Goal: Information Seeking & Learning: Learn about a topic

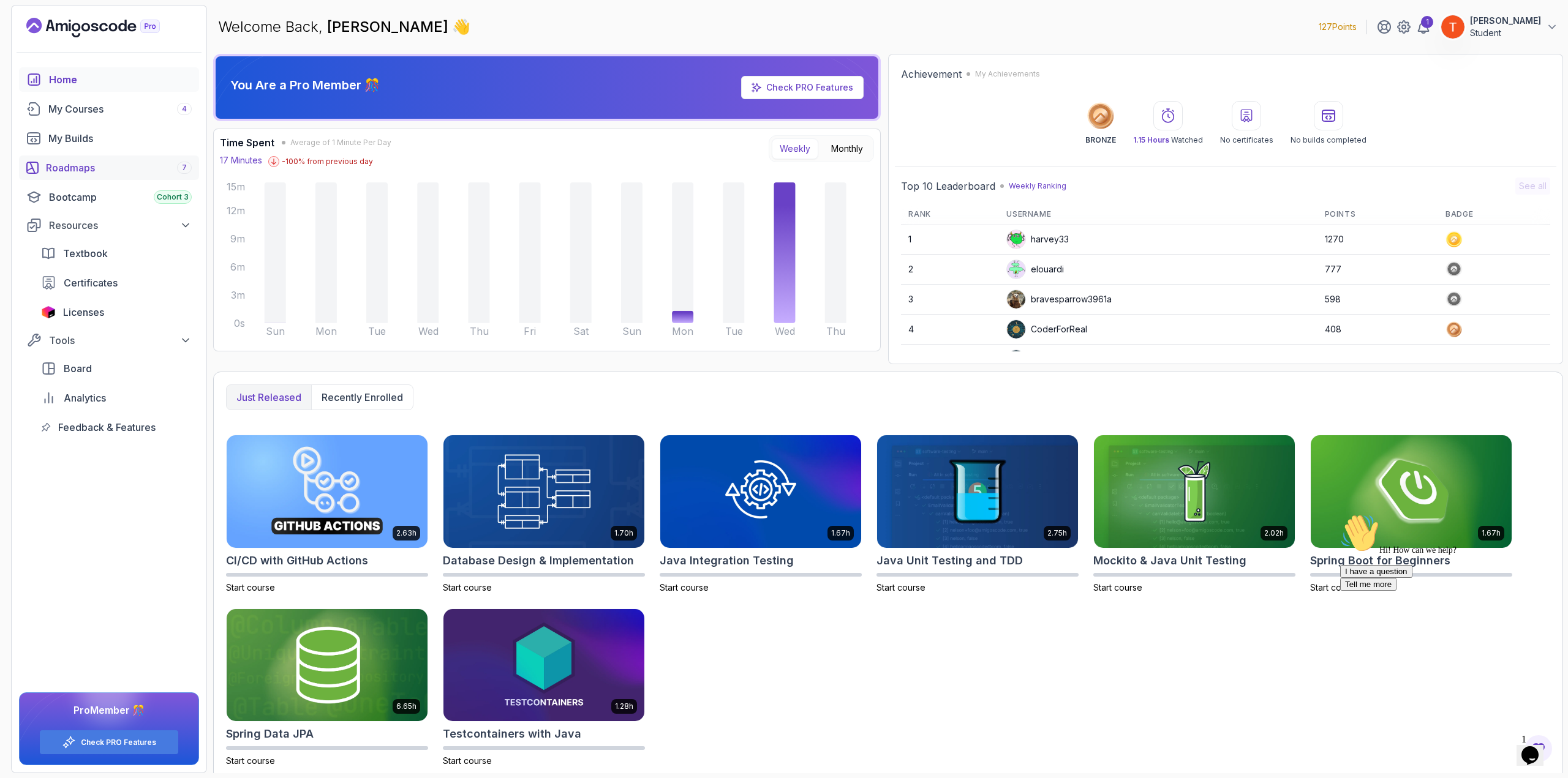
click at [92, 164] on div "Roadmaps 7" at bounding box center [118, 168] width 145 height 14
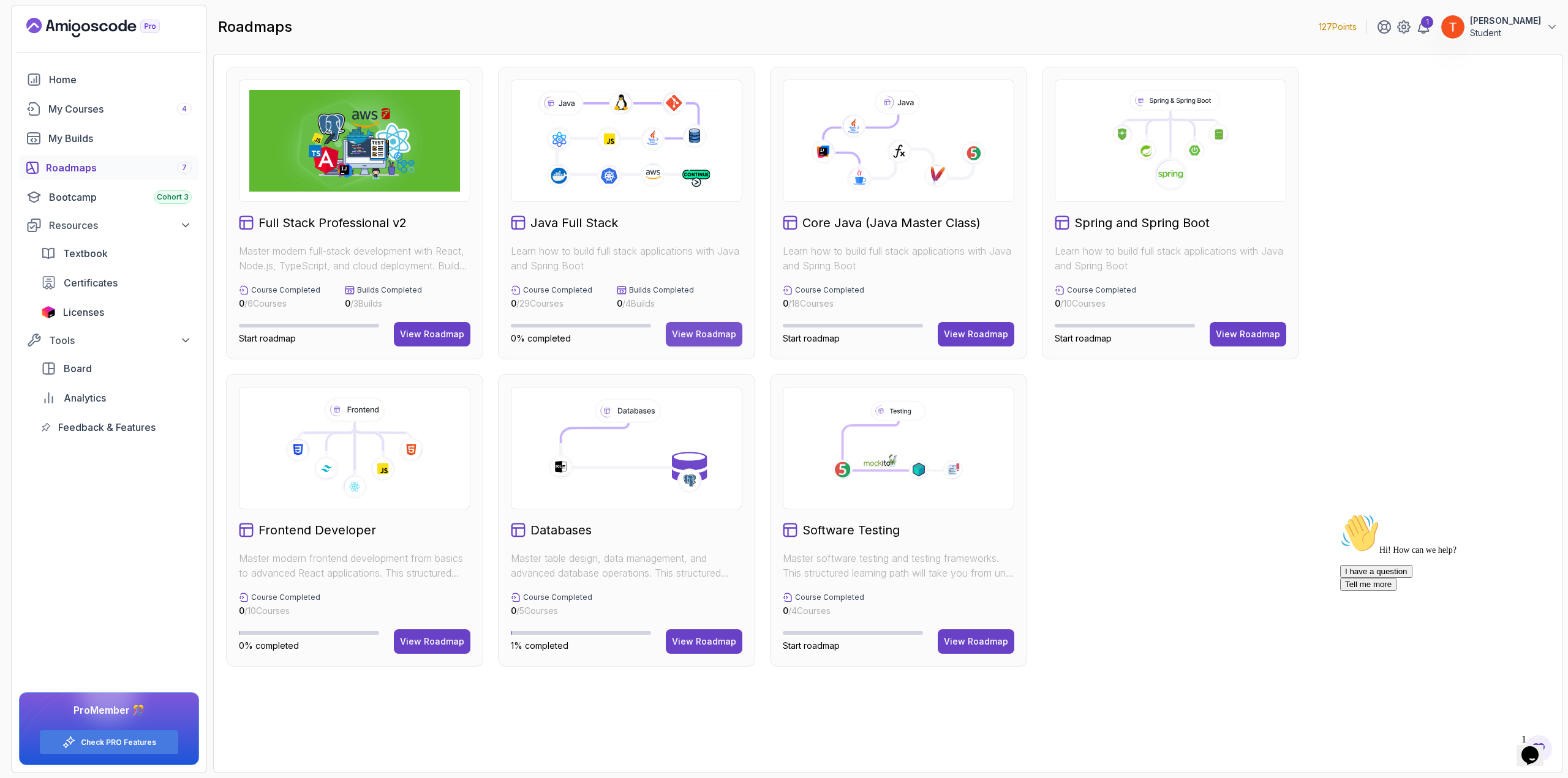
click at [703, 338] on div "View Roadmap" at bounding box center [703, 335] width 64 height 13
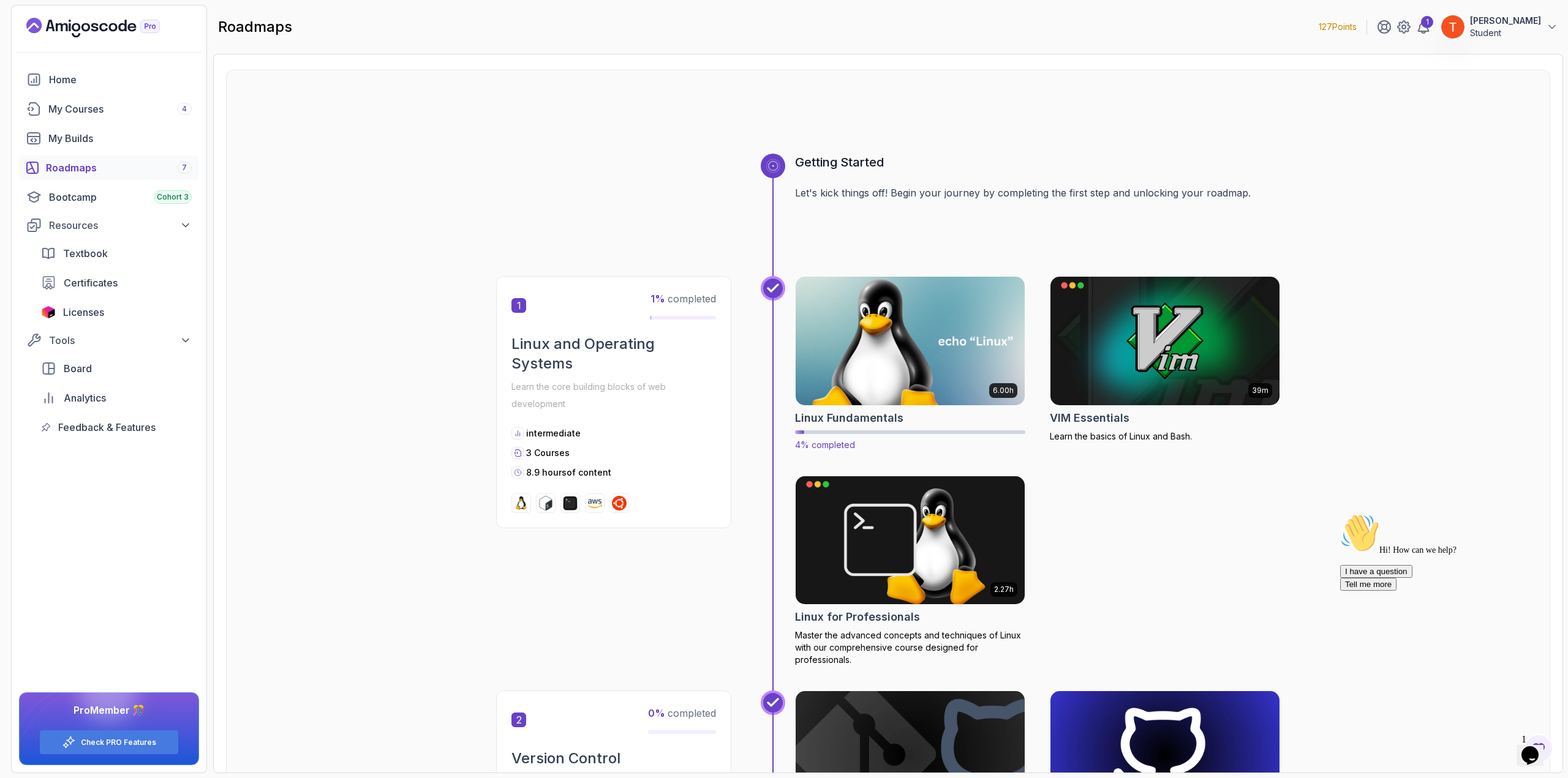
scroll to position [61, 0]
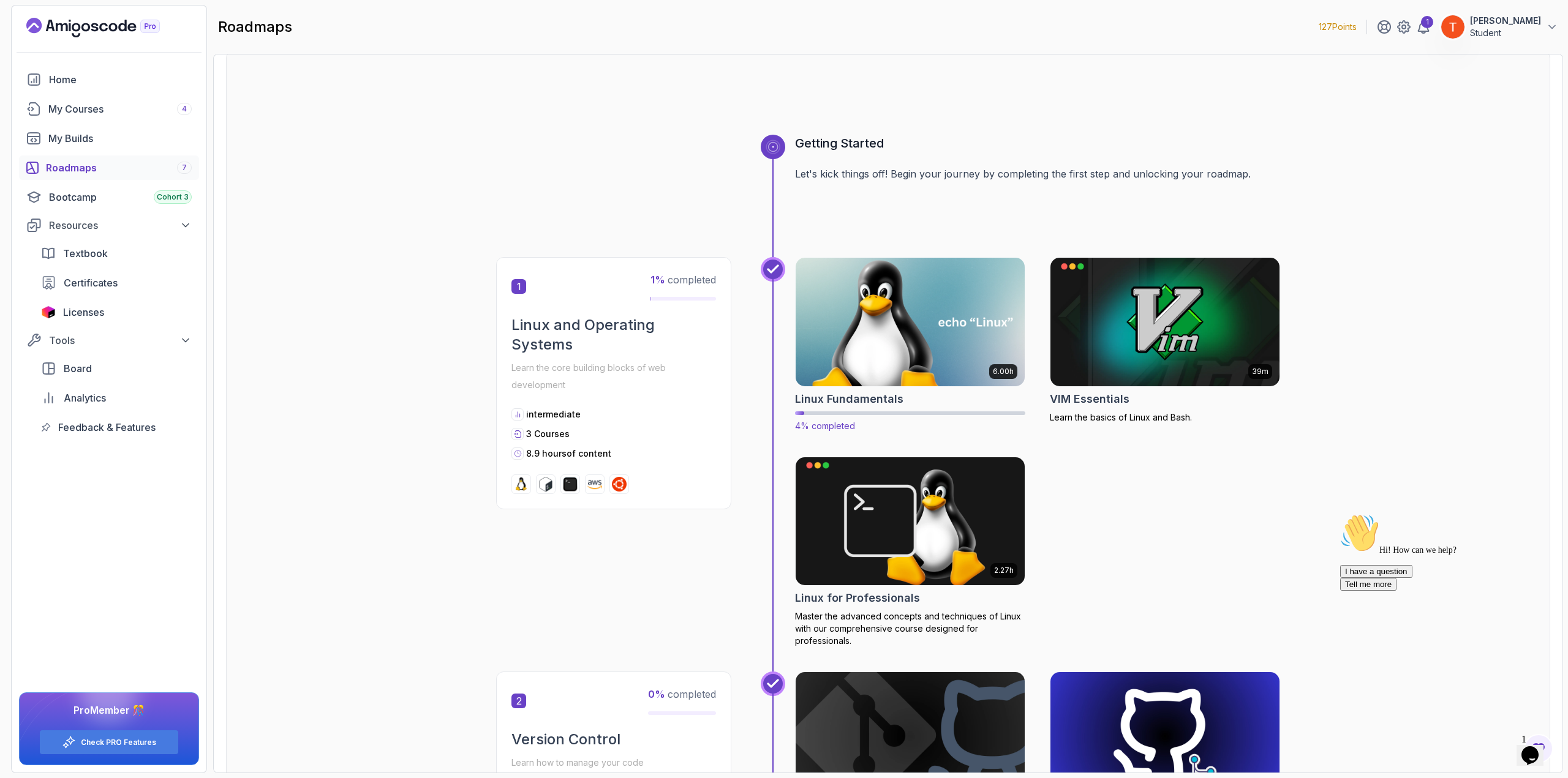
click at [898, 357] on img at bounding box center [910, 321] width 241 height 134
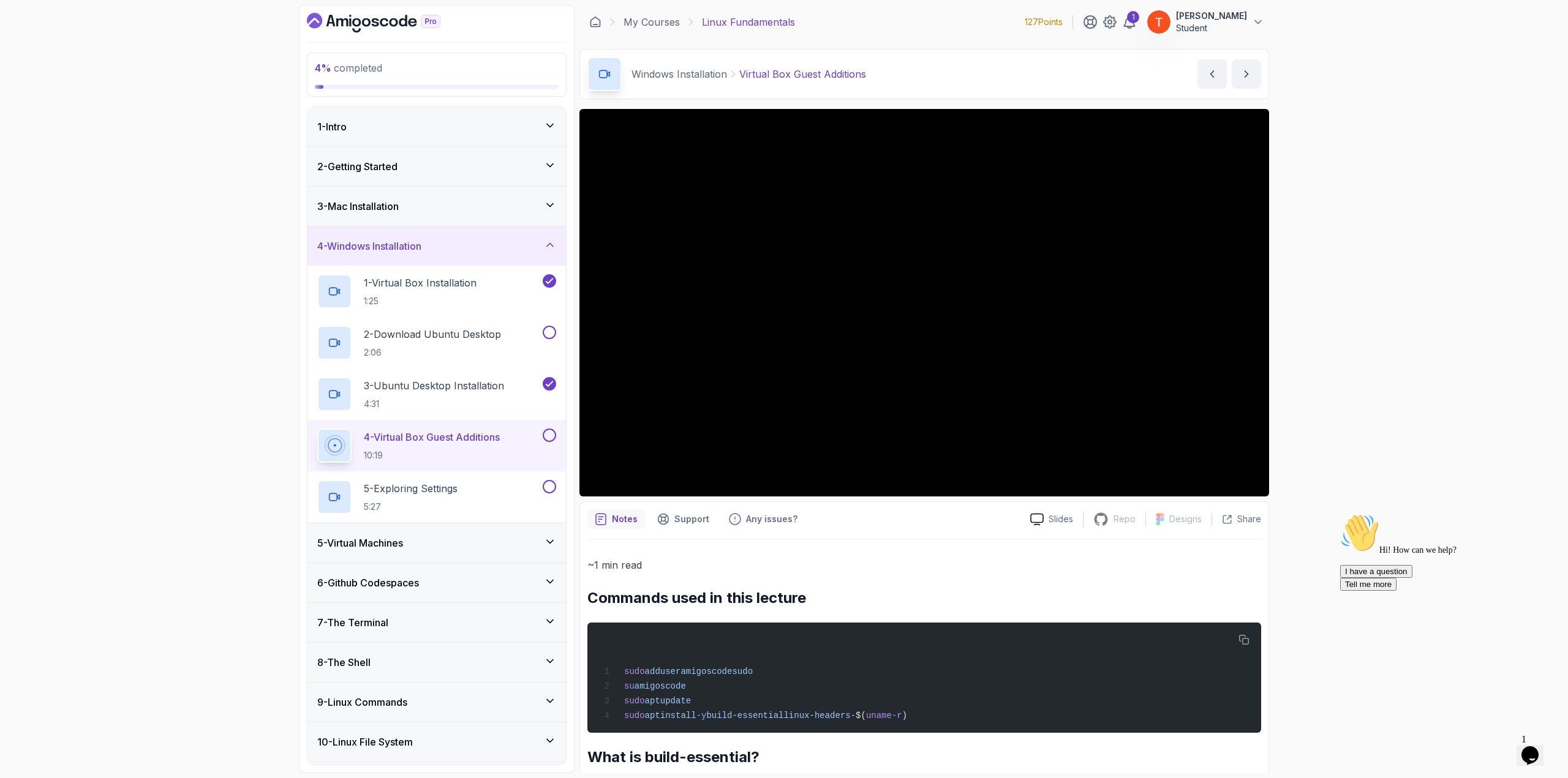
click at [471, 249] on div "4 - Windows Installation" at bounding box center [436, 246] width 239 height 14
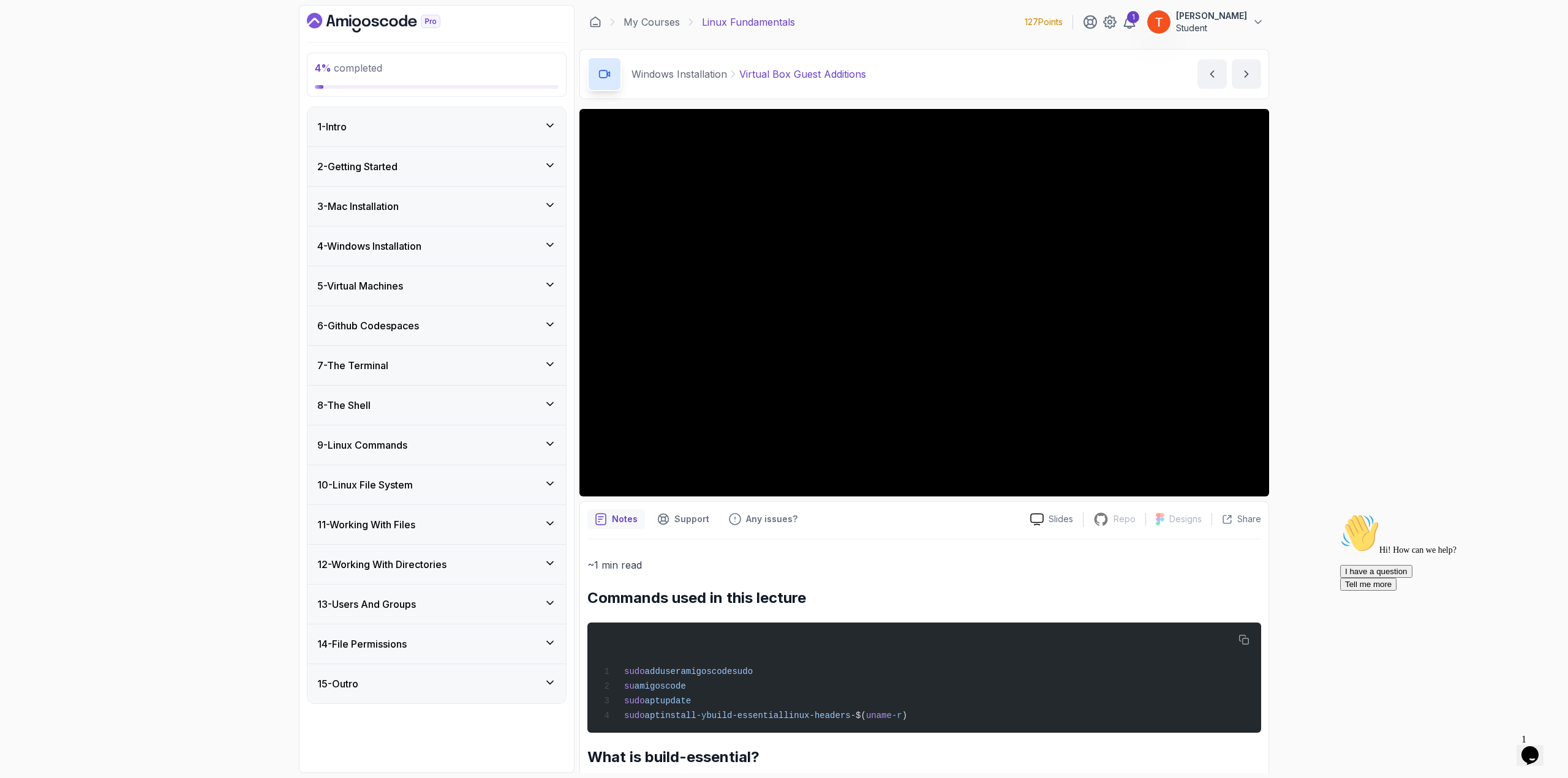
click at [427, 289] on div "5 - Virtual Machines" at bounding box center [436, 286] width 239 height 14
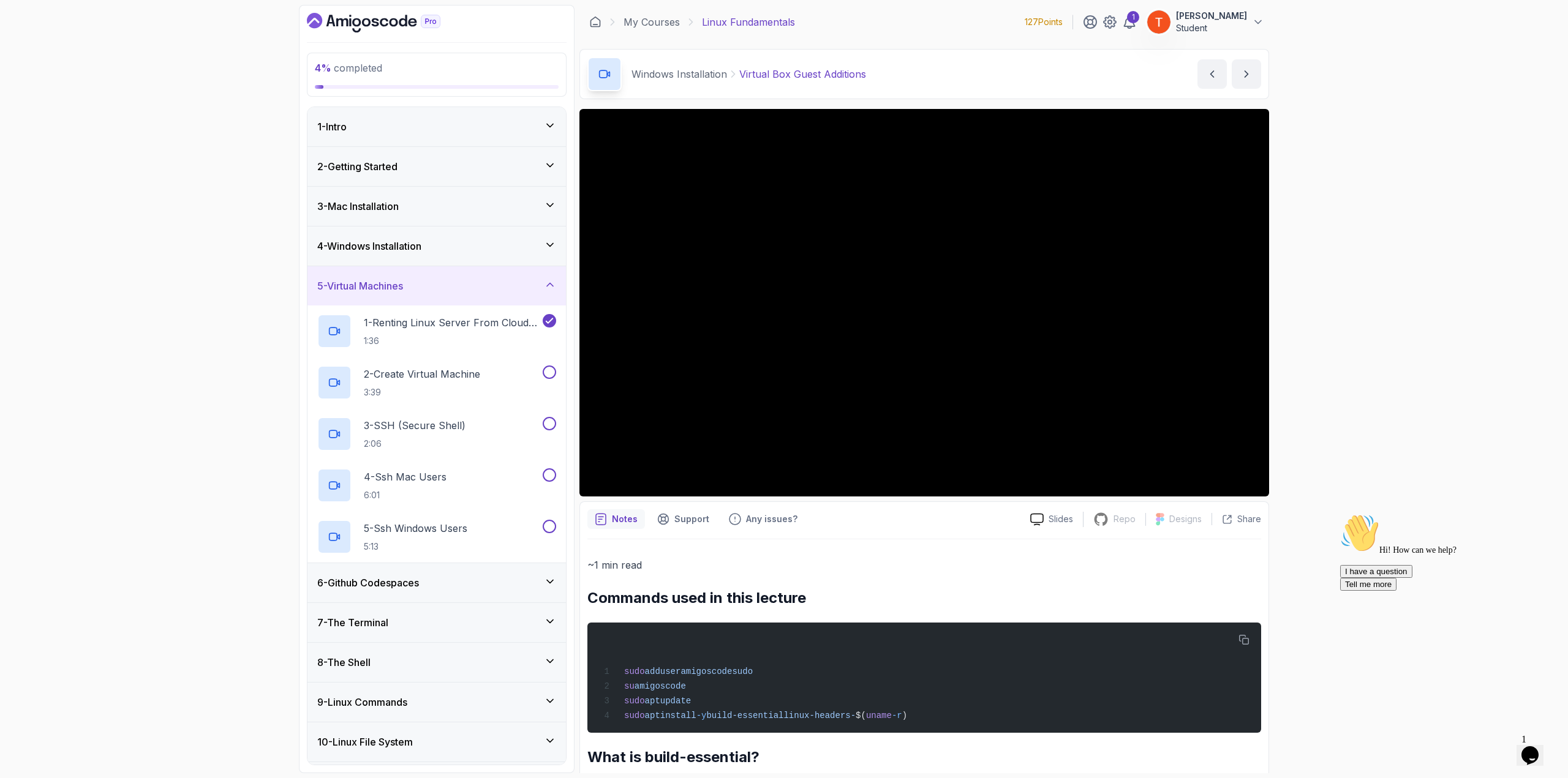
click at [427, 289] on div "5 - Virtual Machines" at bounding box center [436, 286] width 239 height 14
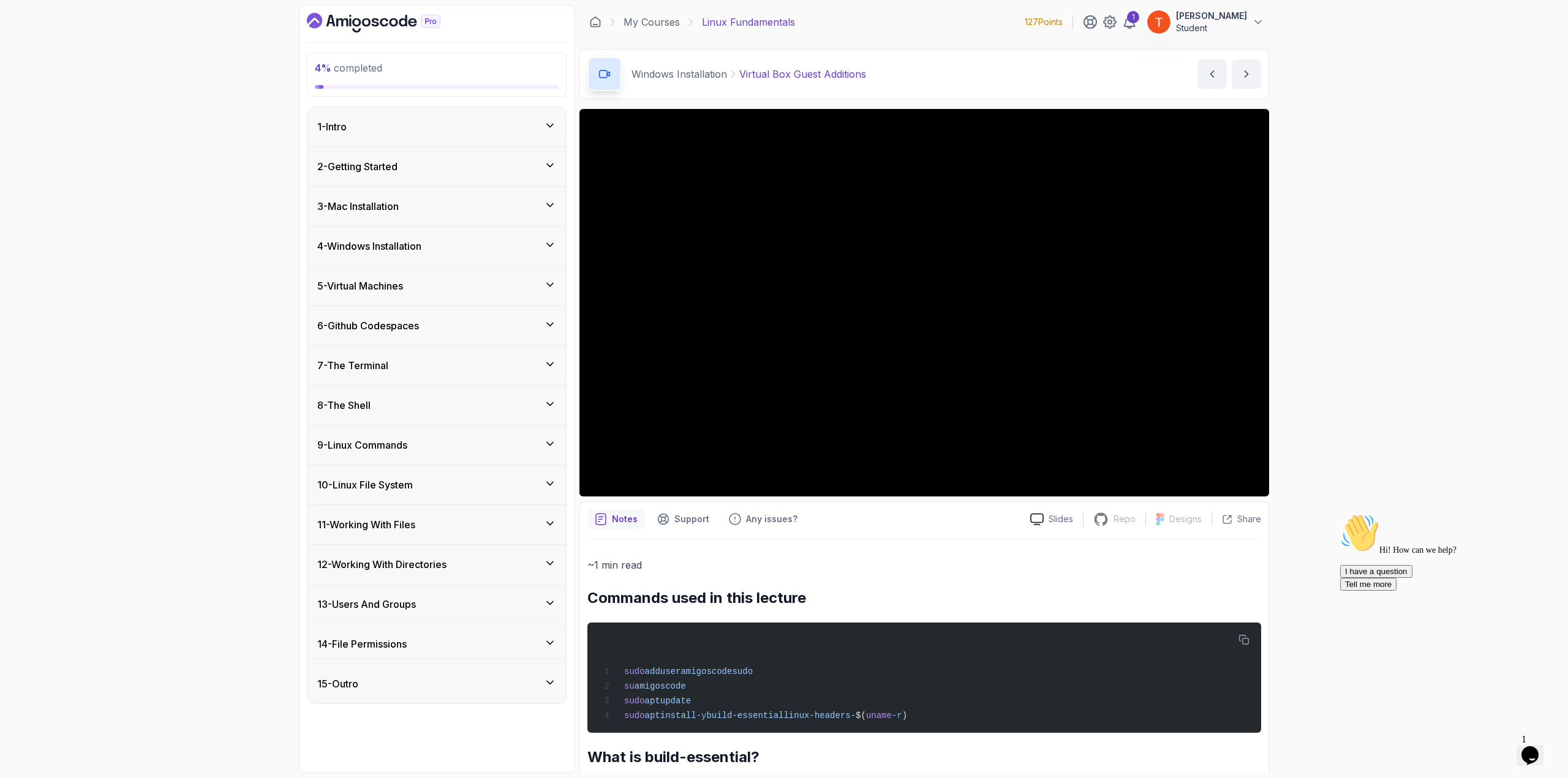
click at [403, 324] on h3 "6 - Github Codespaces" at bounding box center [367, 326] width 102 height 14
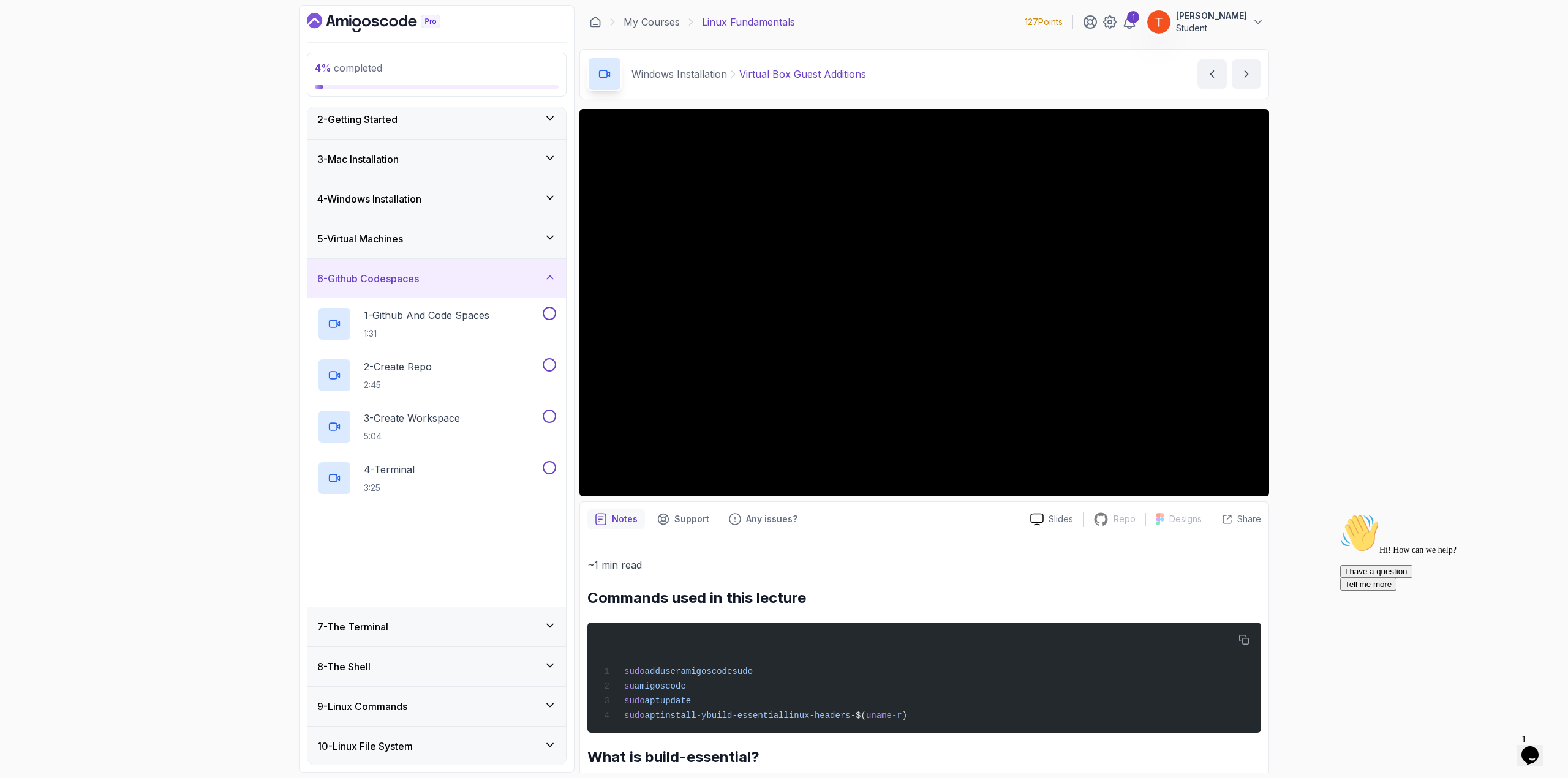
scroll to position [61, 0]
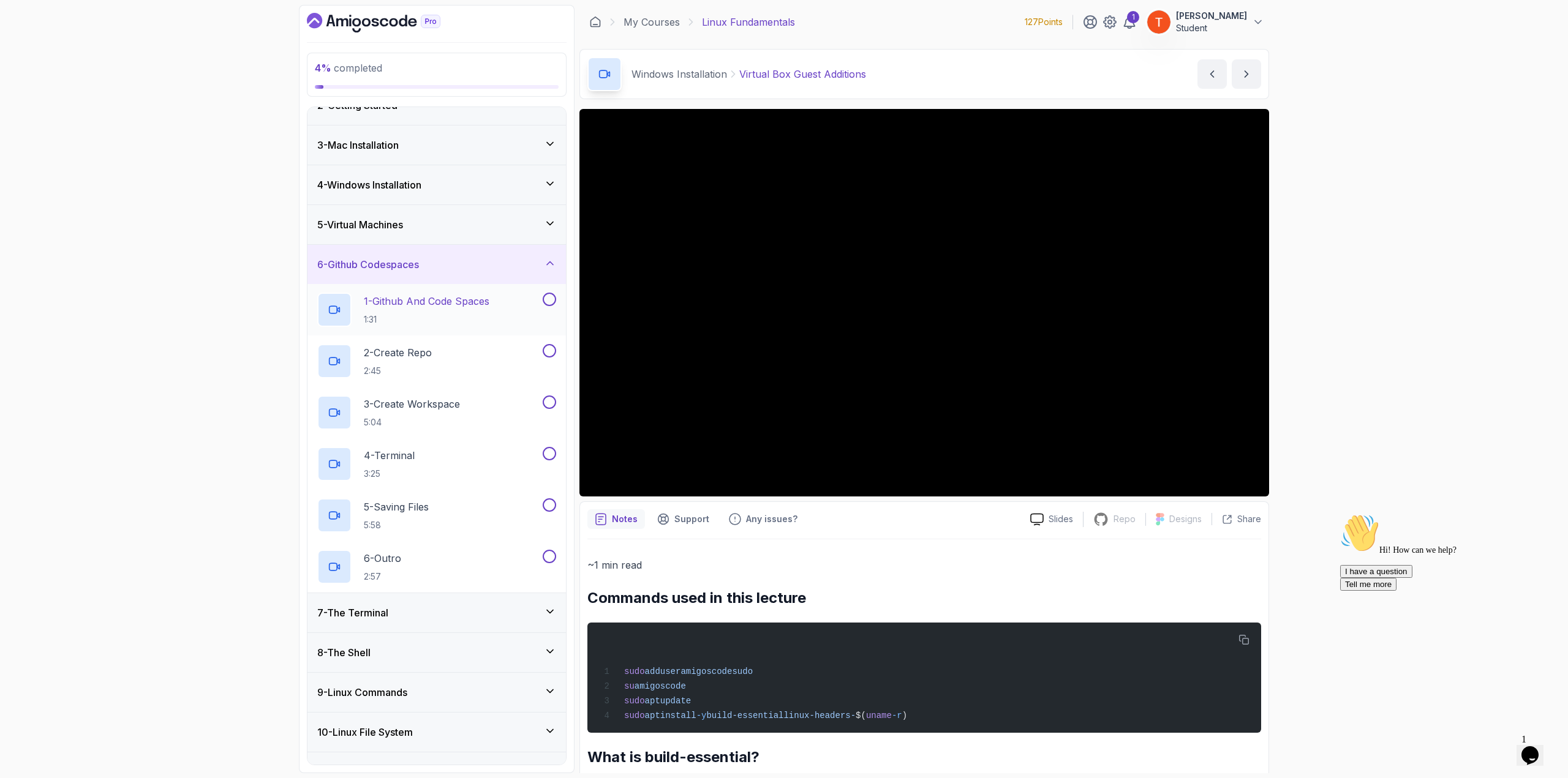
click at [444, 296] on p "1 - Github And Code Spaces" at bounding box center [426, 301] width 125 height 14
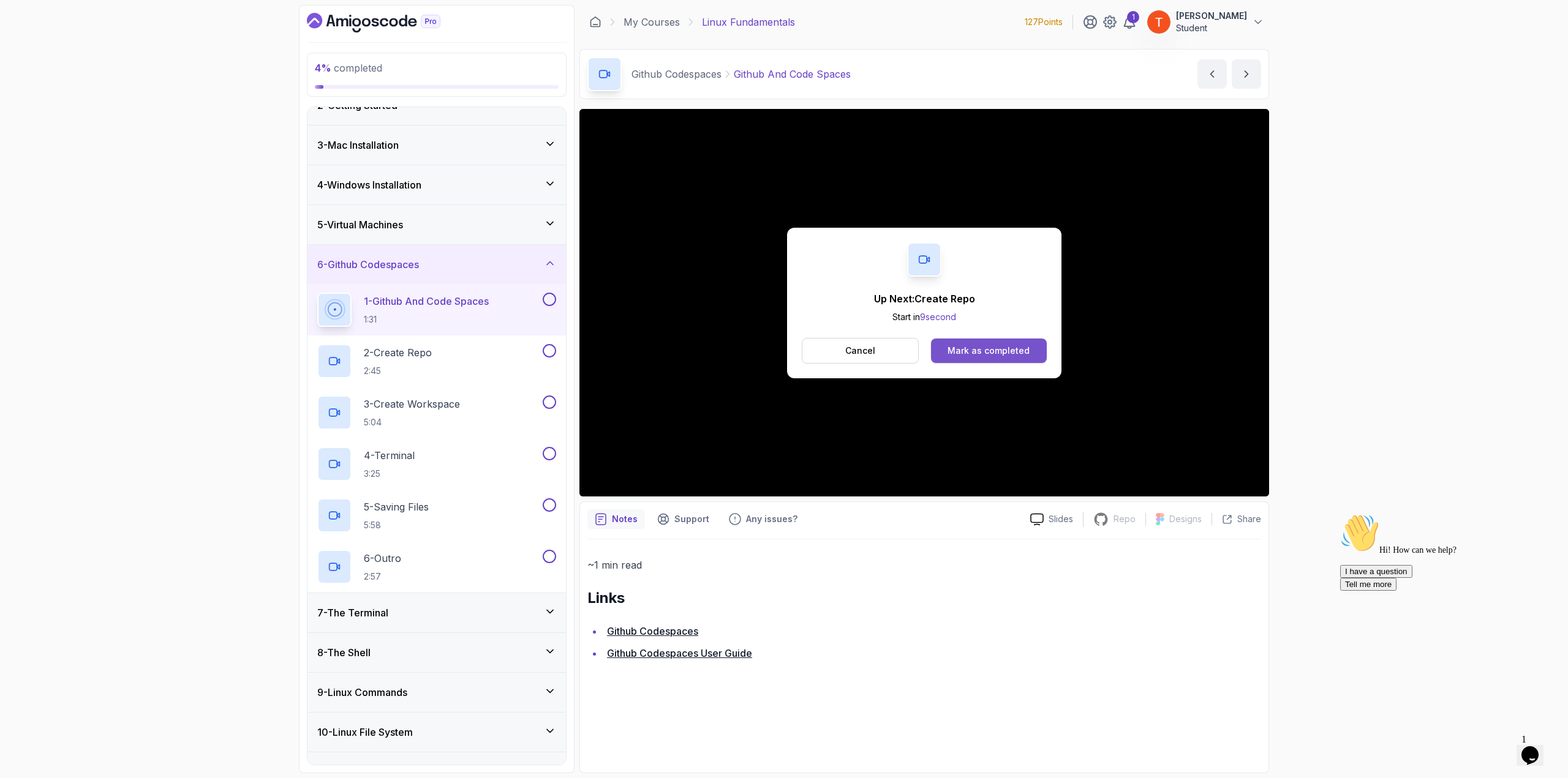
click at [1006, 351] on div "Mark as completed" at bounding box center [988, 351] width 82 height 13
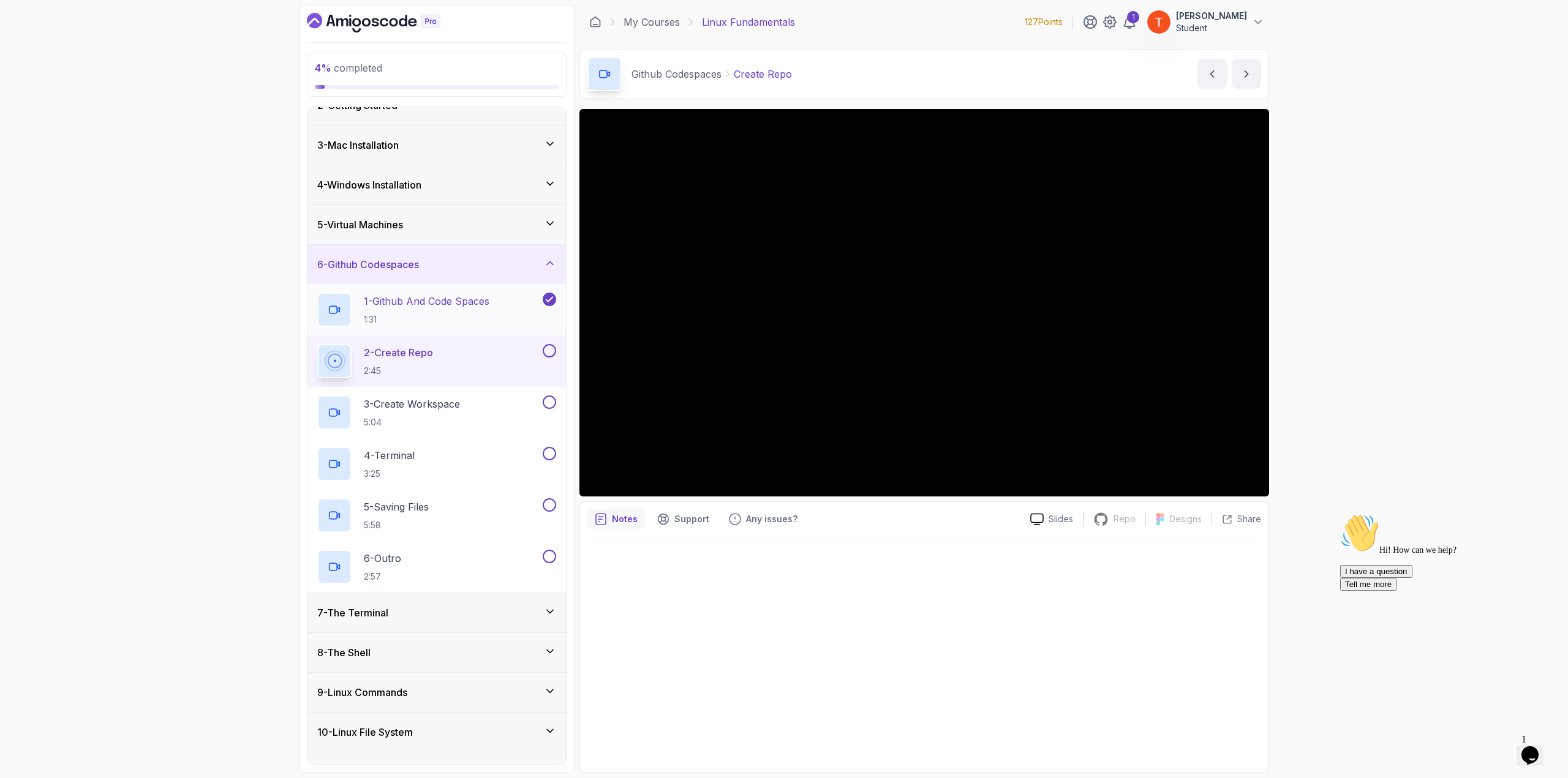
click at [419, 298] on p "1 - Github And Code Spaces" at bounding box center [426, 301] width 125 height 14
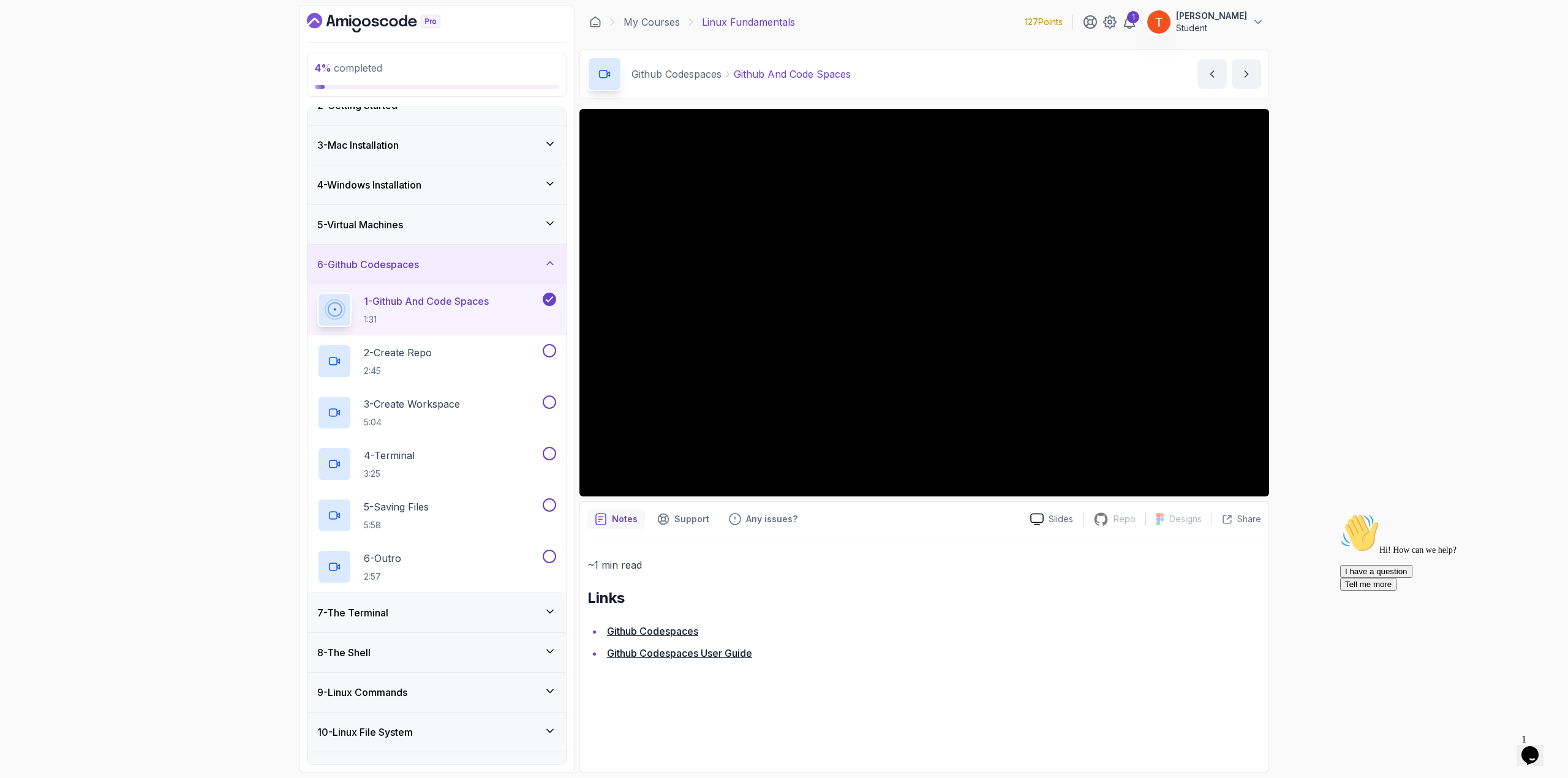
click at [662, 627] on link "Github Codespaces" at bounding box center [652, 632] width 91 height 13
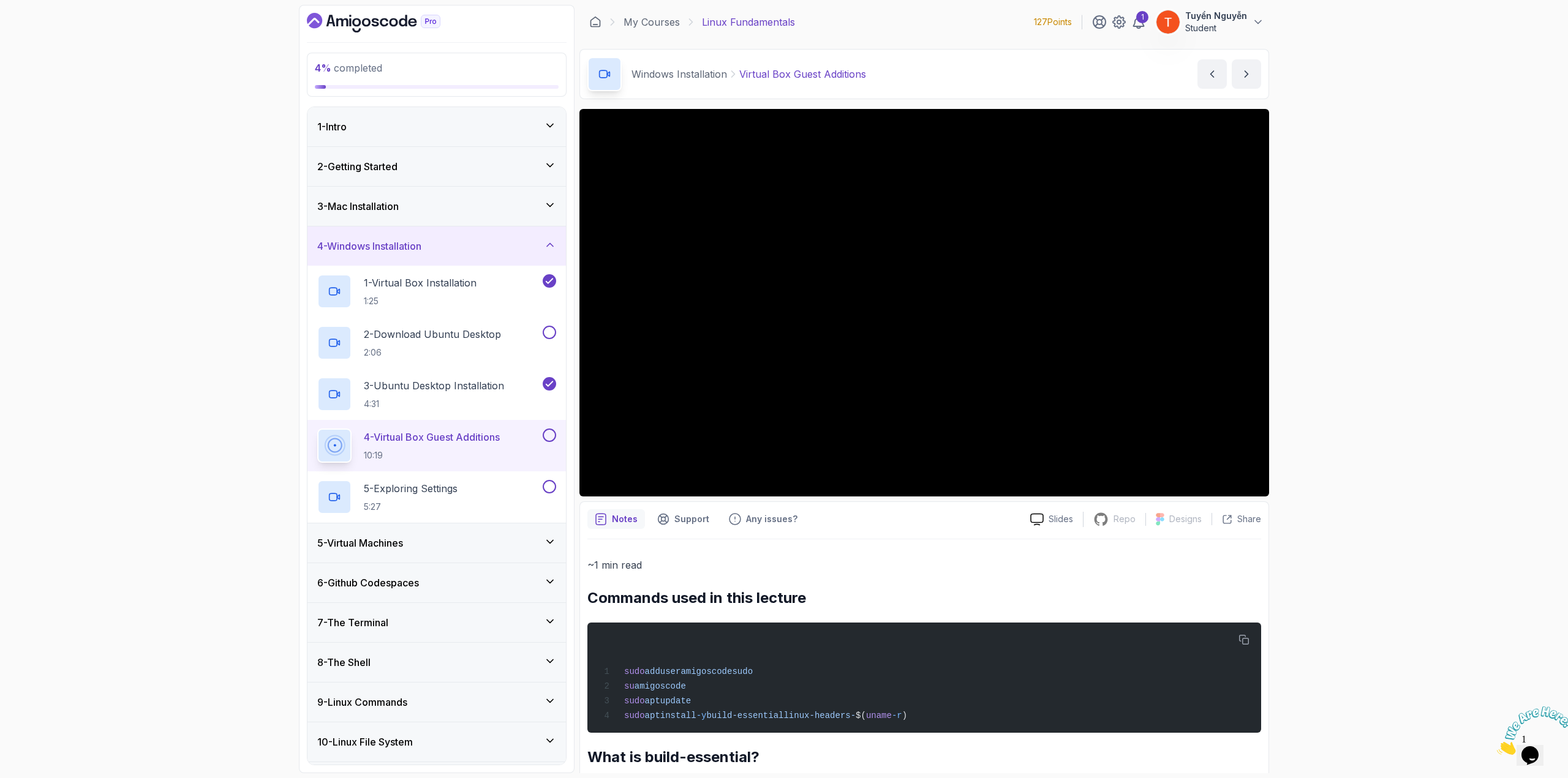
click at [388, 576] on h3 "6 - Github Codespaces" at bounding box center [367, 583] width 102 height 14
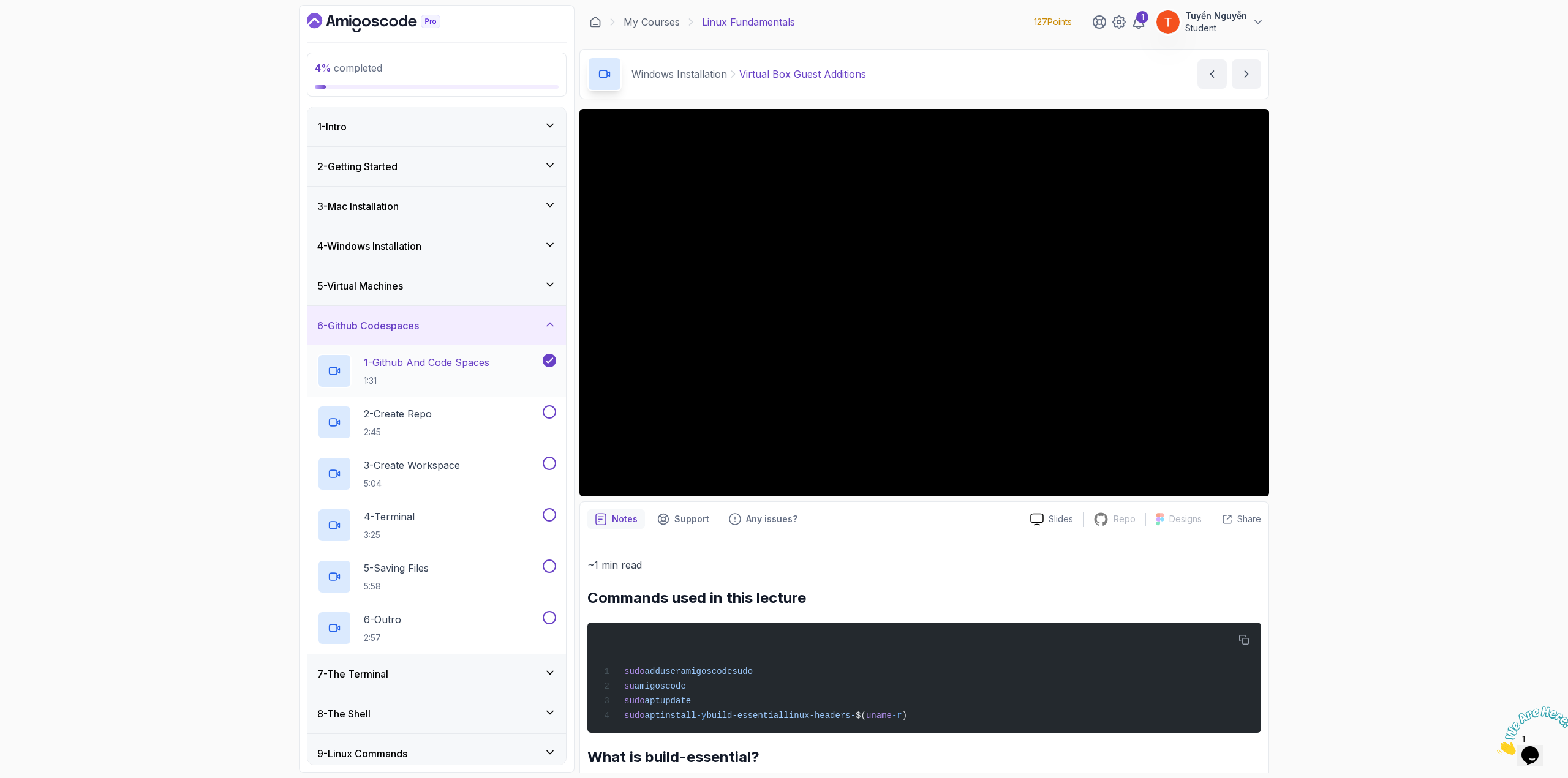
click at [422, 358] on p "1 - Github And Code Spaces" at bounding box center [426, 362] width 125 height 14
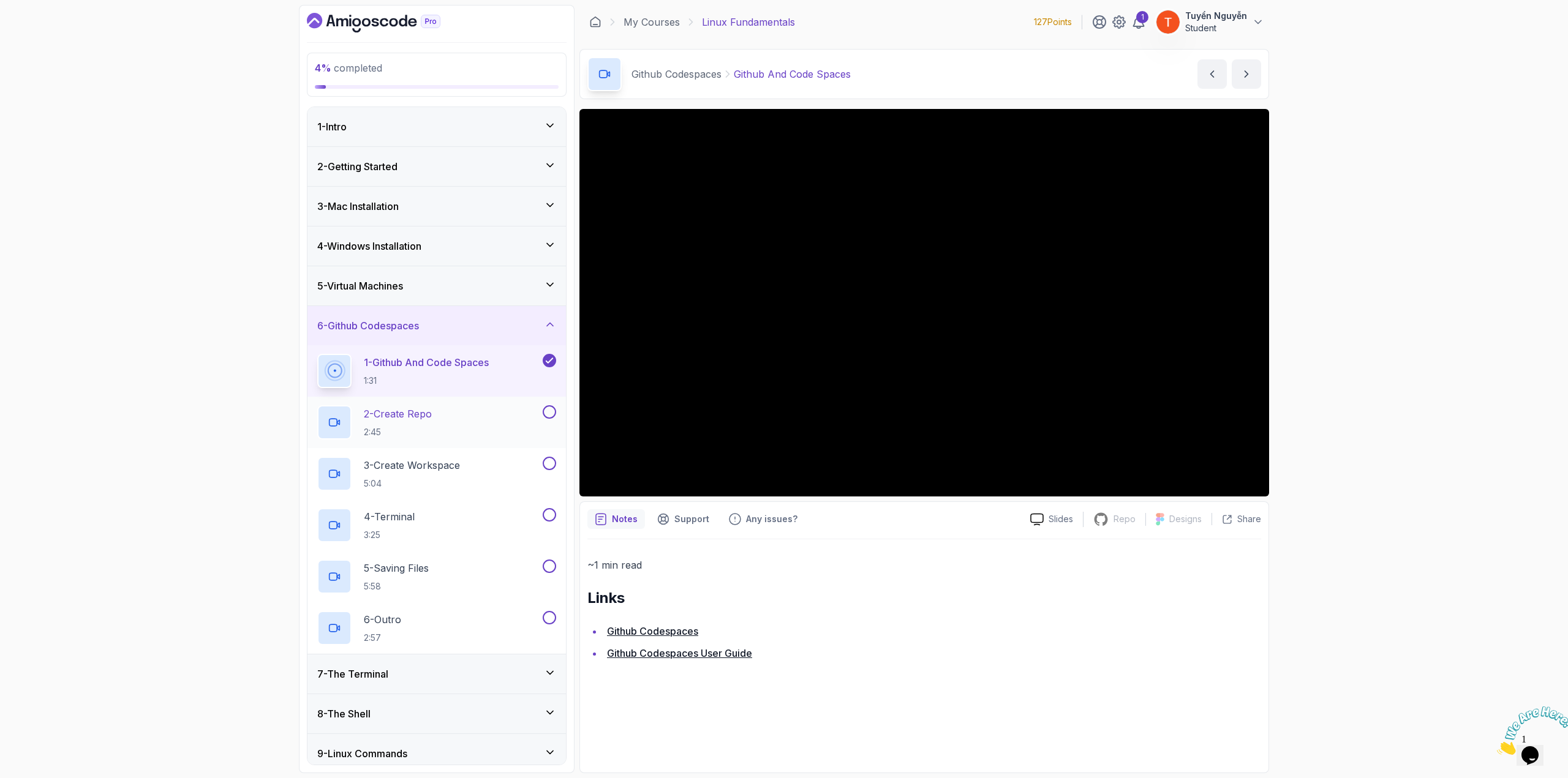
click at [410, 412] on p "2 - Create Repo" at bounding box center [397, 413] width 68 height 14
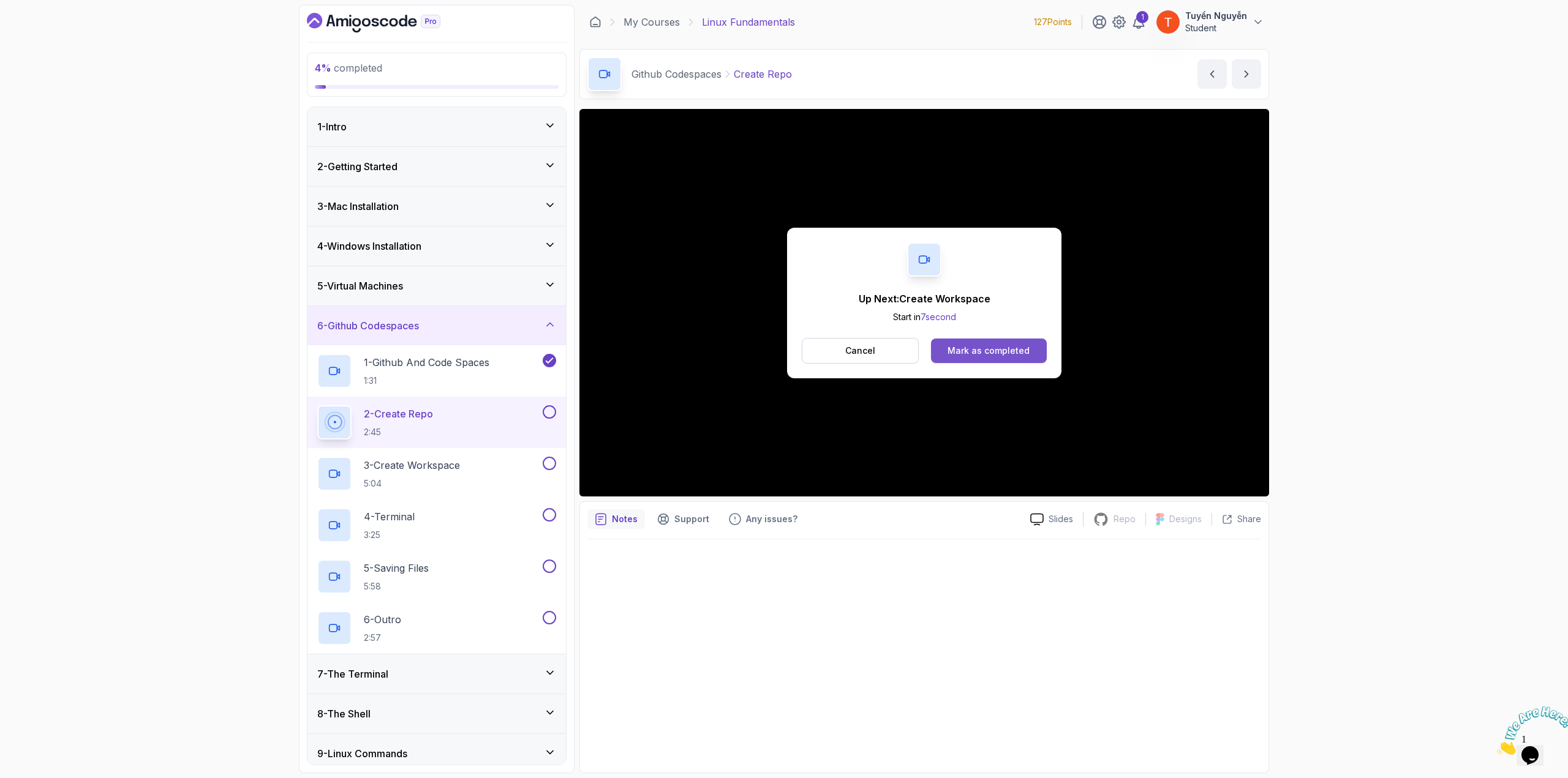
click at [968, 349] on div "Mark as completed" at bounding box center [988, 351] width 82 height 13
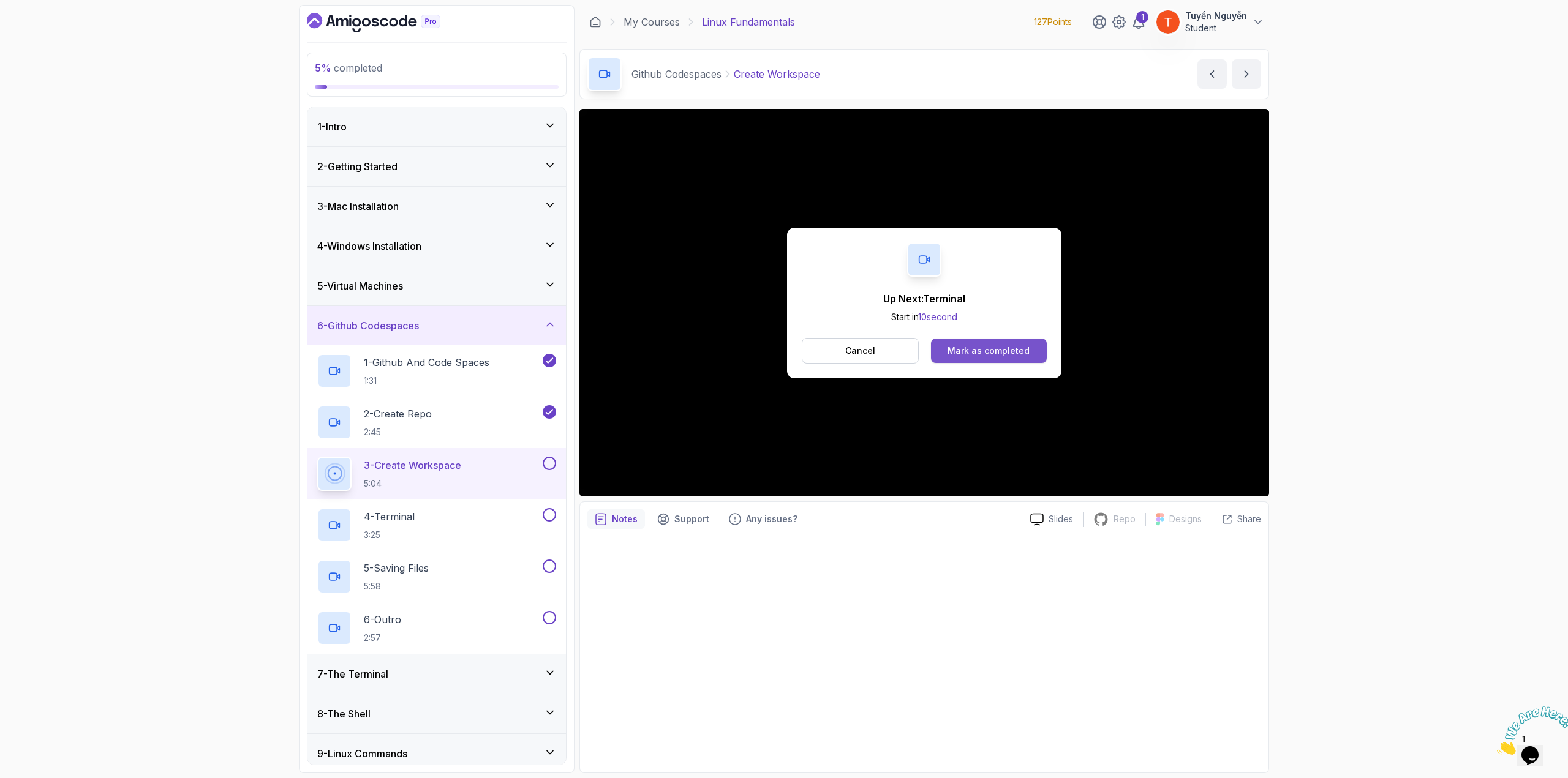
click at [986, 351] on div "Mark as completed" at bounding box center [988, 351] width 82 height 13
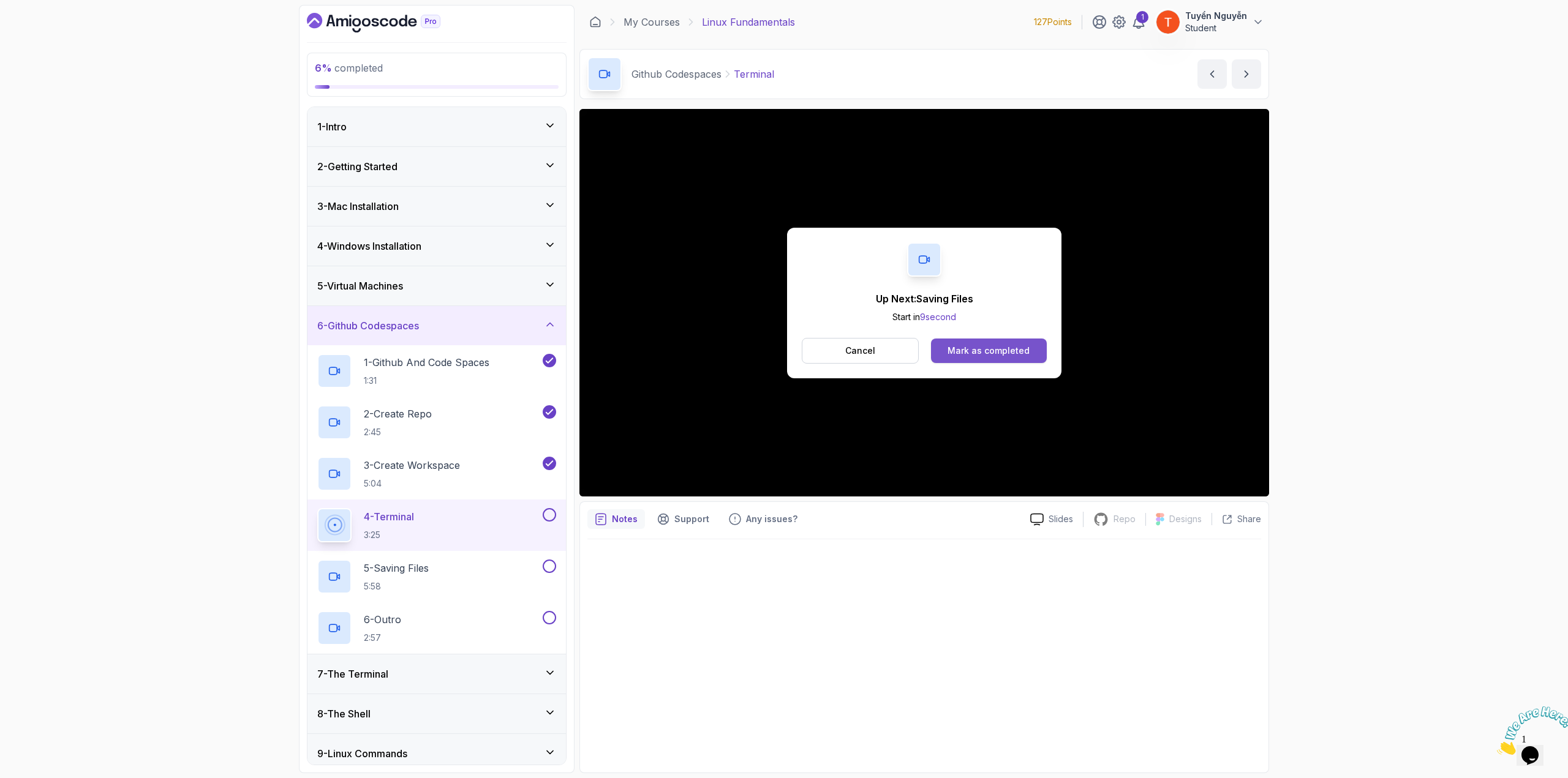
click at [985, 344] on button "Mark as completed" at bounding box center [988, 350] width 116 height 24
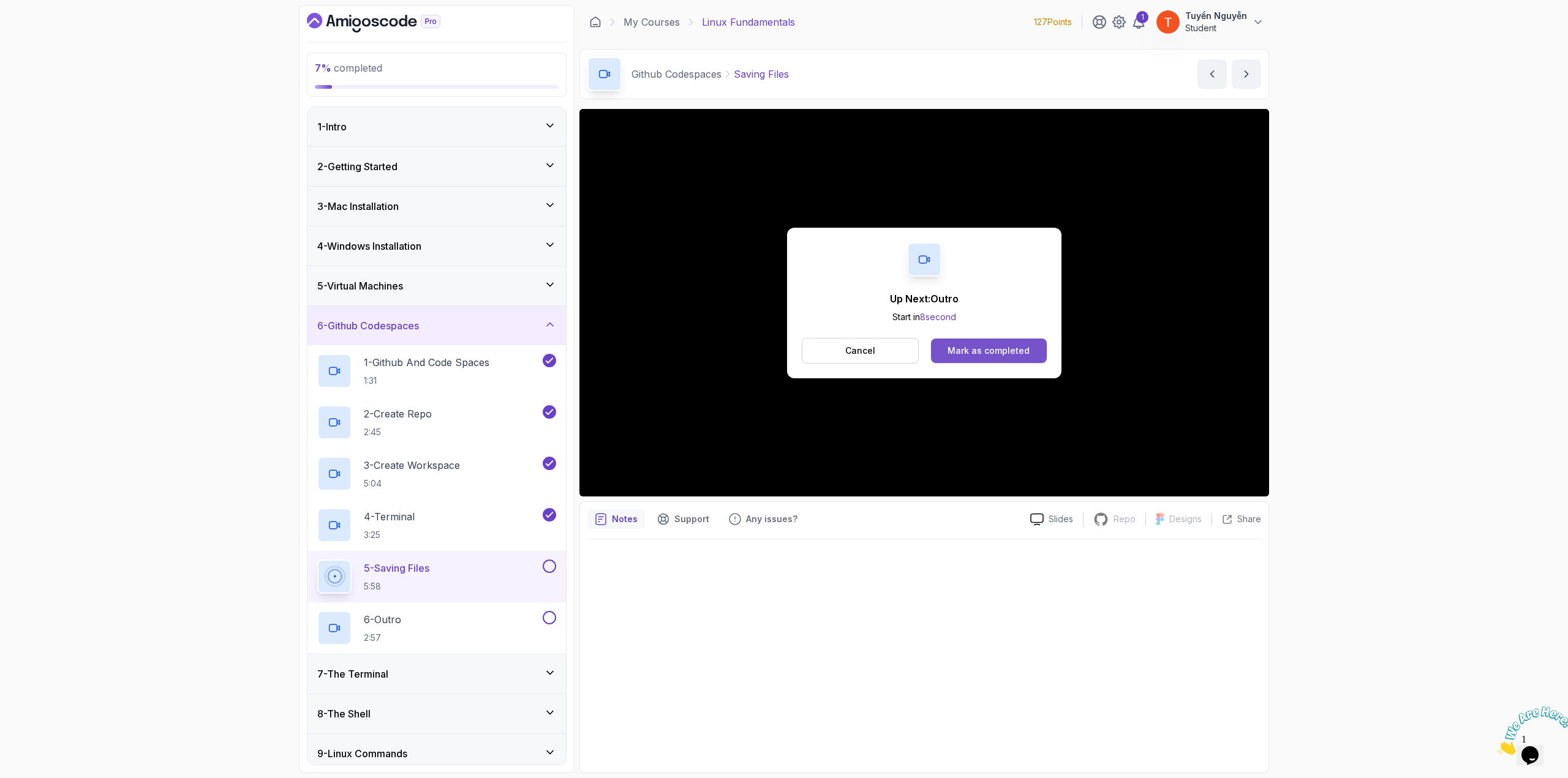
click at [996, 347] on div "Mark as completed" at bounding box center [988, 351] width 82 height 13
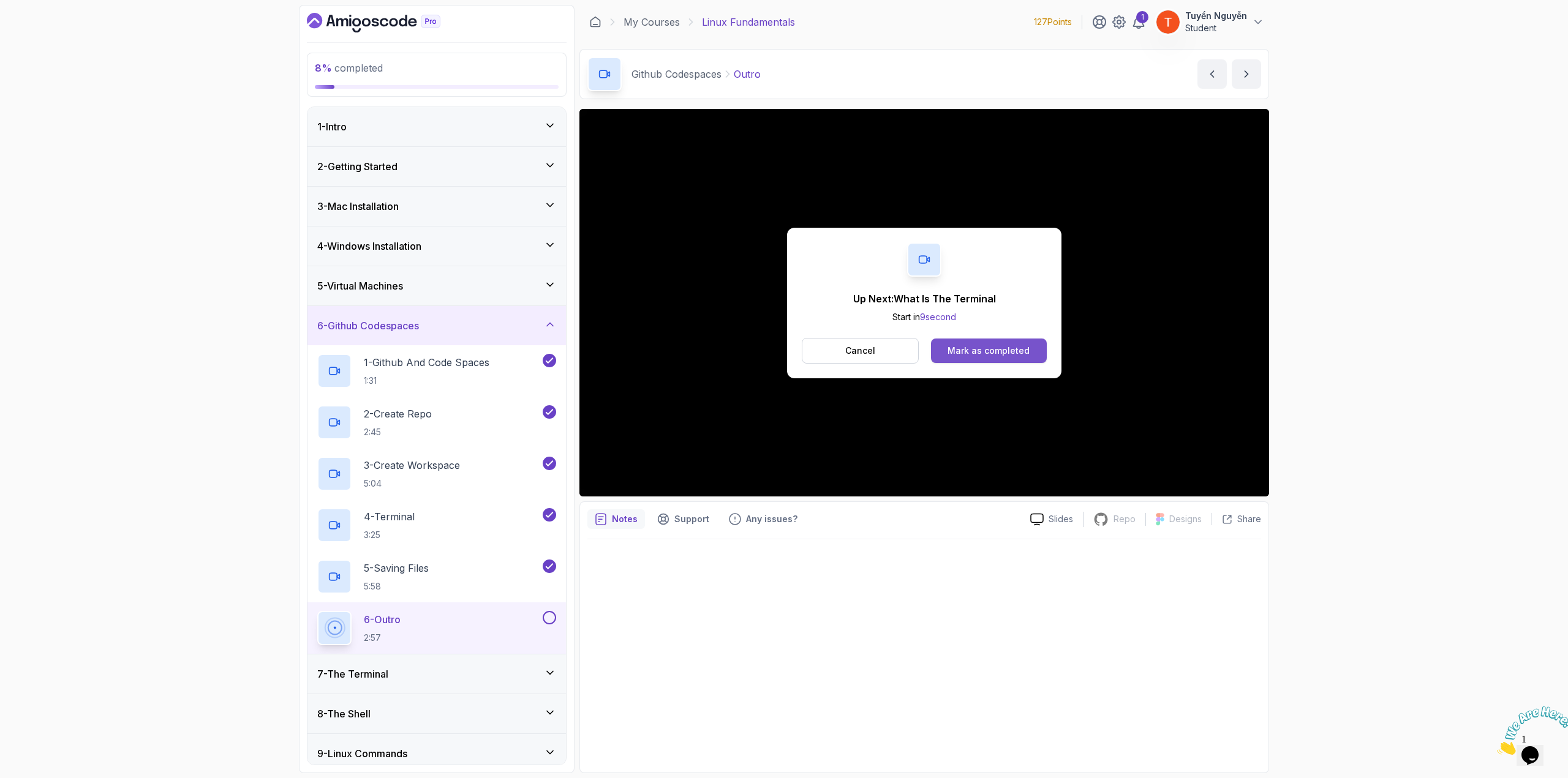
click at [1003, 346] on div "Mark as completed" at bounding box center [988, 351] width 82 height 13
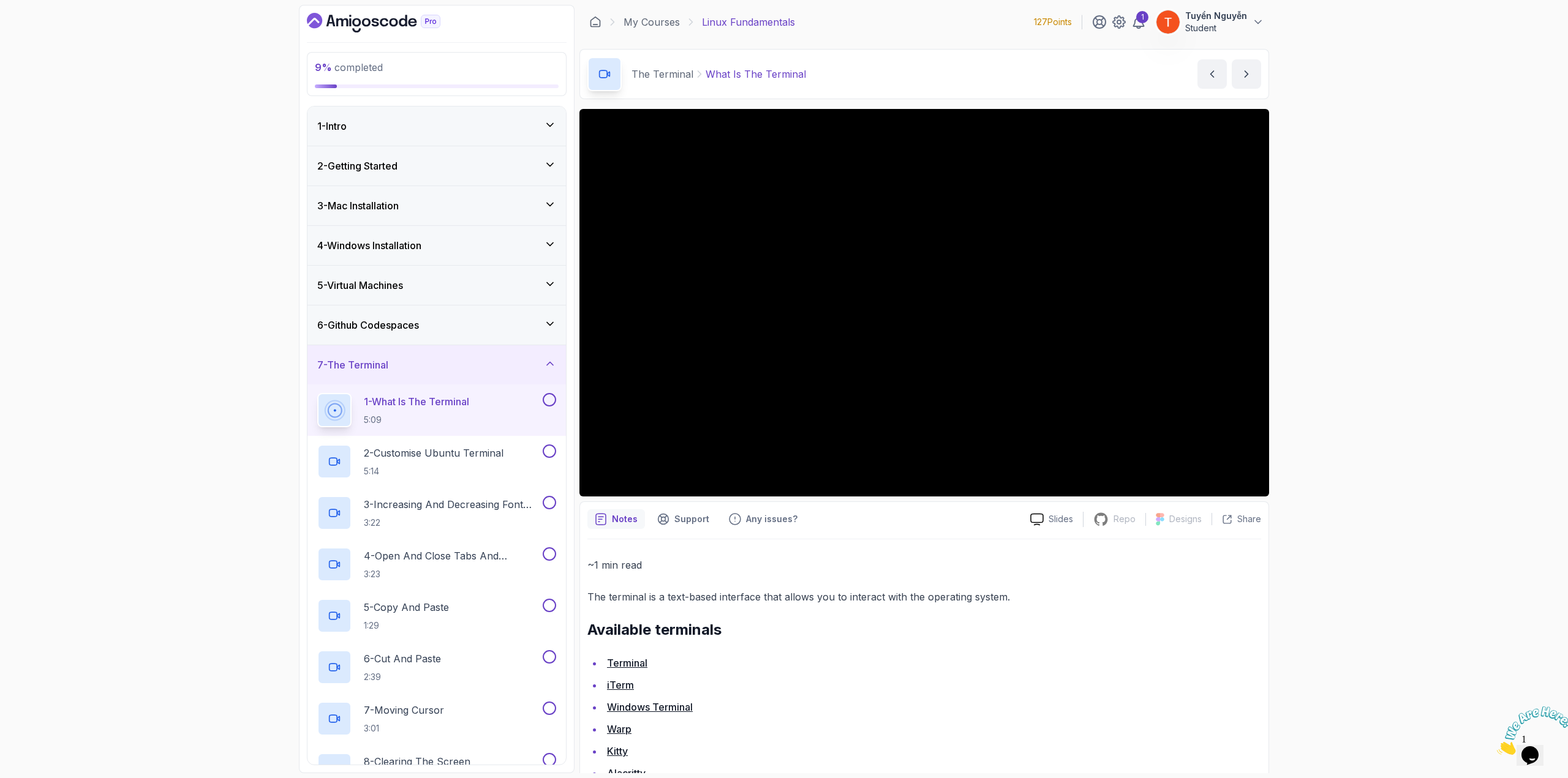
click at [485, 282] on div "5 - Virtual Machines" at bounding box center [436, 285] width 239 height 14
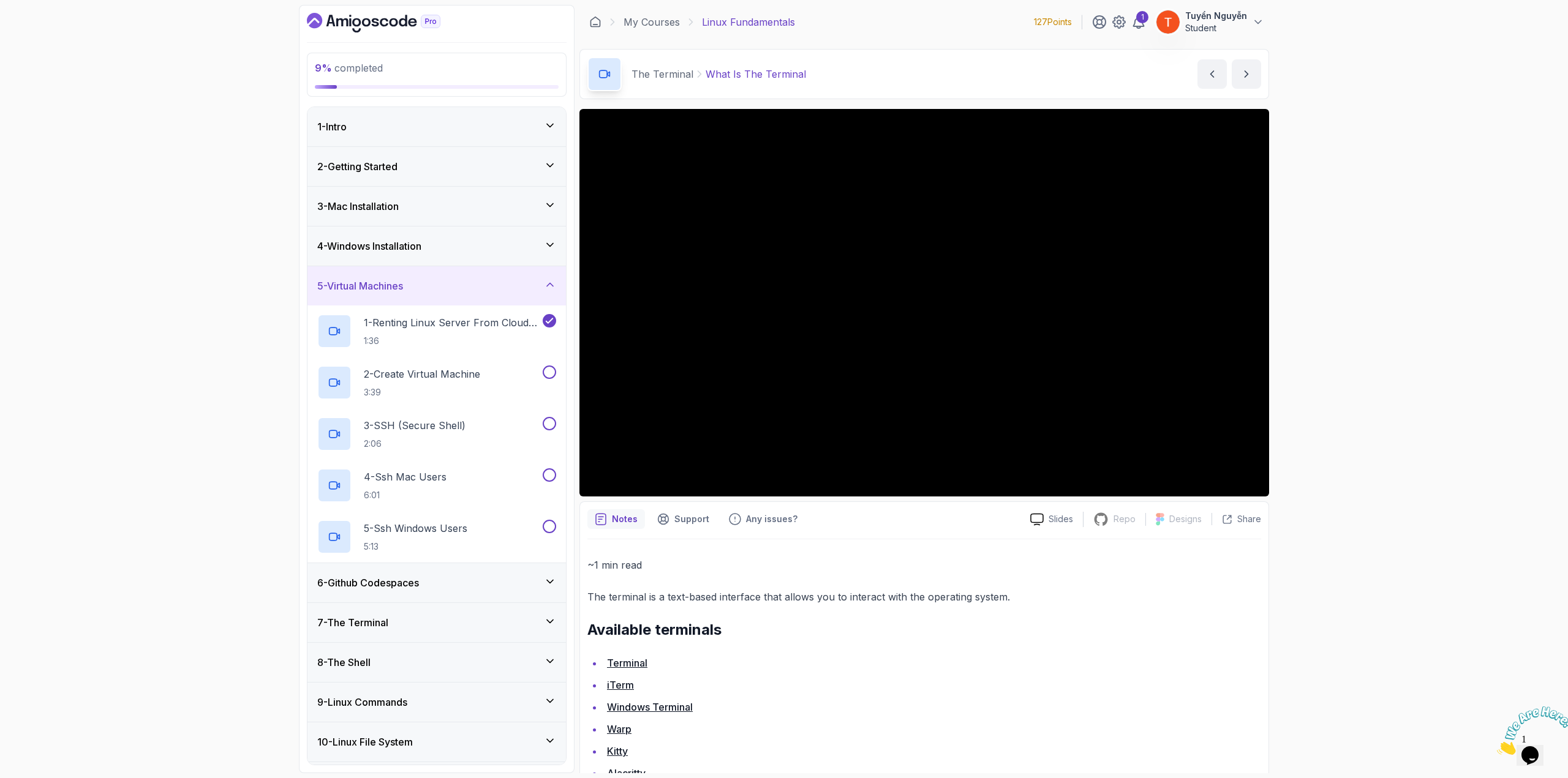
click at [515, 290] on div "5 - Virtual Machines" at bounding box center [436, 286] width 239 height 14
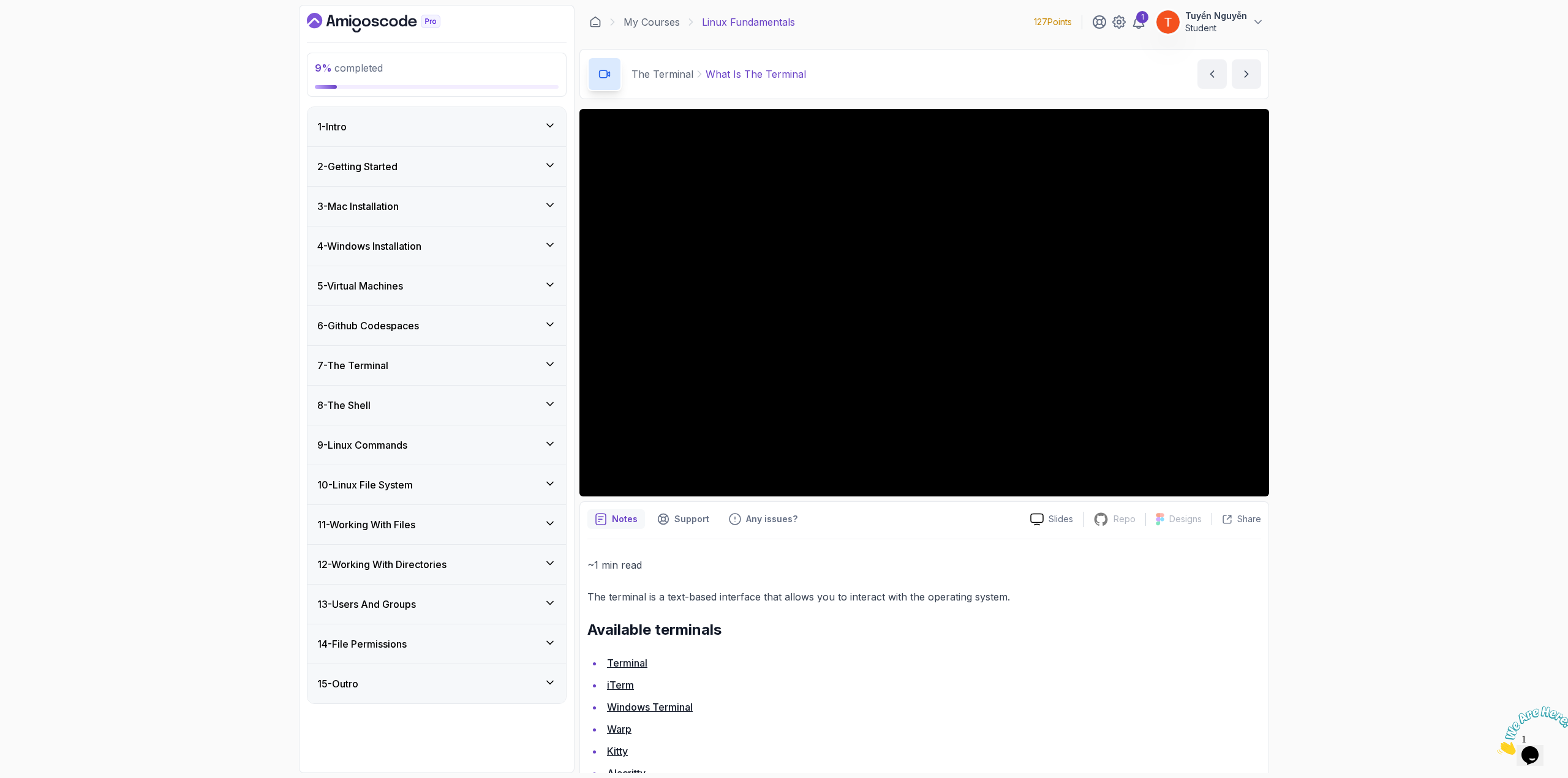
click at [471, 325] on div "6 - Github Codespaces" at bounding box center [436, 326] width 239 height 14
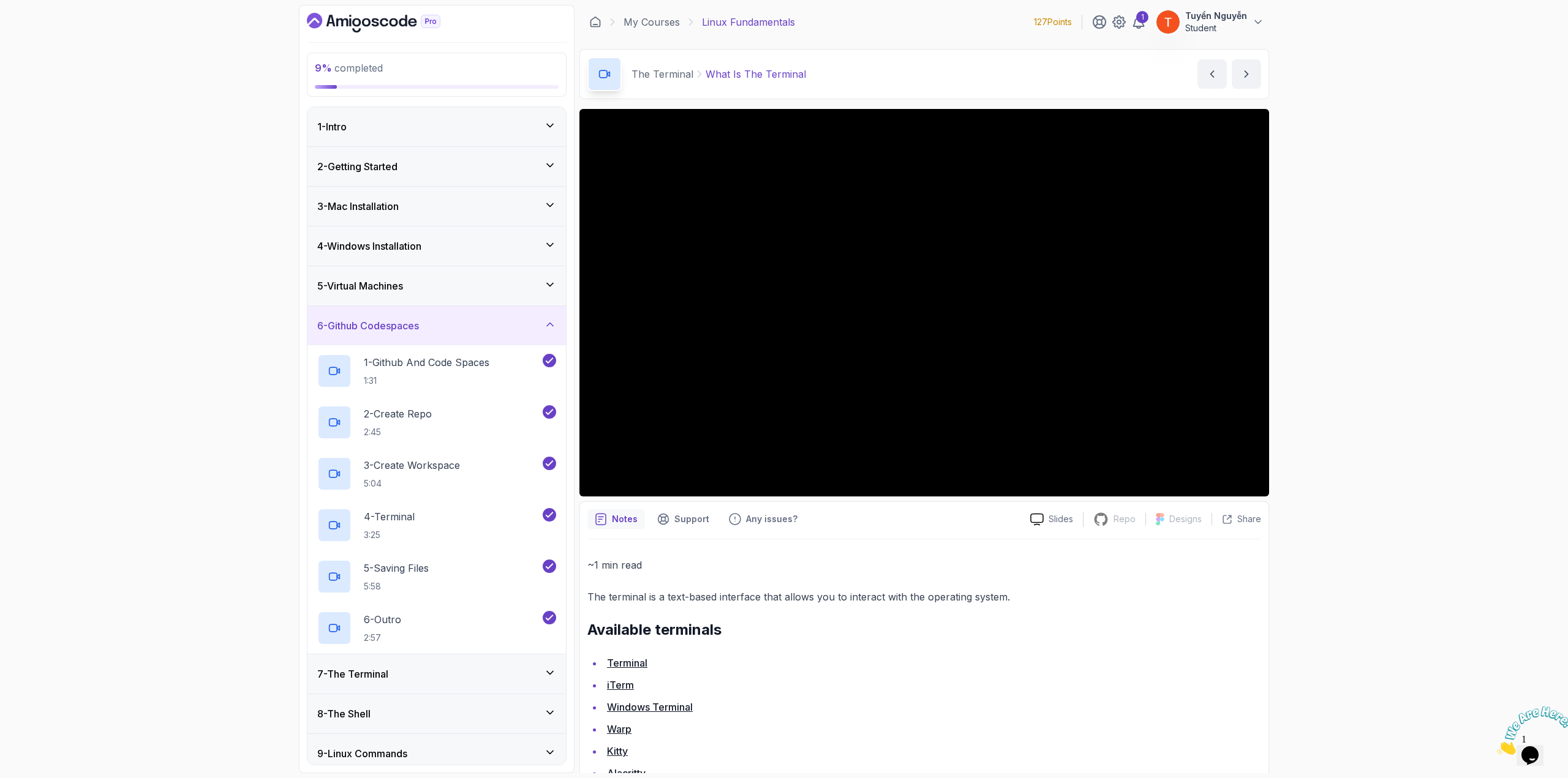
click at [471, 325] on div "6 - Github Codespaces" at bounding box center [436, 326] width 239 height 14
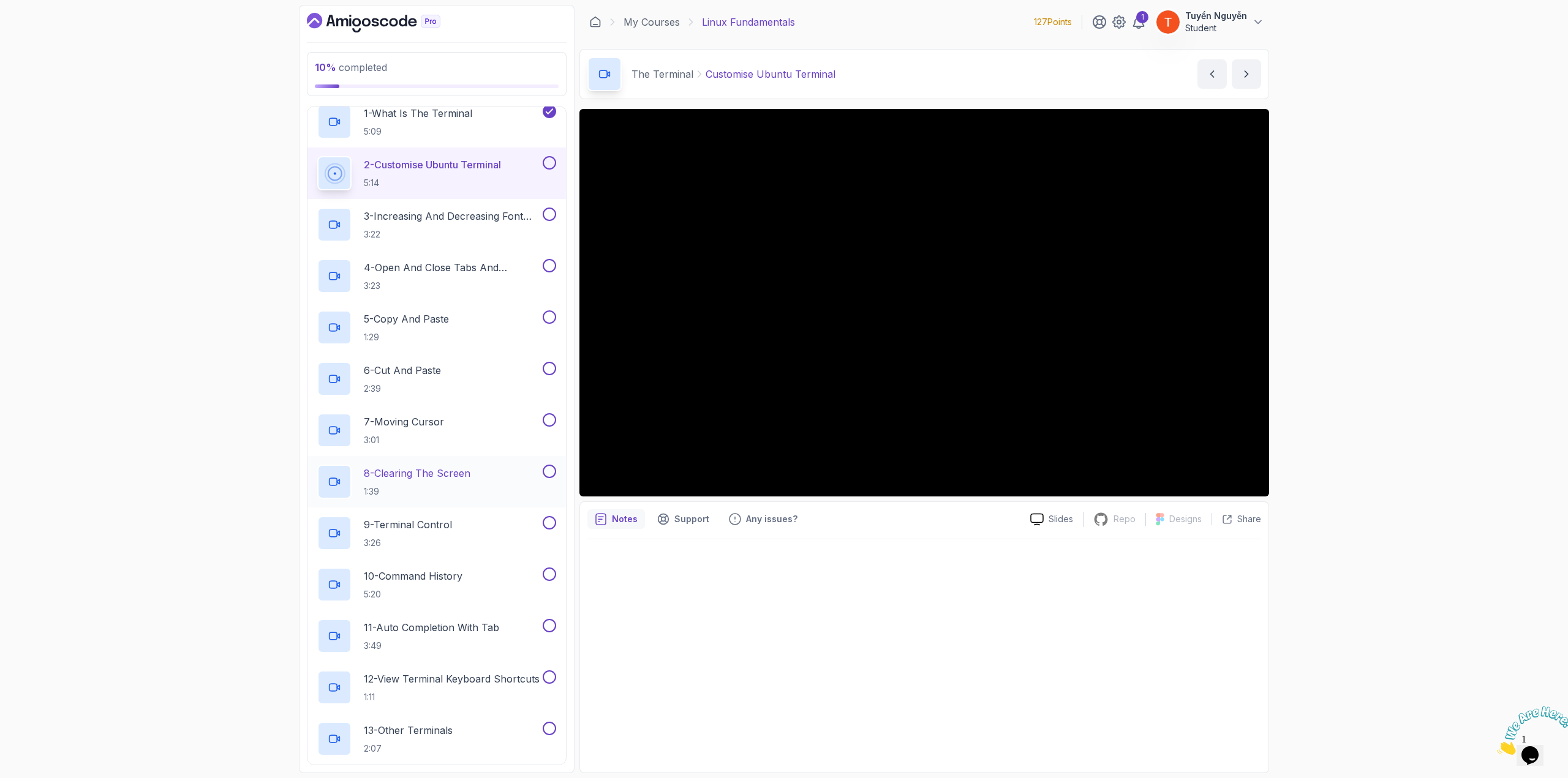
scroll to position [306, 0]
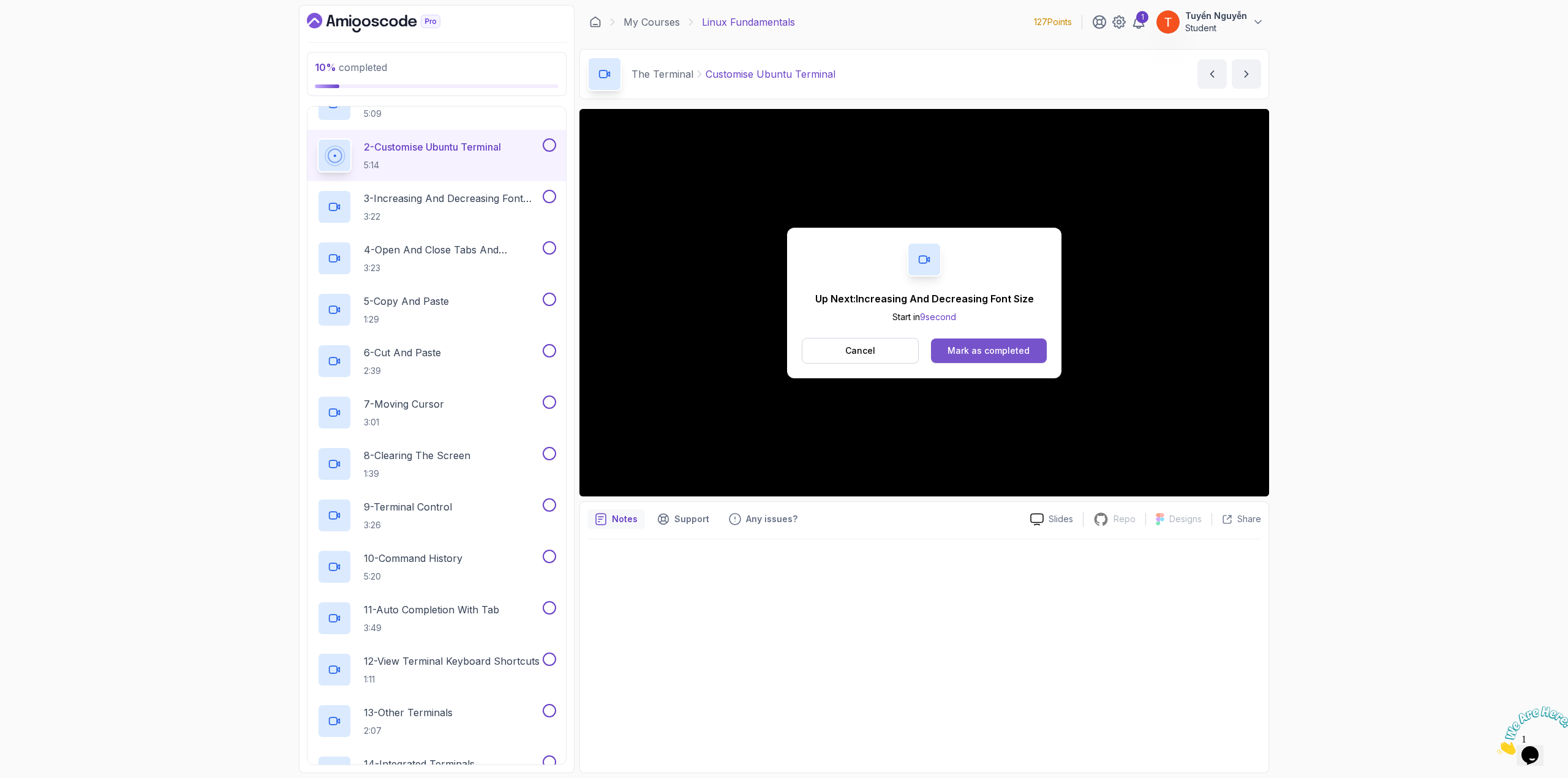
click at [972, 351] on div "Mark as completed" at bounding box center [988, 351] width 82 height 13
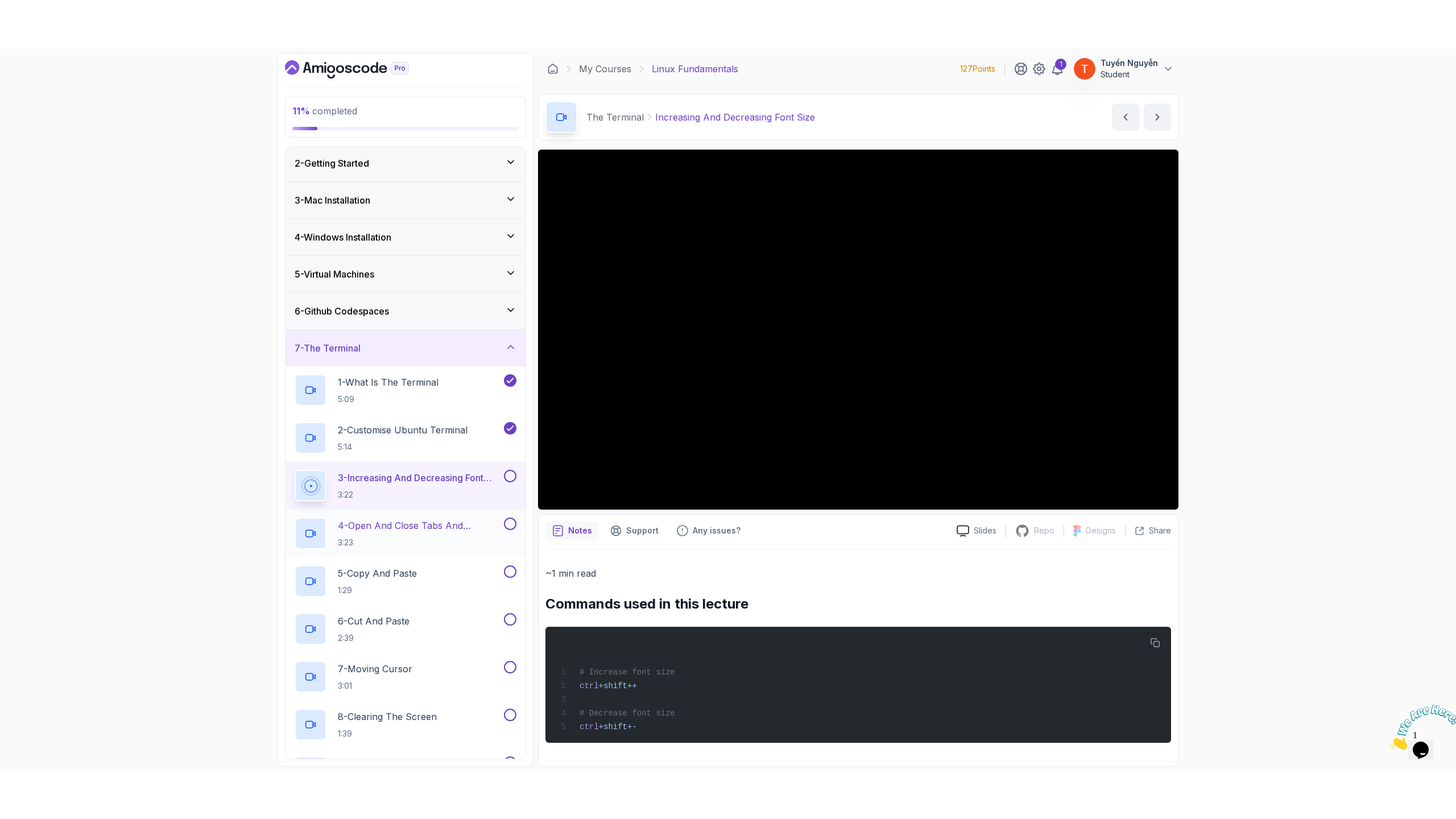
scroll to position [57, 0]
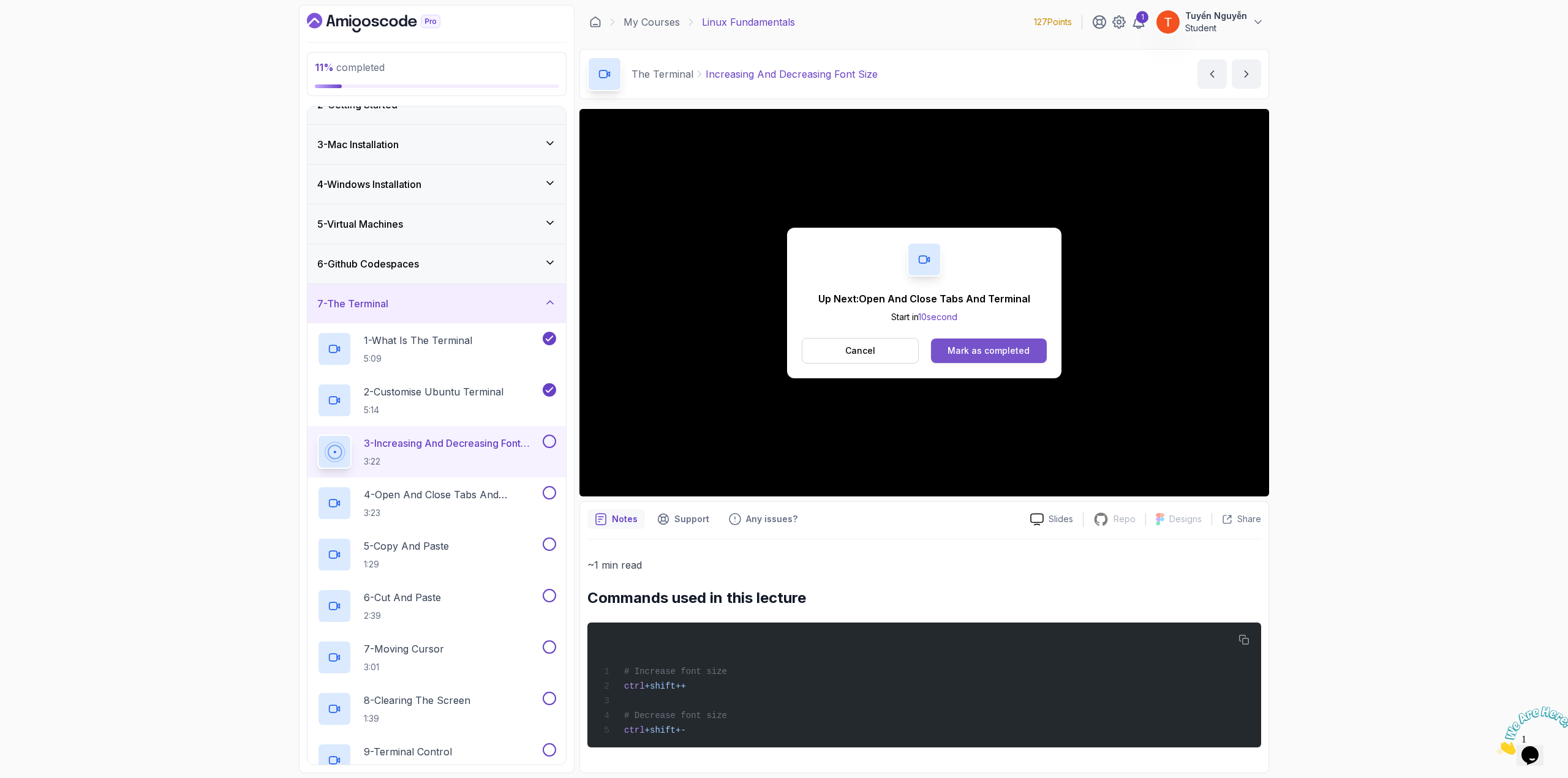
click at [1002, 341] on button "Mark as completed" at bounding box center [988, 350] width 116 height 24
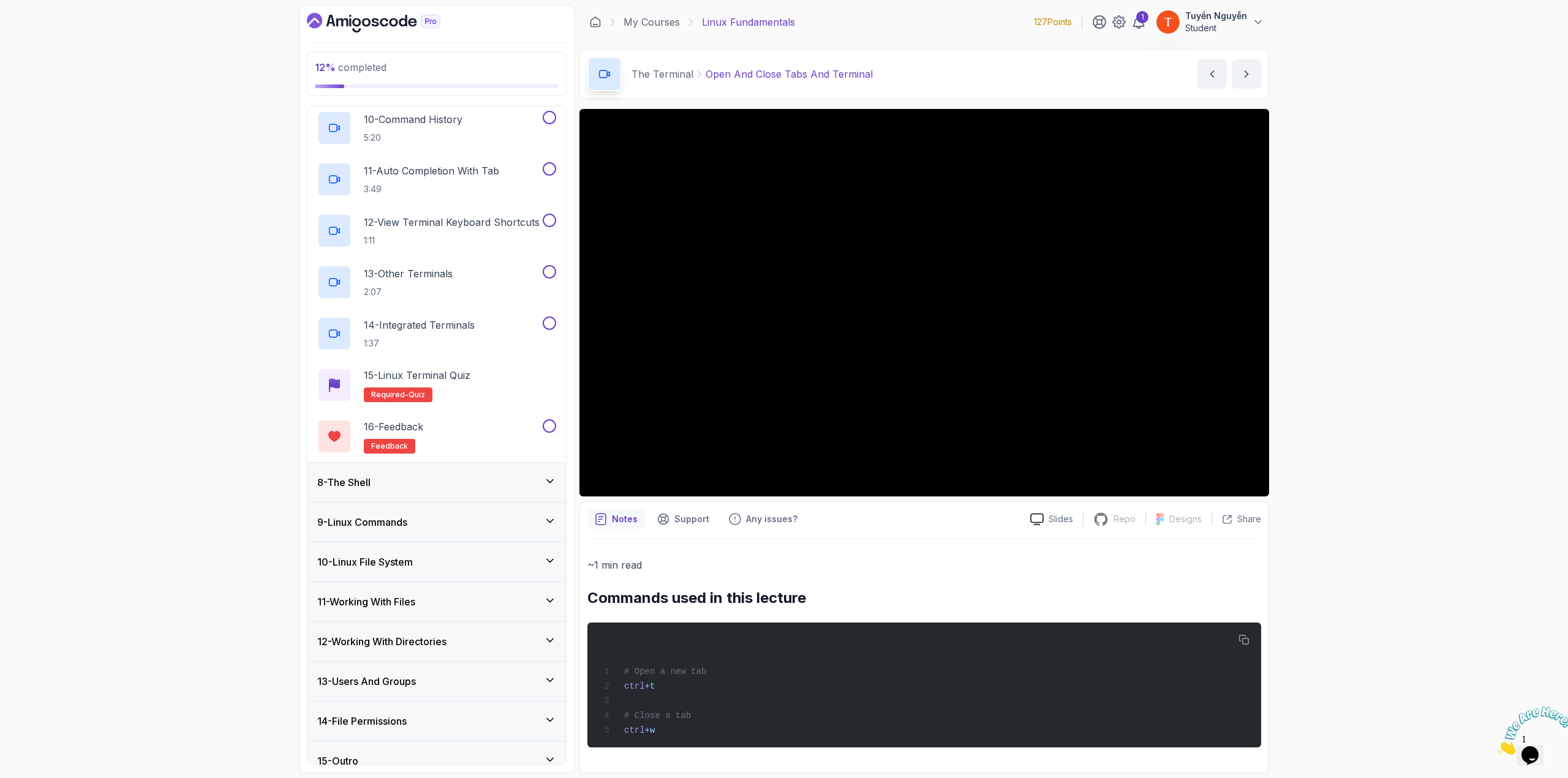
scroll to position [756, 0]
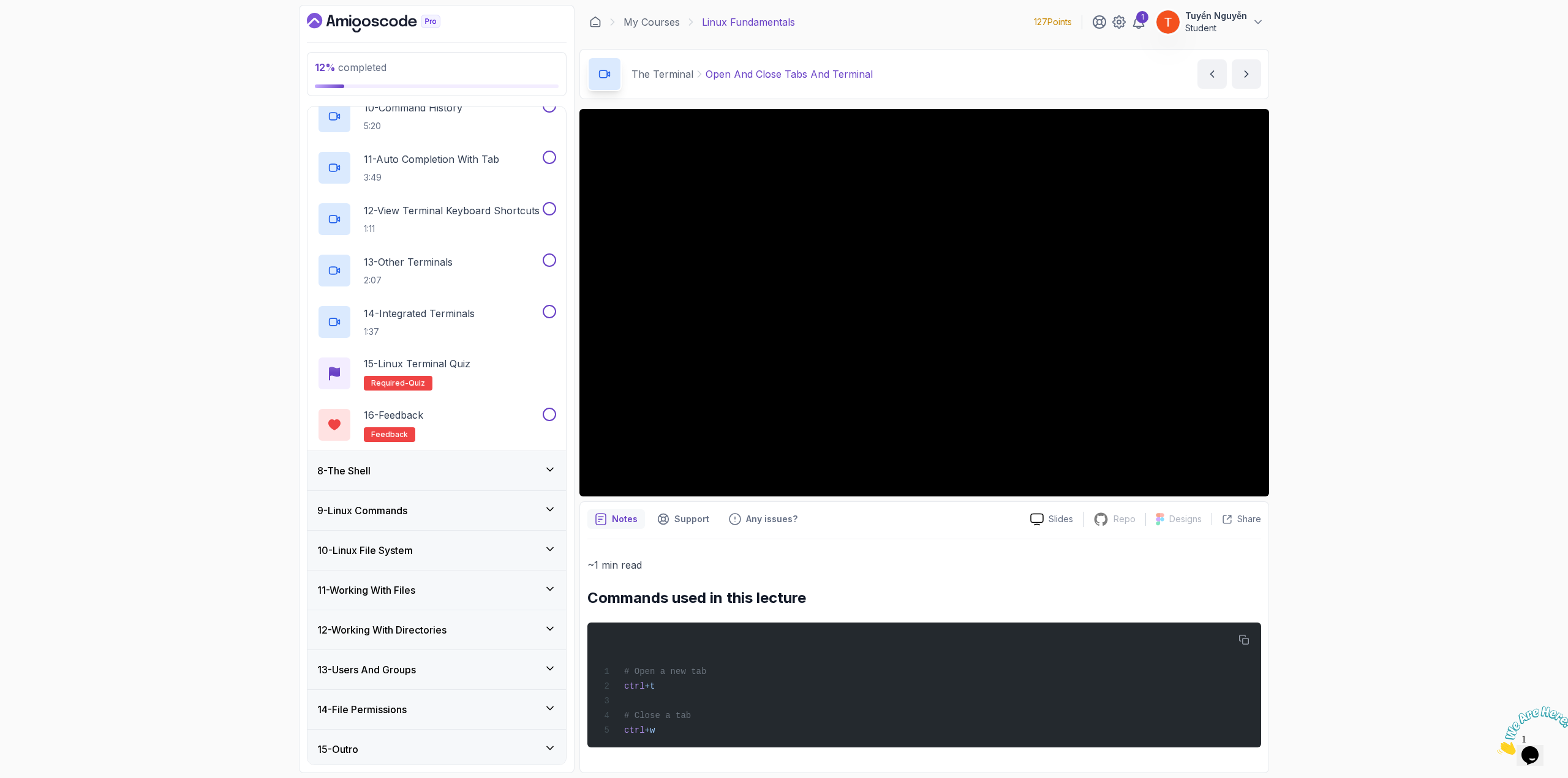
click at [399, 469] on div "8 - The Shell" at bounding box center [436, 471] width 239 height 14
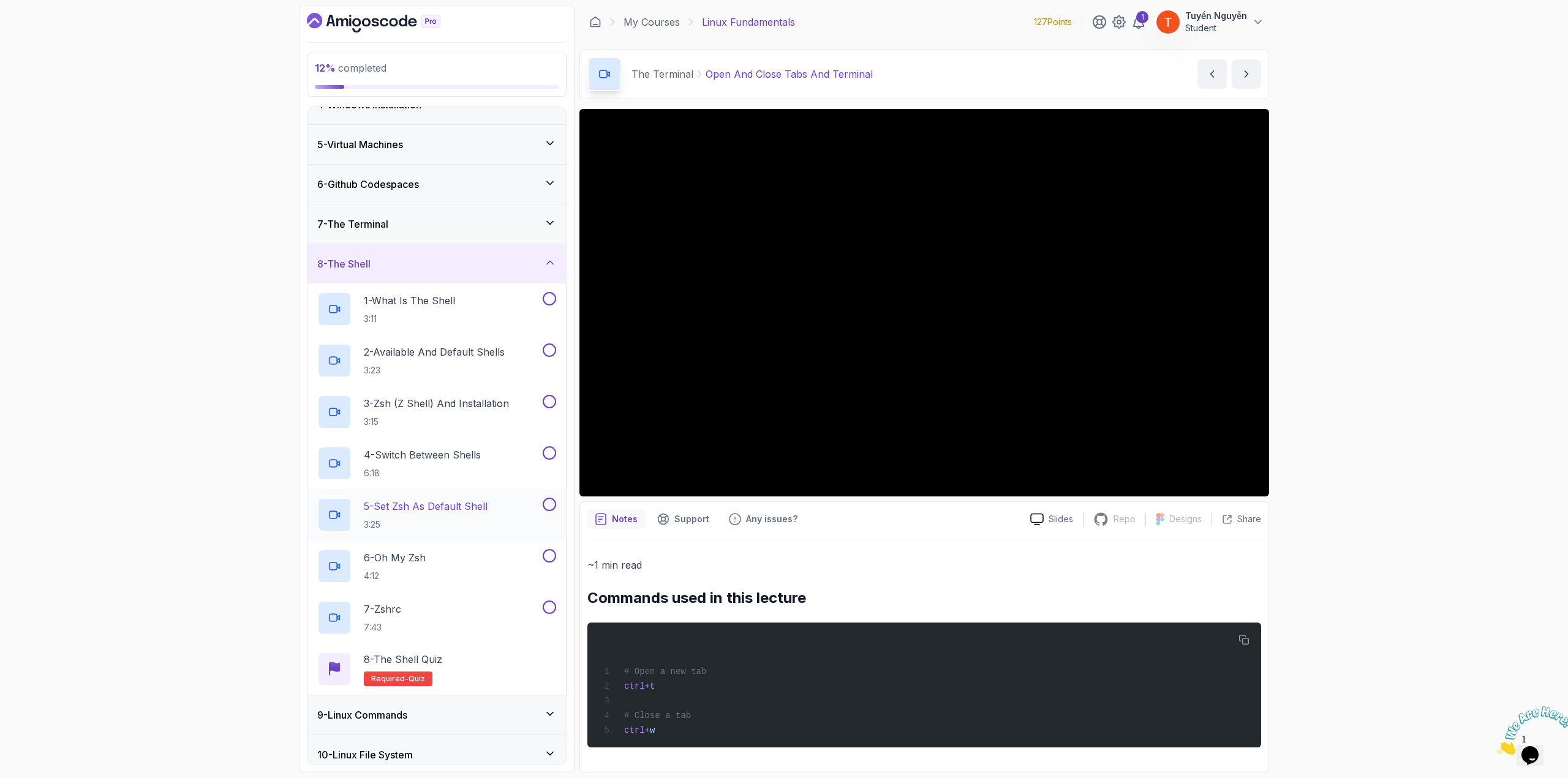
scroll to position [123, 0]
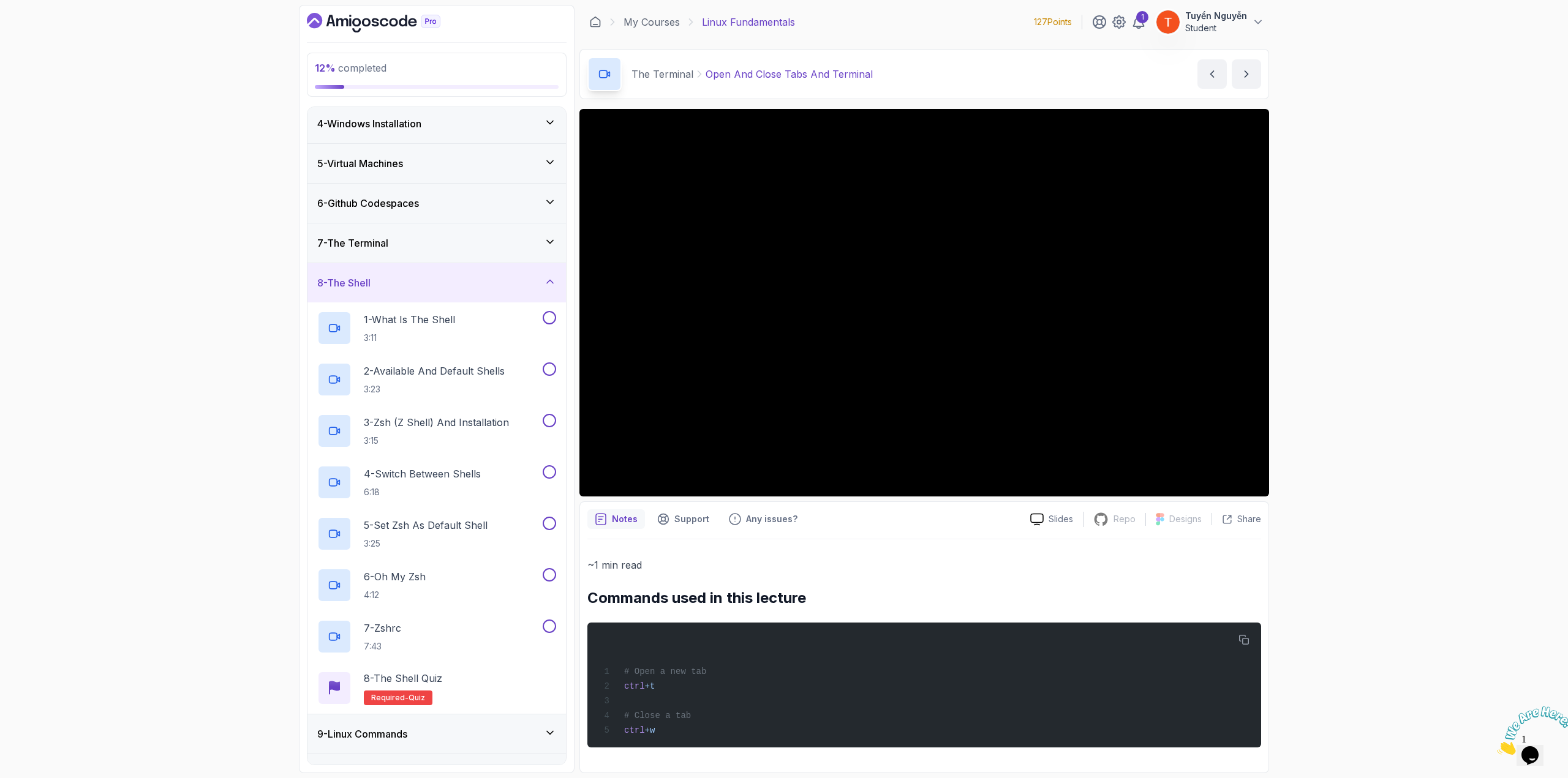
click at [487, 280] on div "8 - The Shell" at bounding box center [436, 282] width 239 height 14
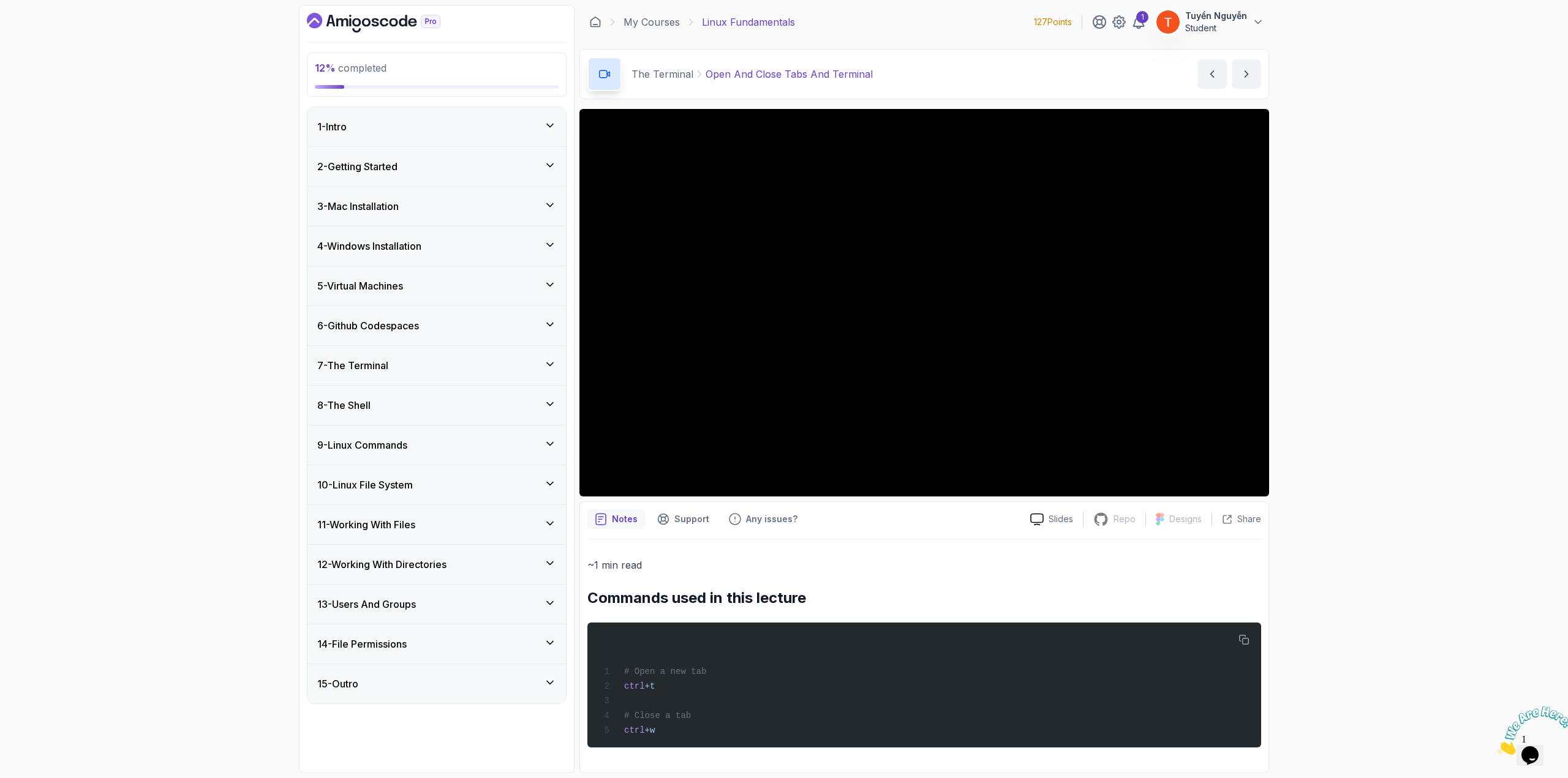
scroll to position [1, 0]
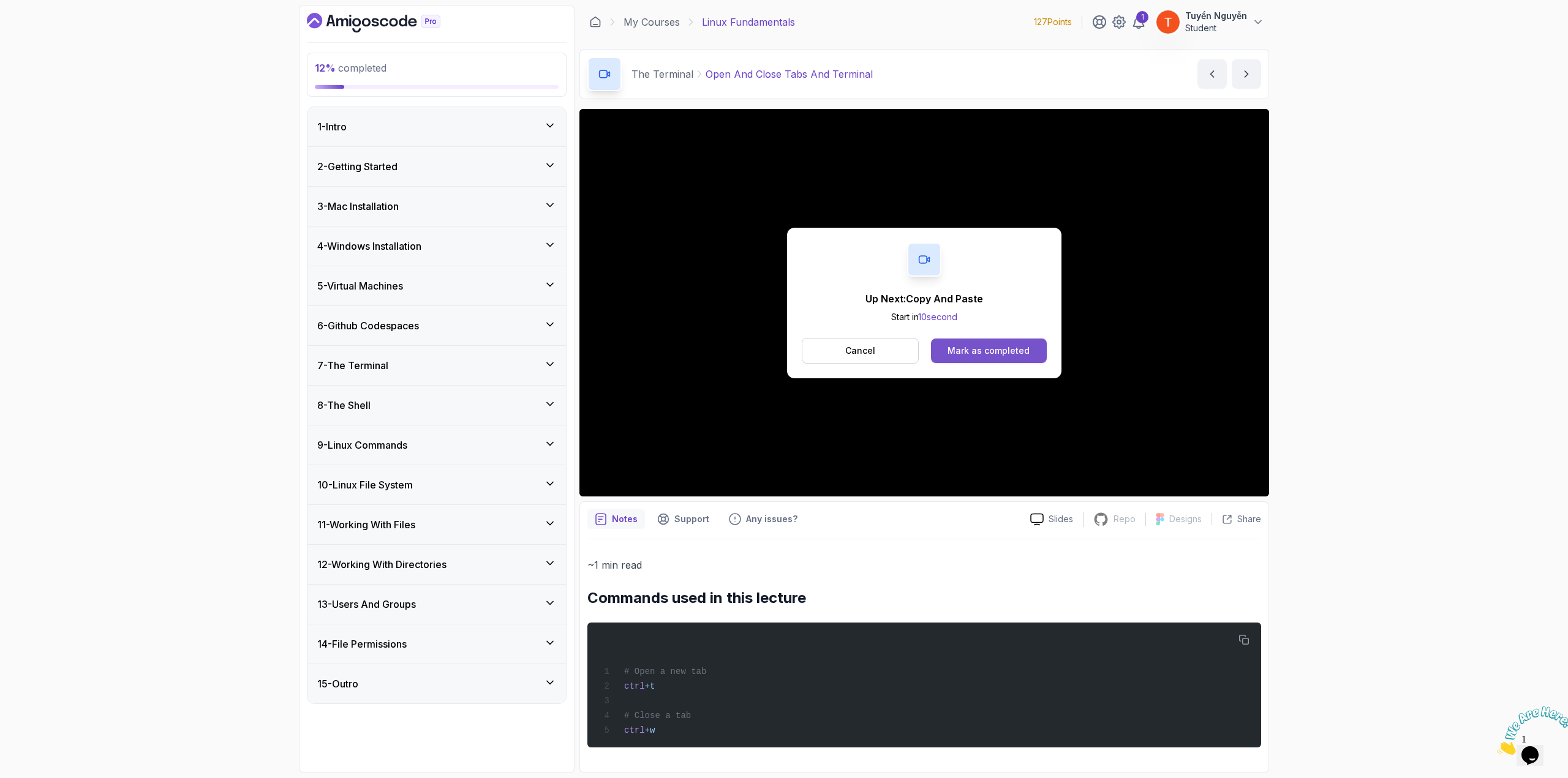
click at [1004, 345] on div "Mark as completed" at bounding box center [988, 351] width 82 height 13
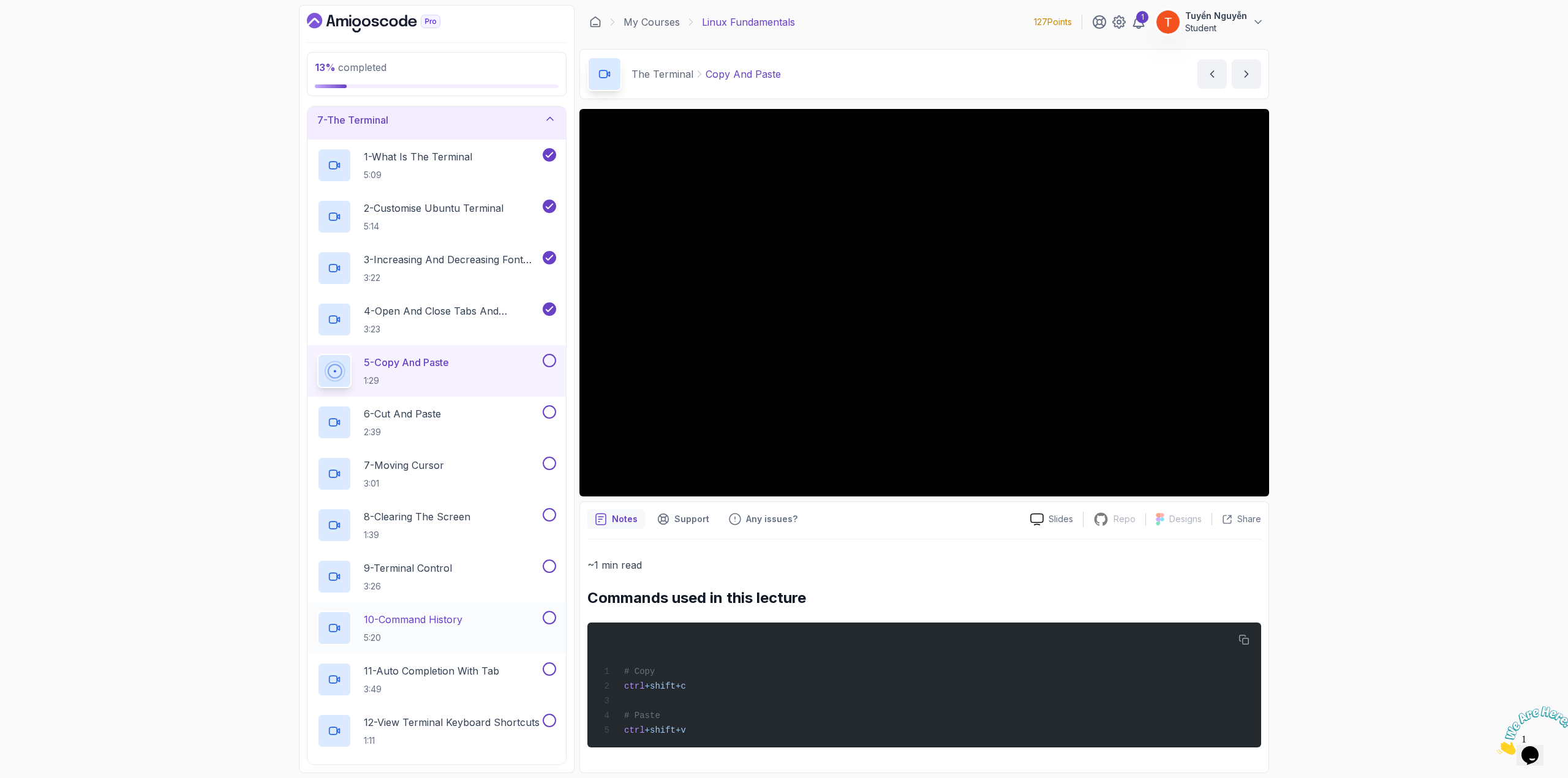
scroll to position [245, 0]
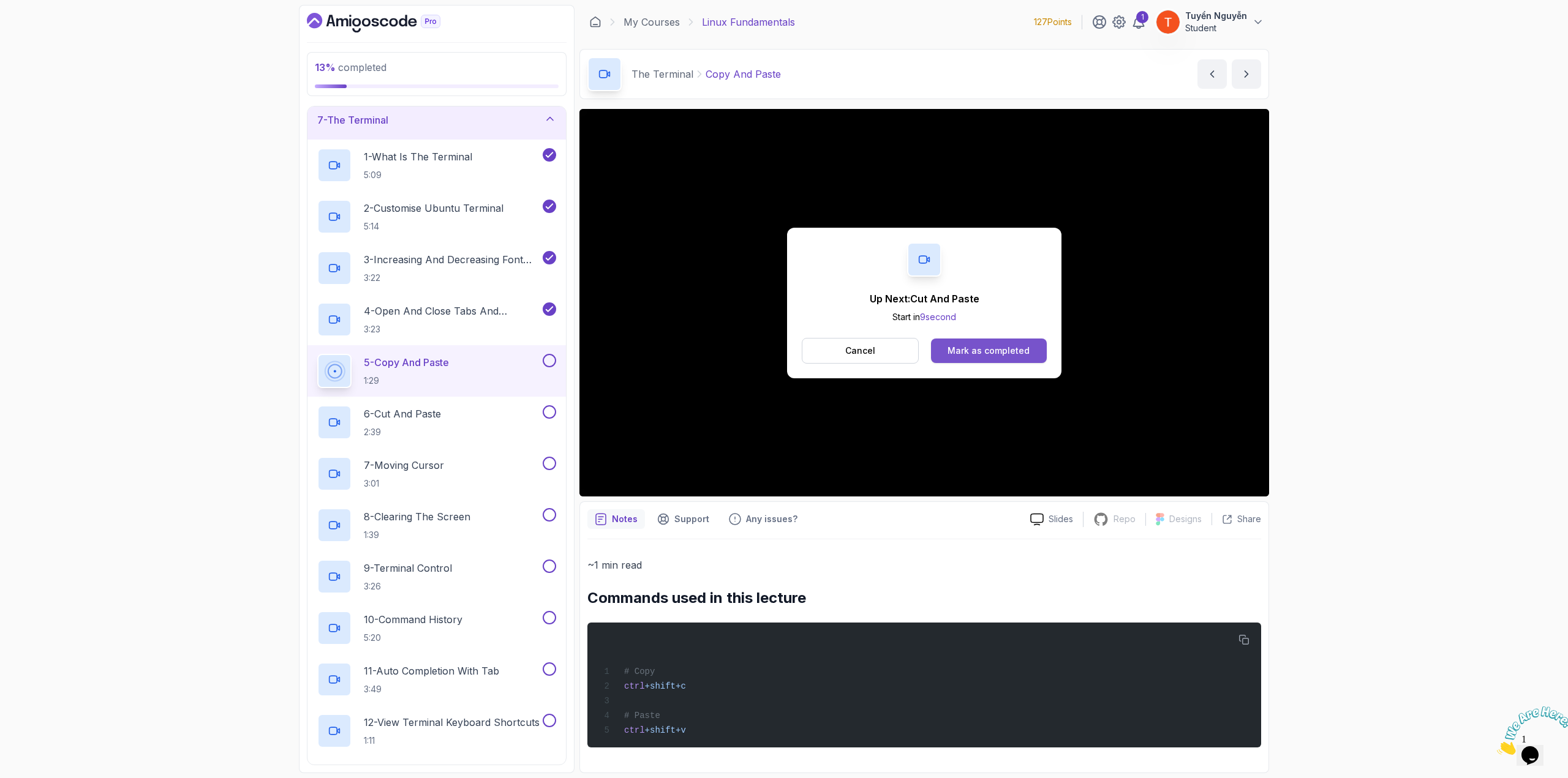
click at [1016, 345] on div "Mark as completed" at bounding box center [988, 351] width 82 height 13
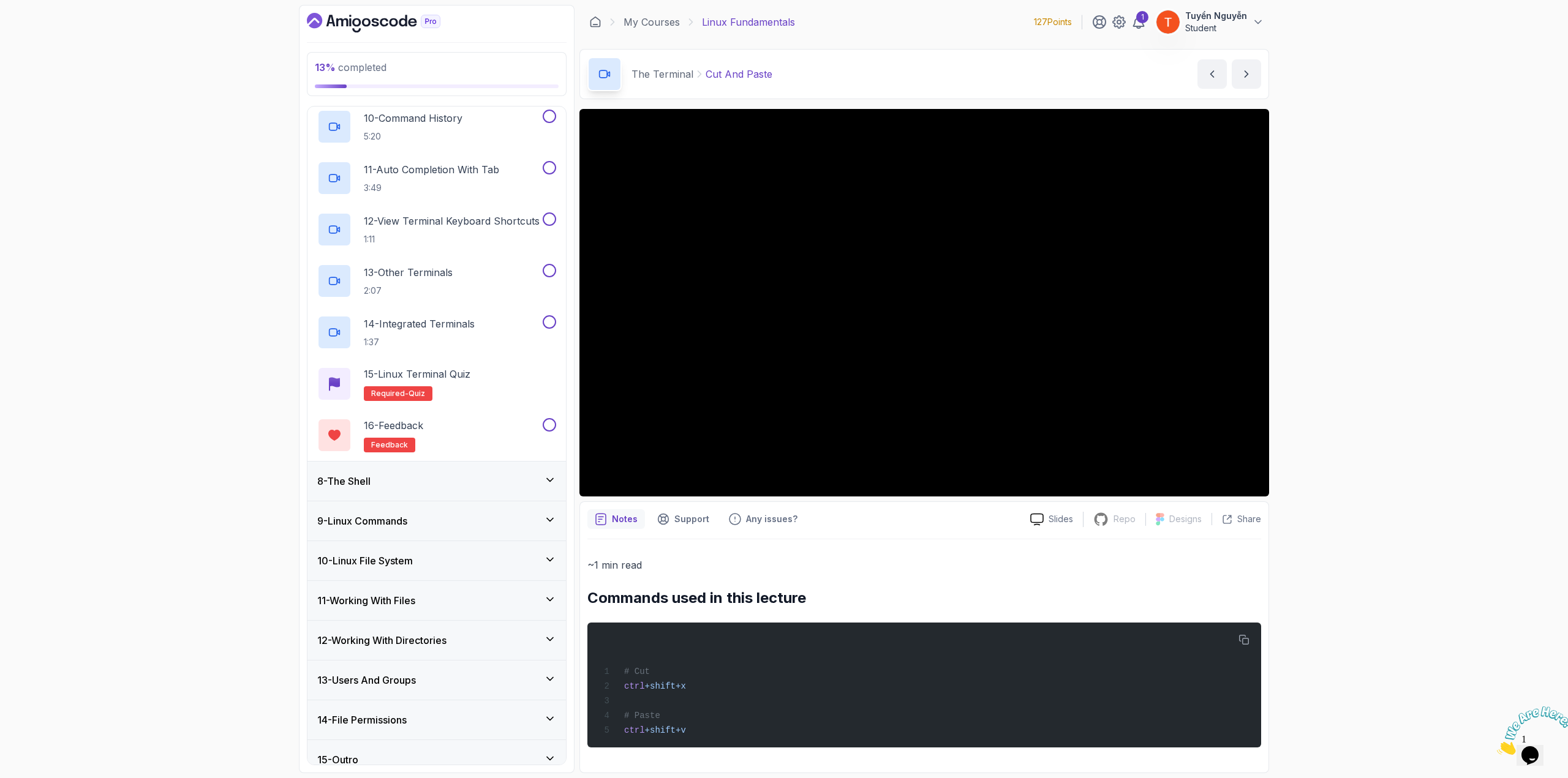
scroll to position [756, 0]
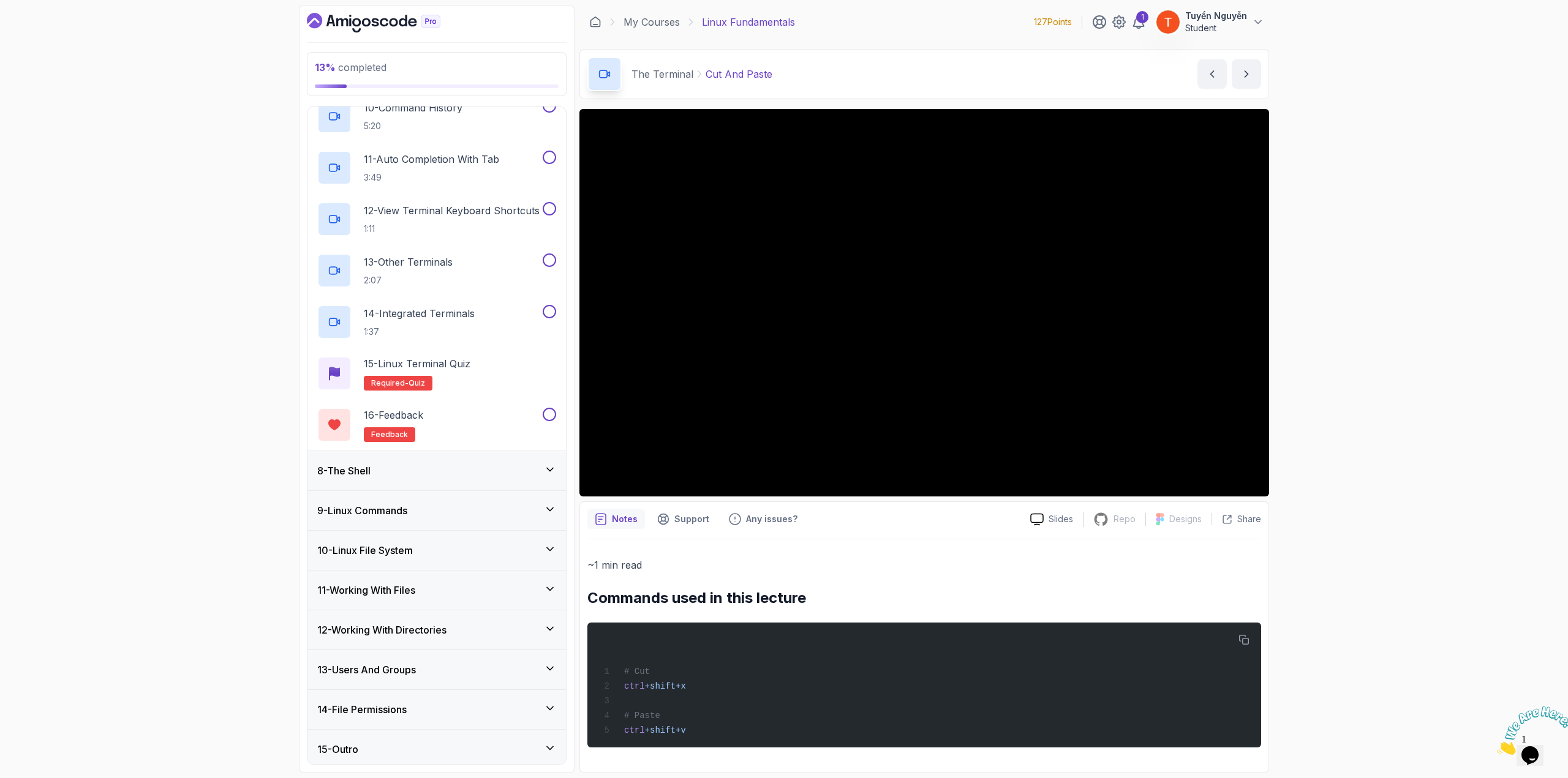
click at [423, 588] on div "11 - Working With Files" at bounding box center [436, 590] width 239 height 14
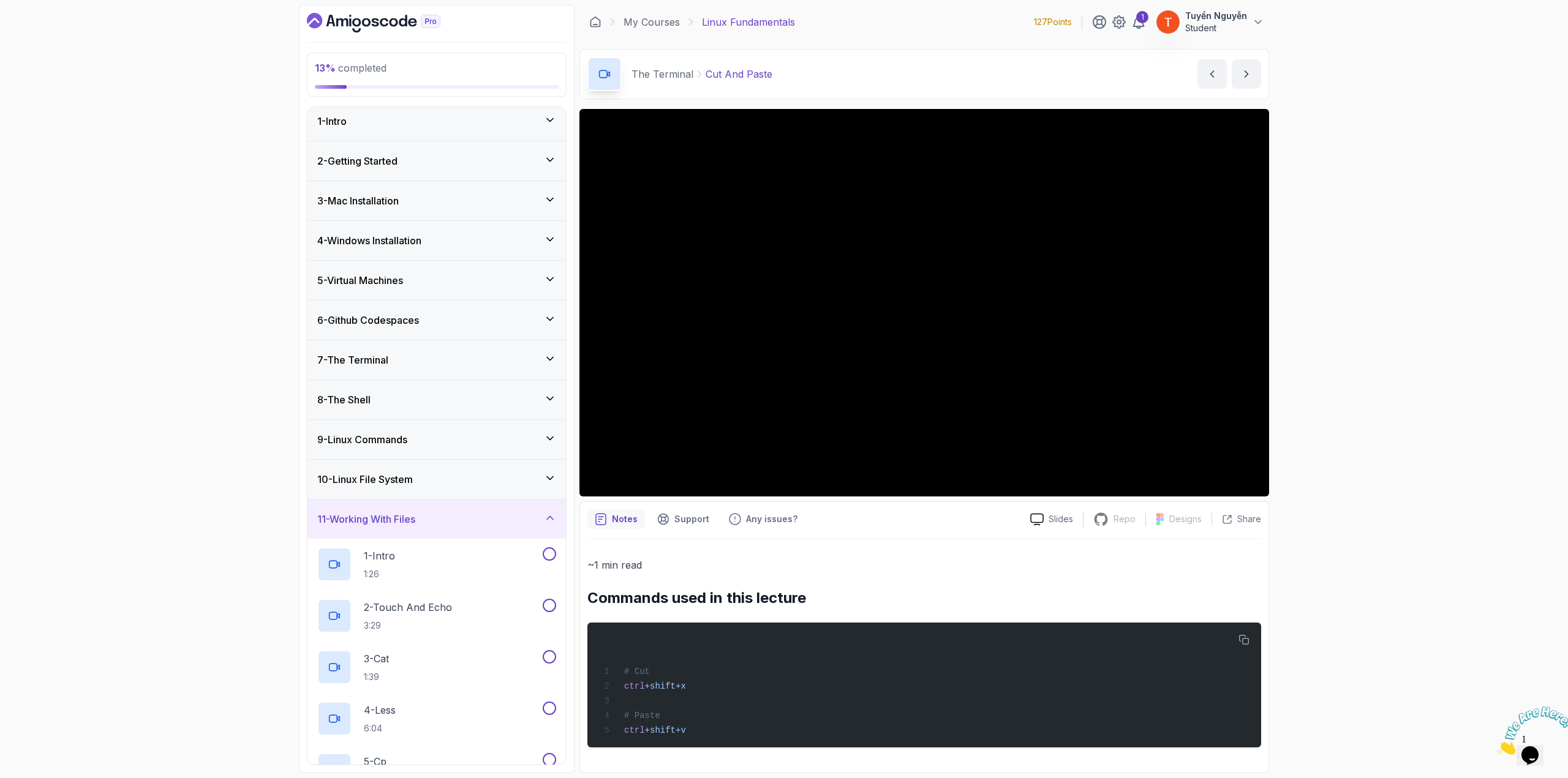
scroll to position [0, 0]
click at [447, 523] on div "11 - Working With Files" at bounding box center [436, 524] width 239 height 14
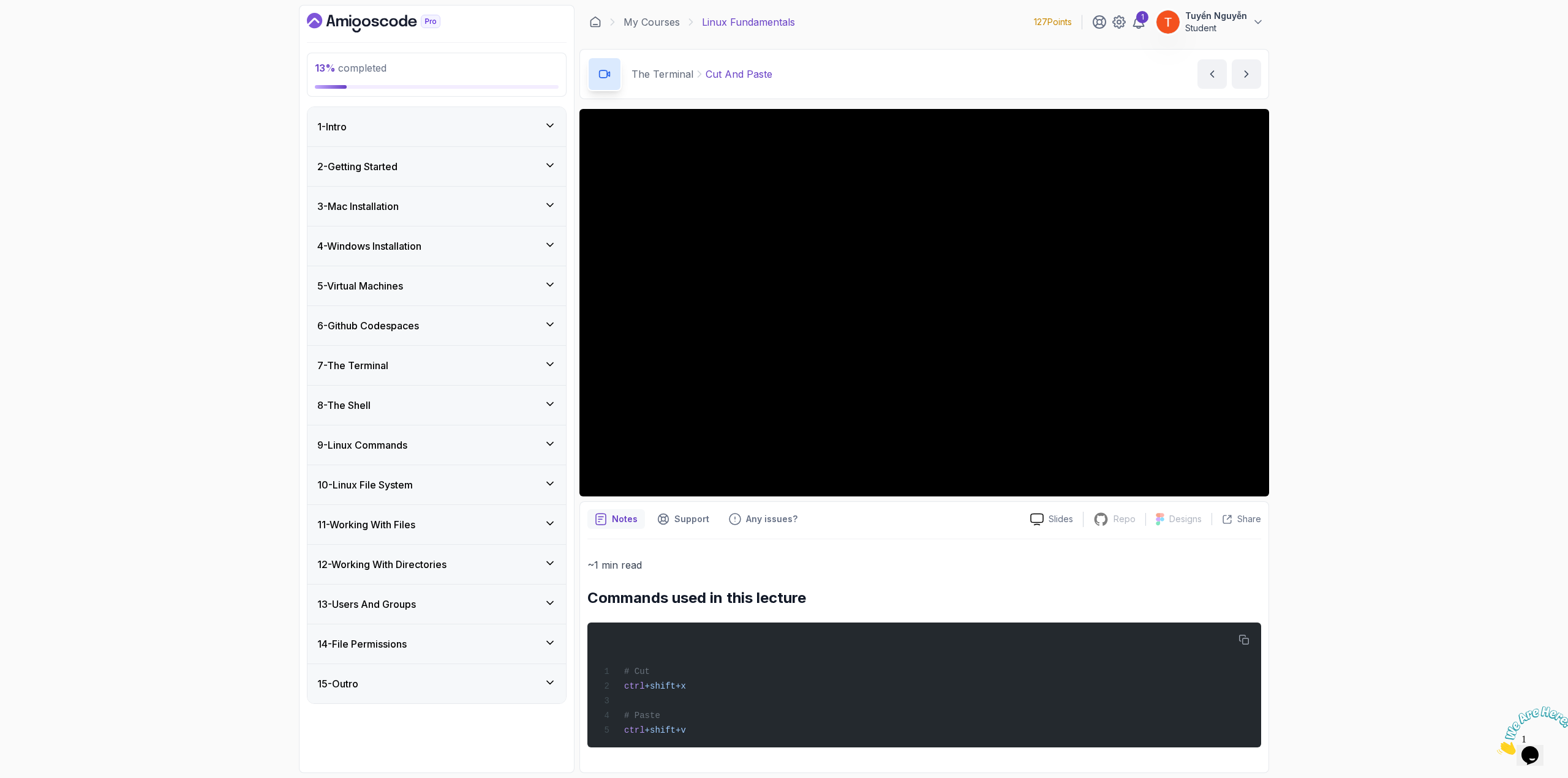
click at [397, 564] on h3 "12 - Working With Directories" at bounding box center [381, 564] width 129 height 14
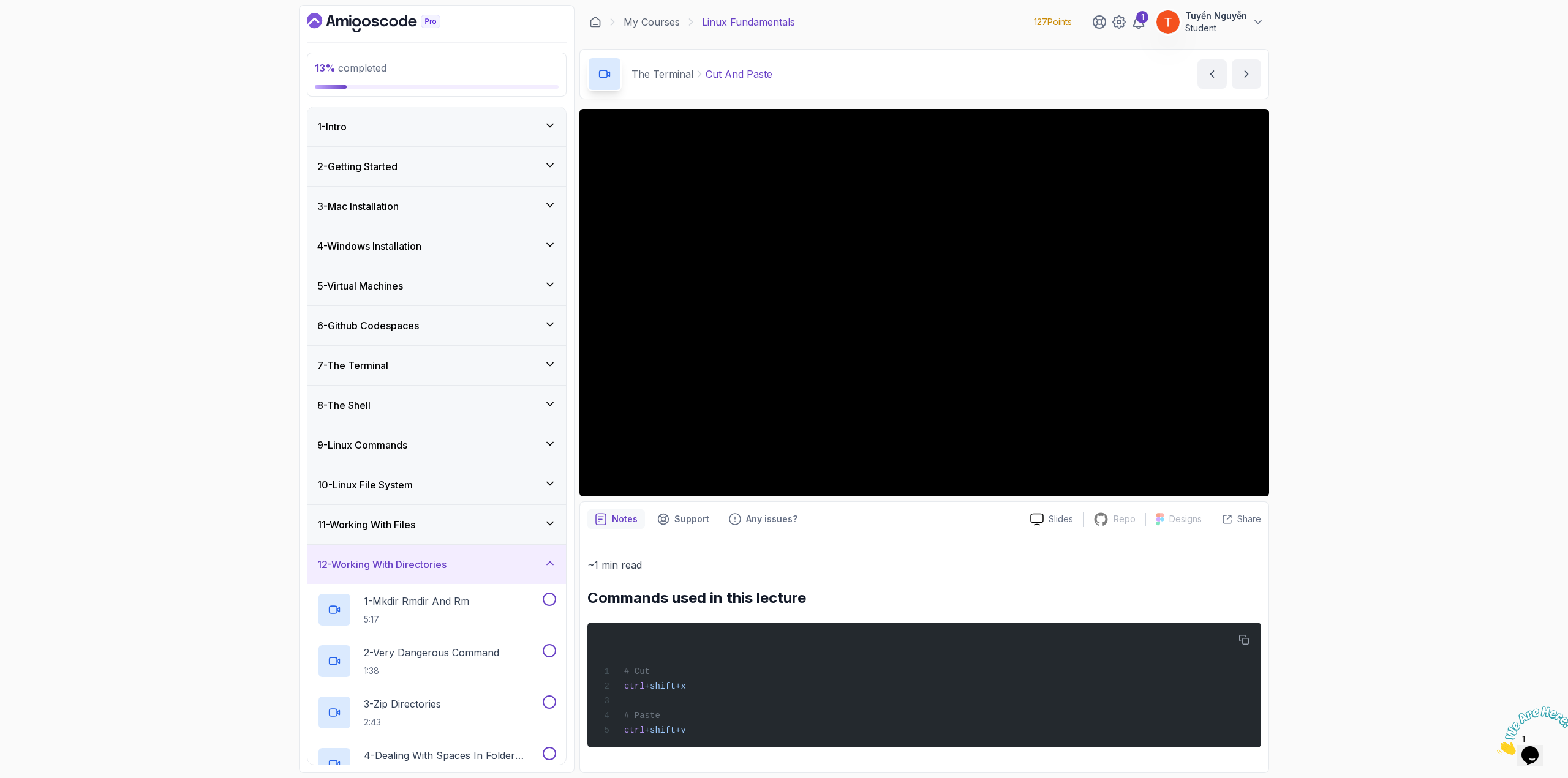
click at [399, 561] on h3 "12 - Working With Directories" at bounding box center [381, 564] width 129 height 14
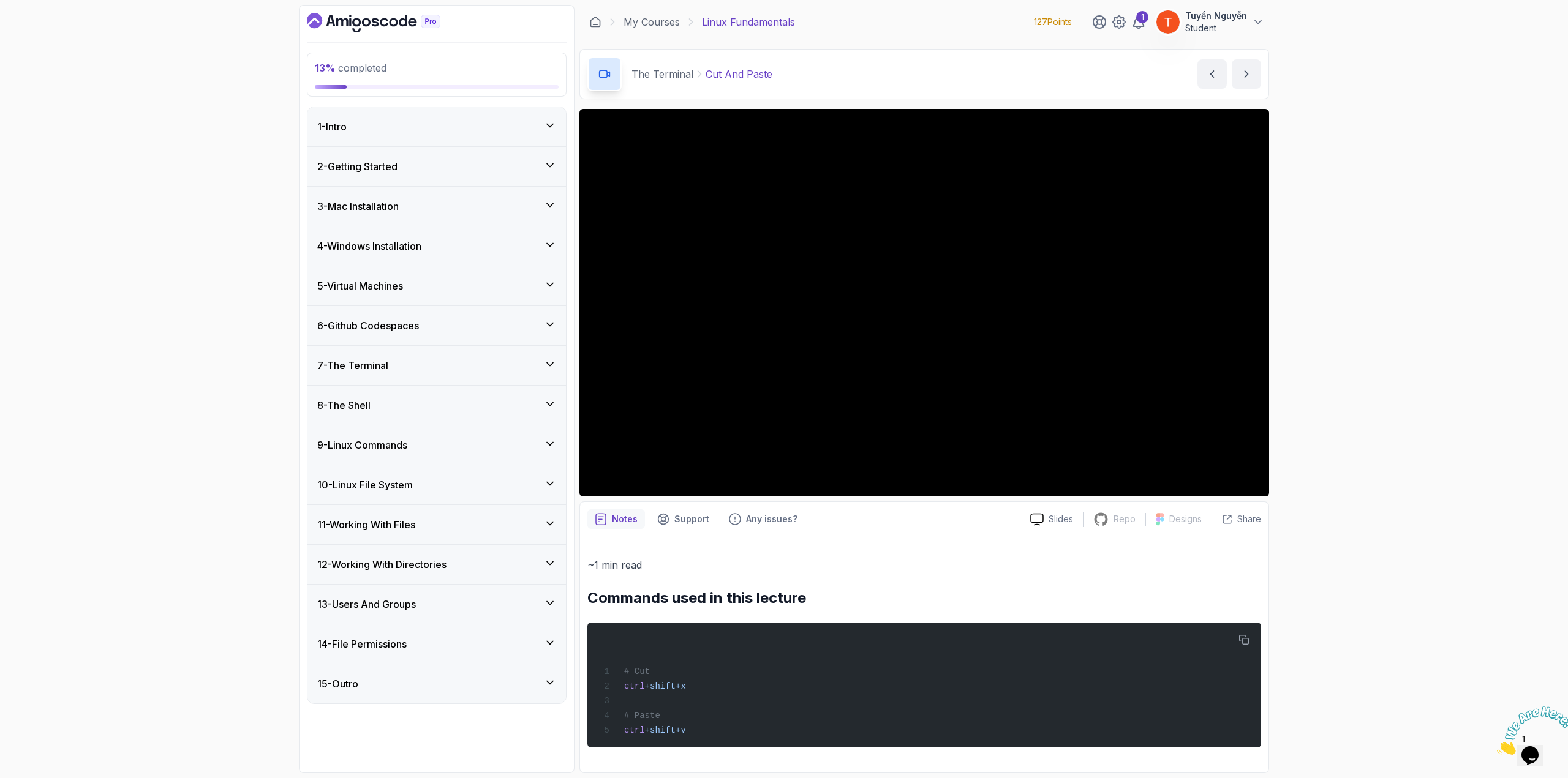
click at [425, 447] on div "9 - Linux Commands" at bounding box center [436, 445] width 239 height 14
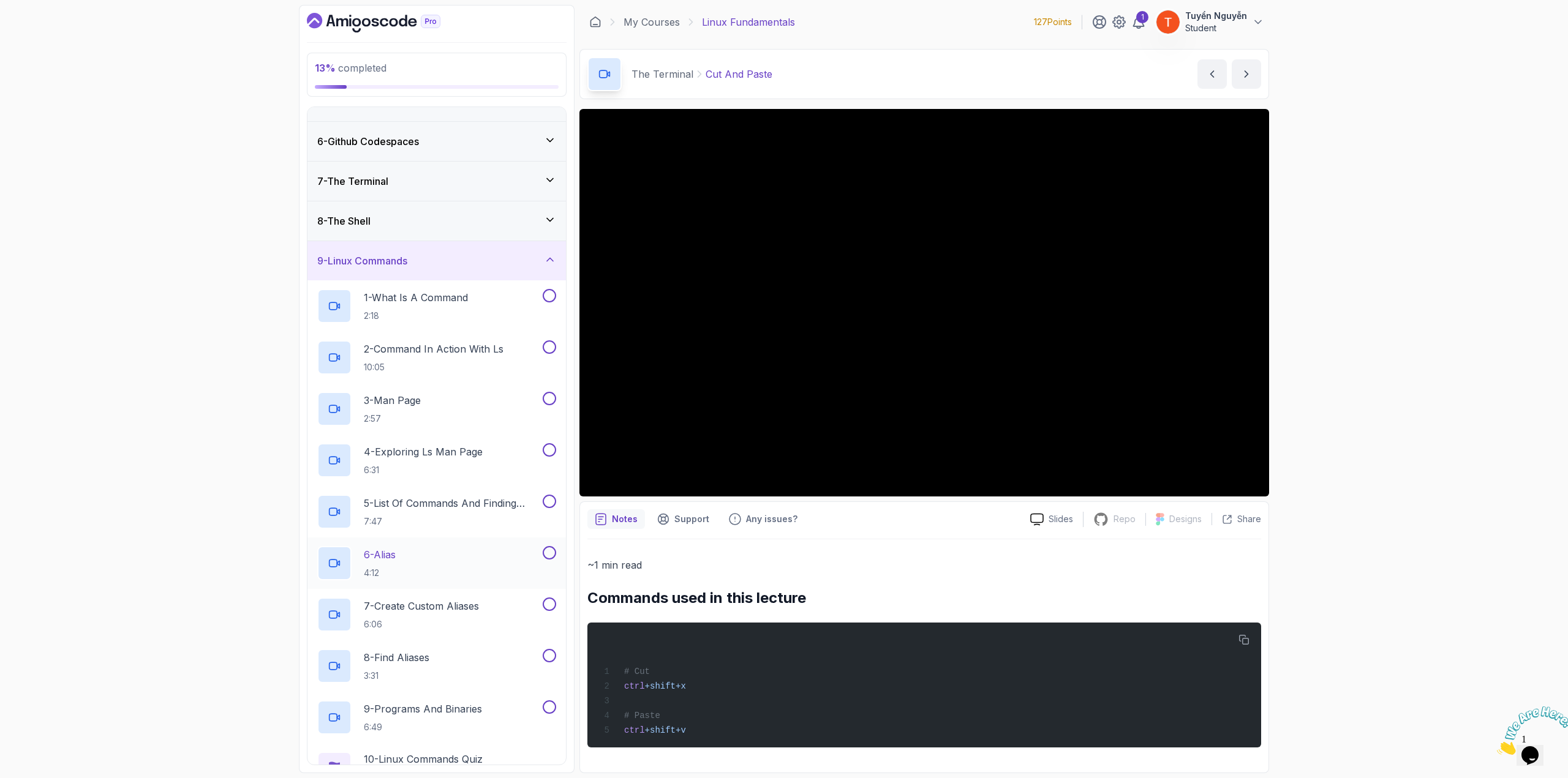
scroll to position [184, 0]
click at [451, 260] on div "9 - Linux Commands" at bounding box center [436, 262] width 239 height 14
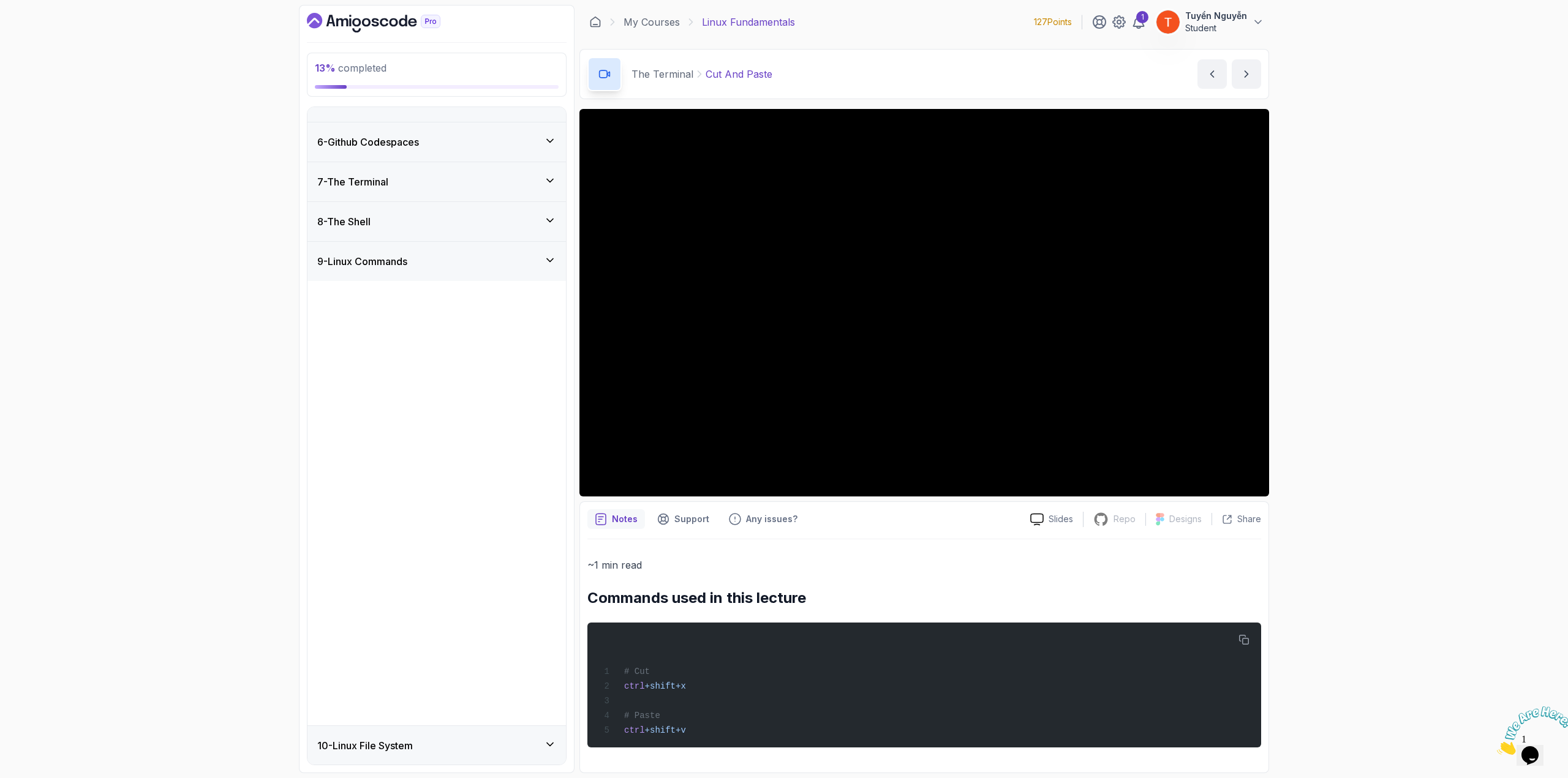
scroll to position [0, 0]
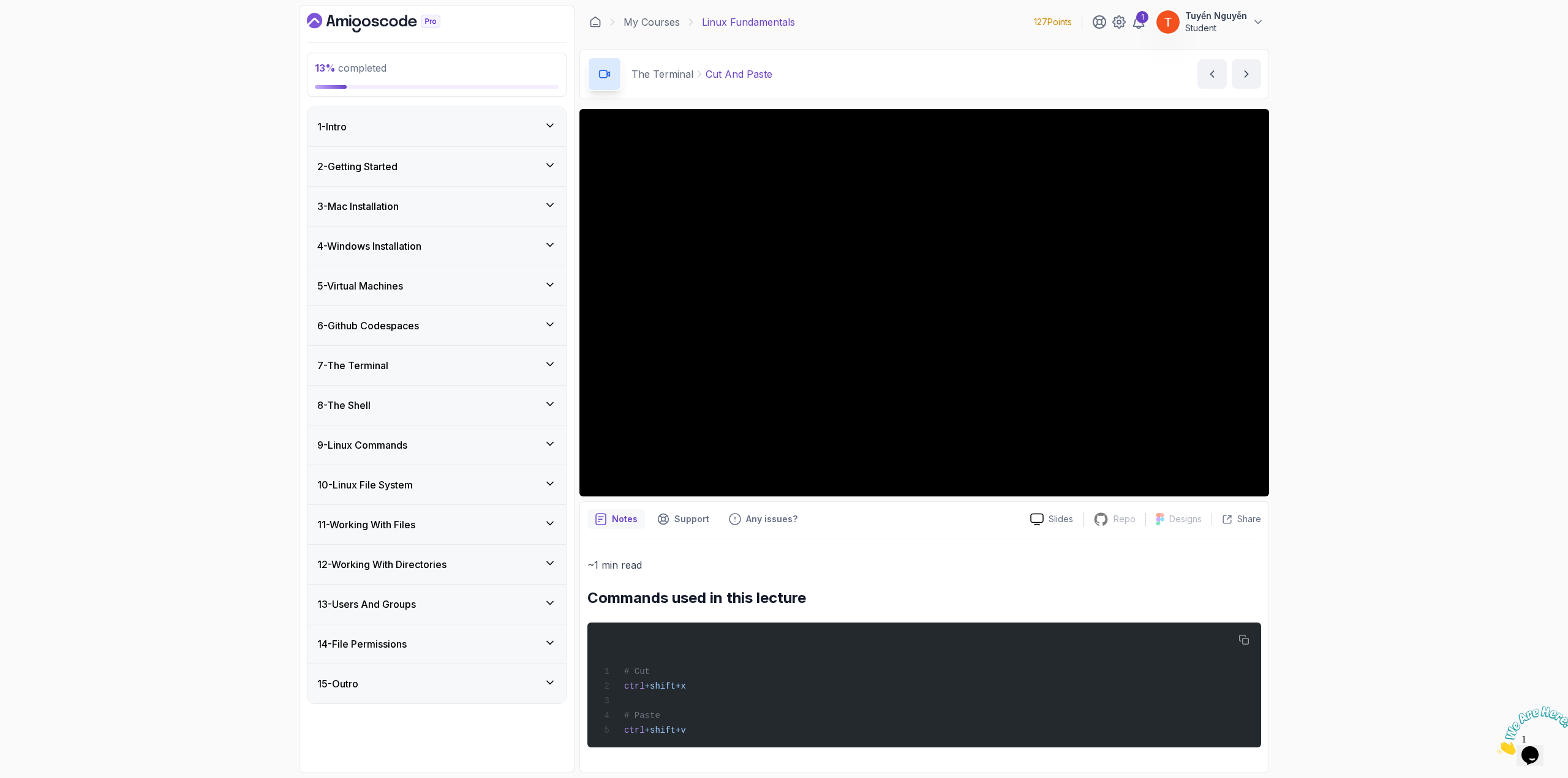
click at [432, 443] on div "9 - Linux Commands" at bounding box center [436, 445] width 239 height 14
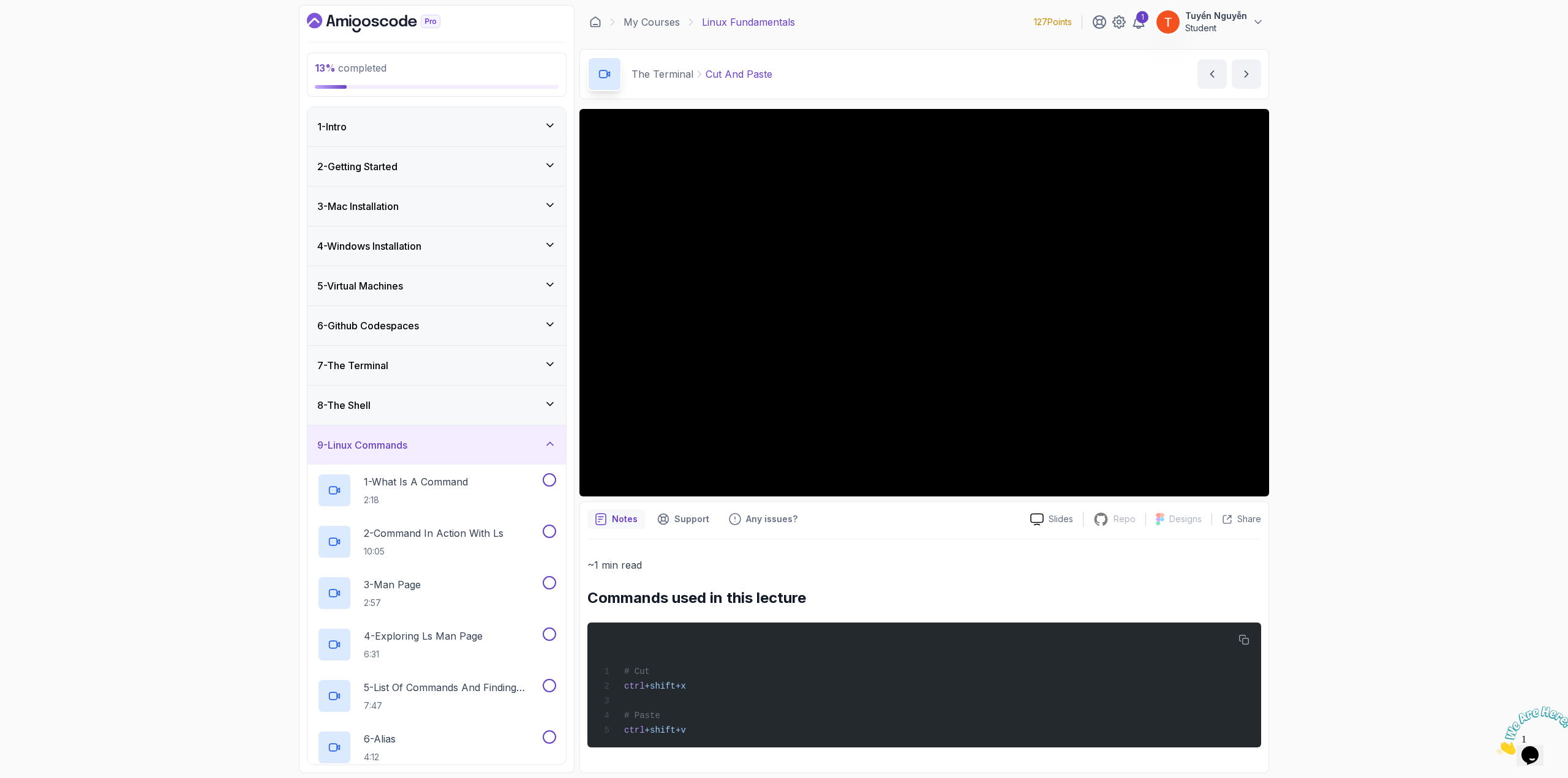
click at [432, 443] on div "9 - Linux Commands" at bounding box center [436, 445] width 239 height 14
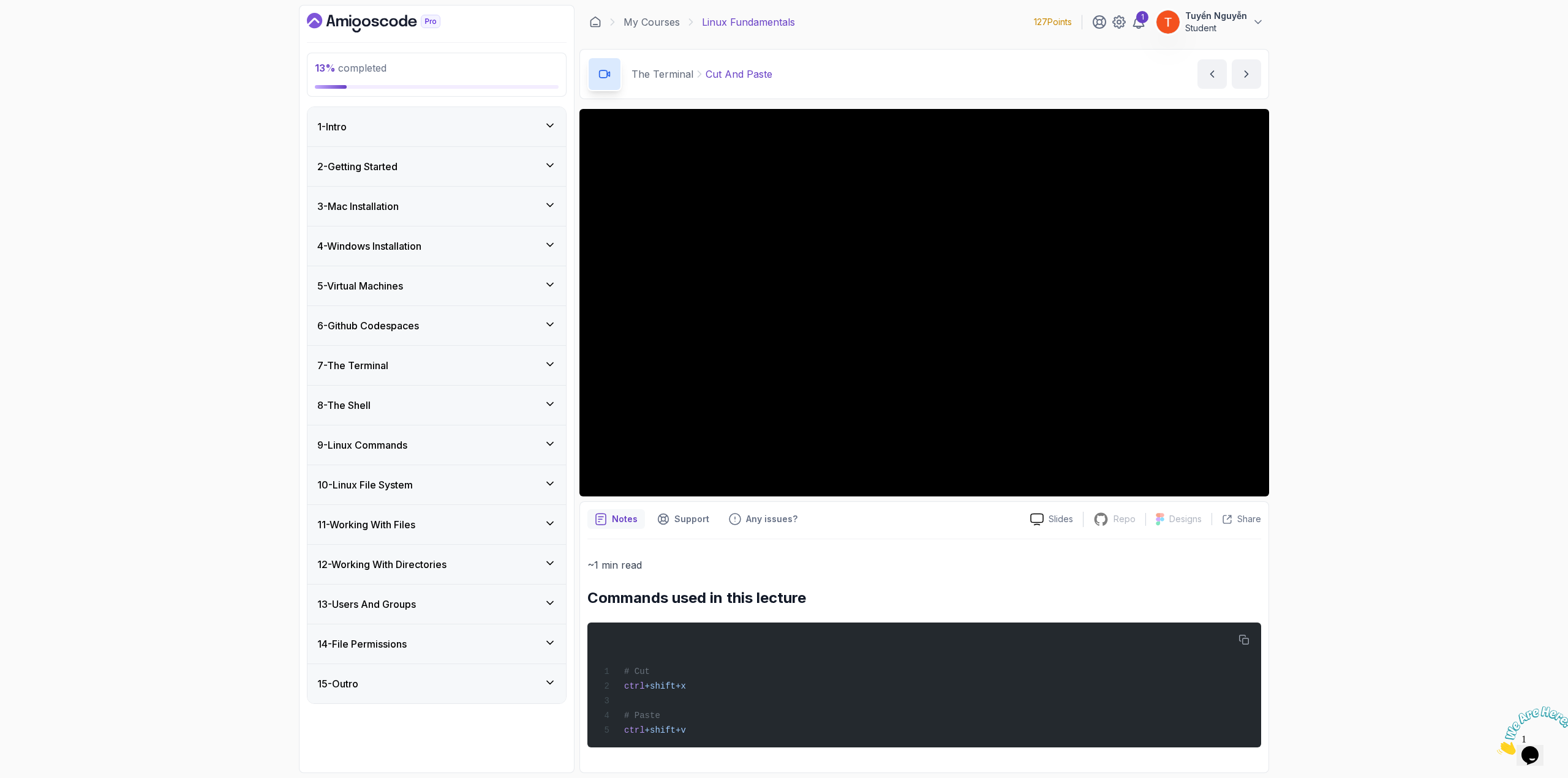
click at [454, 322] on div "6 - Github Codespaces" at bounding box center [436, 326] width 239 height 14
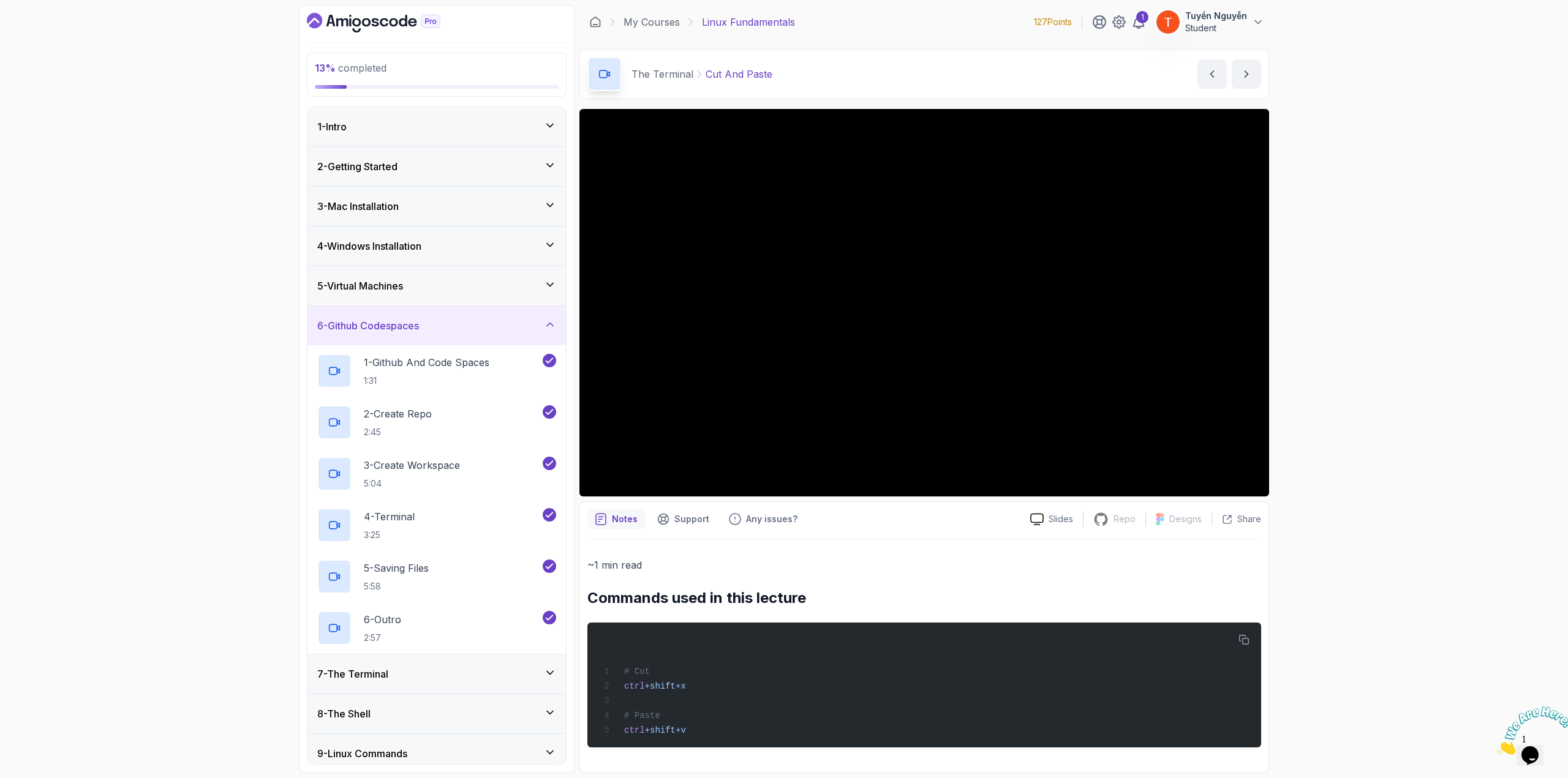
click at [454, 322] on div "6 - Github Codespaces" at bounding box center [436, 326] width 239 height 14
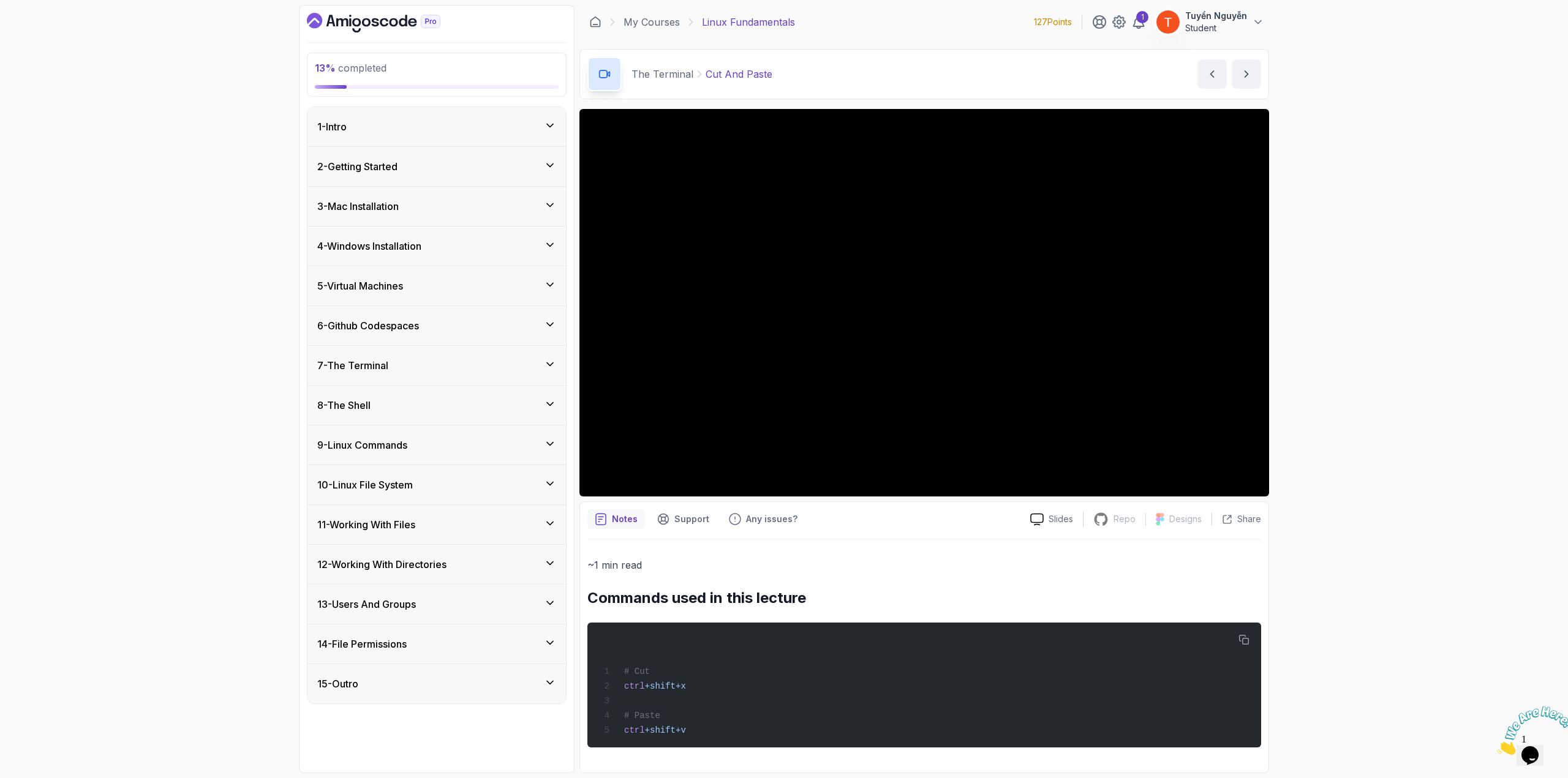
click at [423, 370] on div "7 - The Terminal" at bounding box center [437, 365] width 258 height 39
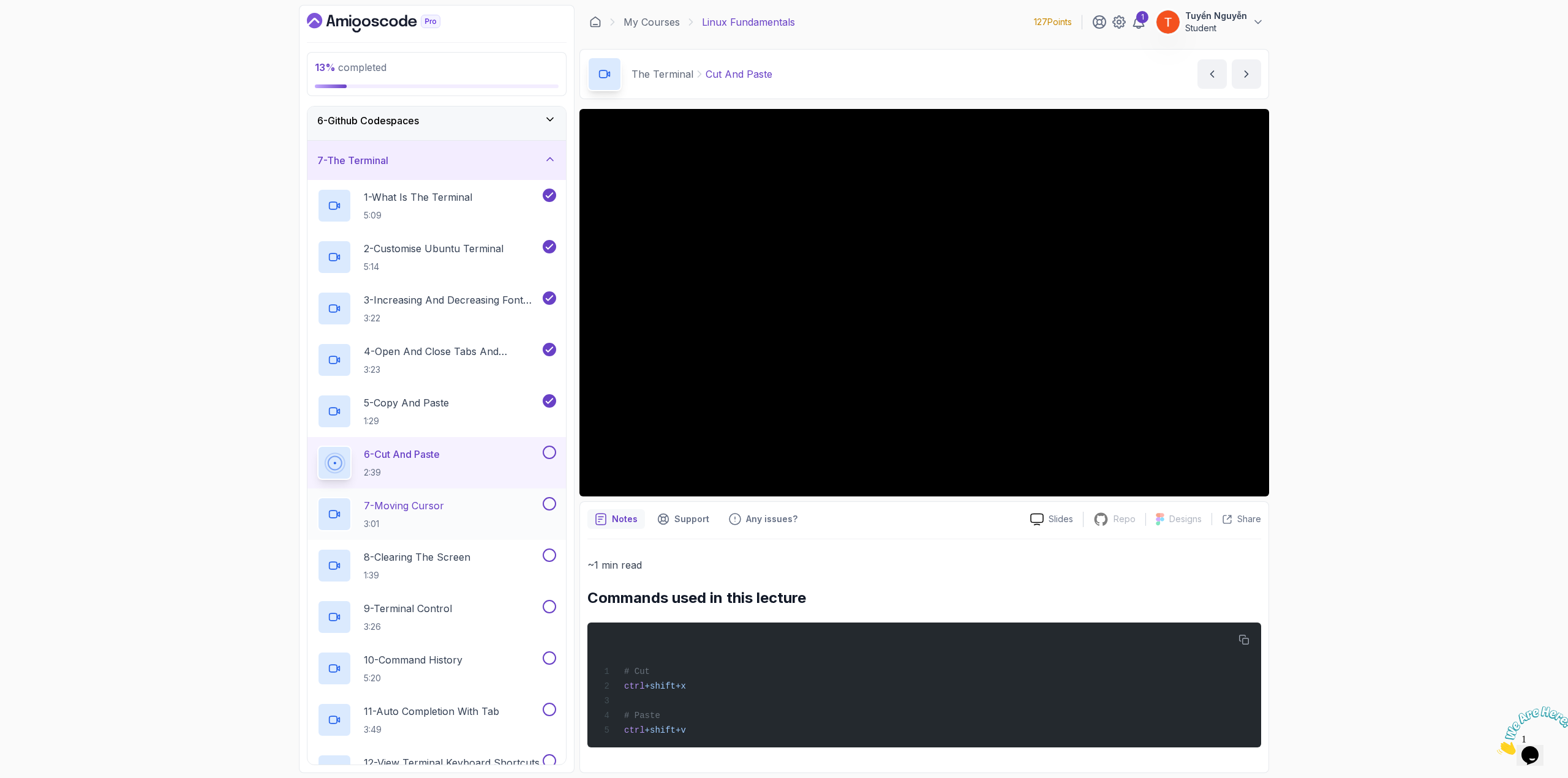
scroll to position [245, 0]
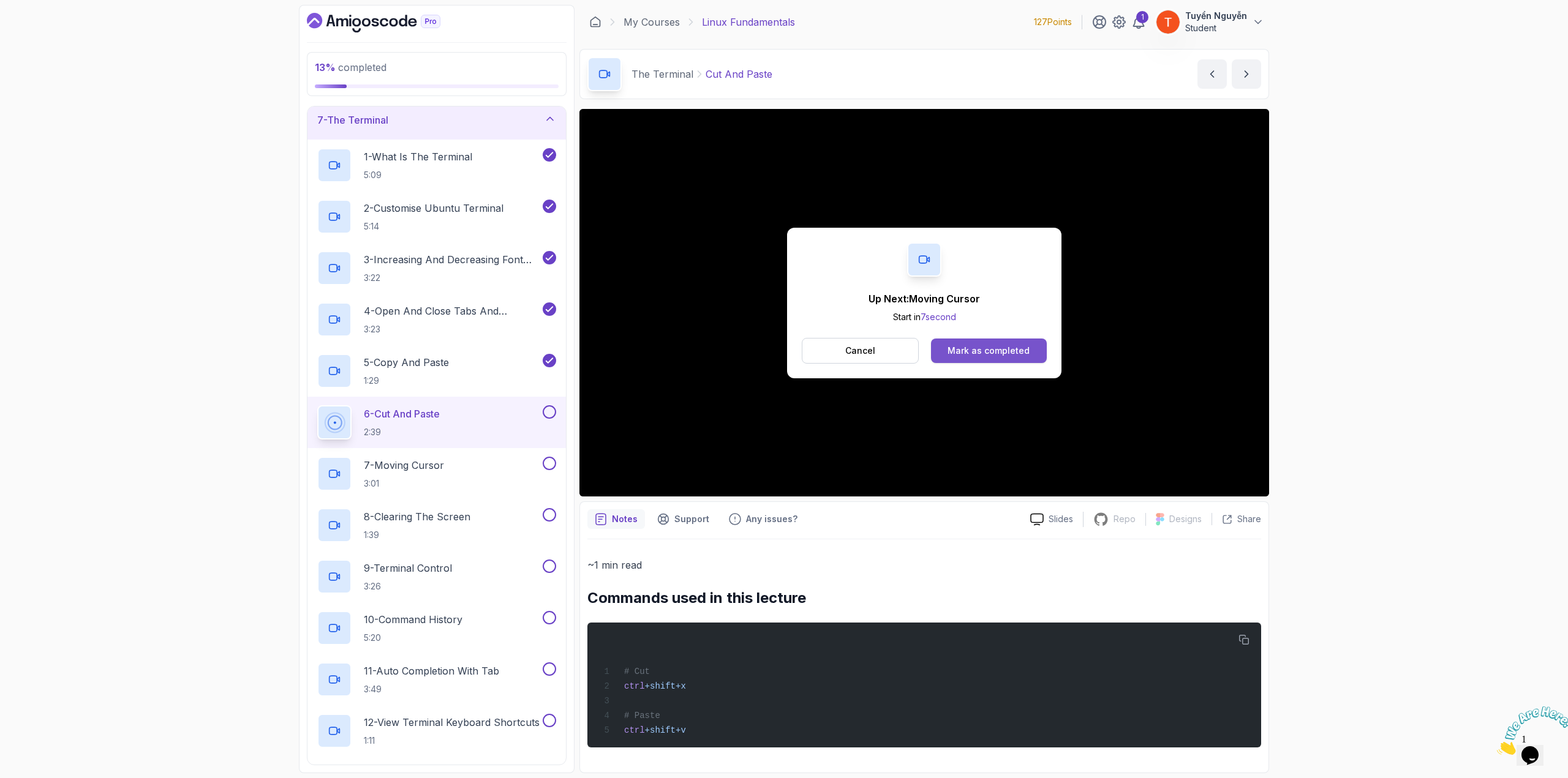
click at [985, 342] on button "Mark as completed" at bounding box center [988, 350] width 116 height 24
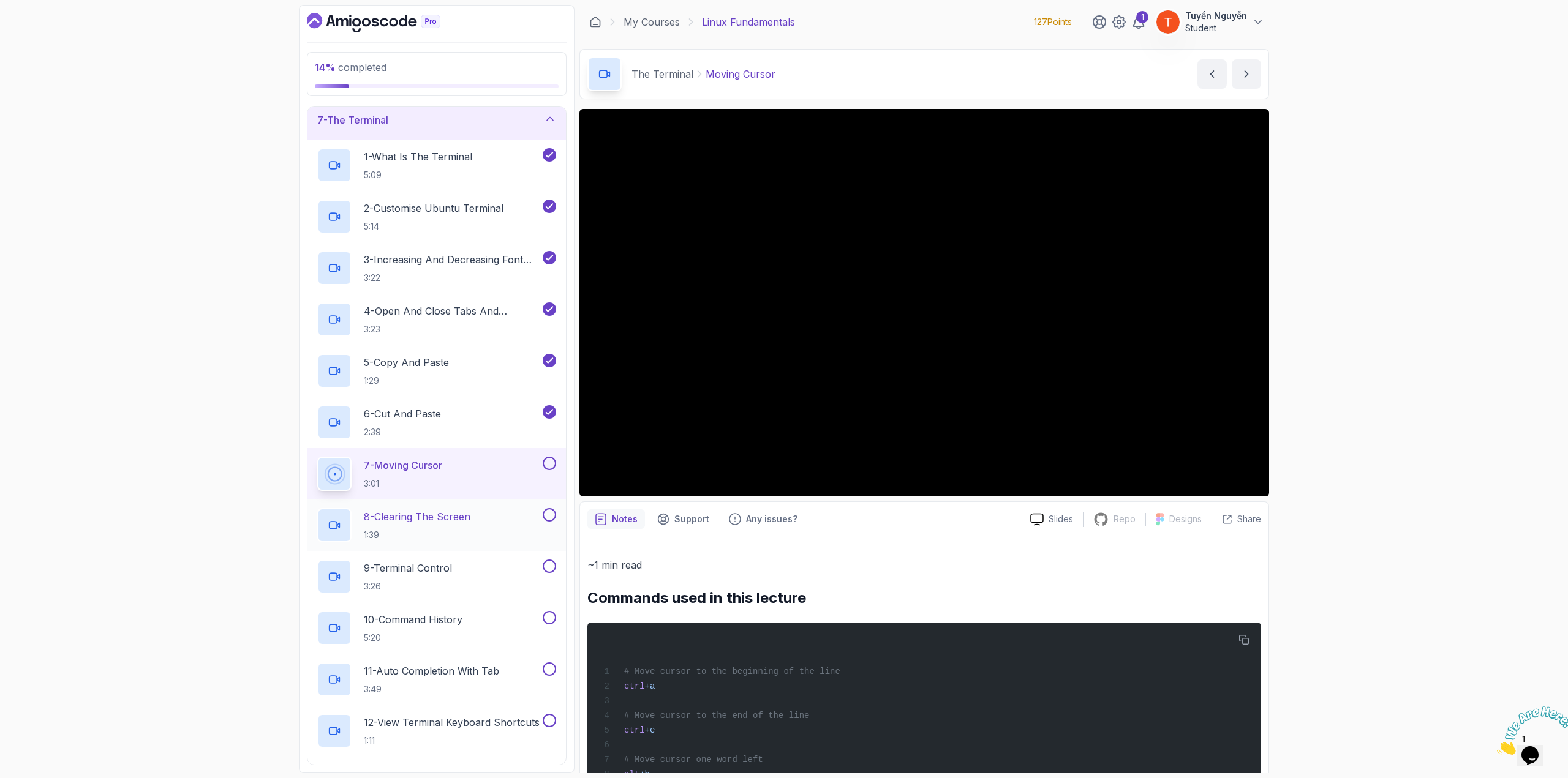
click at [449, 513] on p "8 - Clearing The Screen" at bounding box center [417, 516] width 107 height 14
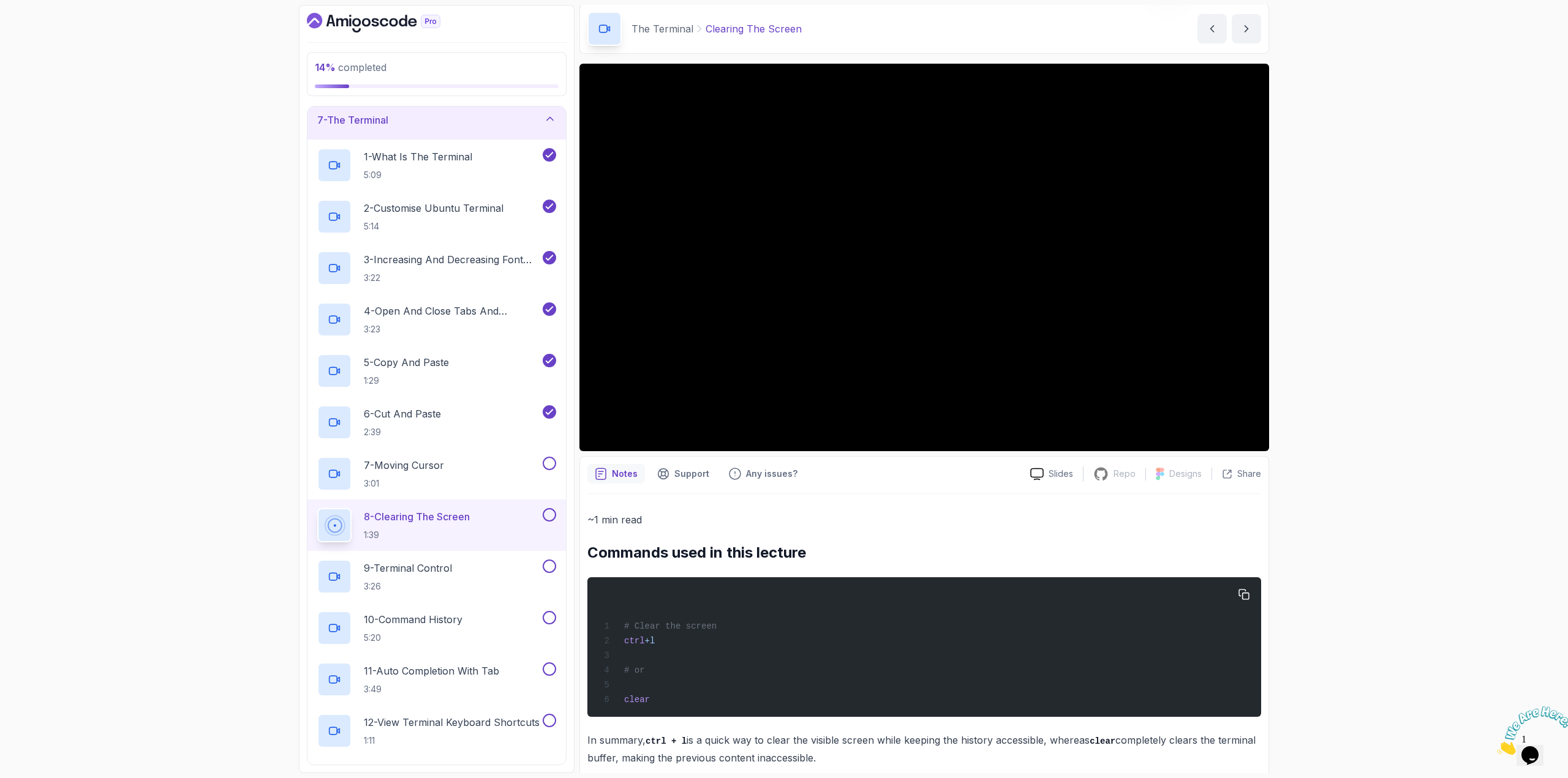
scroll to position [65, 0]
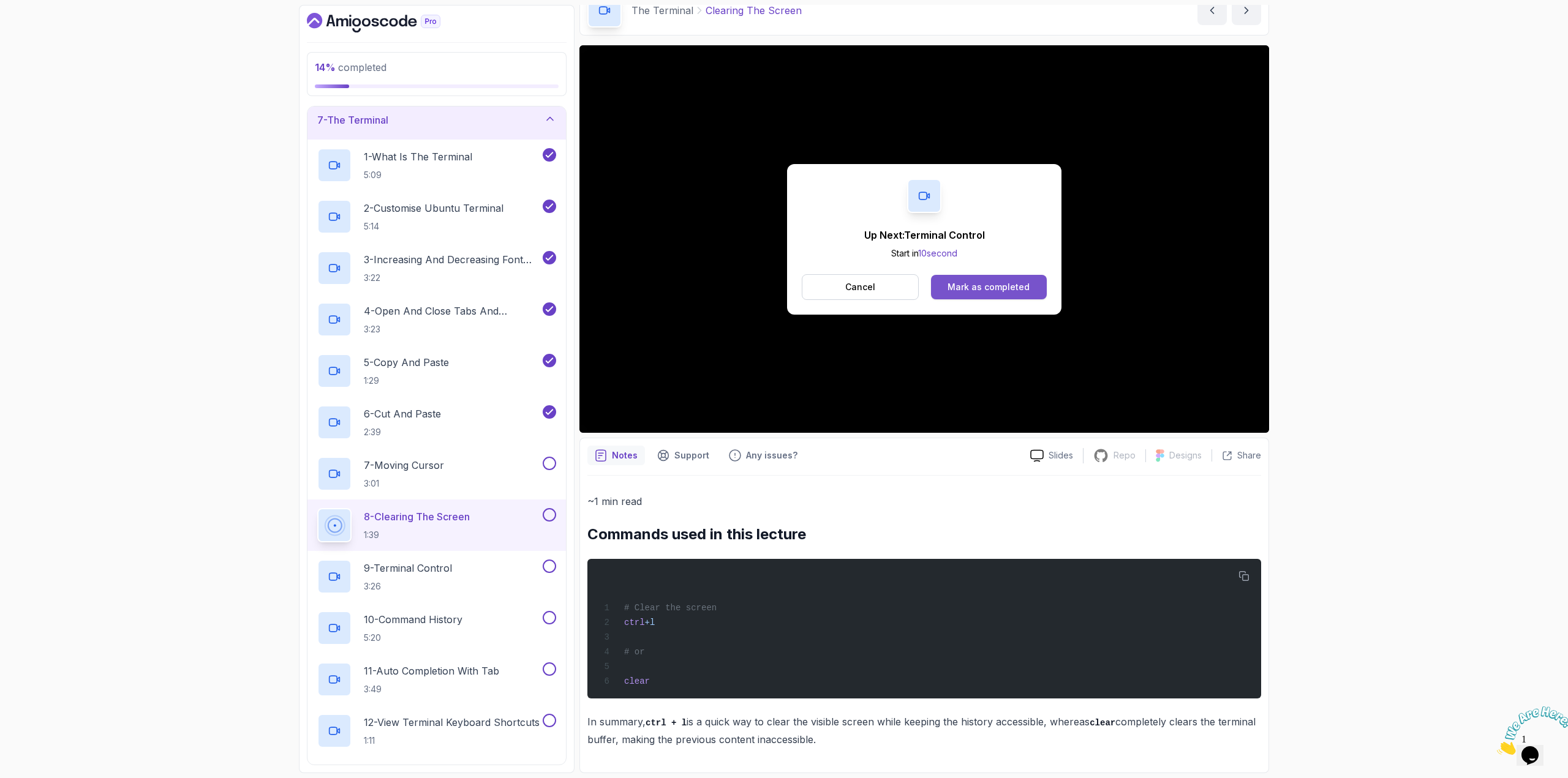
click at [979, 278] on button "Mark as completed" at bounding box center [988, 287] width 116 height 24
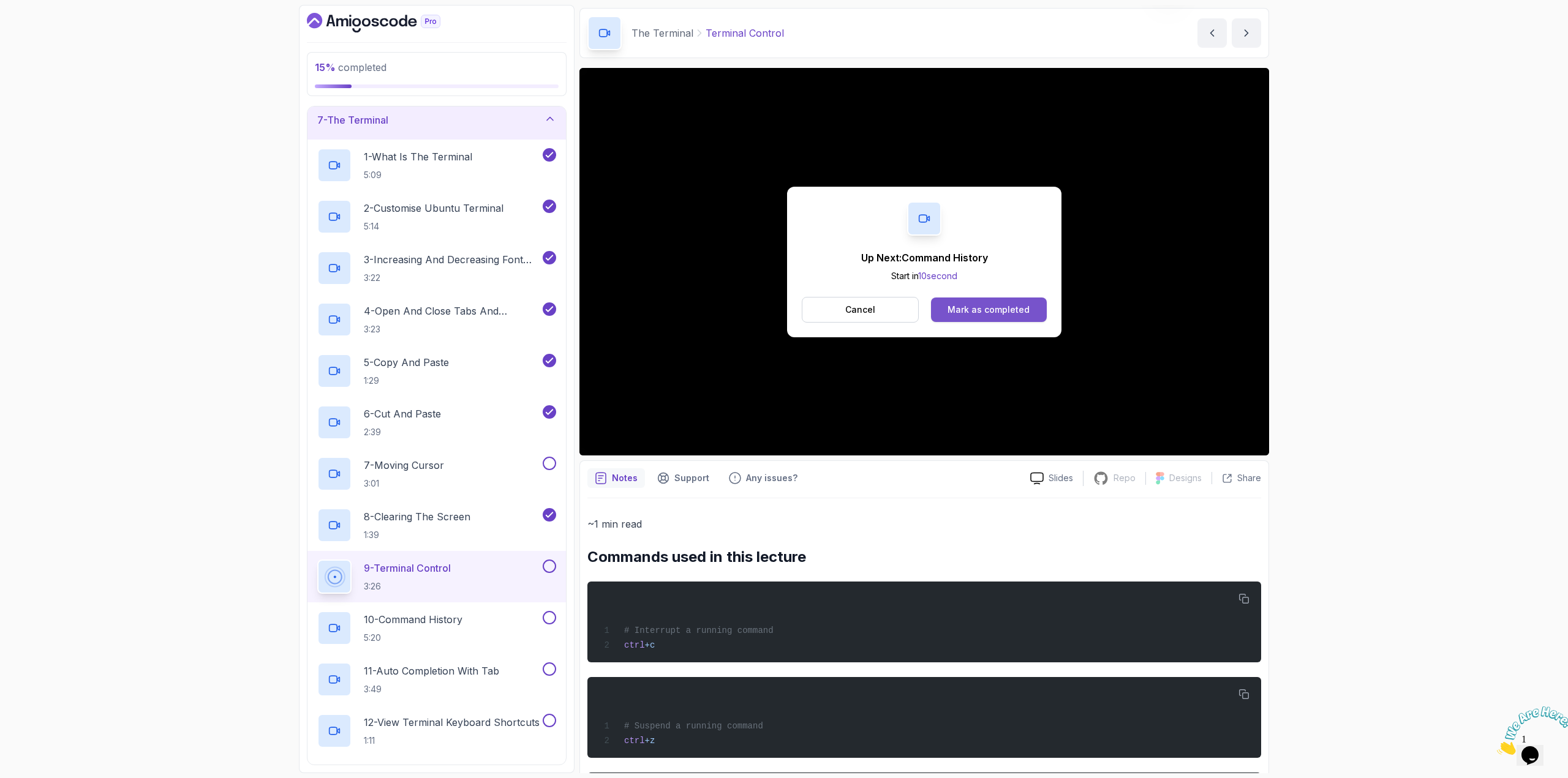
scroll to position [25, 0]
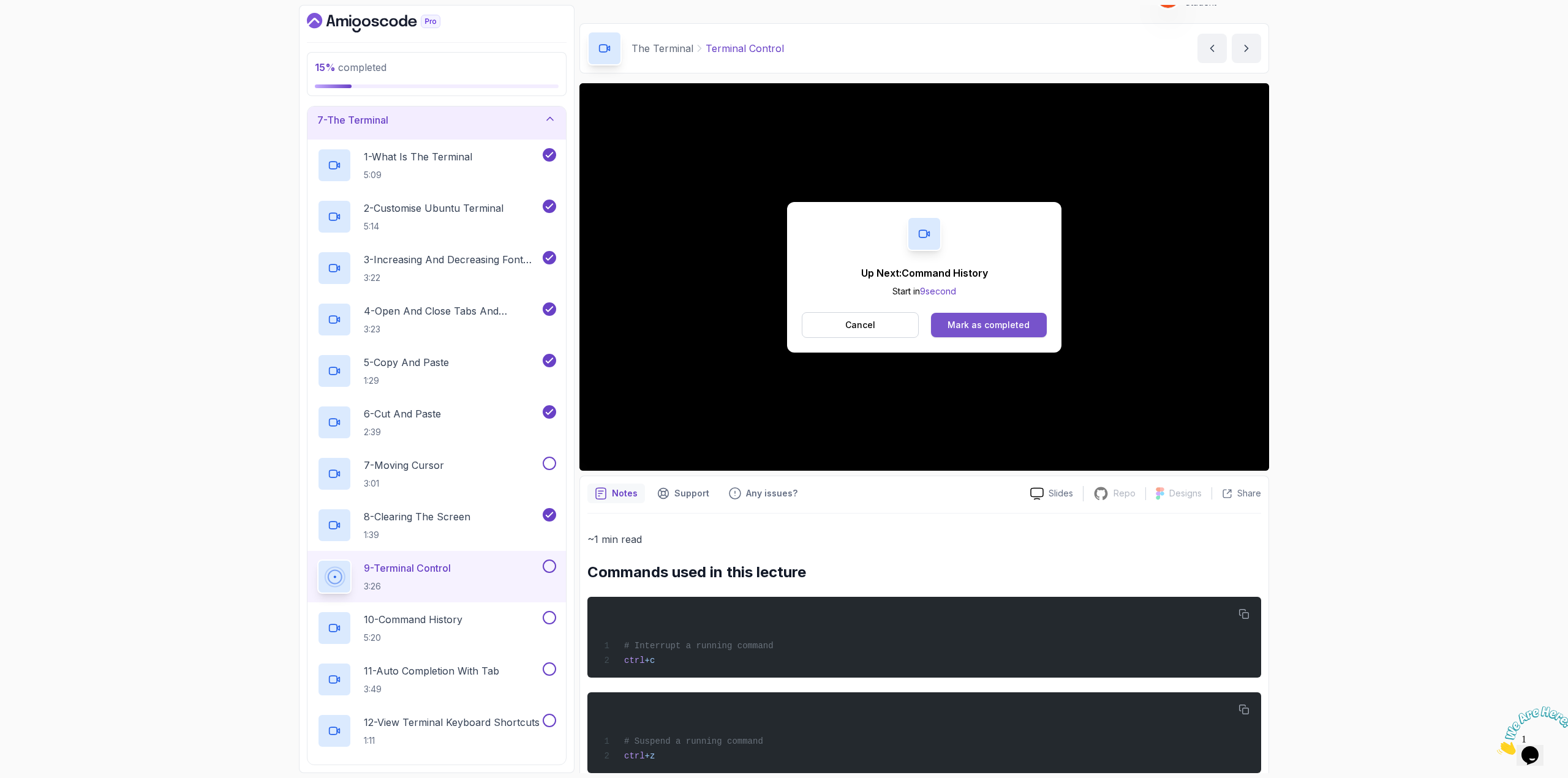
click at [981, 321] on div "Mark as completed" at bounding box center [988, 325] width 82 height 13
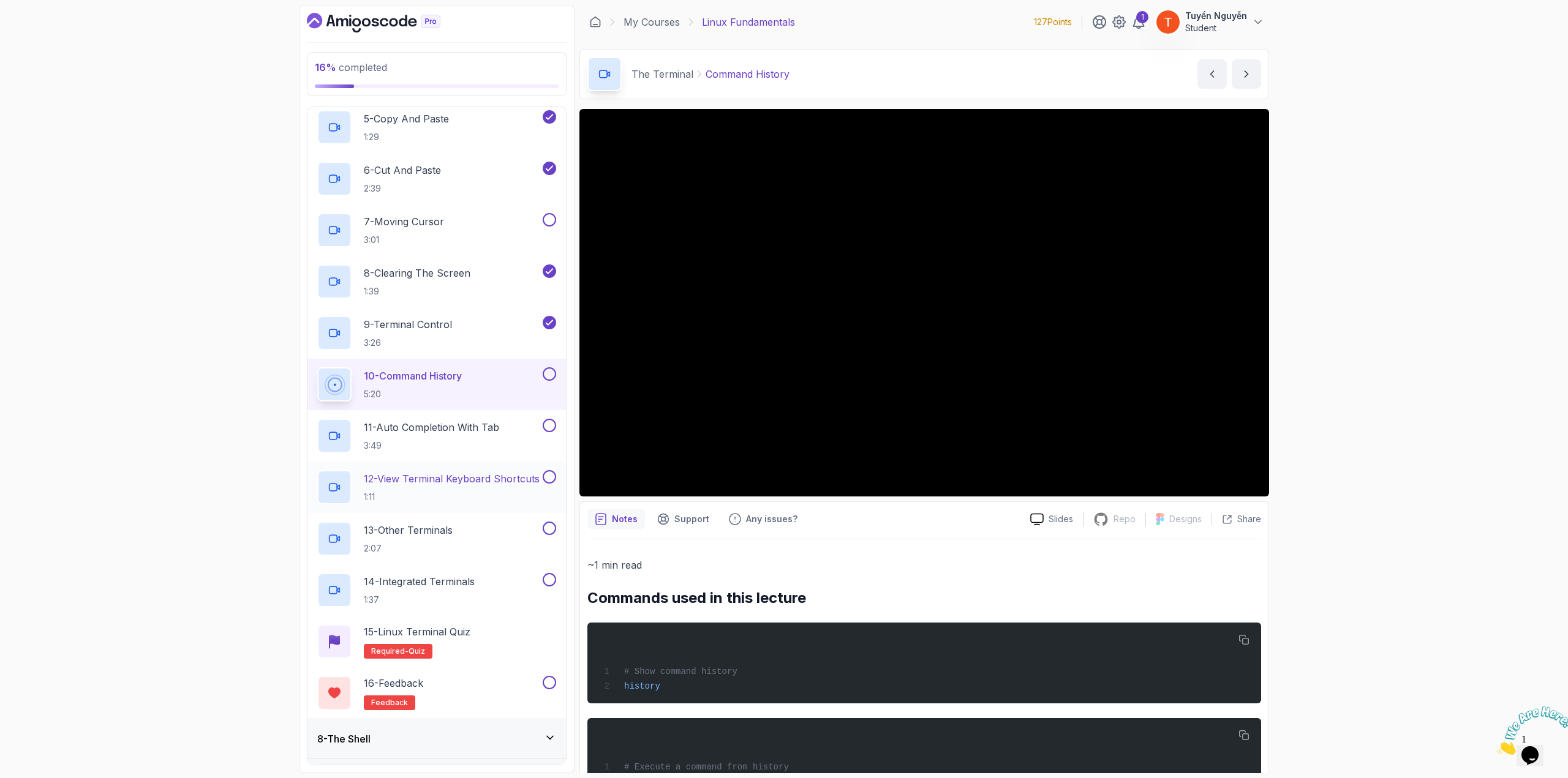
scroll to position [490, 0]
click at [427, 424] on p "11 - Auto Completion With Tab" at bounding box center [431, 426] width 135 height 14
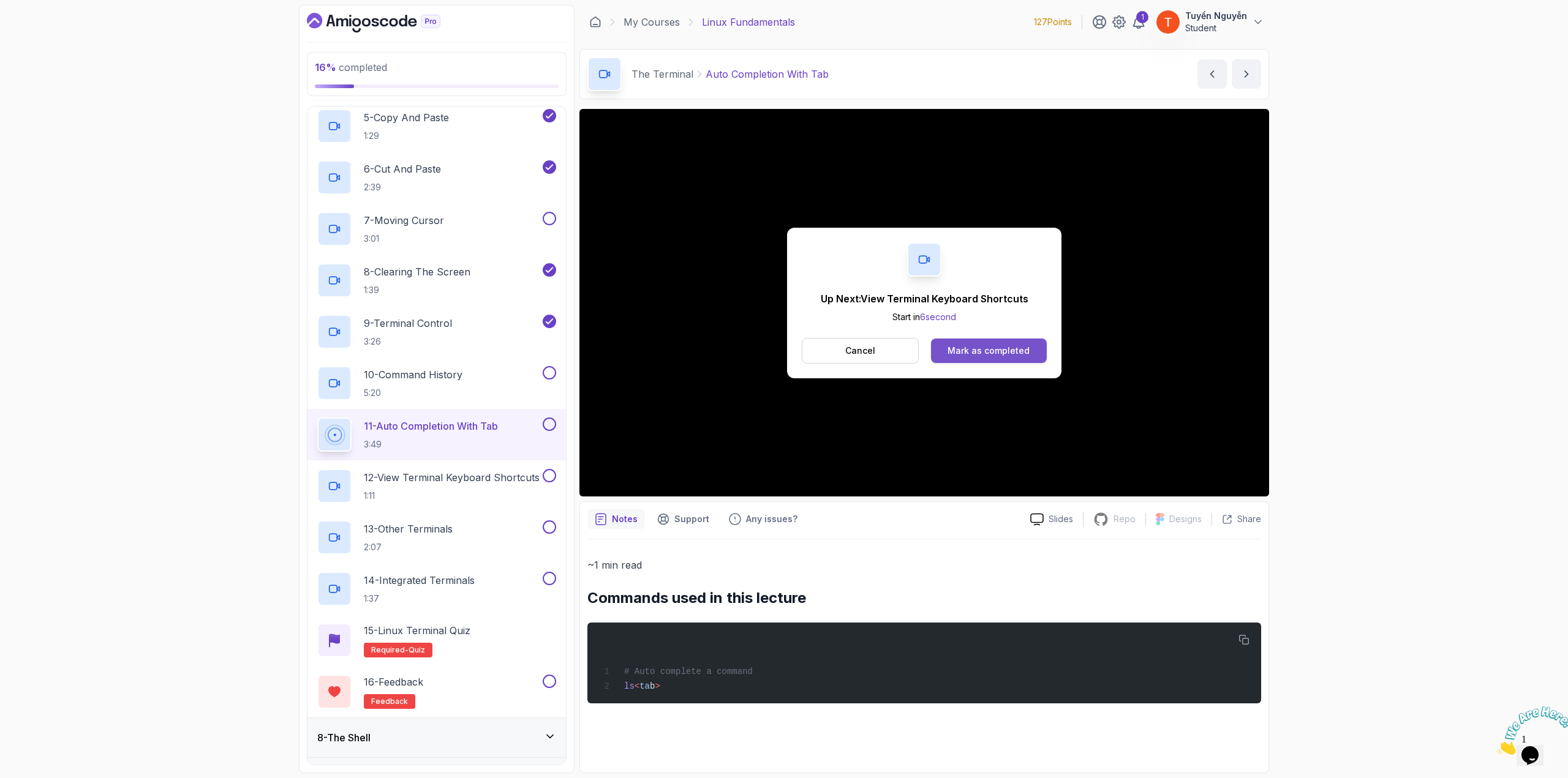
click at [997, 353] on div "Mark as completed" at bounding box center [988, 351] width 82 height 13
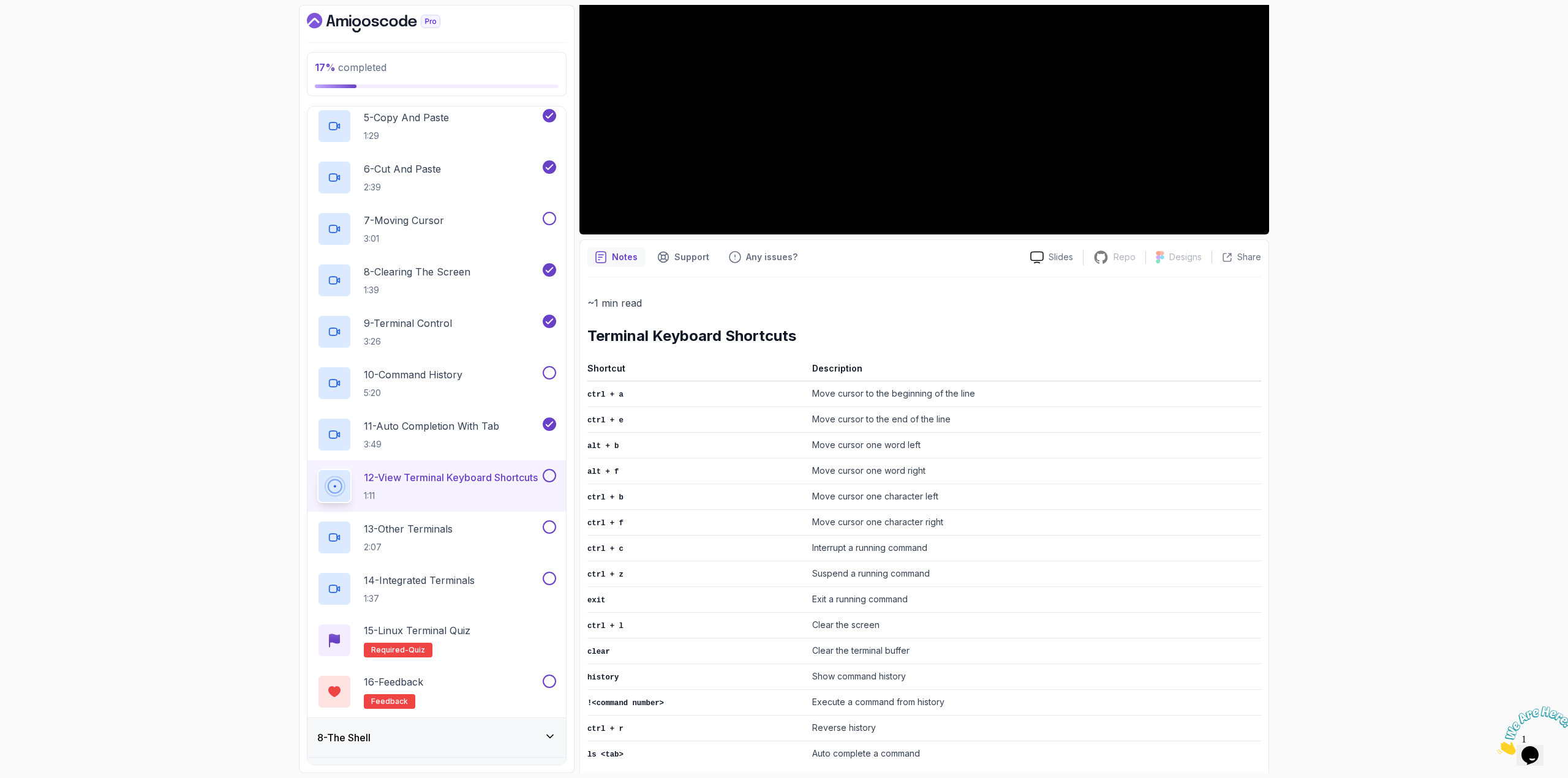
scroll to position [267, 0]
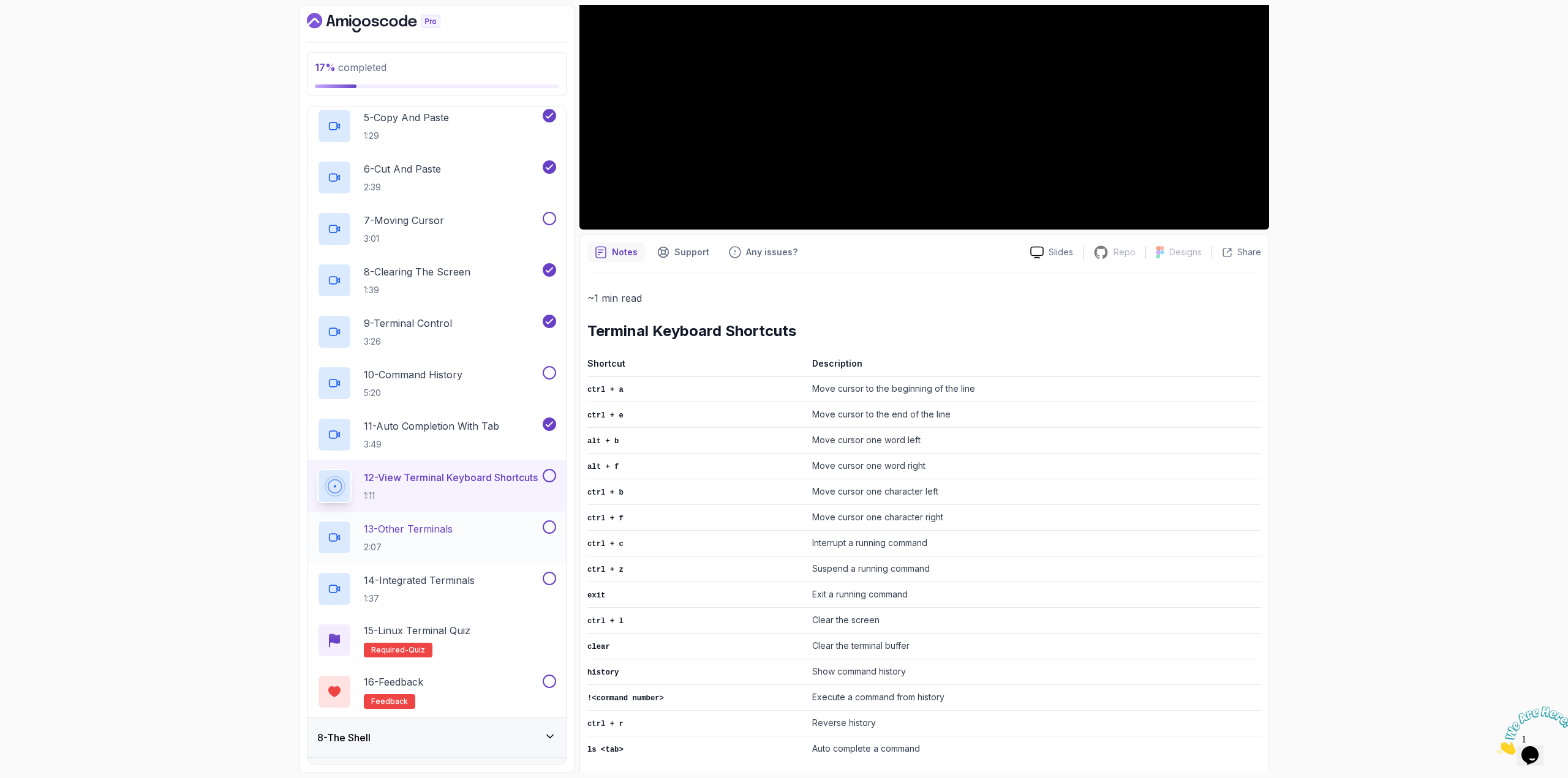
click at [435, 528] on p "13 - Other Terminals" at bounding box center [408, 529] width 88 height 14
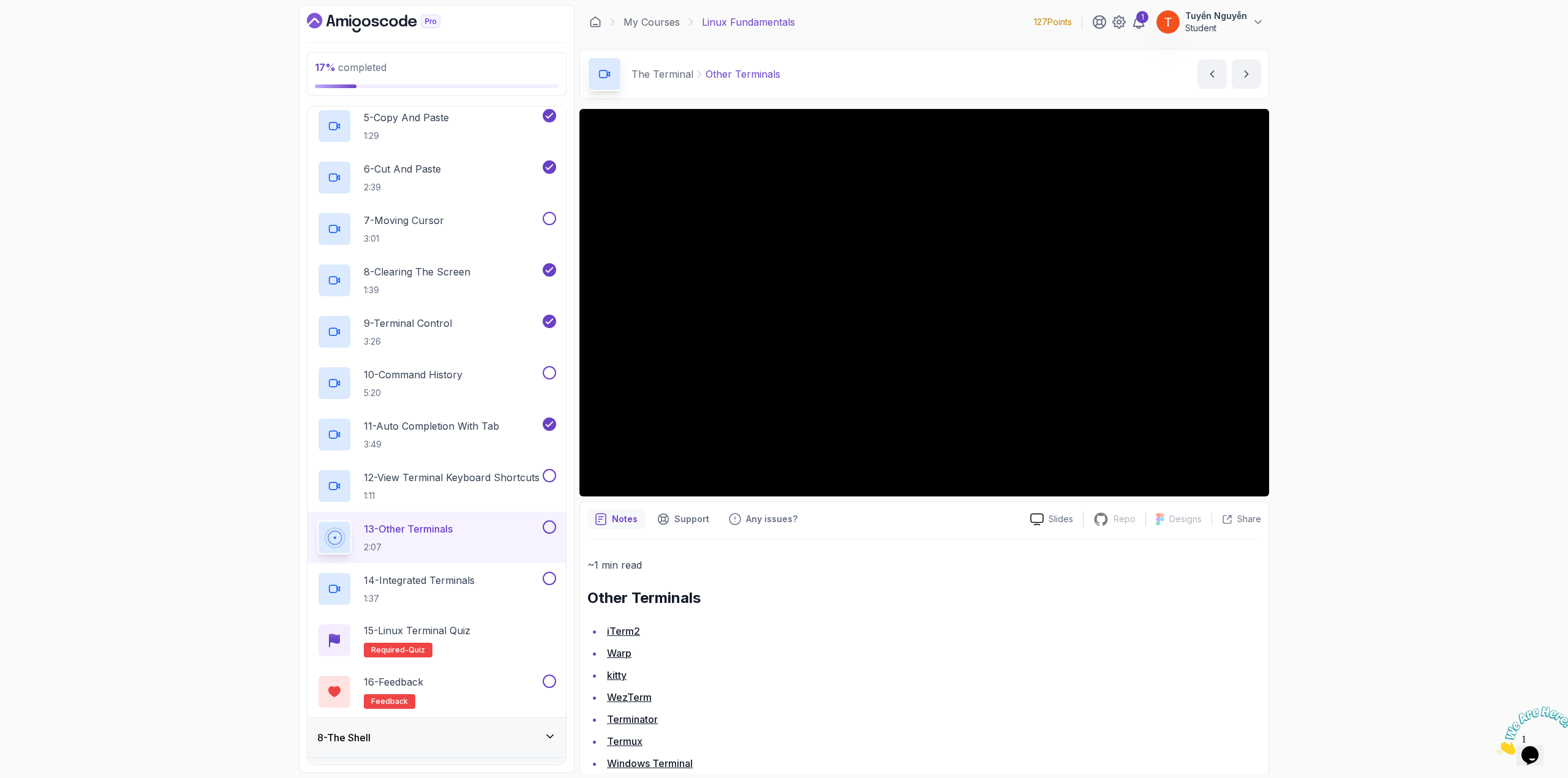
scroll to position [123, 0]
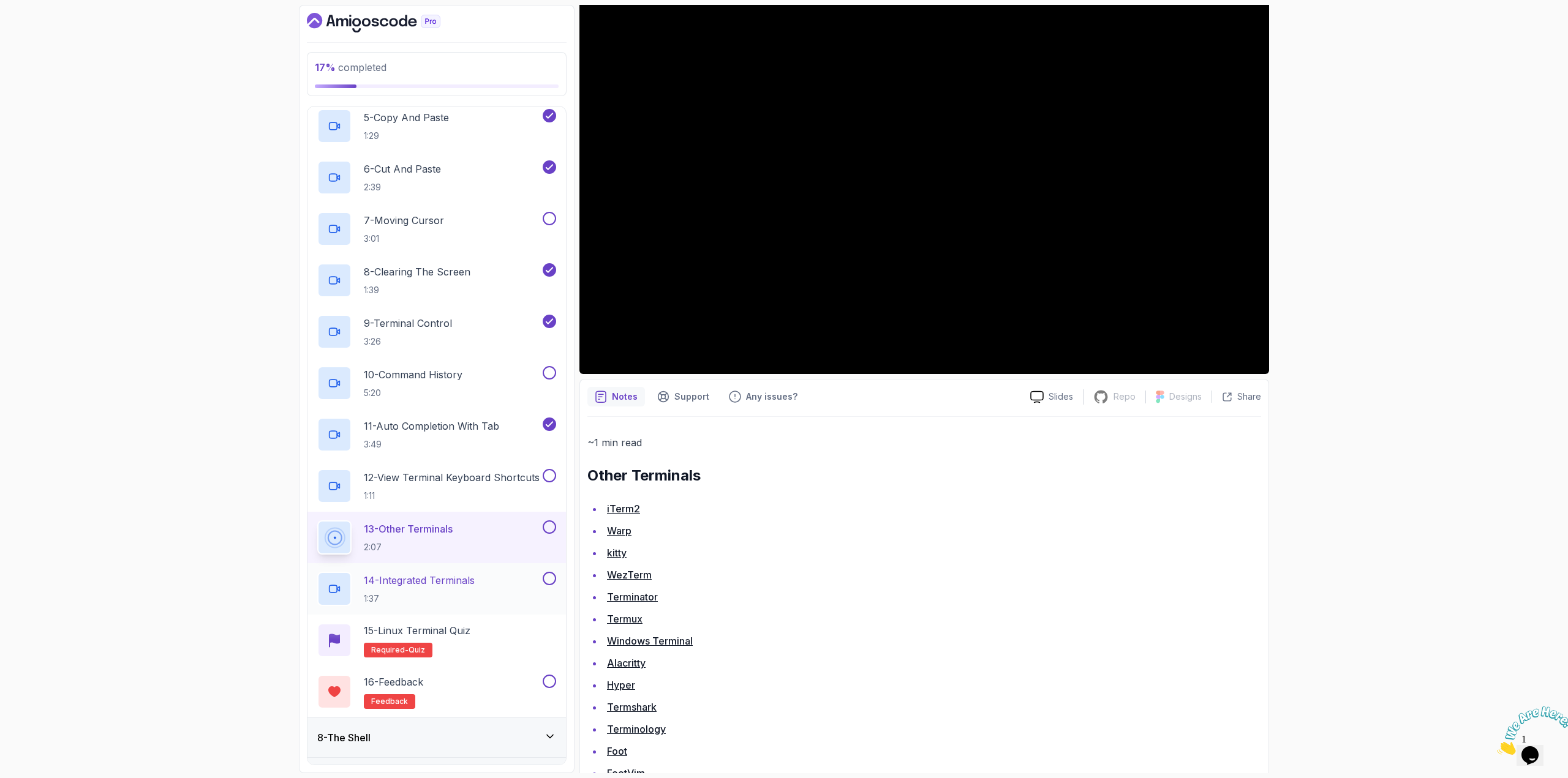
click at [445, 586] on h2 "14 - Integrated Terminals 1:37" at bounding box center [419, 588] width 111 height 32
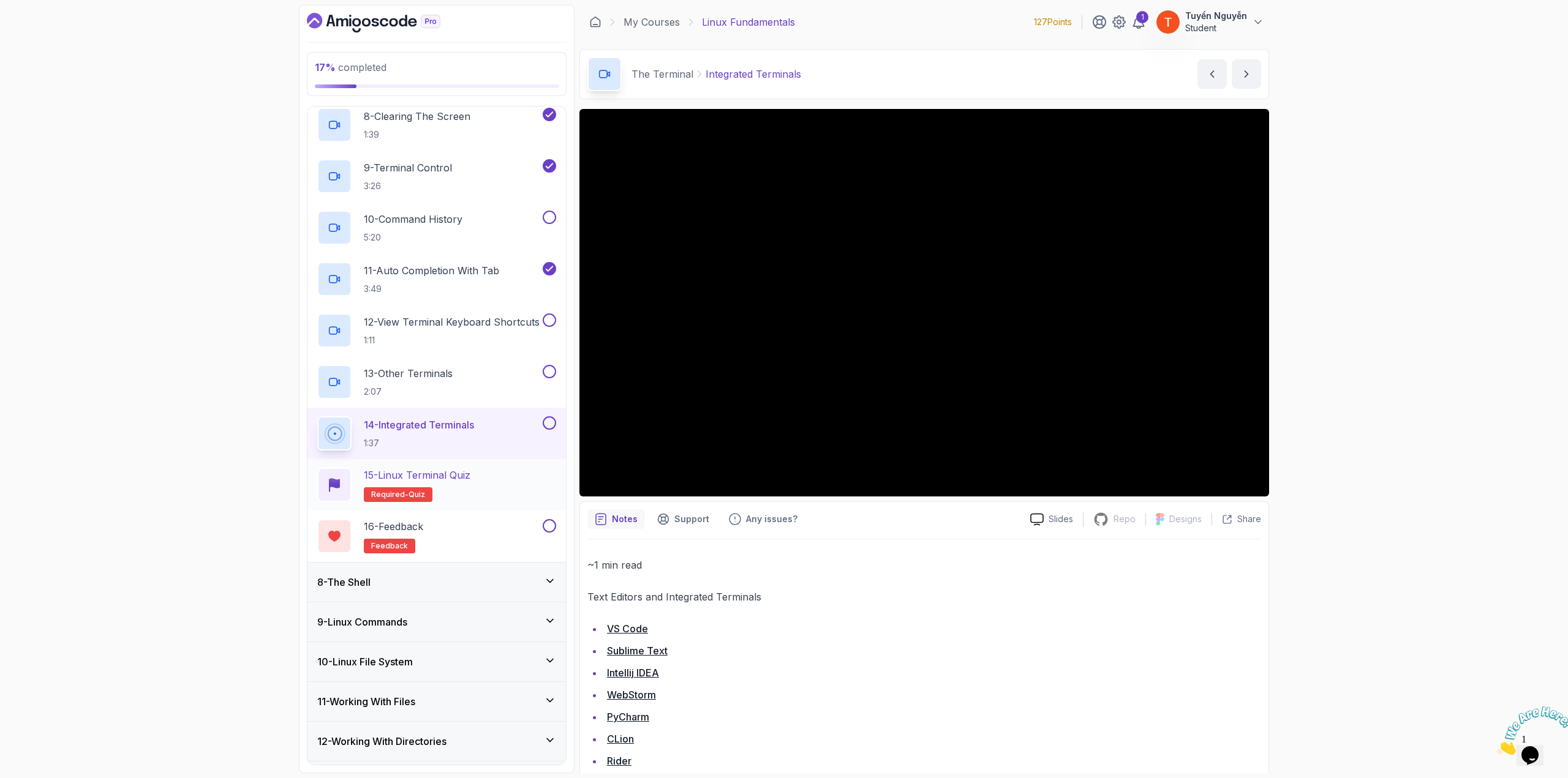
scroll to position [673, 0]
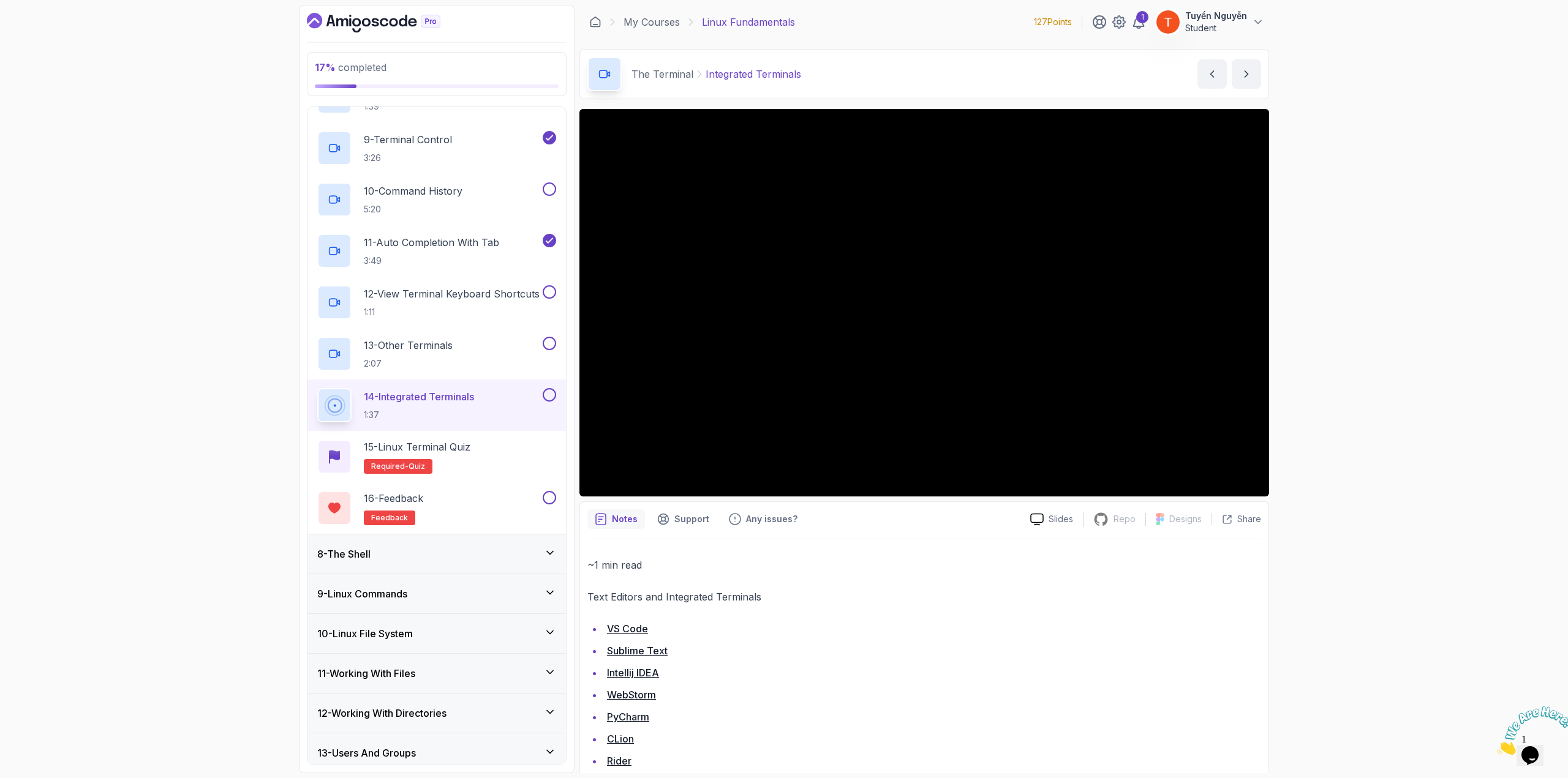
click at [440, 552] on div "8 - The Shell" at bounding box center [436, 554] width 239 height 14
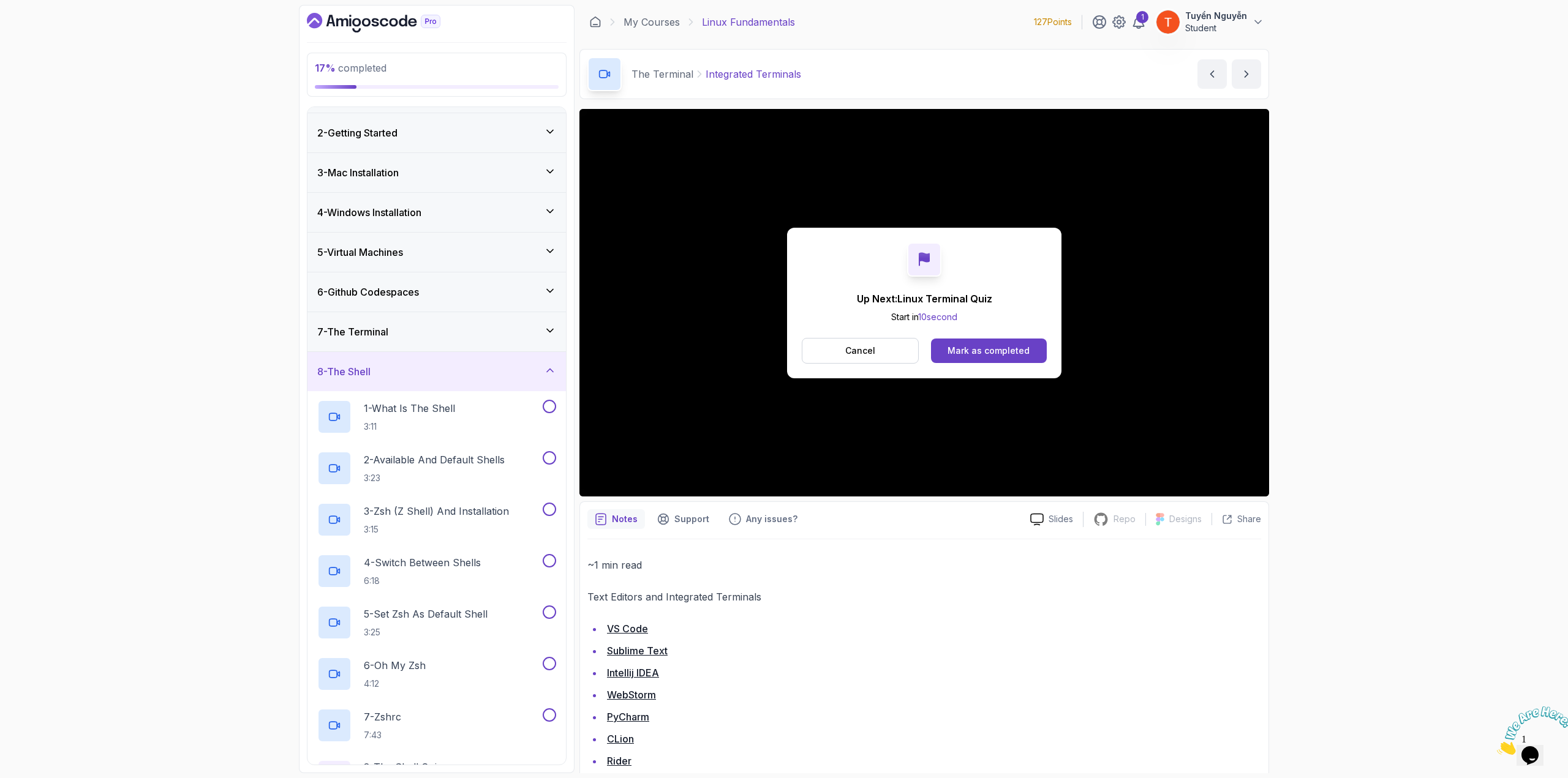
scroll to position [61, 0]
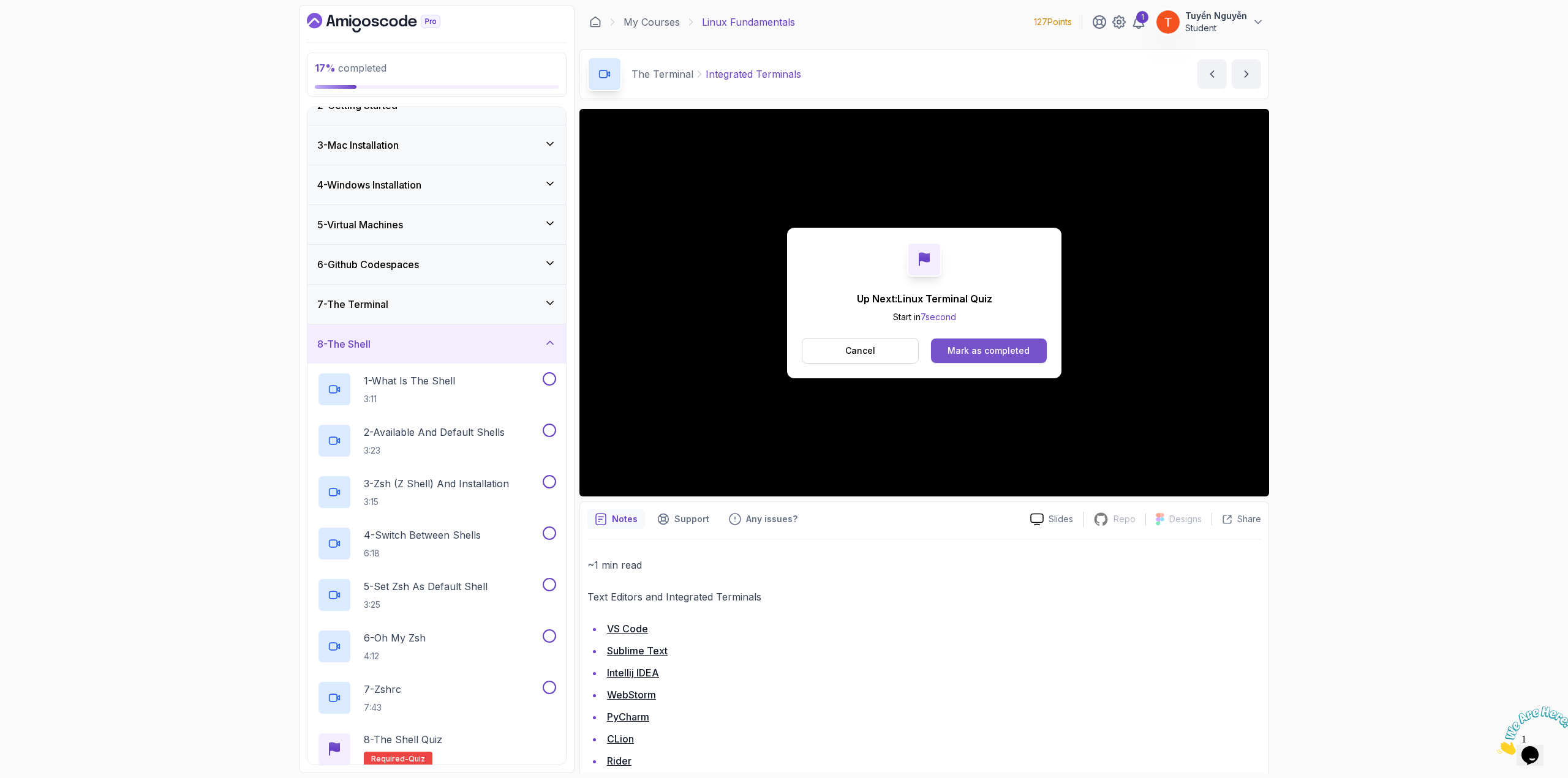
click at [972, 342] on button "Mark as completed" at bounding box center [988, 350] width 116 height 24
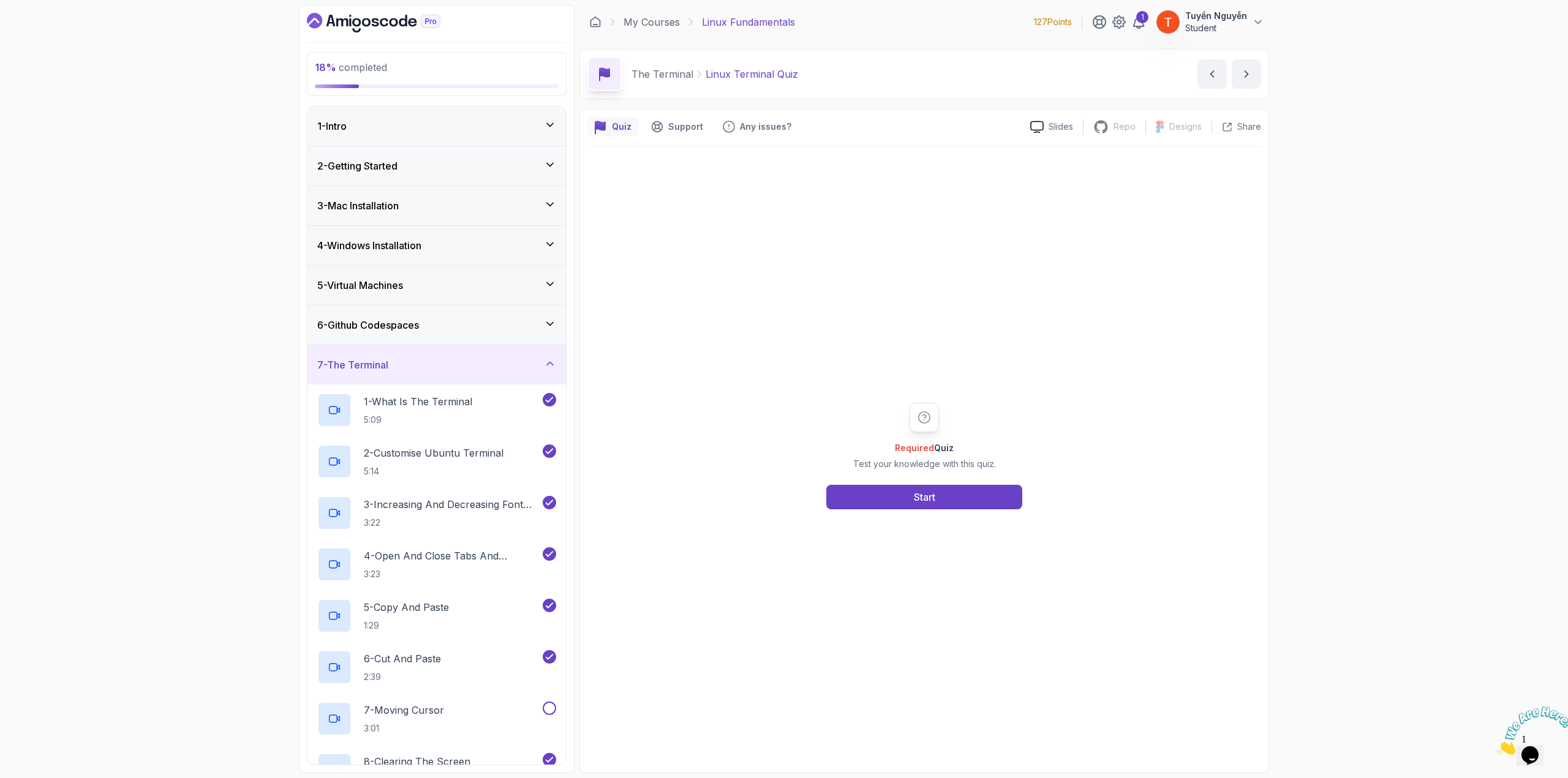
click at [444, 363] on div "7 - The Terminal" at bounding box center [436, 365] width 239 height 14
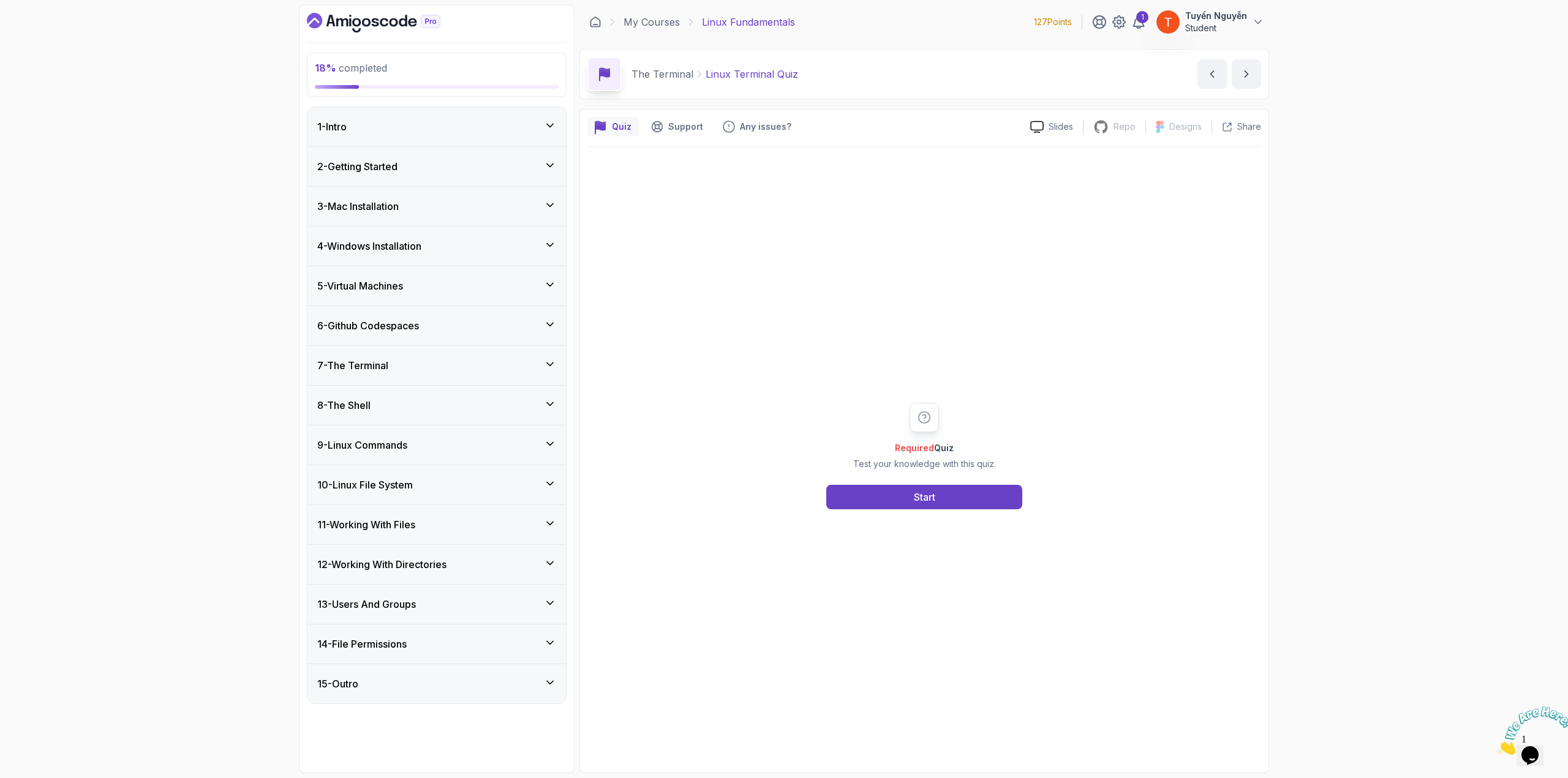
click at [457, 316] on div "6 - Github Codespaces" at bounding box center [437, 325] width 258 height 39
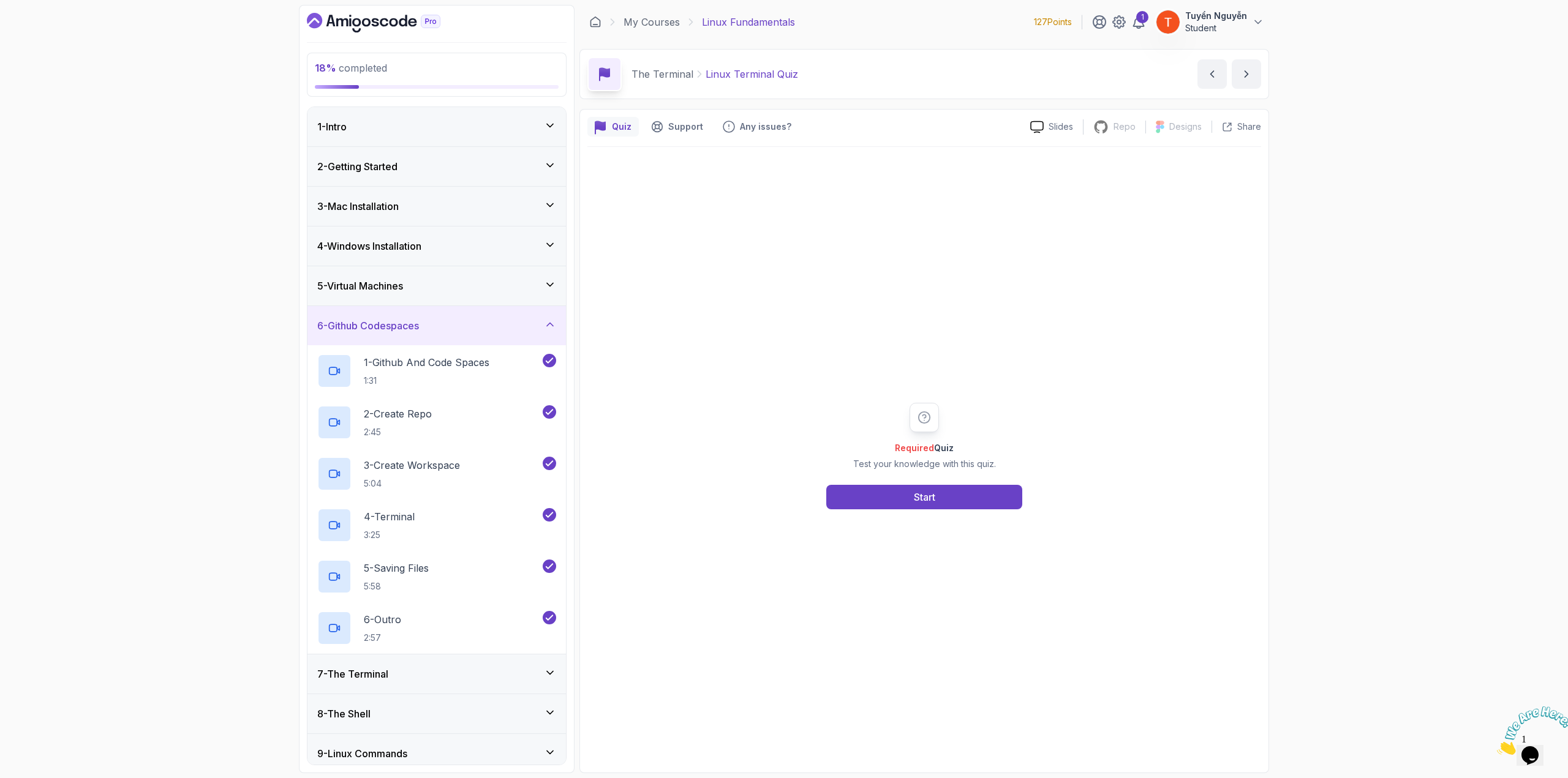
click at [457, 319] on div "6 - Github Codespaces" at bounding box center [436, 326] width 239 height 14
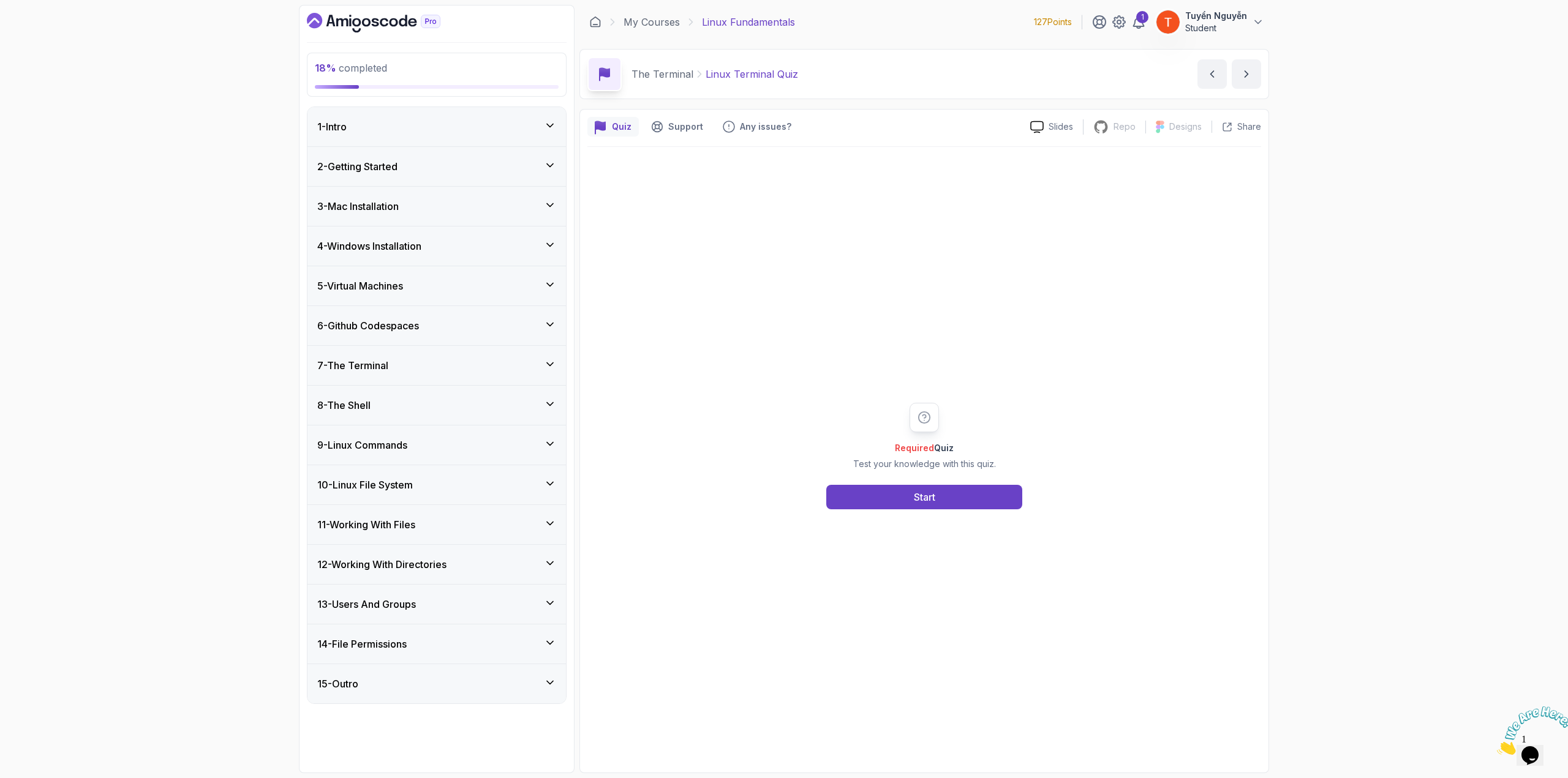
click at [445, 362] on div "7 - The Terminal" at bounding box center [436, 366] width 239 height 14
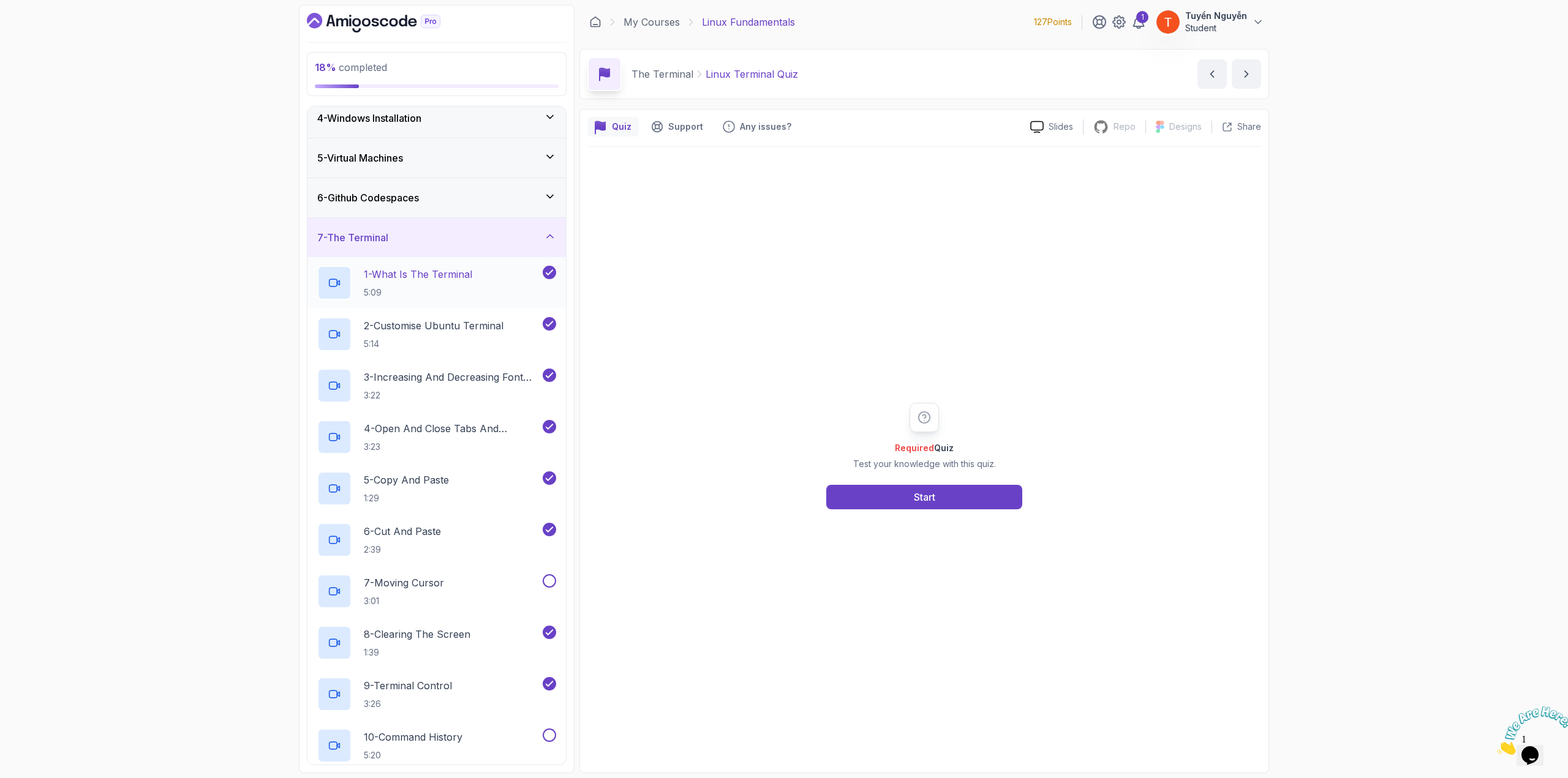
scroll to position [61, 0]
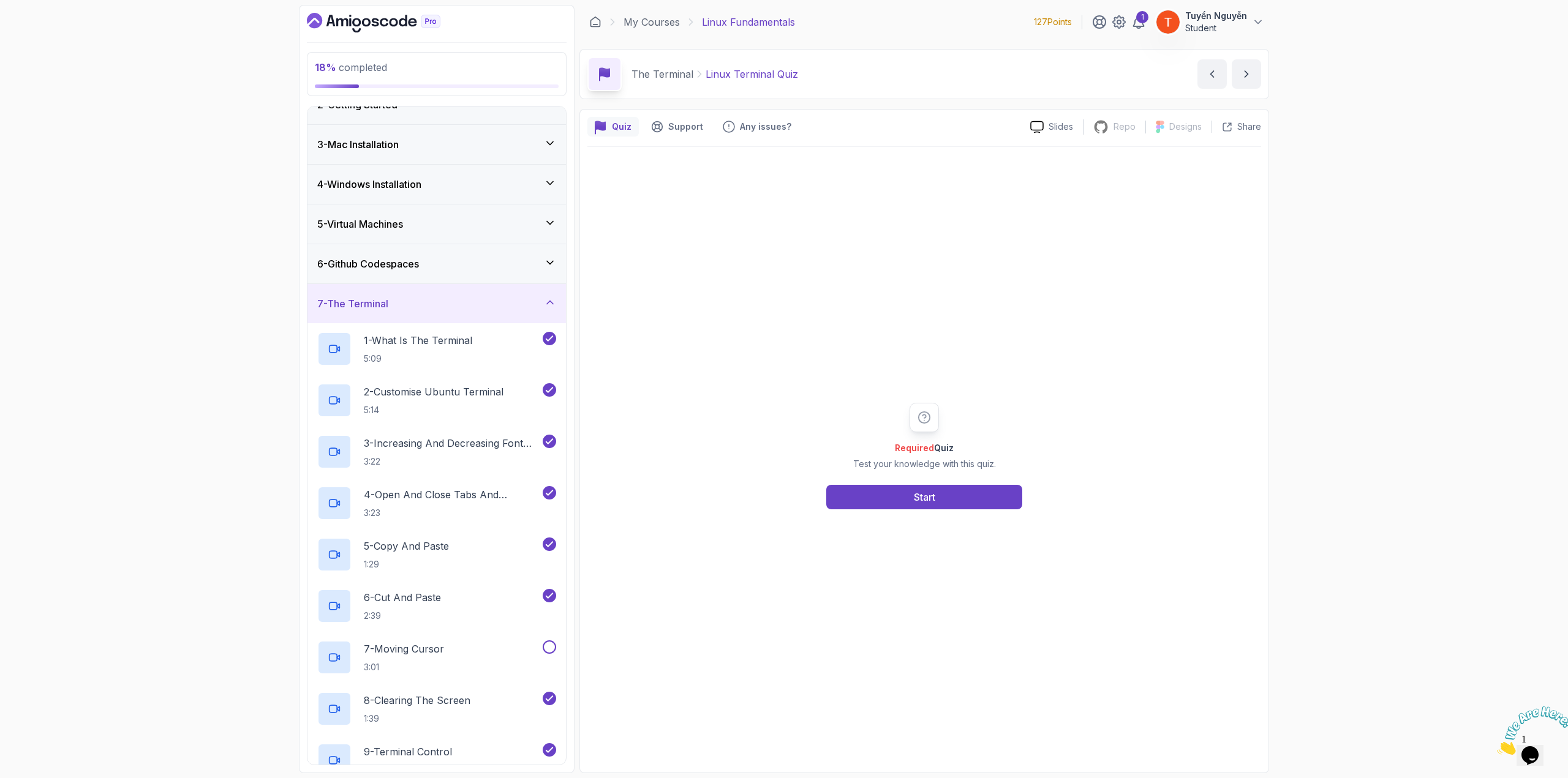
click at [452, 303] on div "7 - The Terminal" at bounding box center [436, 303] width 239 height 14
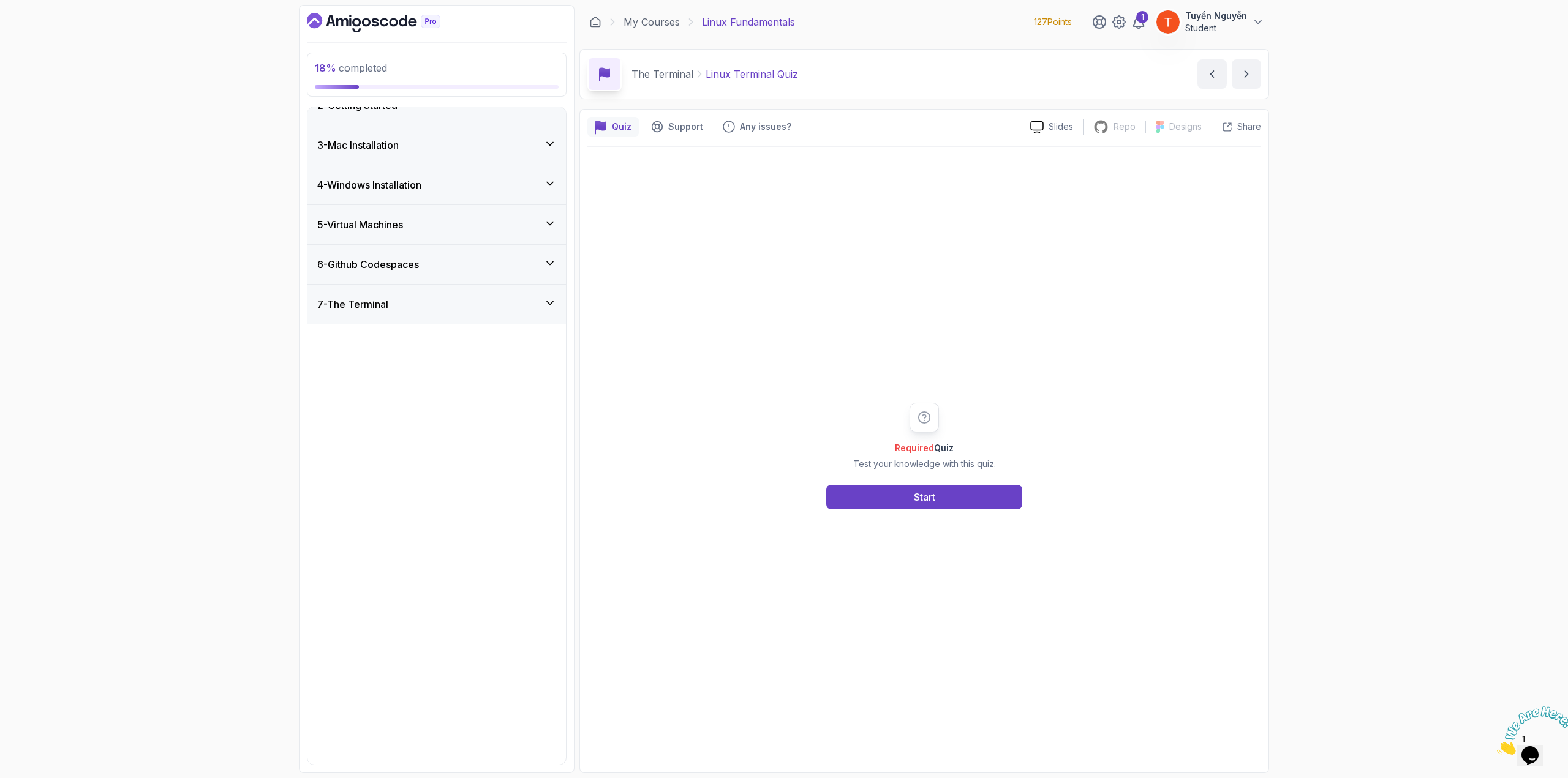
scroll to position [0, 0]
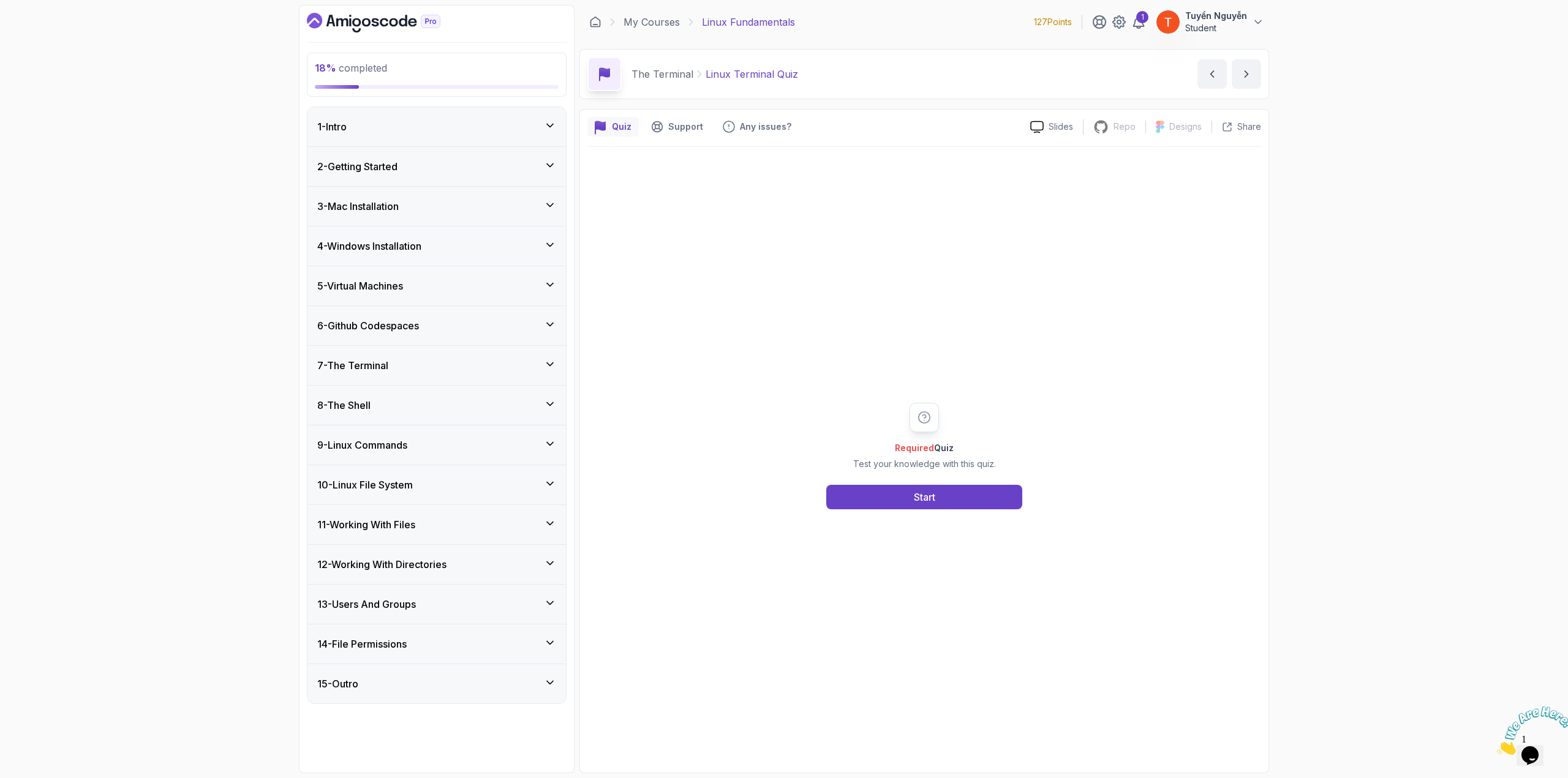
click at [434, 393] on div "8 - The Shell" at bounding box center [437, 404] width 258 height 39
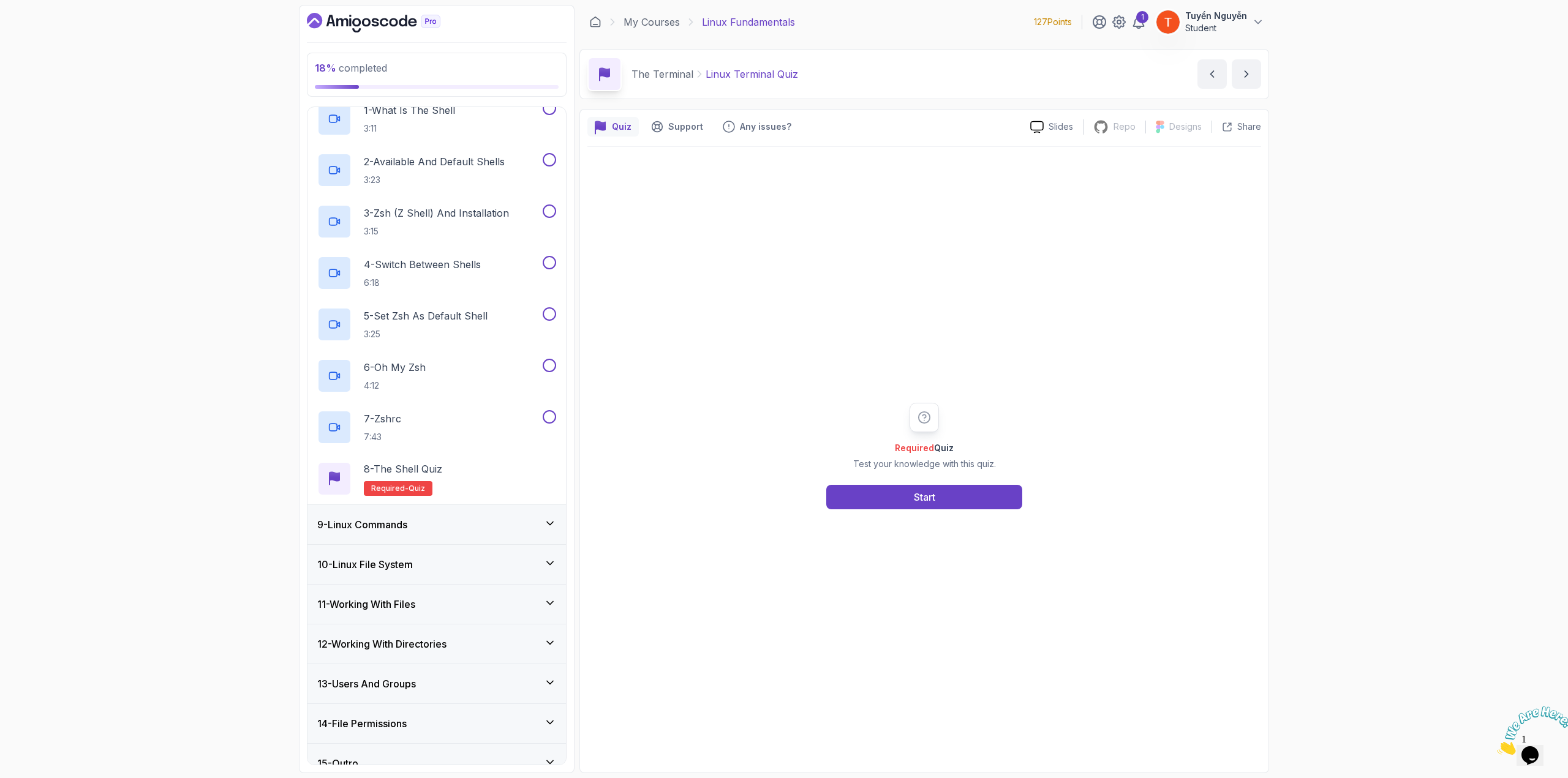
scroll to position [346, 0]
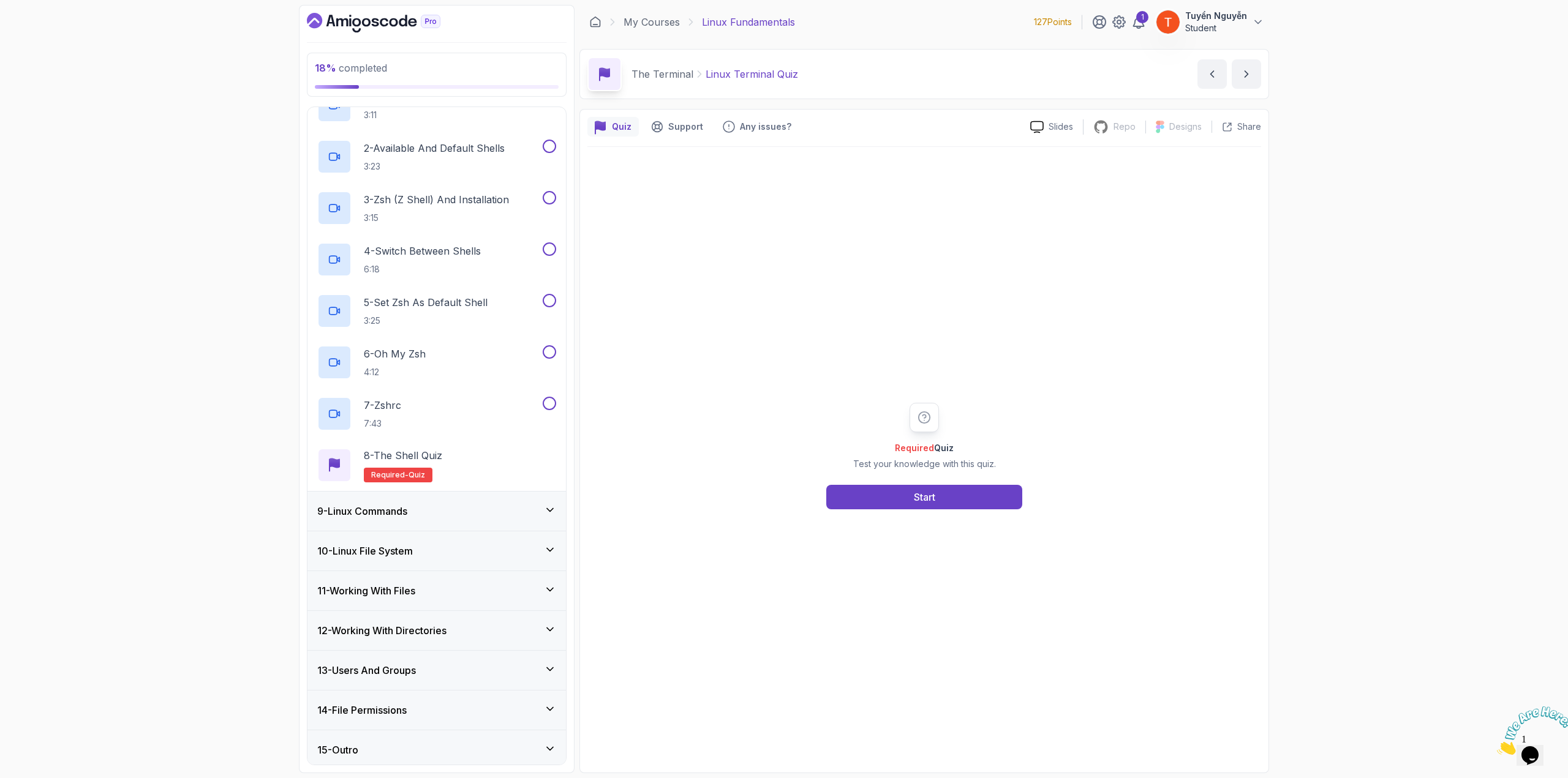
click at [392, 511] on h3 "9 - Linux Commands" at bounding box center [362, 511] width 90 height 14
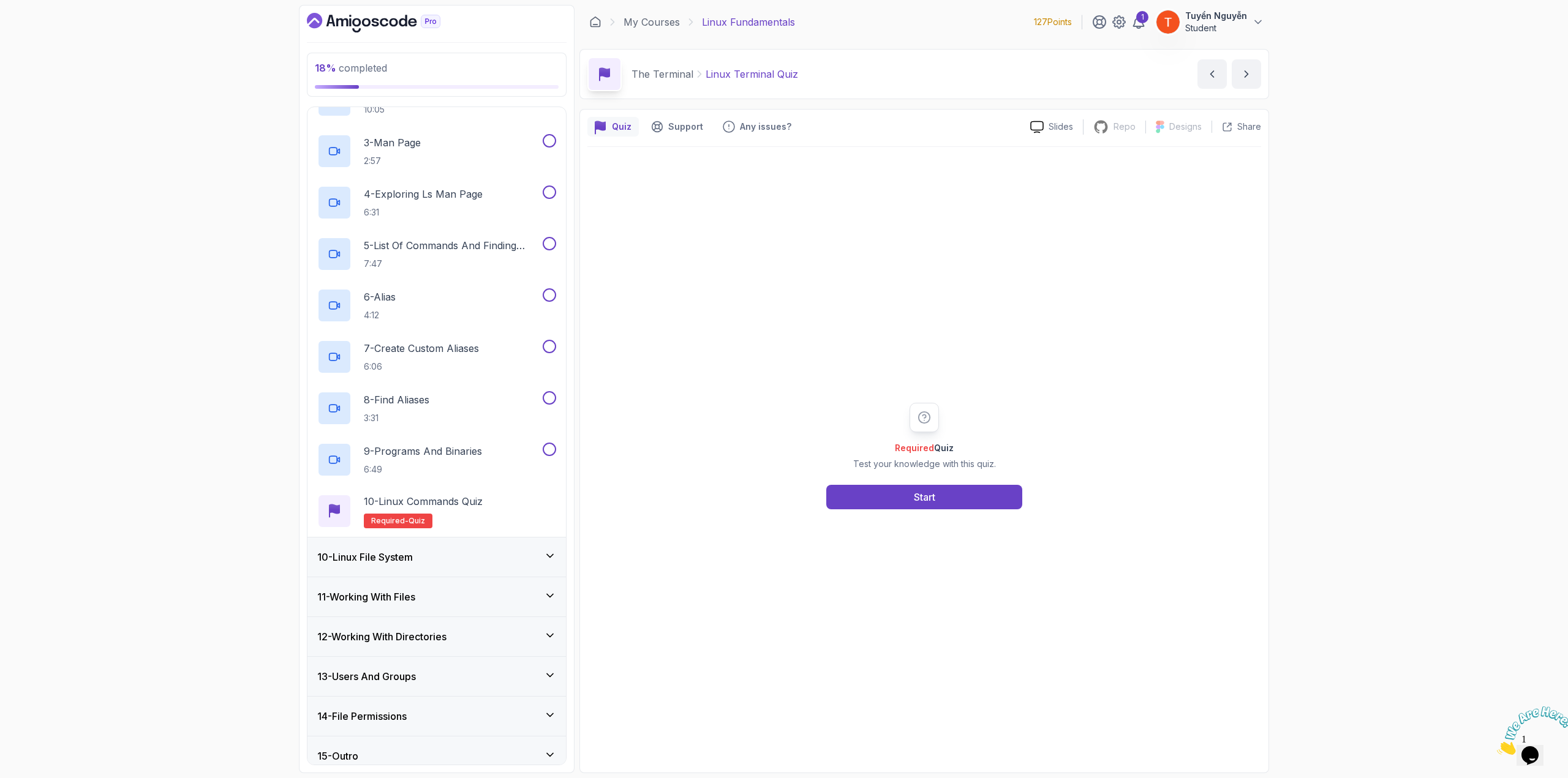
scroll to position [449, 0]
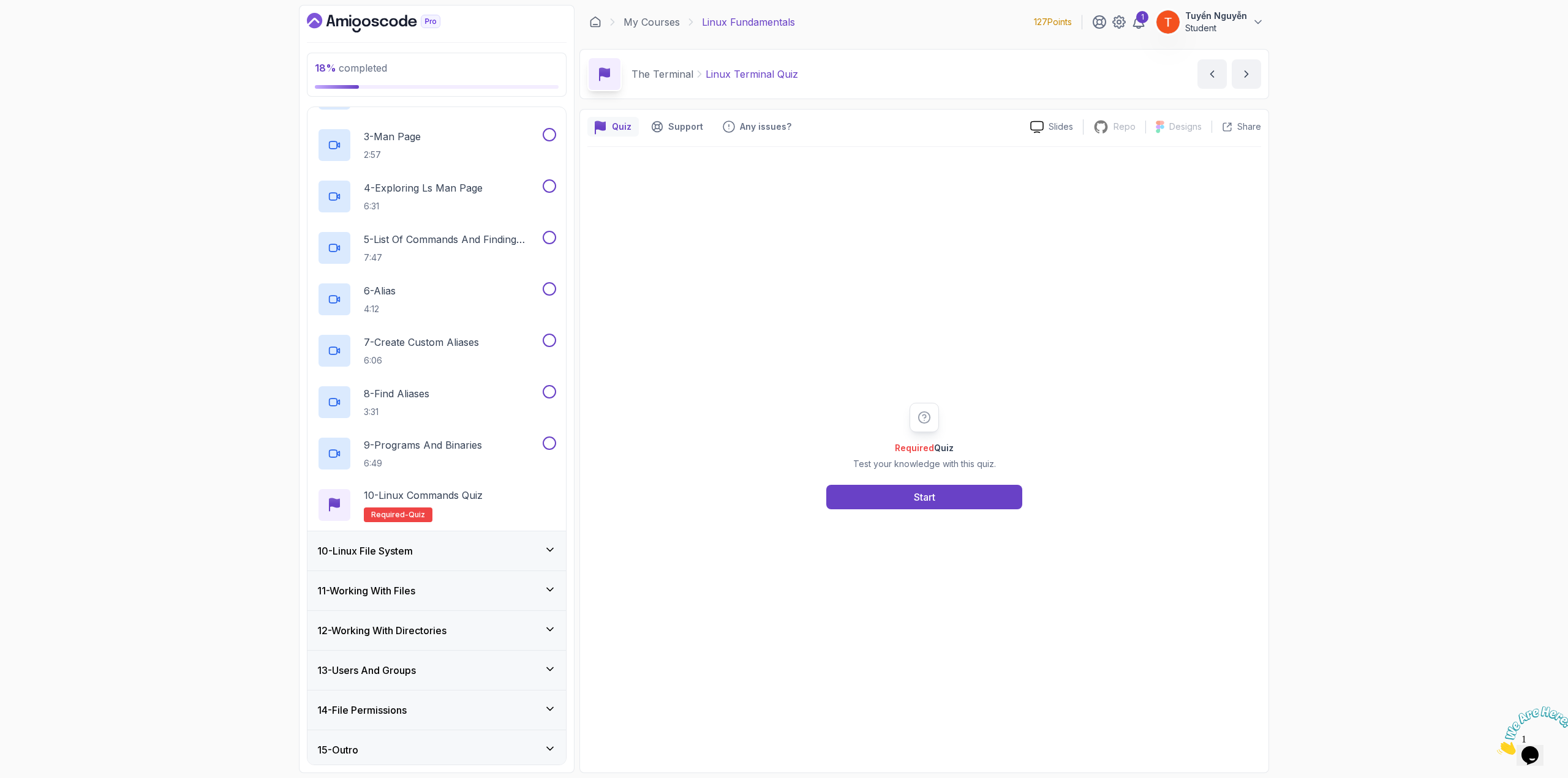
click at [428, 553] on div "10 - Linux File System" at bounding box center [436, 551] width 239 height 14
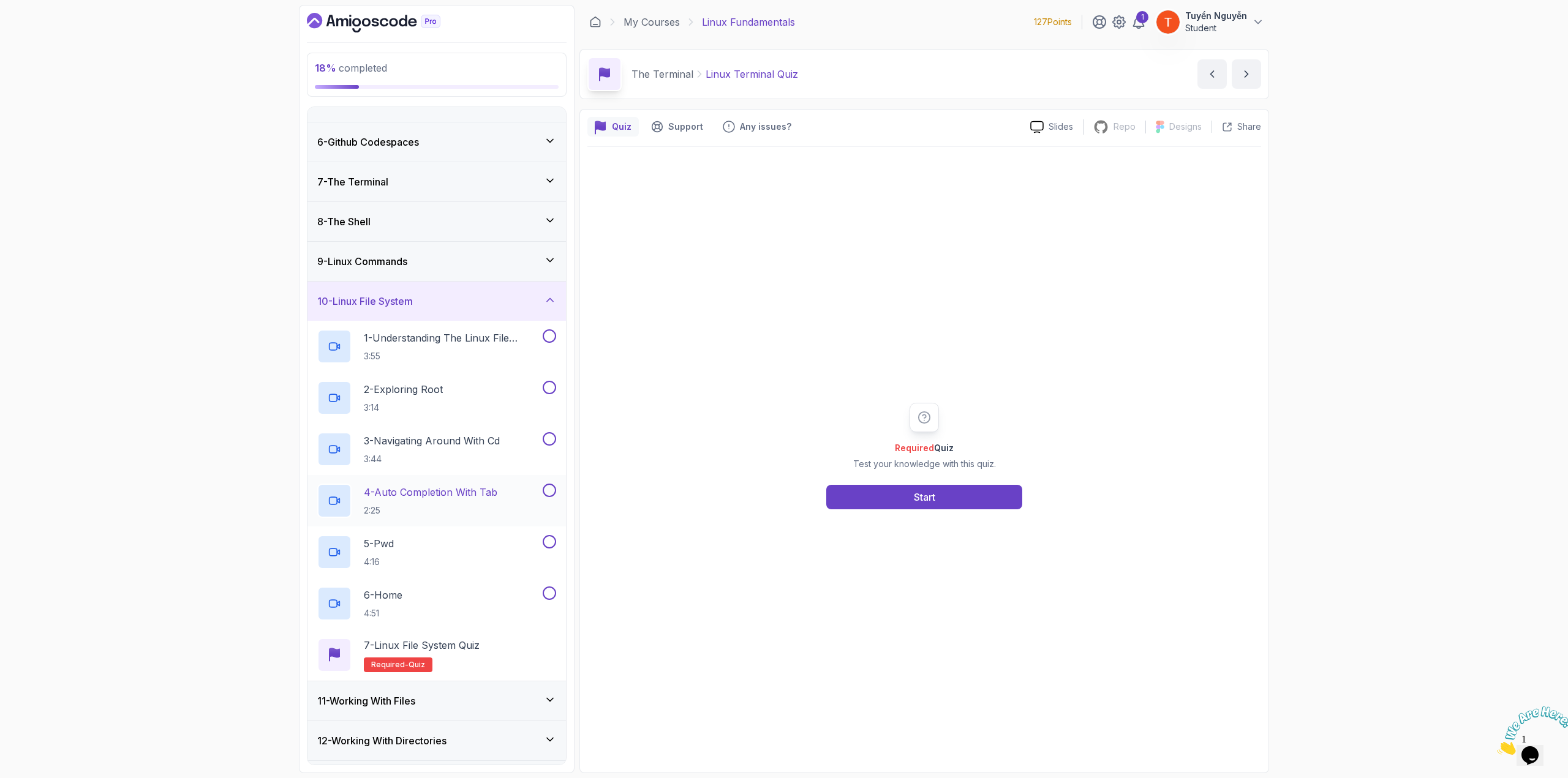
scroll to position [294, 0]
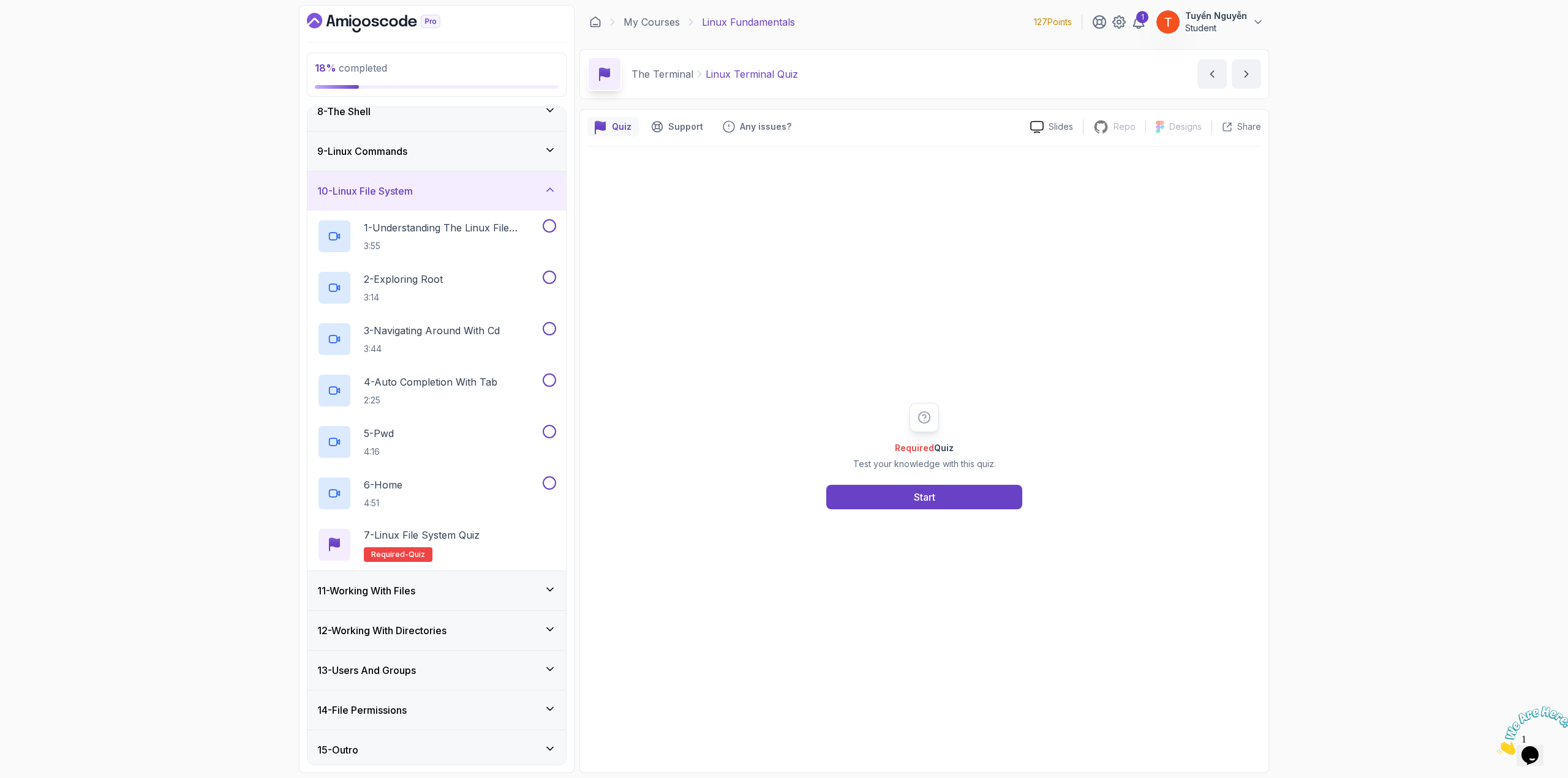
click at [406, 589] on h3 "11 - Working With Files" at bounding box center [366, 590] width 98 height 14
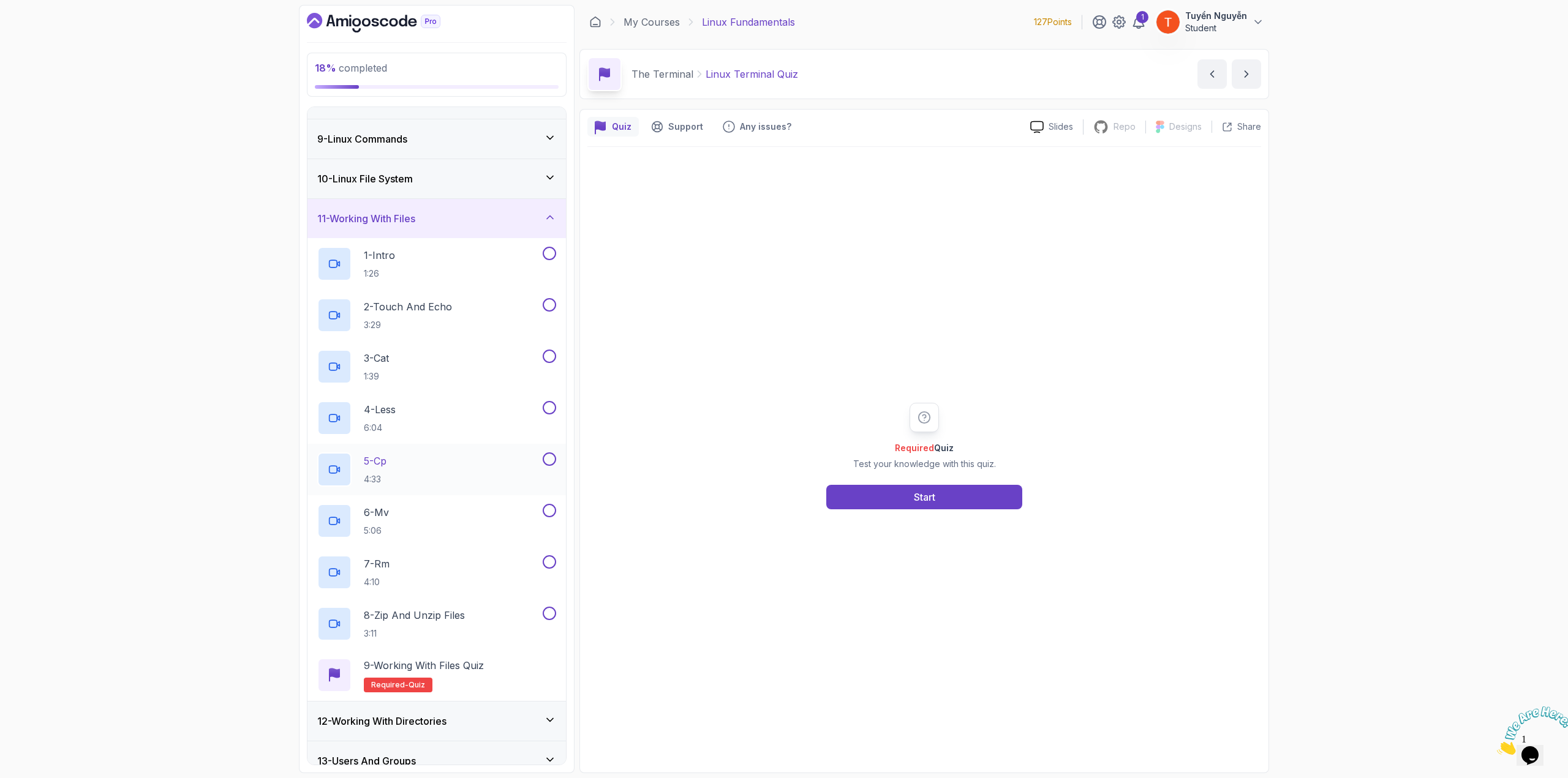
scroll to position [397, 0]
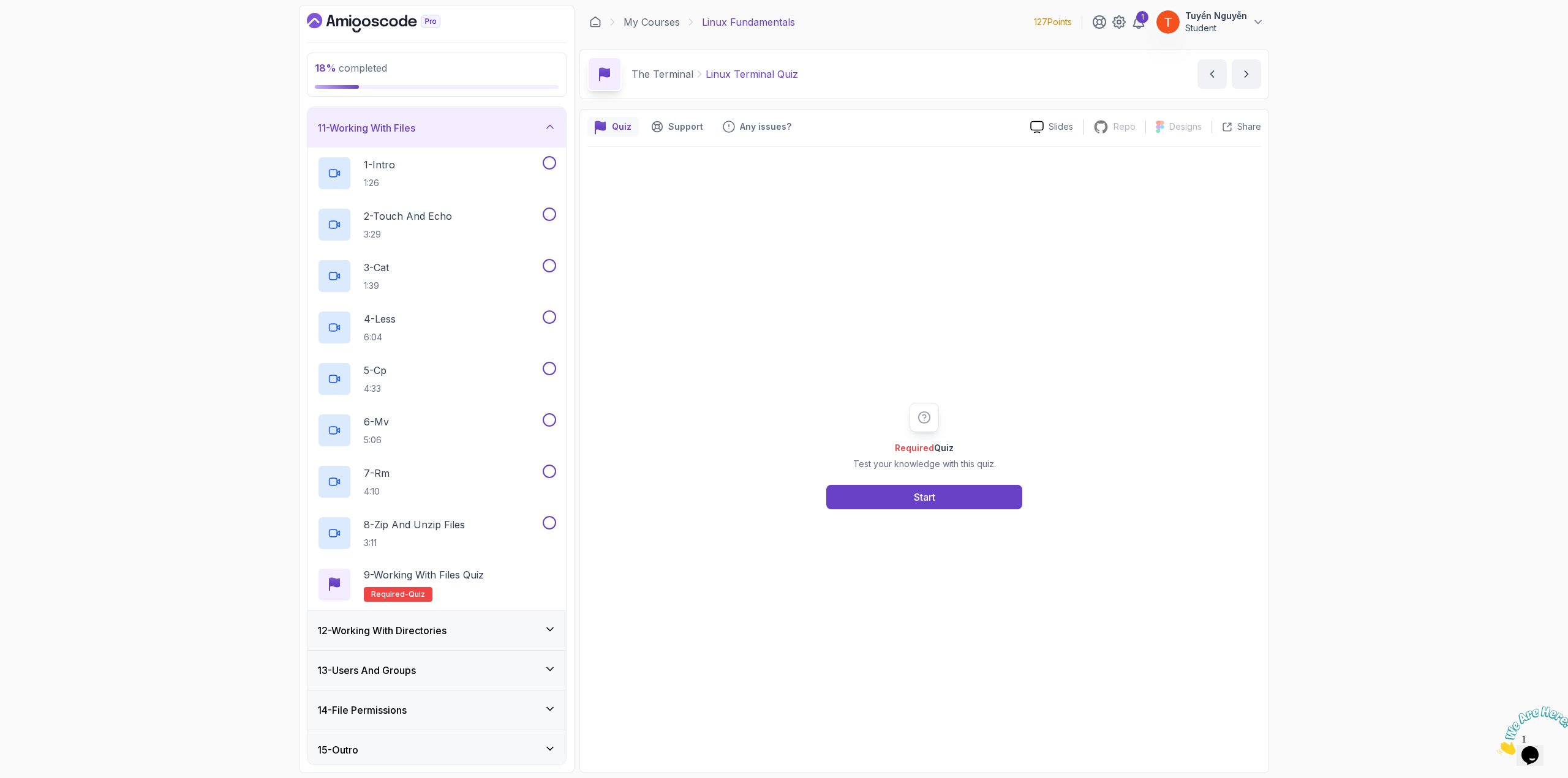
click at [406, 629] on h3 "12 - Working With Directories" at bounding box center [381, 631] width 129 height 14
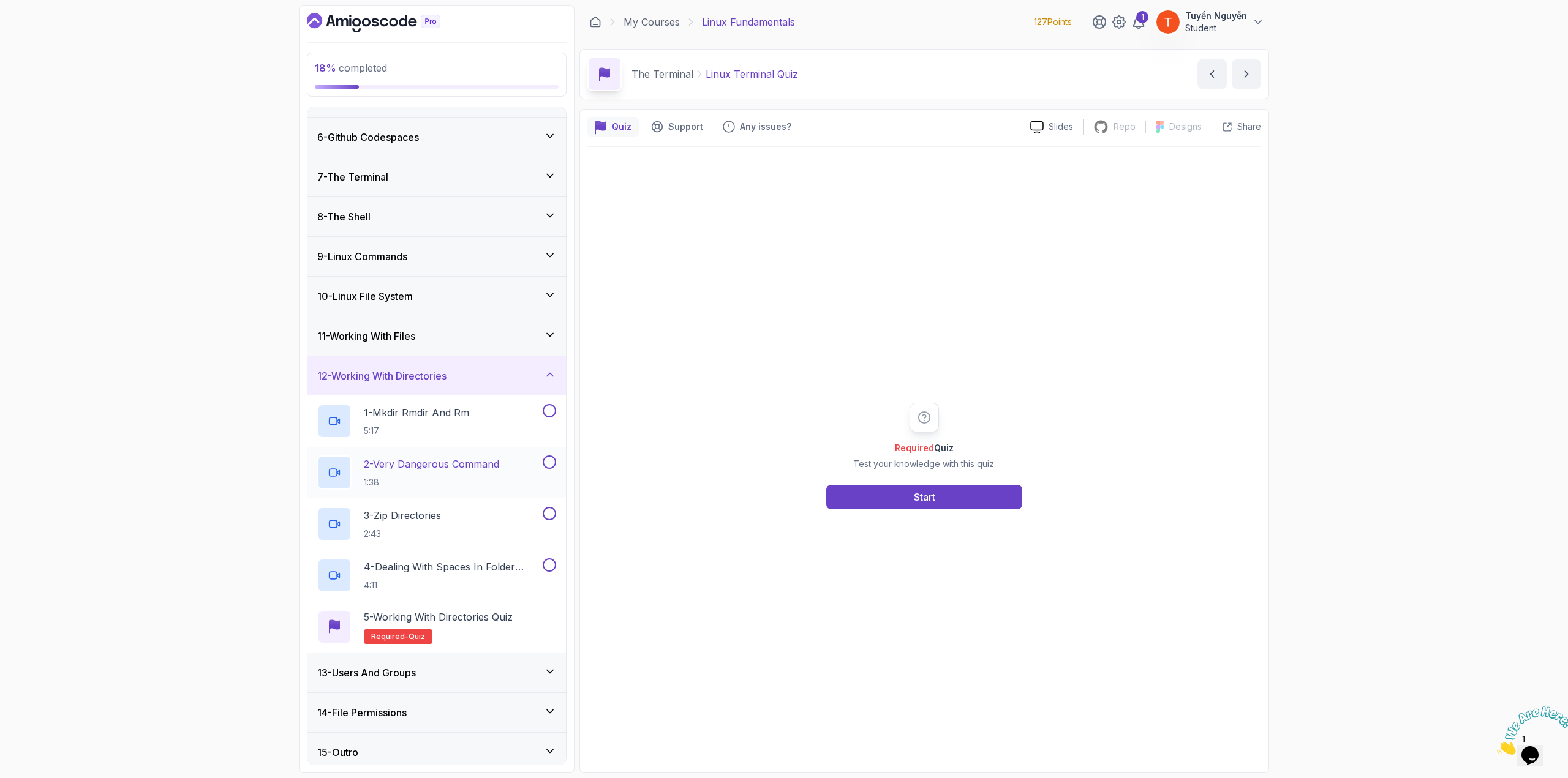
scroll to position [191, 0]
click at [397, 667] on h3 "13 - Users And Groups" at bounding box center [366, 671] width 98 height 14
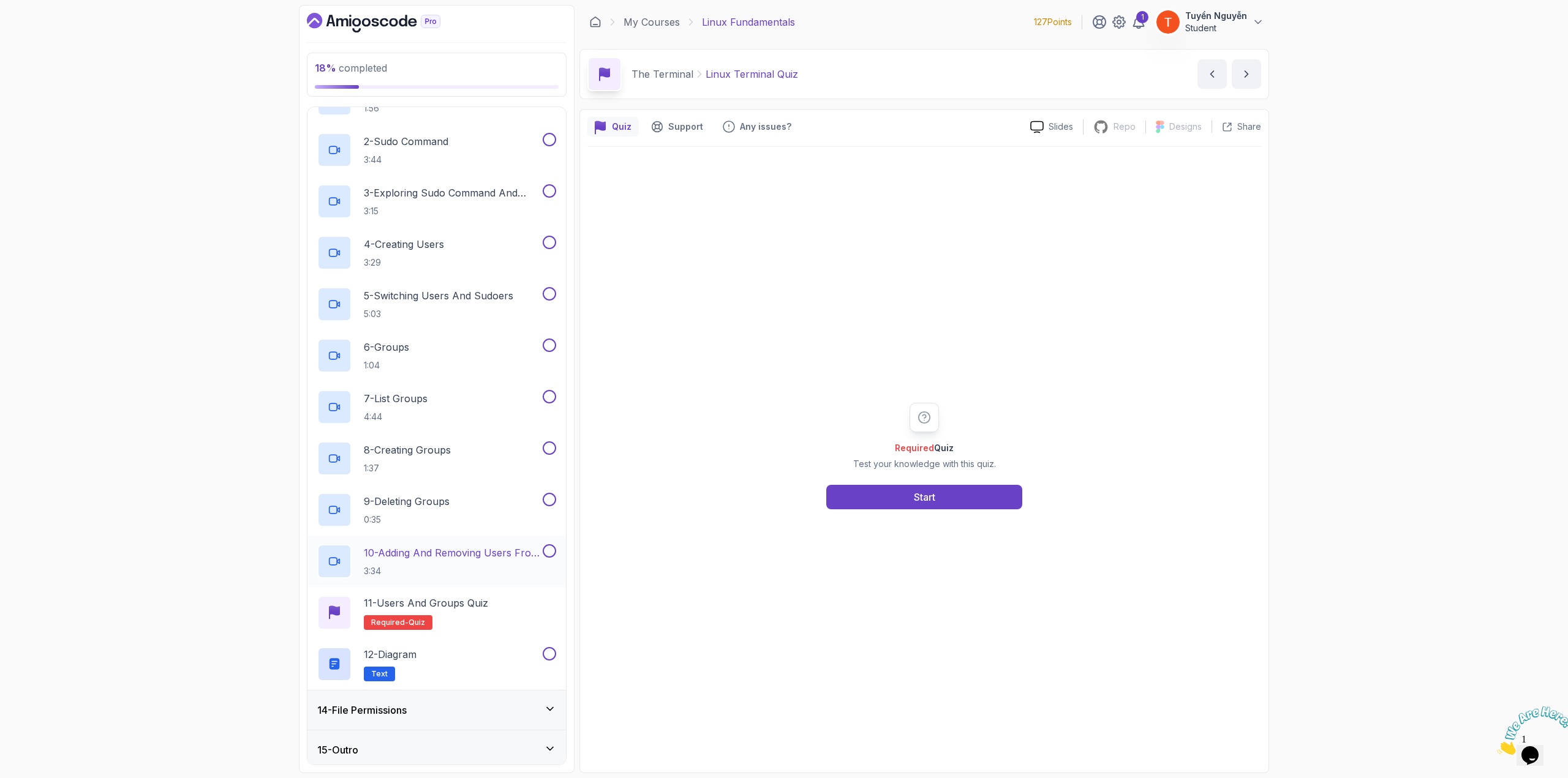
scroll to position [551, 0]
click at [378, 703] on h3 "14 - File Permissions" at bounding box center [361, 710] width 89 height 14
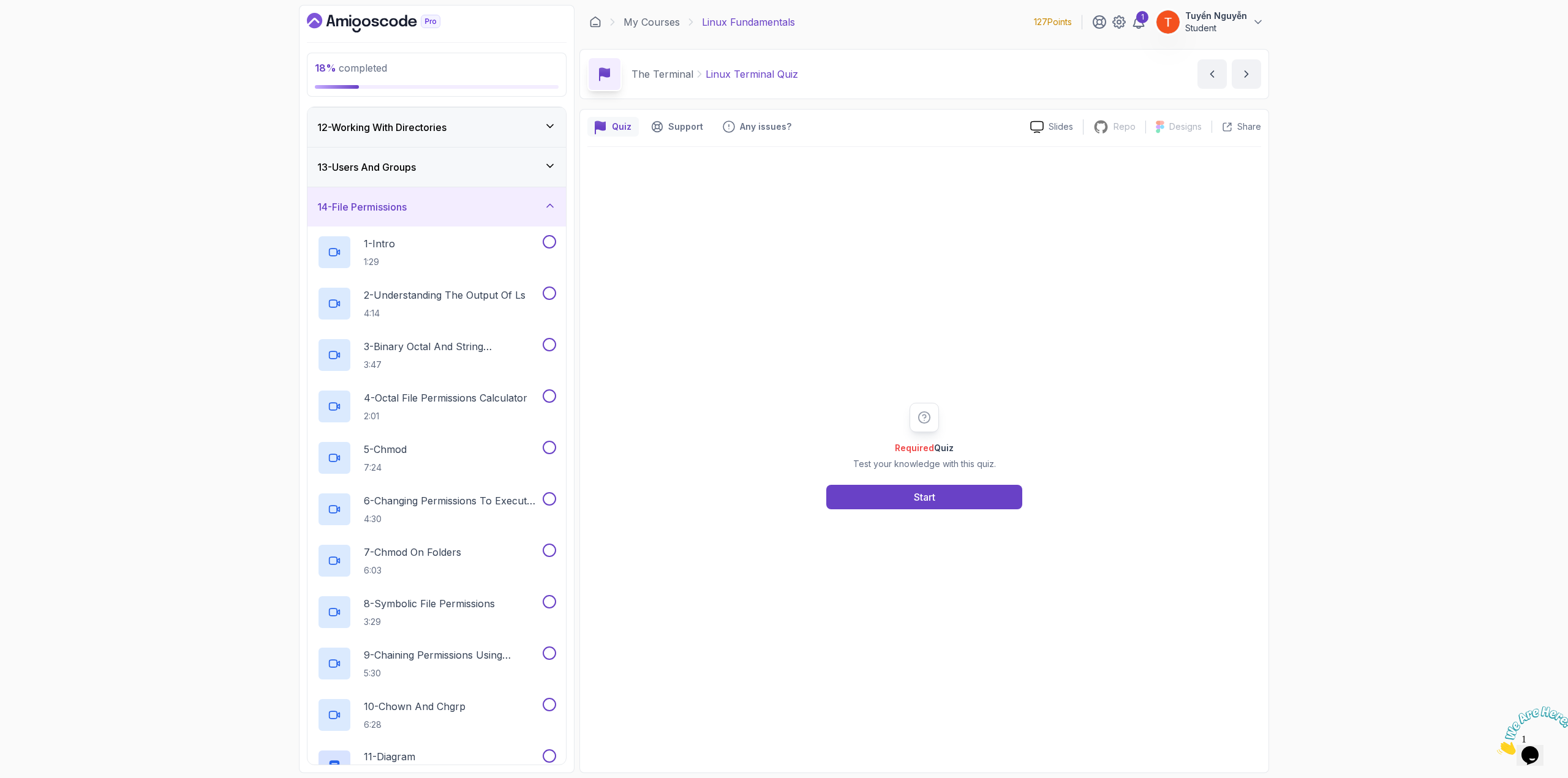
scroll to position [602, 0]
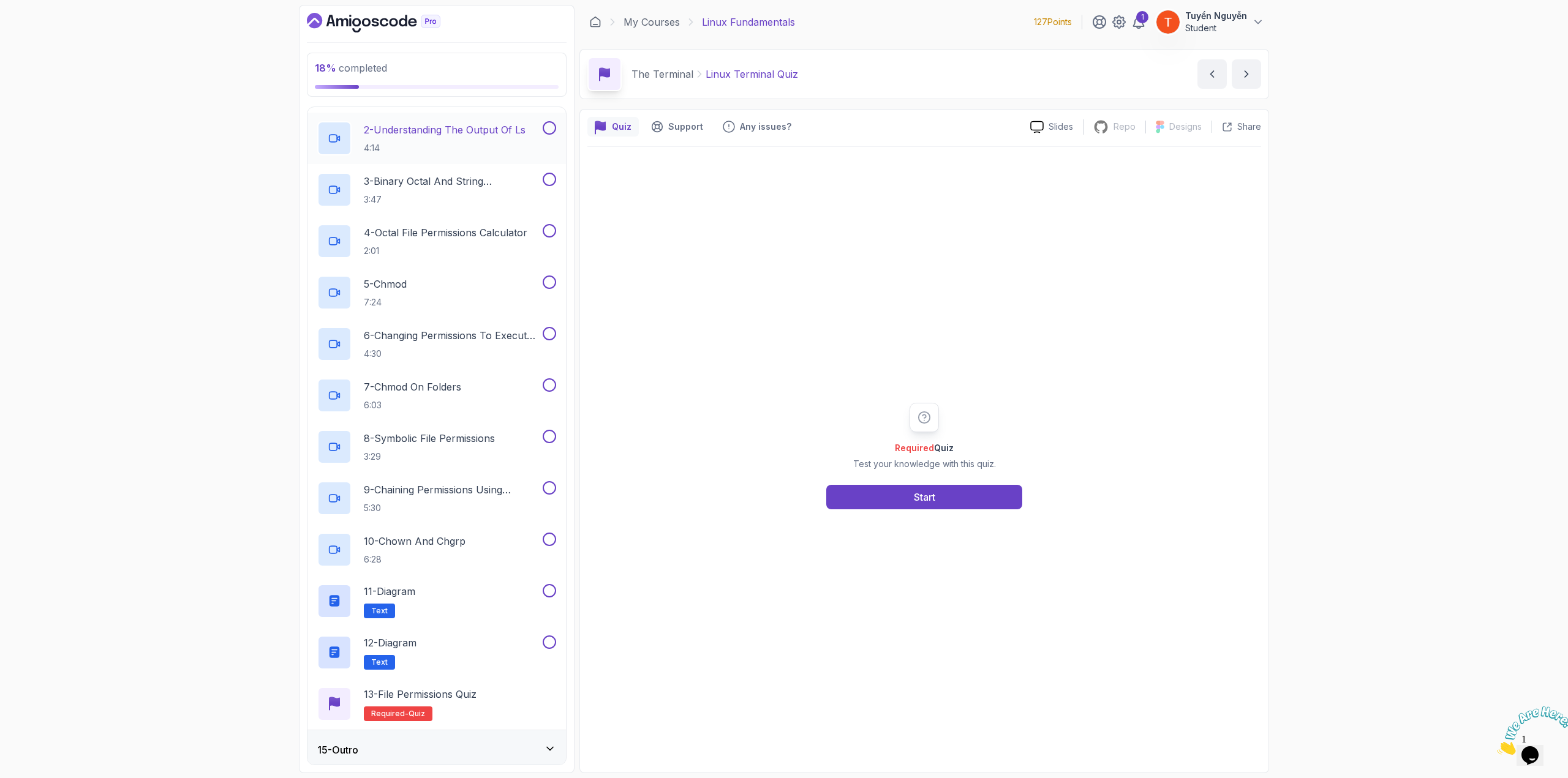
click at [404, 749] on div "15 - Outro" at bounding box center [436, 750] width 239 height 14
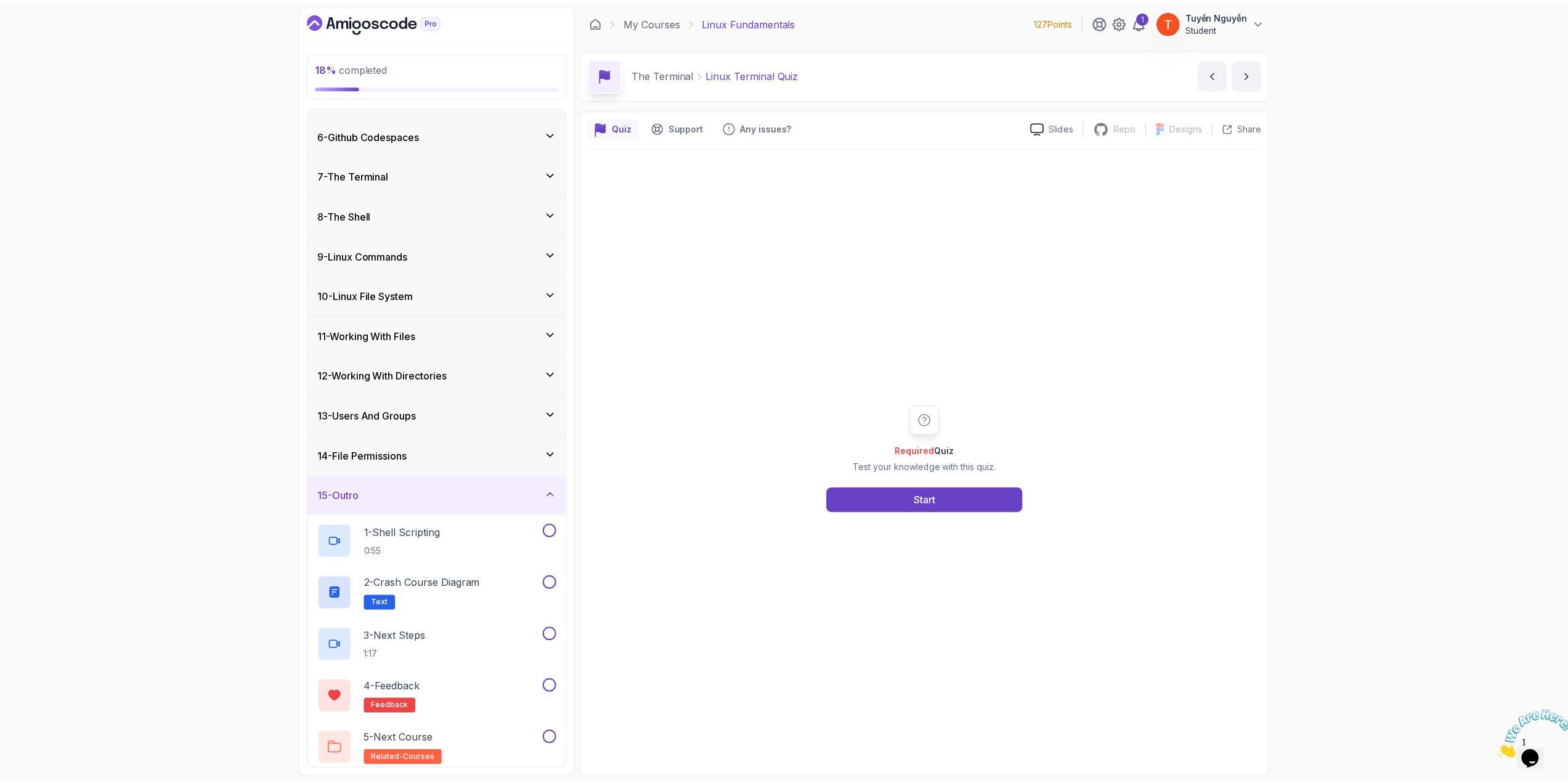
scroll to position [0, 0]
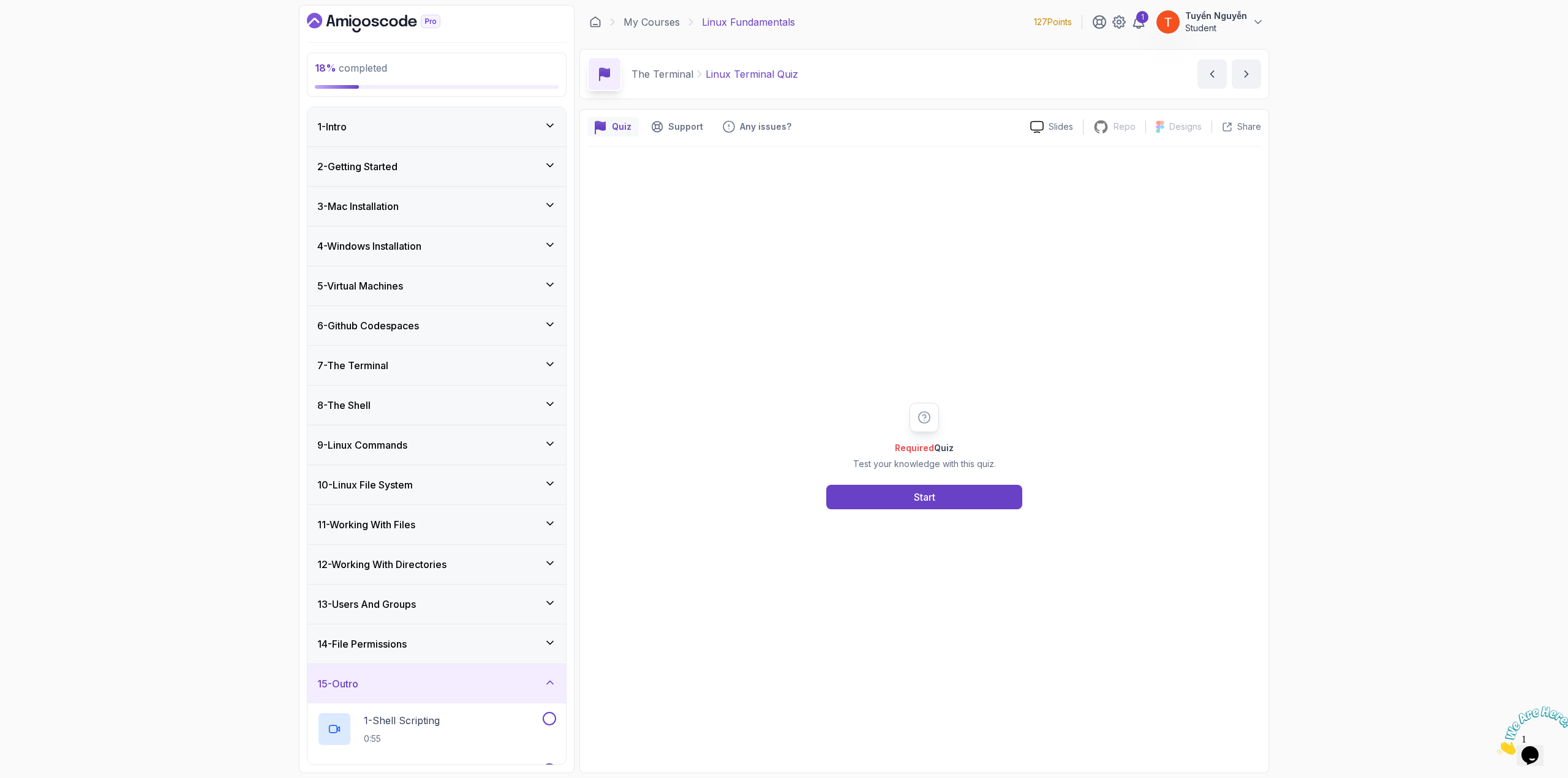
click at [372, 19] on icon "Dashboard" at bounding box center [376, 22] width 7 height 8
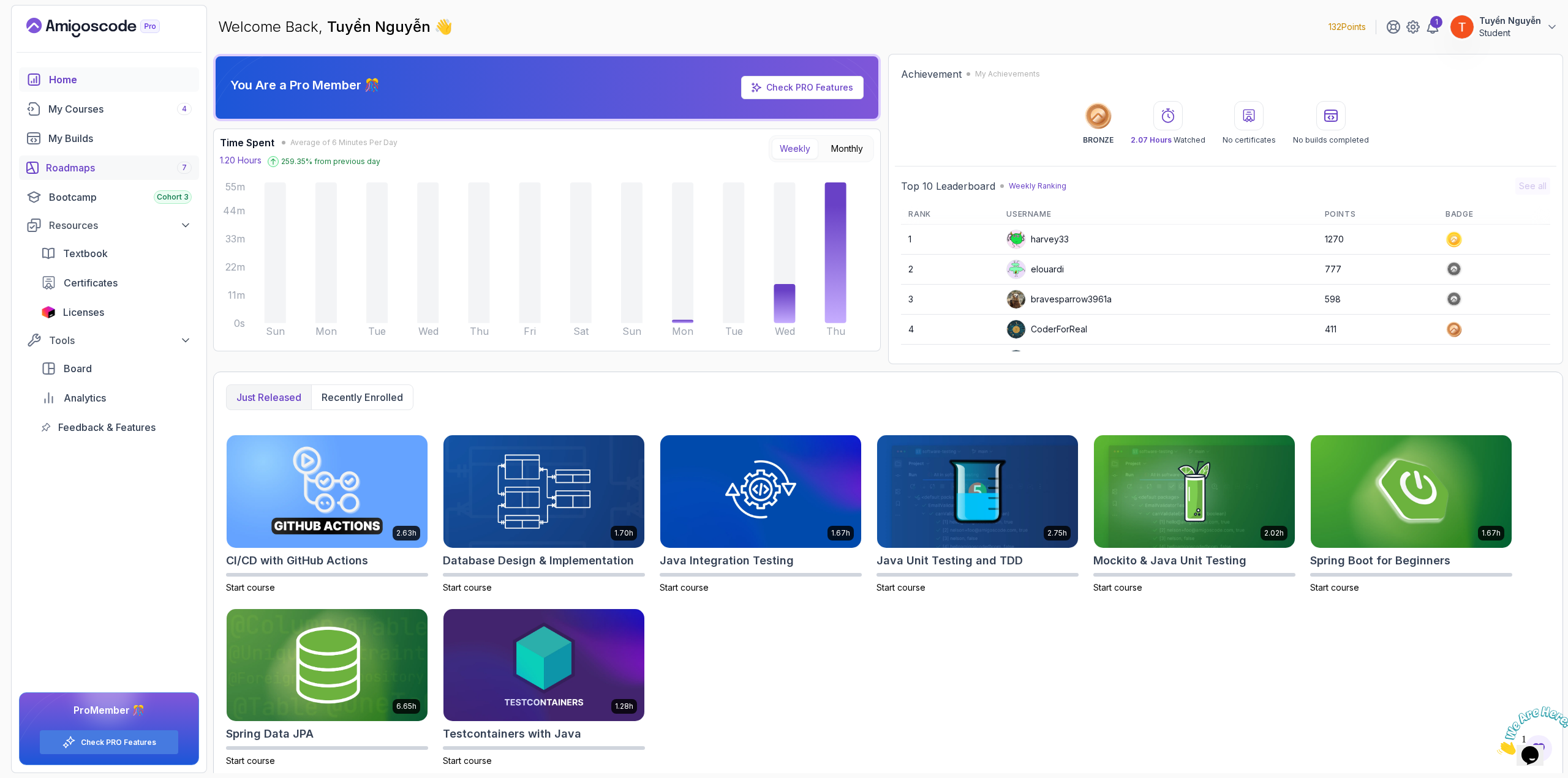
click at [133, 172] on div "Roadmaps 7" at bounding box center [118, 168] width 145 height 14
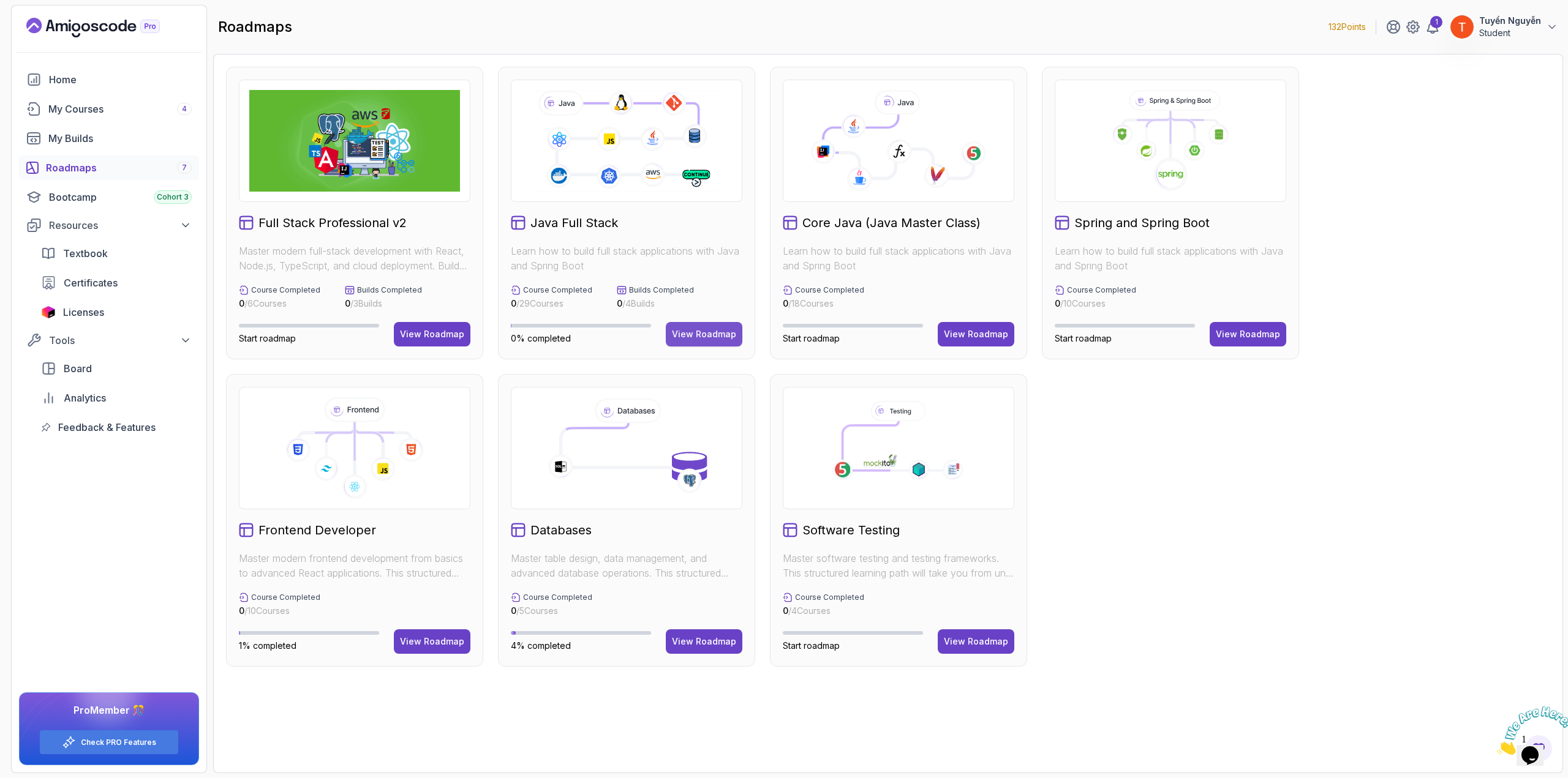
click at [700, 332] on div "View Roadmap" at bounding box center [703, 335] width 64 height 13
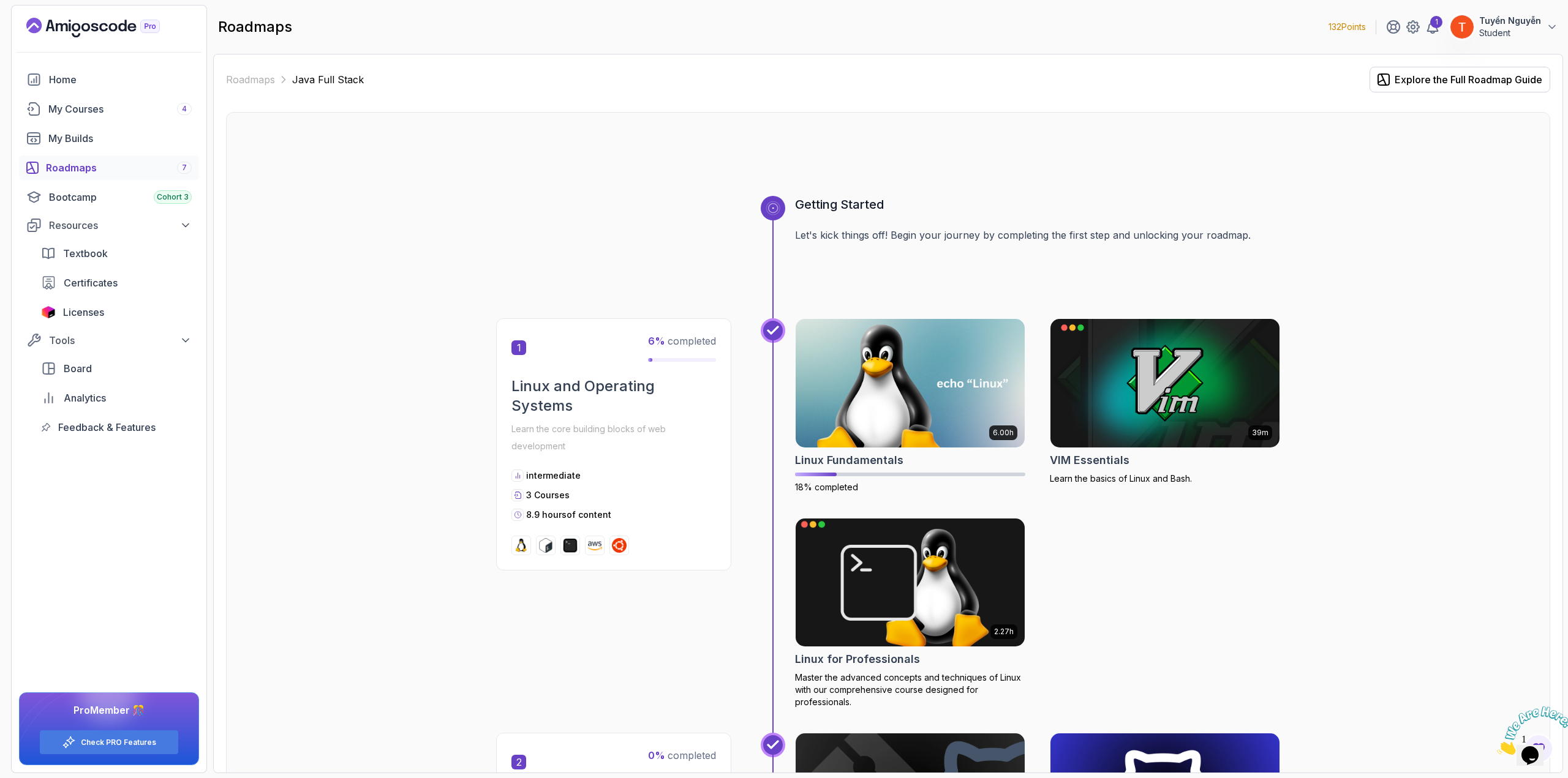
click at [938, 572] on img at bounding box center [910, 581] width 241 height 134
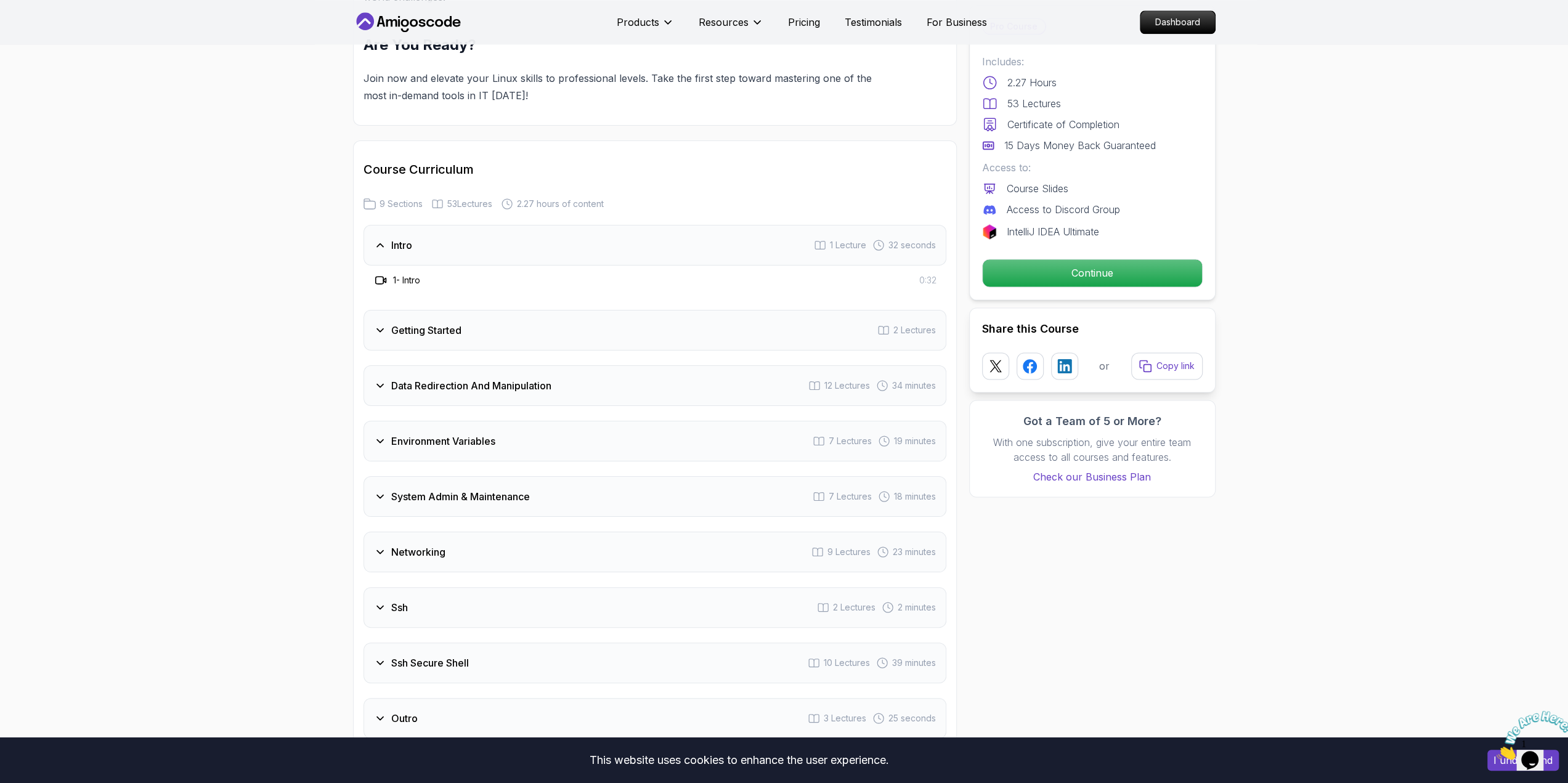
scroll to position [1725, 0]
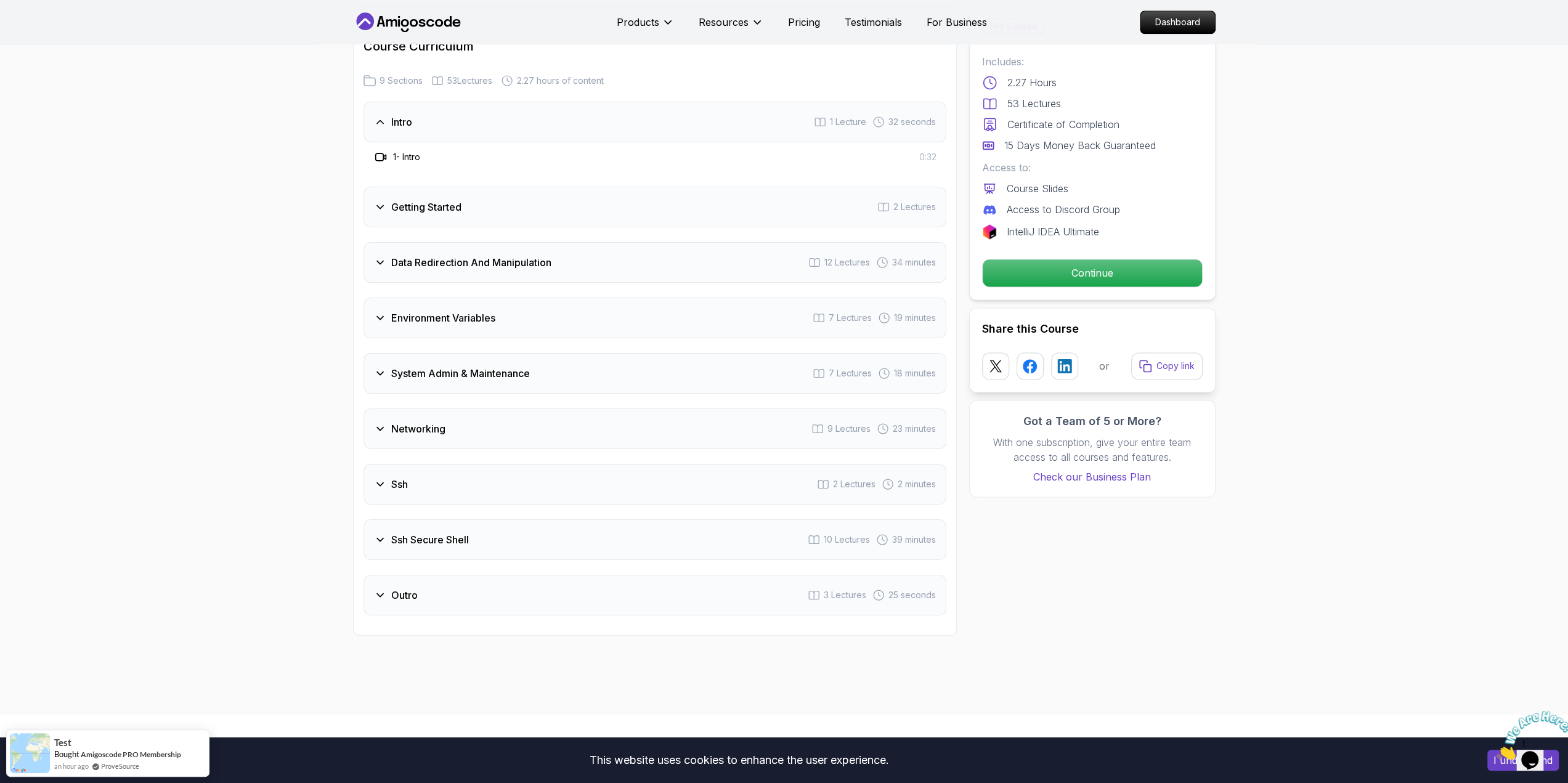
click at [515, 497] on div "Ssh 2 Lectures 2 minutes" at bounding box center [655, 484] width 583 height 41
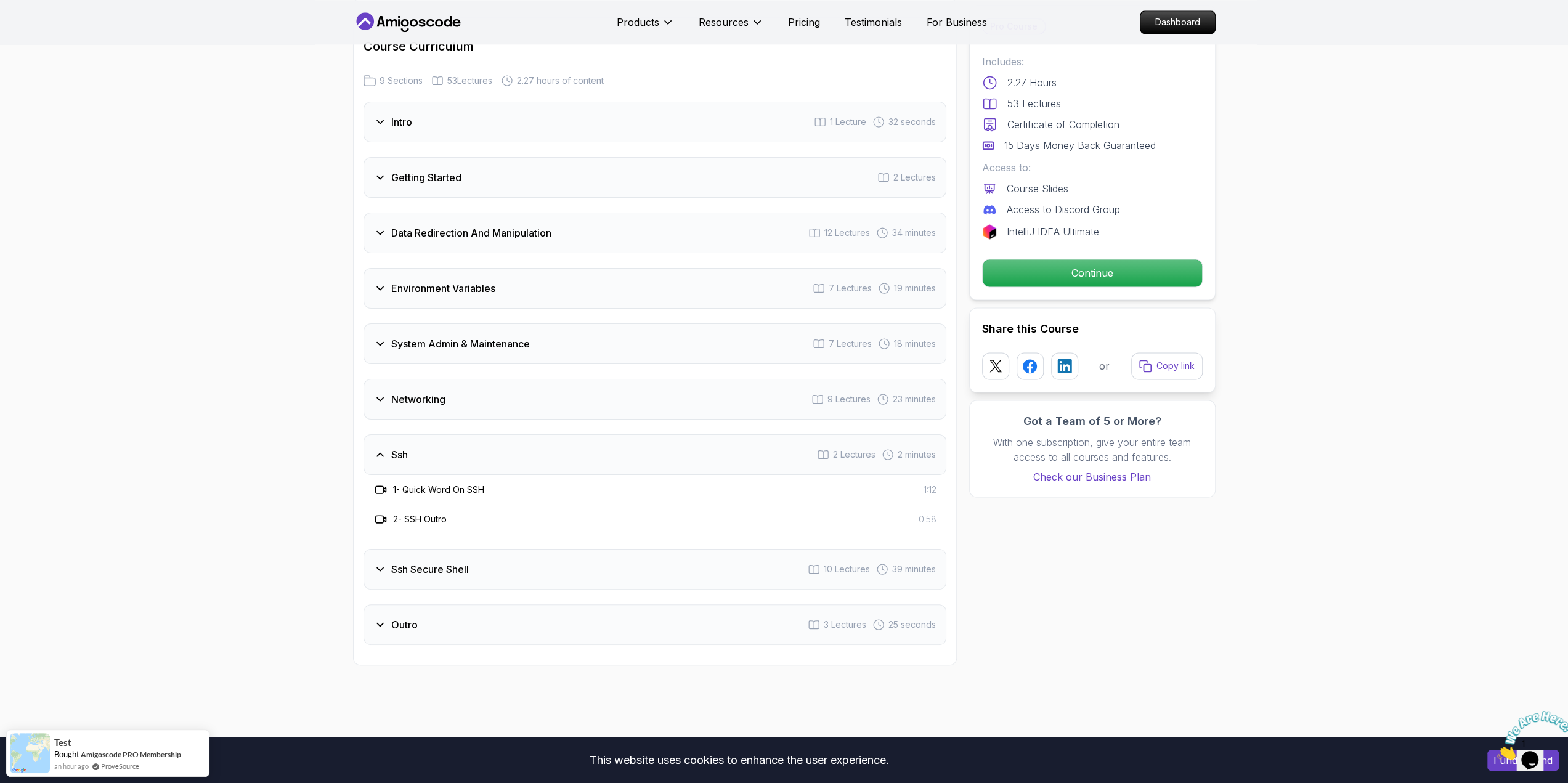
click at [536, 460] on div "Ssh 2 Lectures 2 minutes" at bounding box center [655, 454] width 583 height 41
click at [445, 503] on h3 "Ssh Secure Shell" at bounding box center [430, 510] width 77 height 15
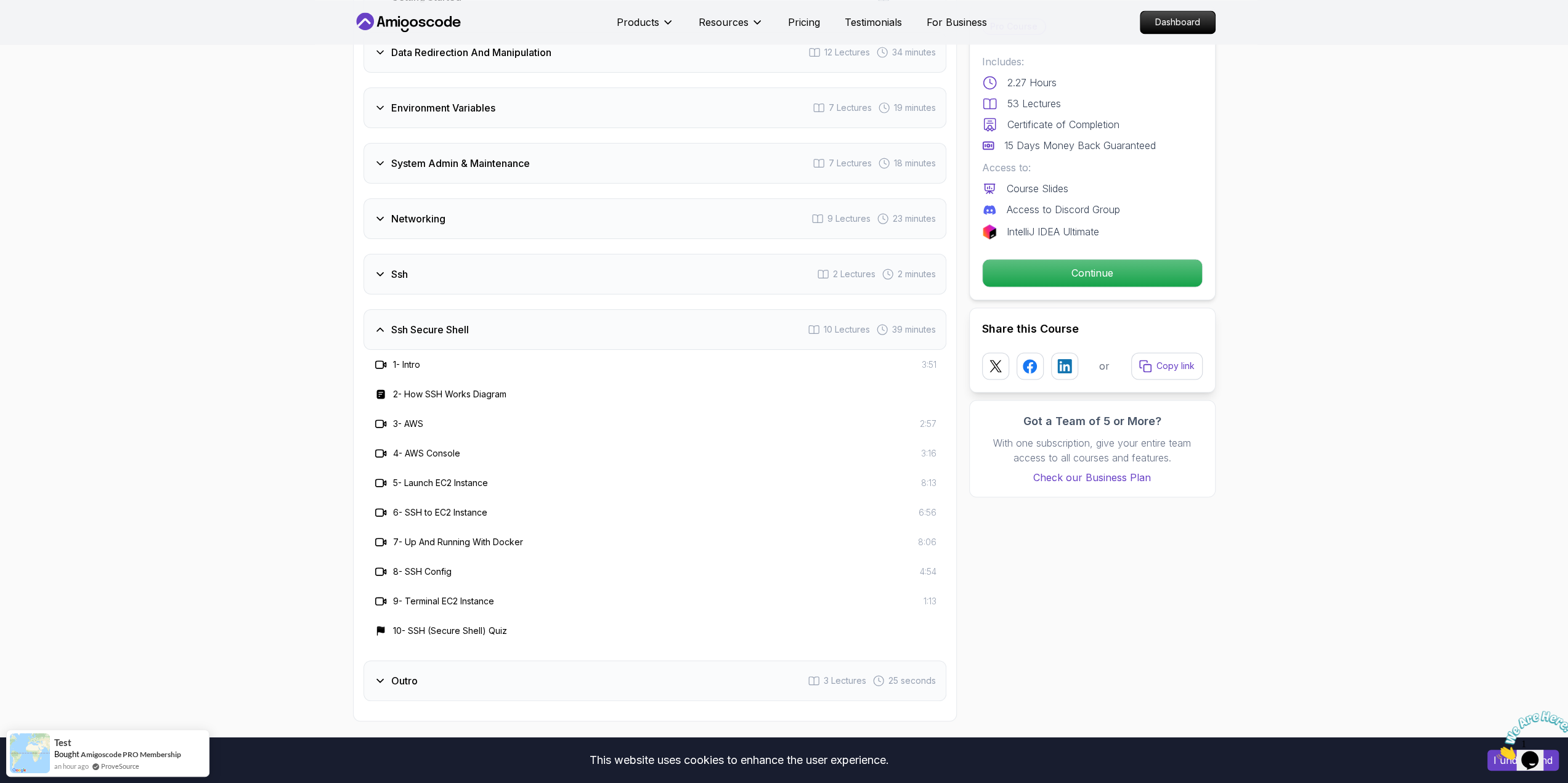
scroll to position [1910, 0]
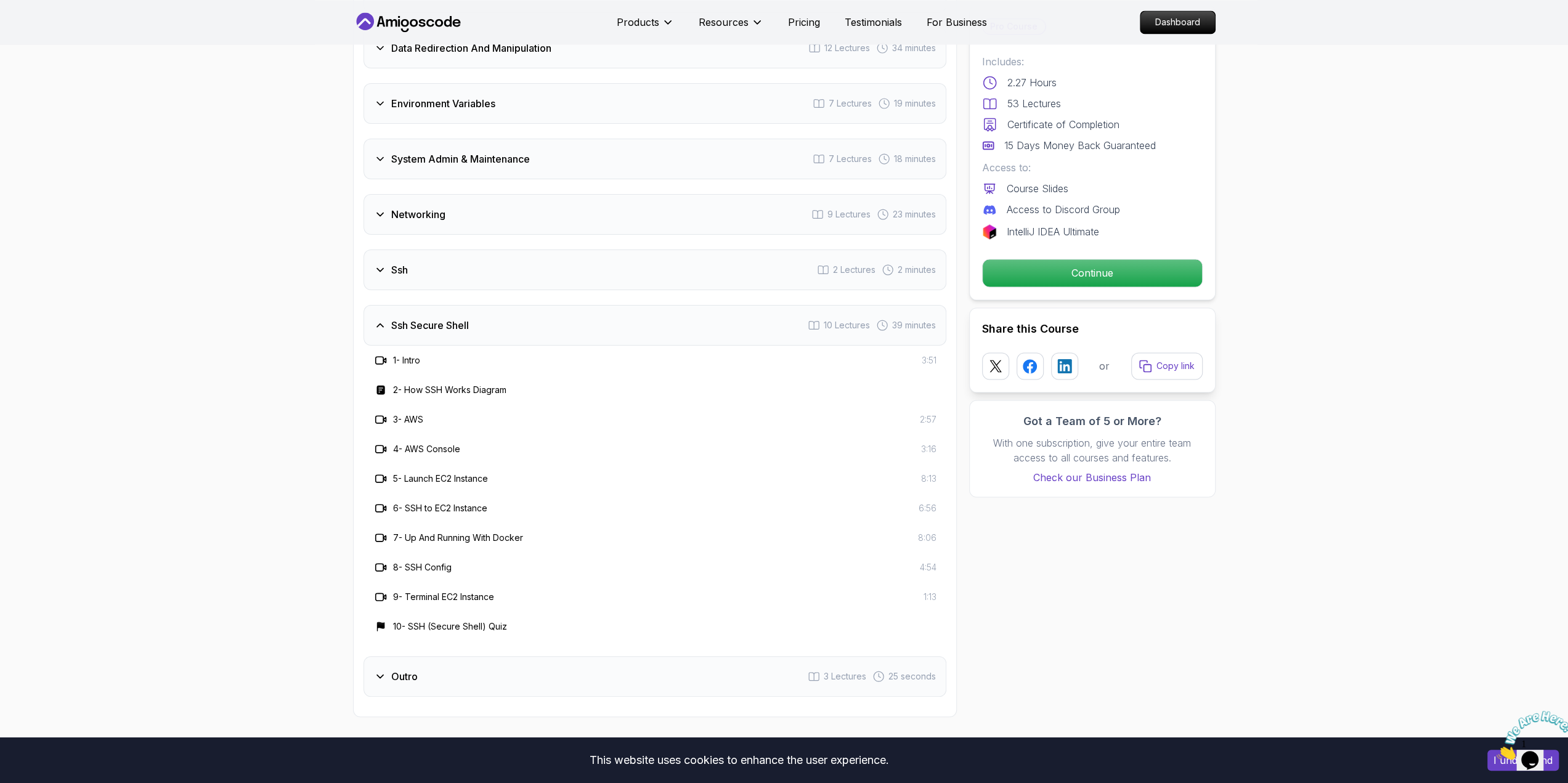
click at [503, 326] on div "Ssh Secure Shell 10 Lectures 39 minutes" at bounding box center [655, 325] width 583 height 41
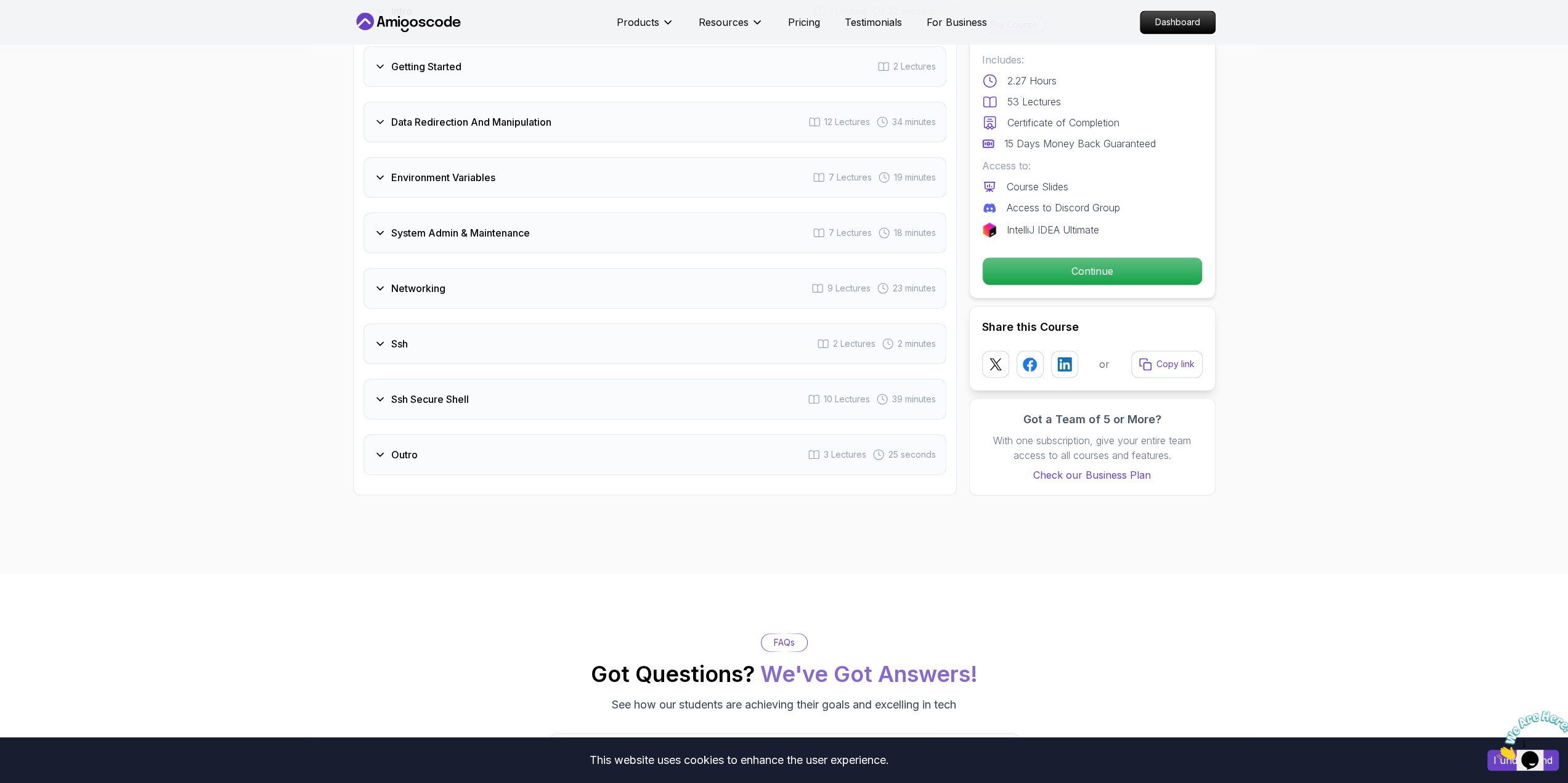
scroll to position [1787, 0]
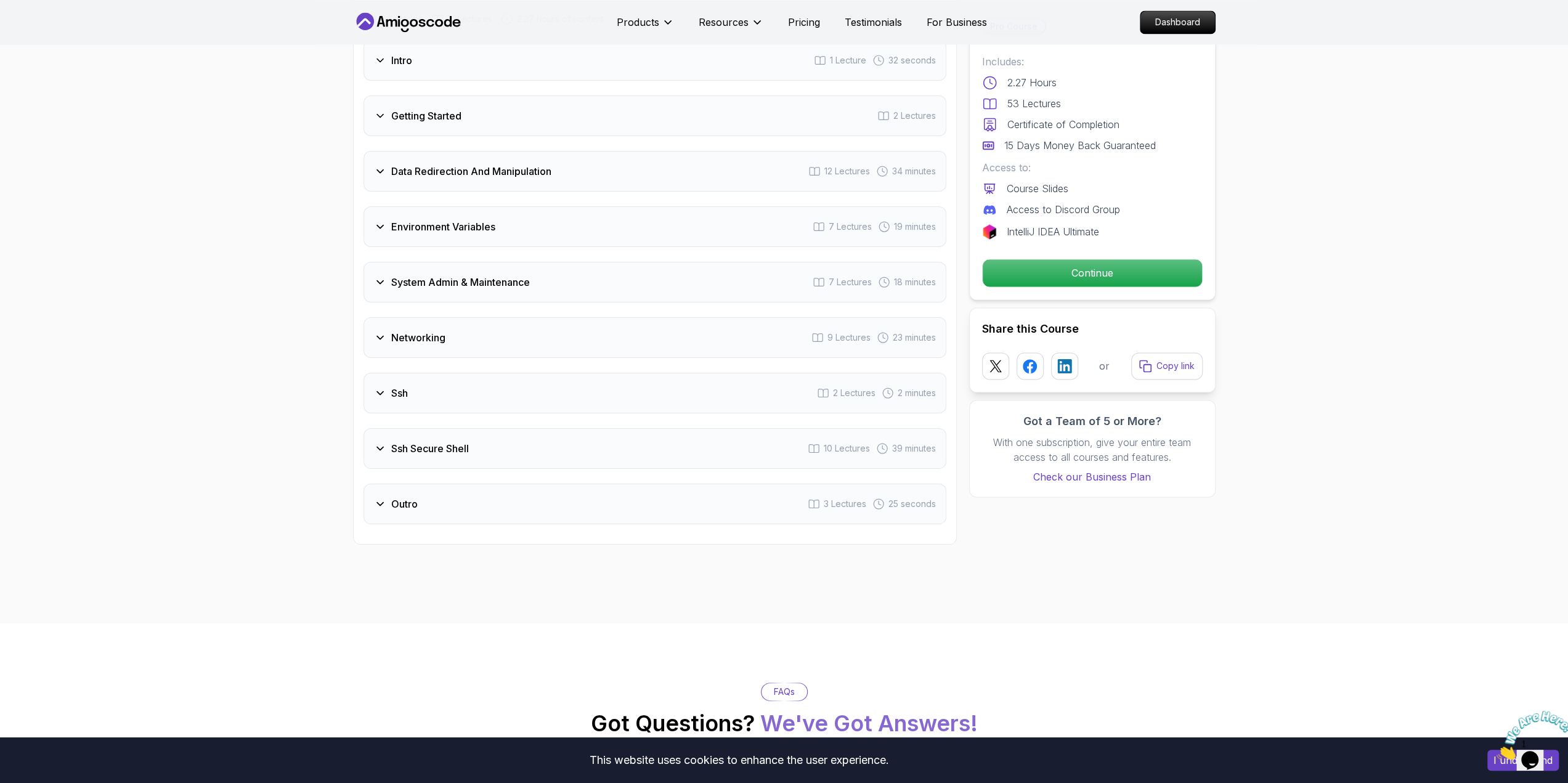
click at [505, 223] on div "Environment Variables 7 Lectures 19 minutes" at bounding box center [655, 226] width 583 height 41
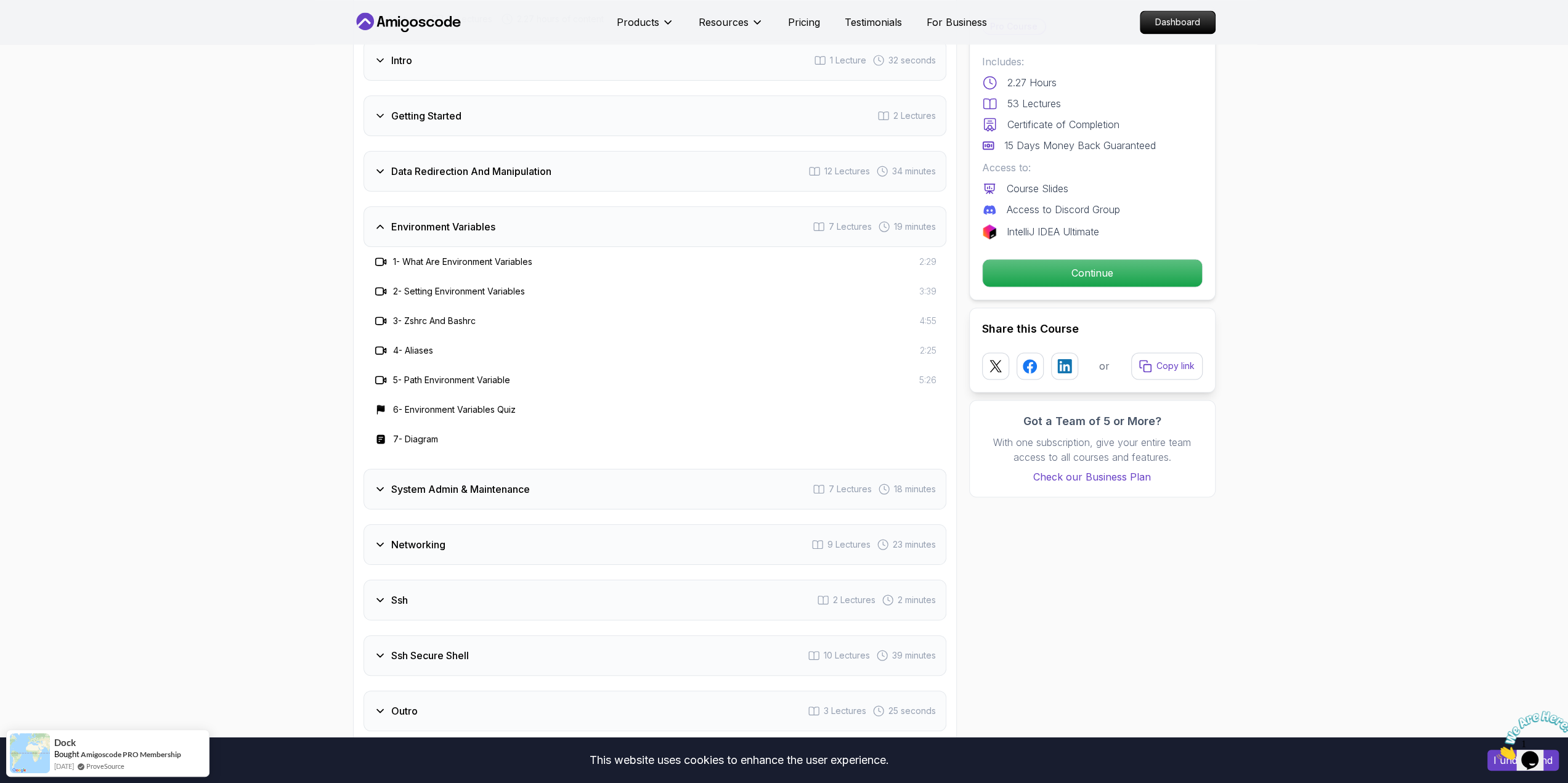
click at [506, 223] on div "Environment Variables 7 Lectures 19 minutes" at bounding box center [655, 226] width 583 height 41
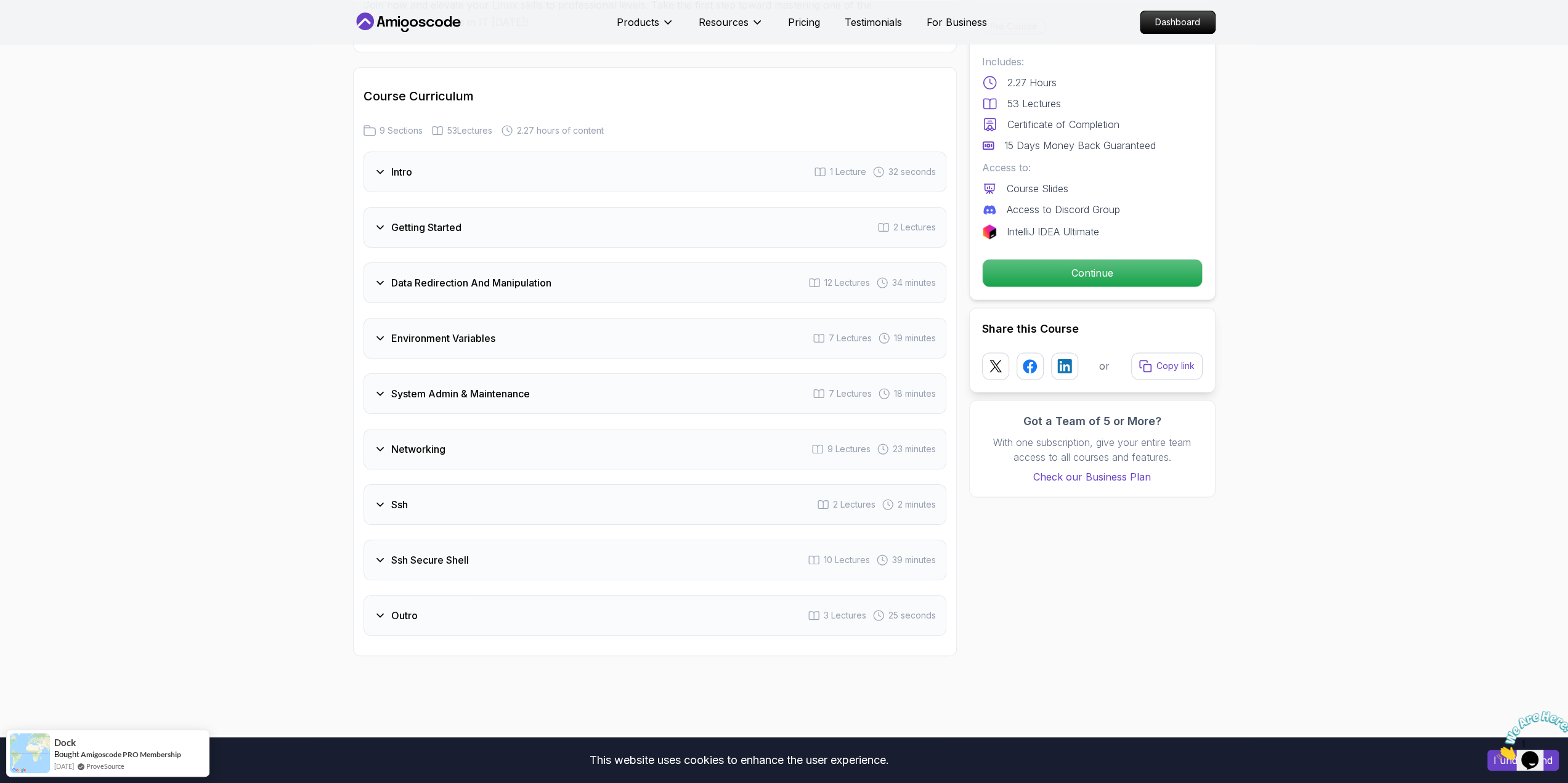
scroll to position [1664, 0]
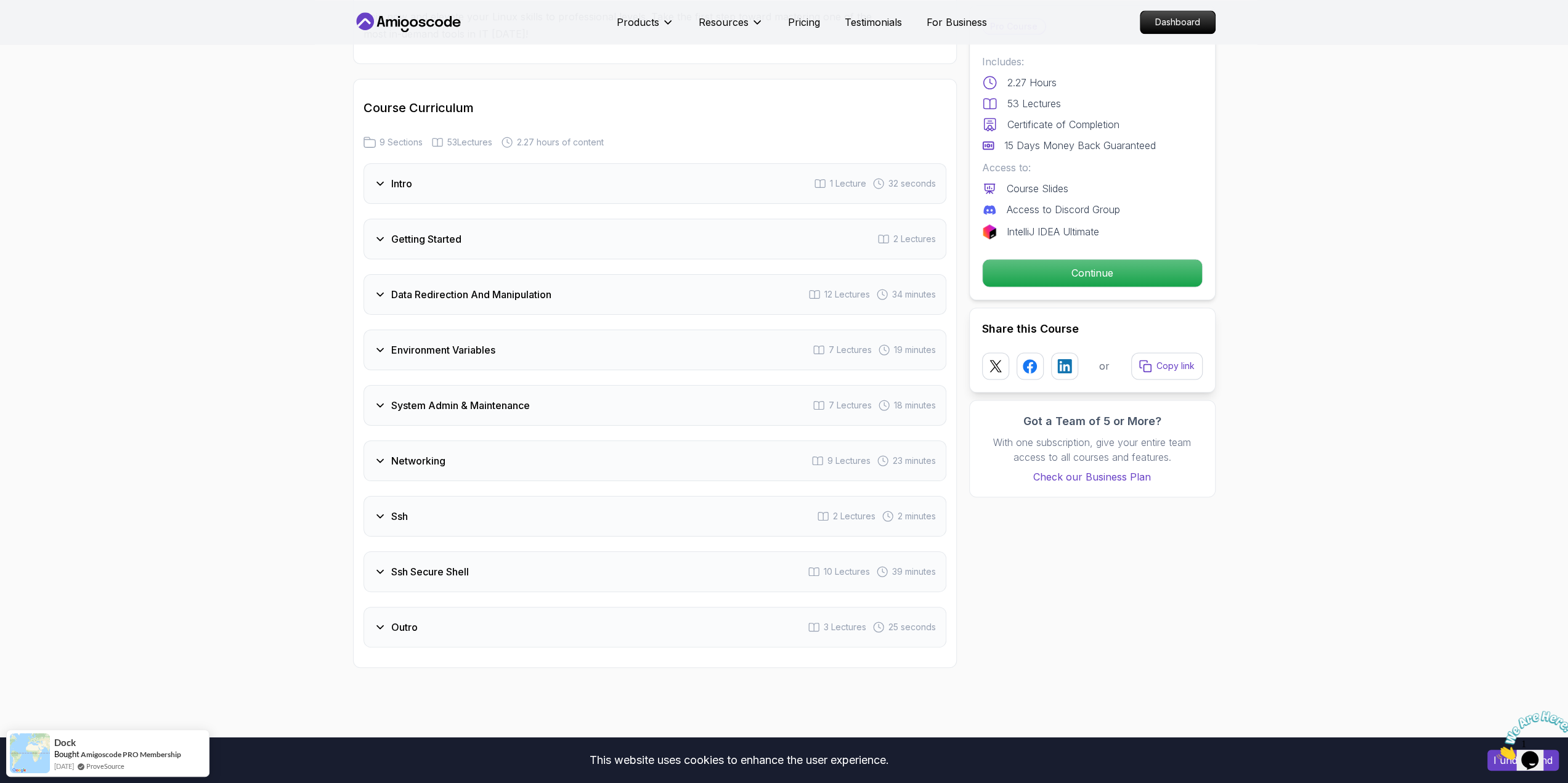
click at [471, 296] on h3 "Data Redirection And Manipulation" at bounding box center [471, 294] width 160 height 15
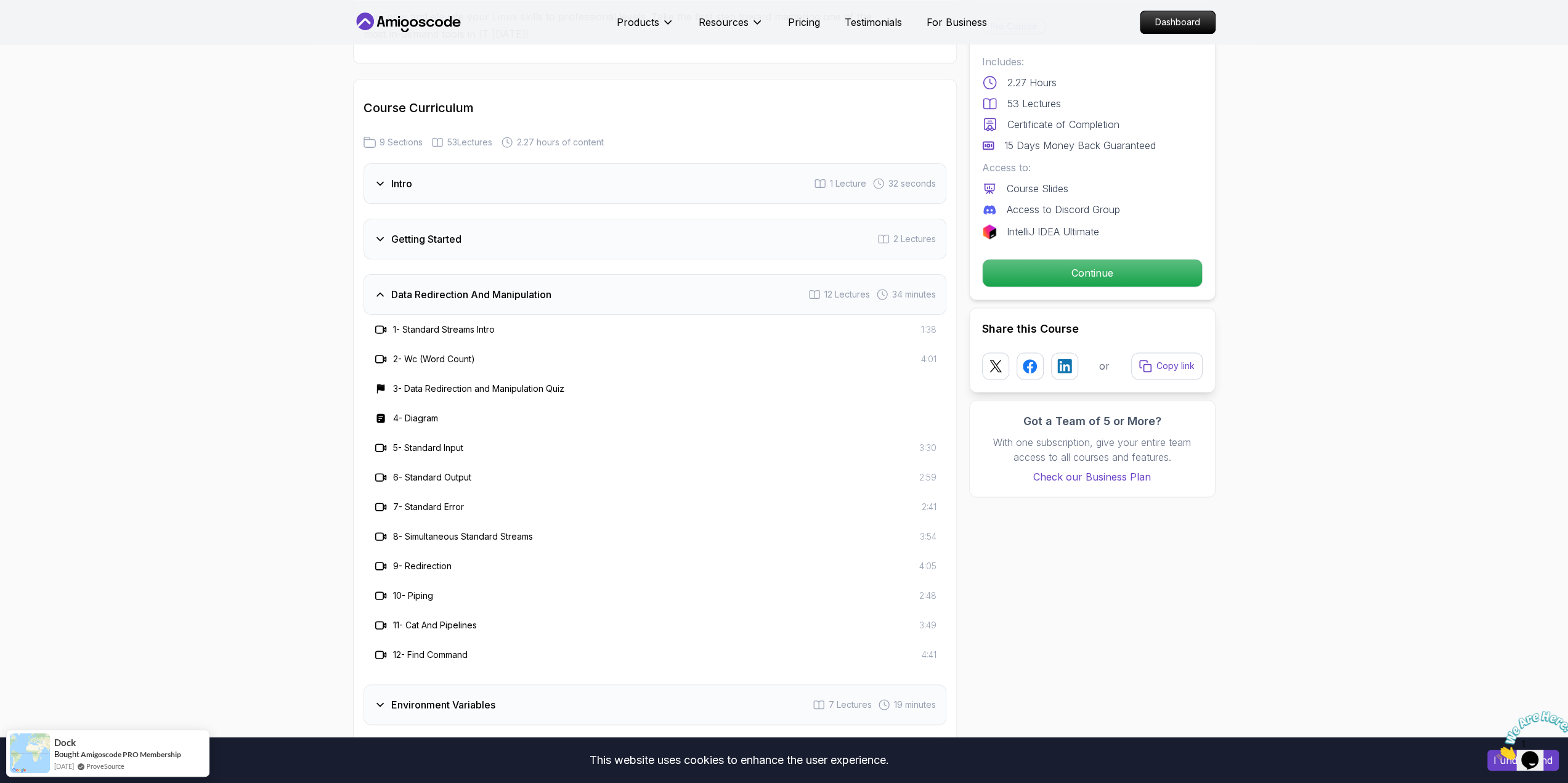
click at [471, 300] on div "Data Redirection And Manipulation 12 Lectures 34 minutes" at bounding box center [655, 294] width 583 height 41
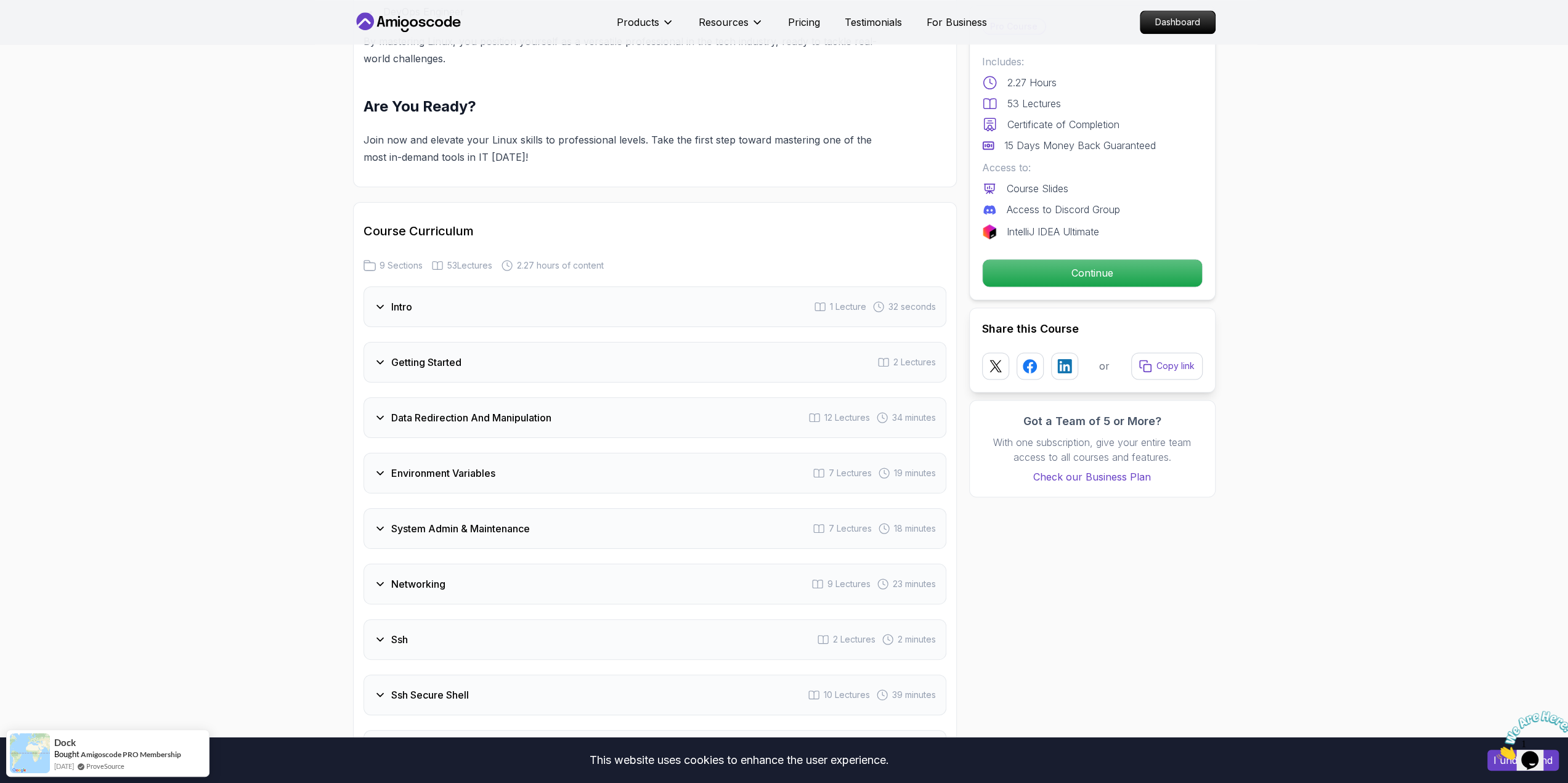
scroll to position [1541, 0]
click at [434, 355] on h3 "Getting Started" at bounding box center [426, 362] width 70 height 15
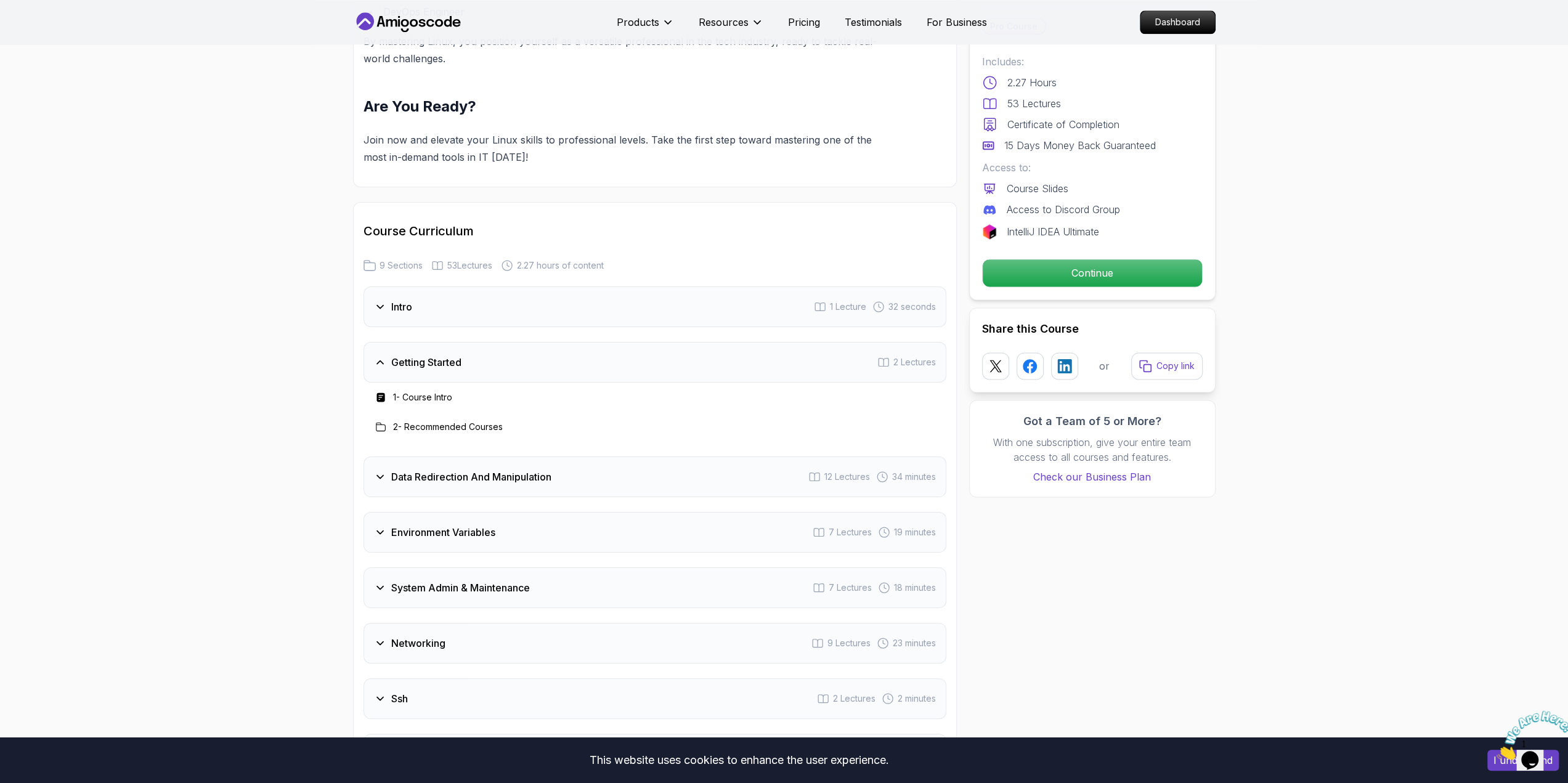
click at [432, 355] on h3 "Getting Started" at bounding box center [426, 362] width 70 height 15
click at [422, 302] on div "Intro 1 Lecture 32 seconds" at bounding box center [655, 306] width 583 height 41
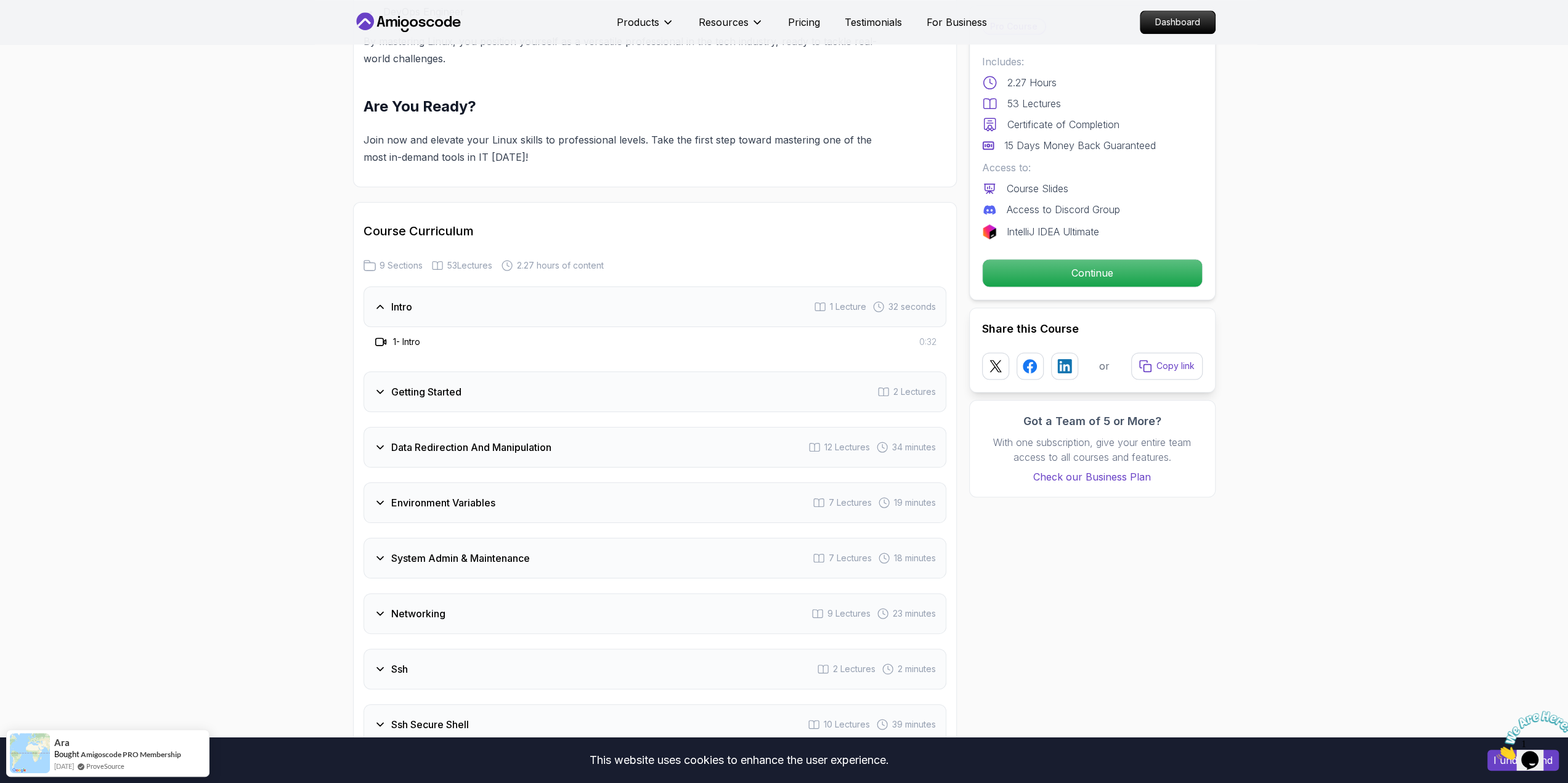
click at [422, 302] on div "Intro 1 Lecture 32 seconds" at bounding box center [655, 306] width 583 height 41
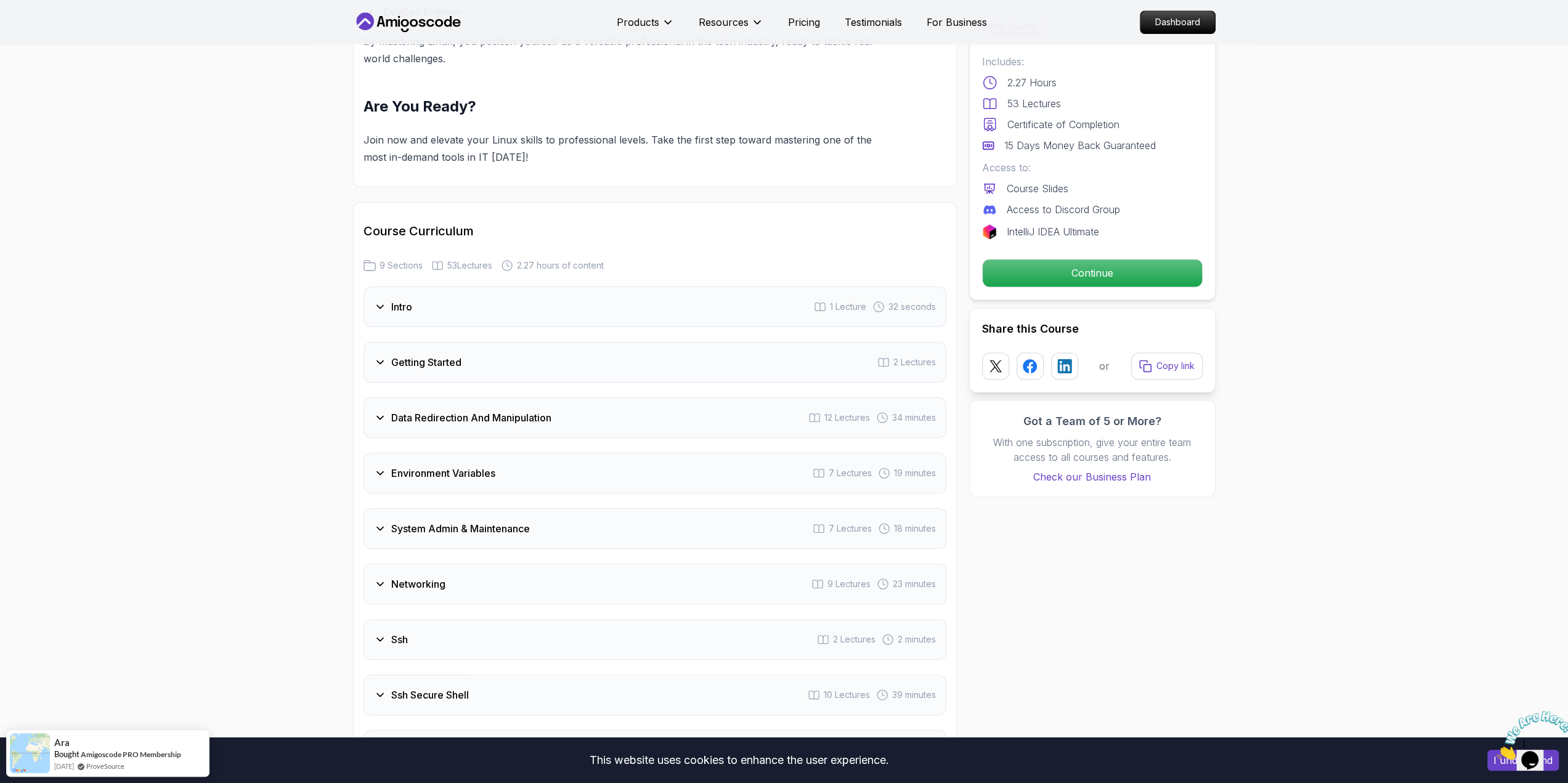
click at [460, 473] on h3 "Environment Variables" at bounding box center [443, 473] width 104 height 15
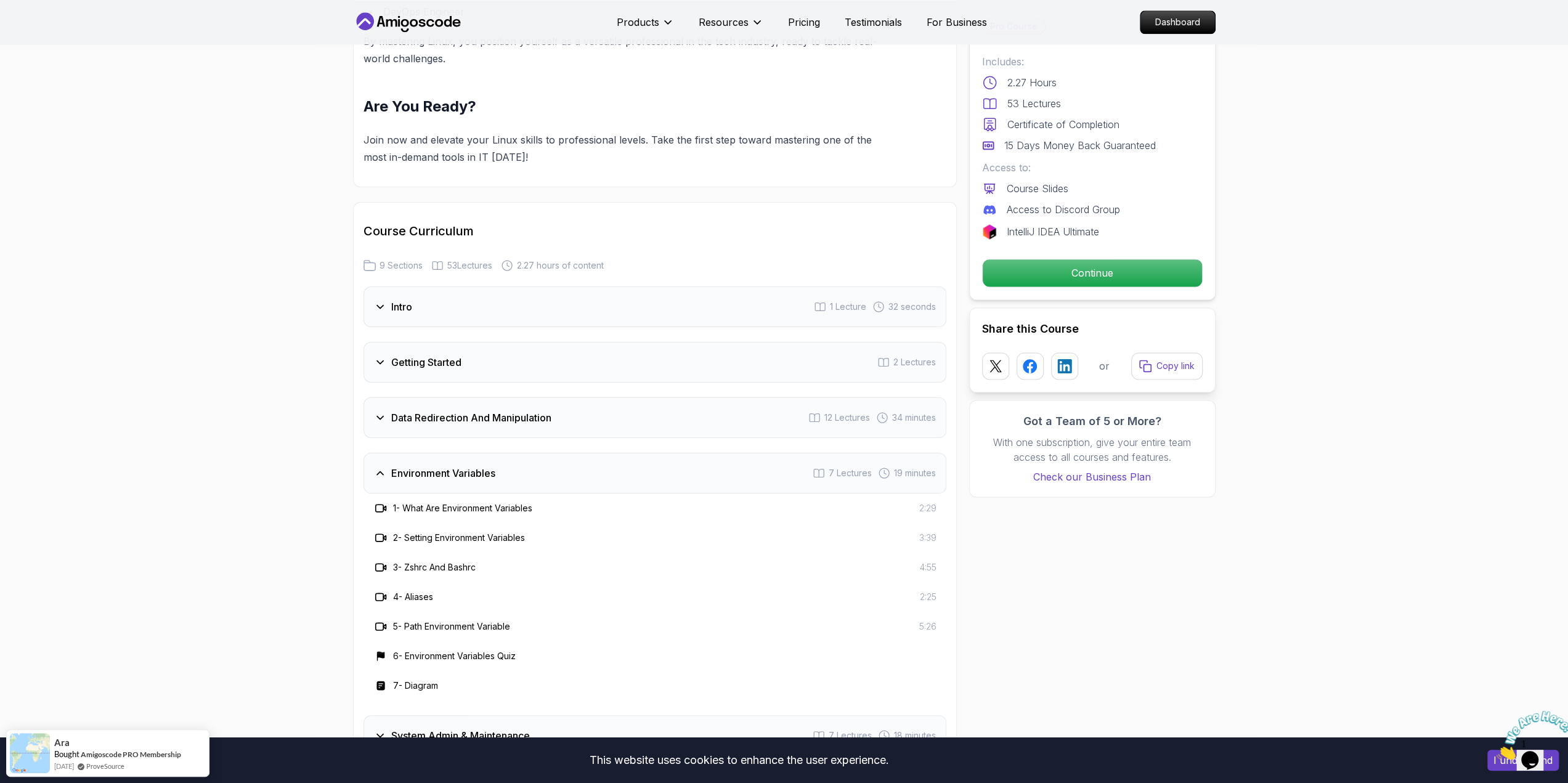
click at [460, 472] on h3 "Environment Variables" at bounding box center [443, 473] width 104 height 15
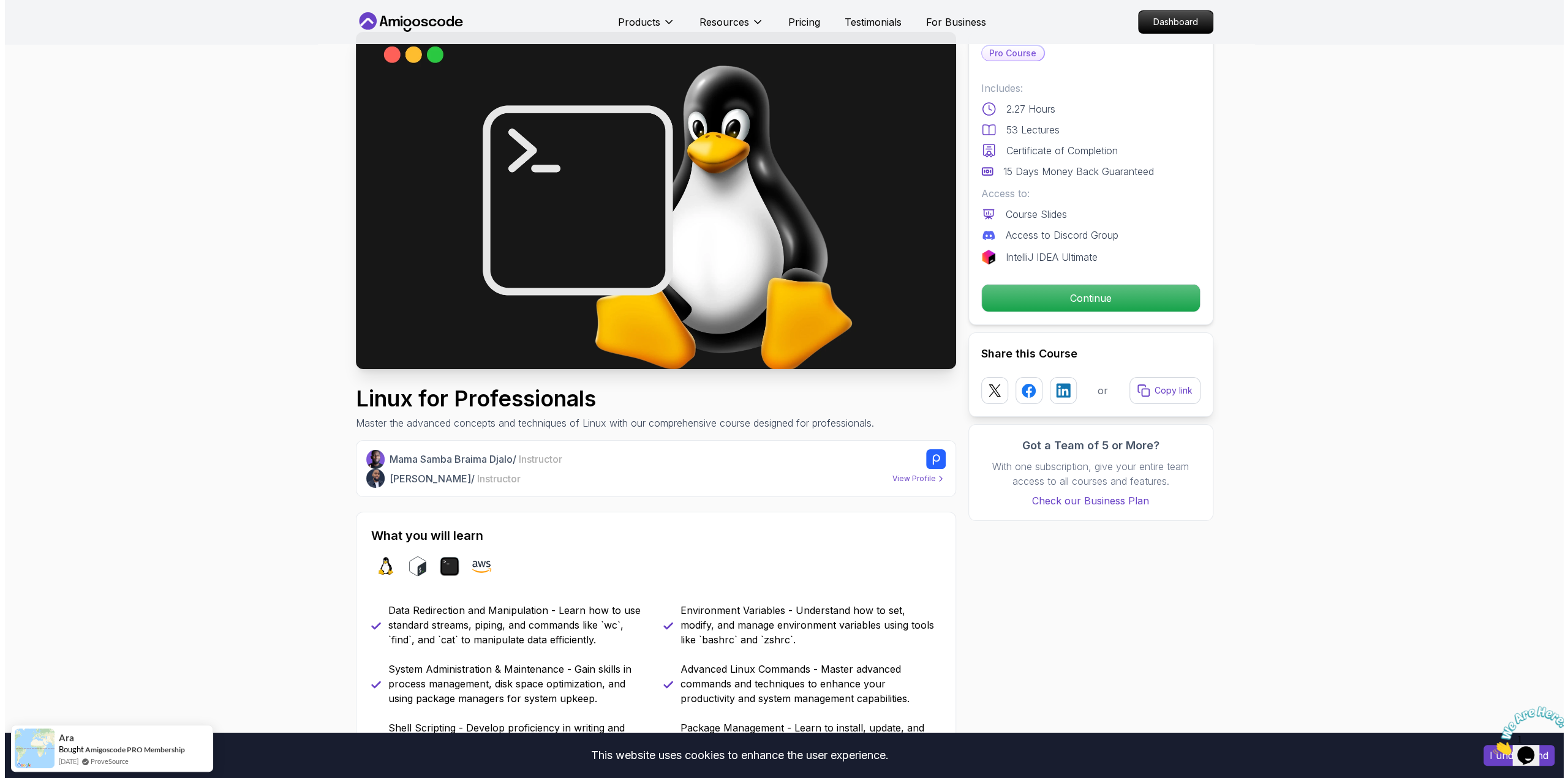
scroll to position [0, 0]
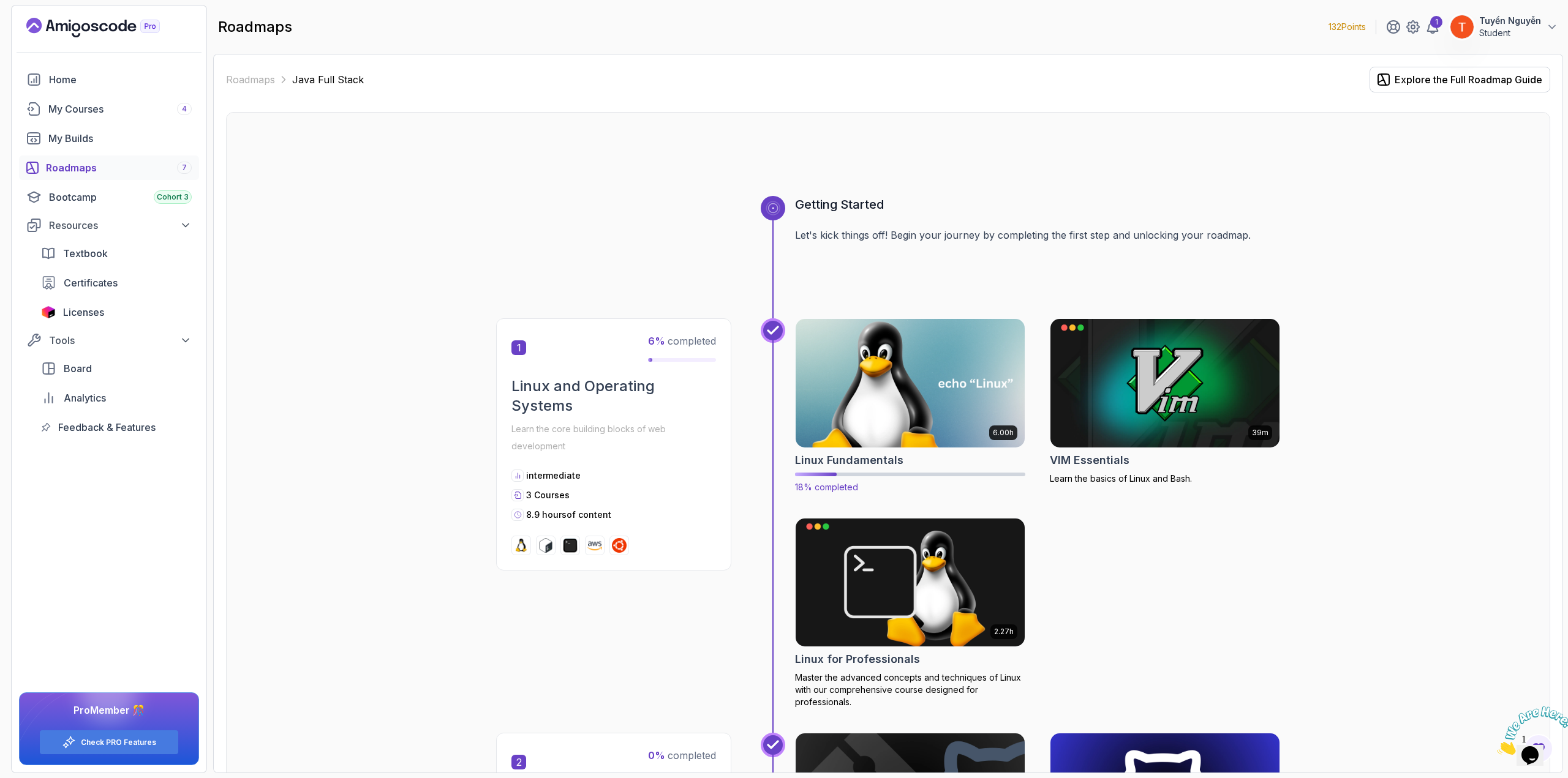
click at [902, 364] on img at bounding box center [910, 383] width 241 height 134
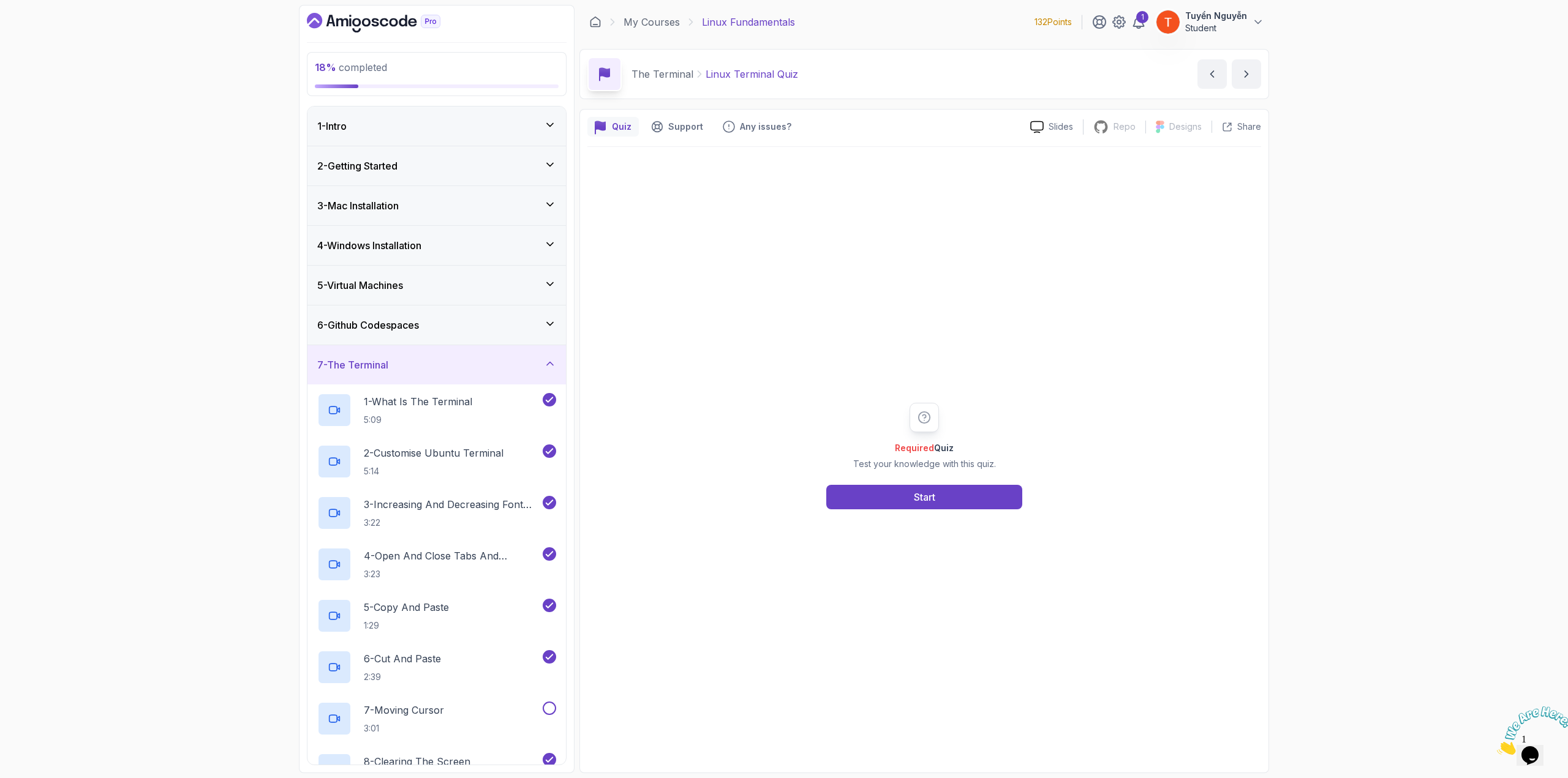
click at [477, 373] on div "7 - The Terminal" at bounding box center [437, 365] width 258 height 39
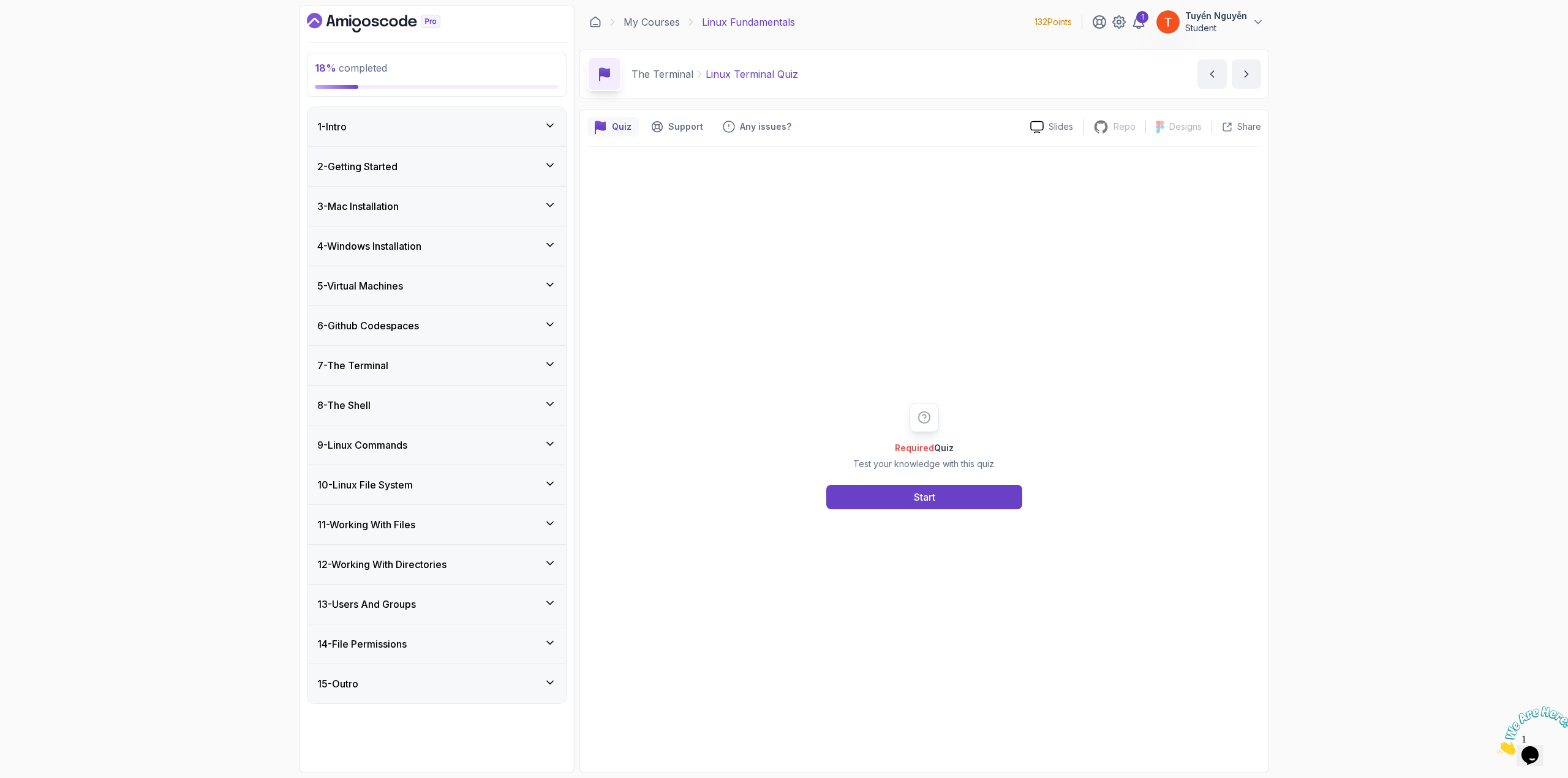
click at [370, 401] on h3 "8 - The Shell" at bounding box center [343, 405] width 53 height 14
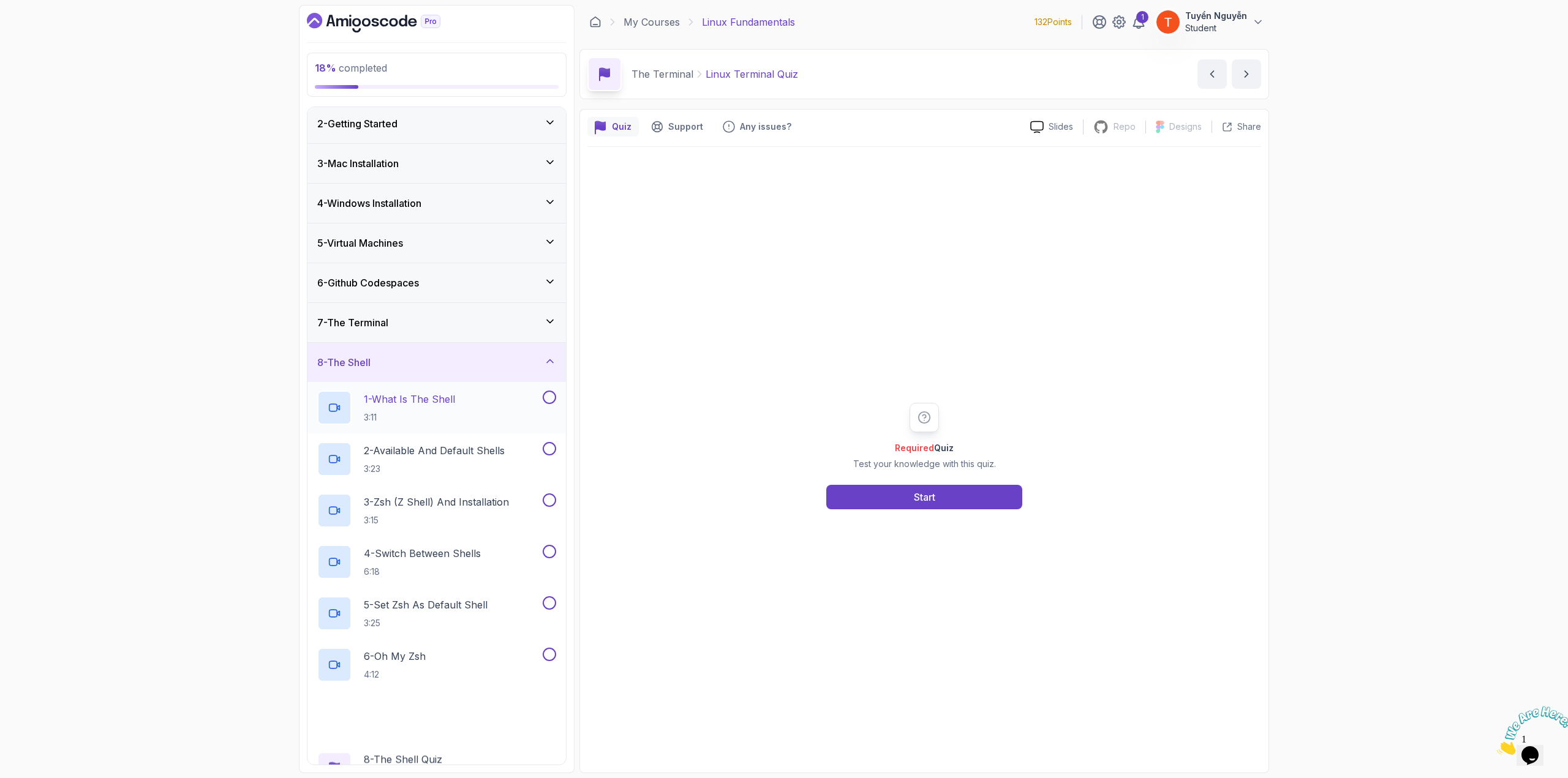
scroll to position [61, 0]
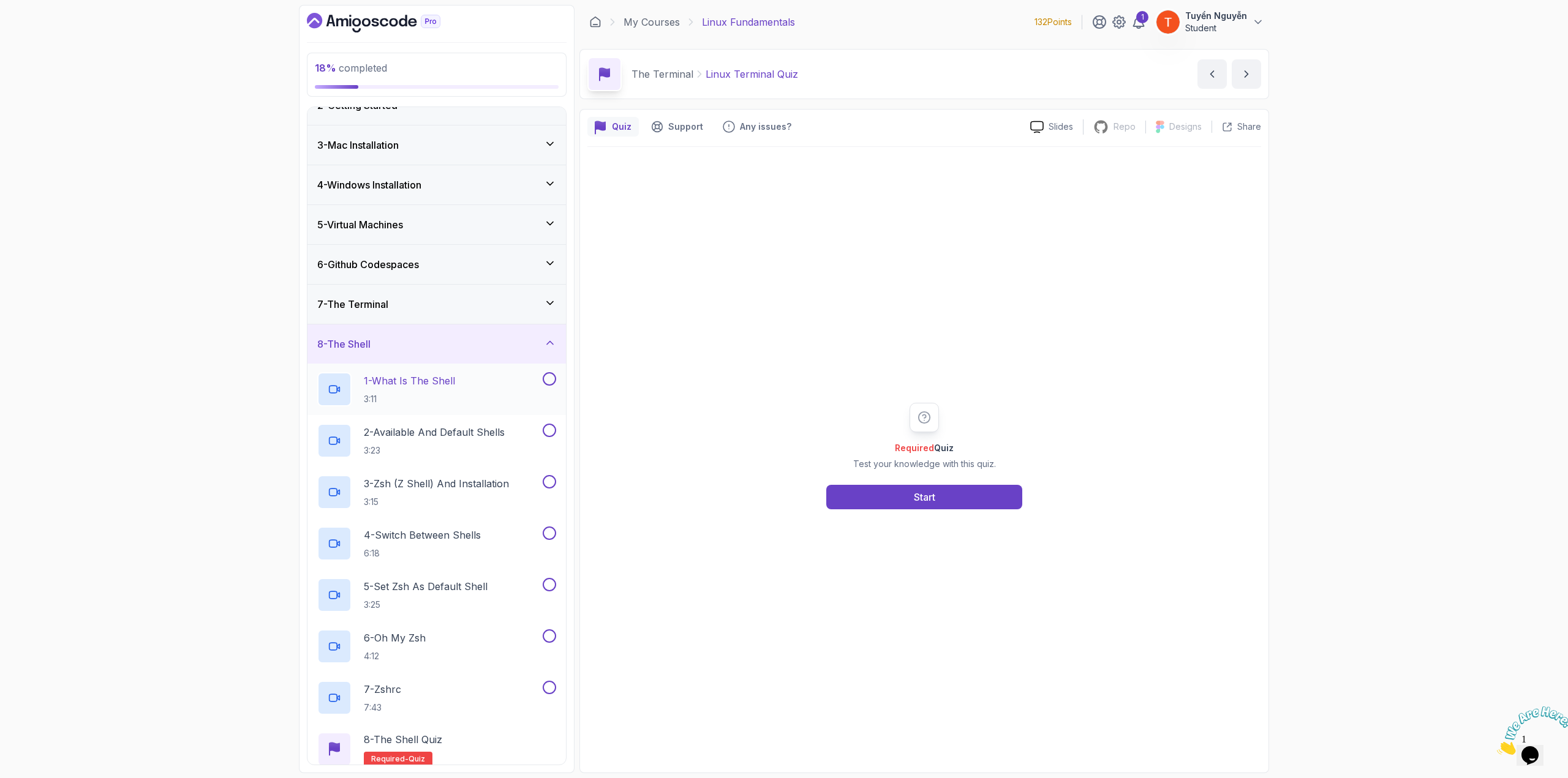
click at [446, 375] on p "1 - What Is The Shell" at bounding box center [409, 381] width 91 height 14
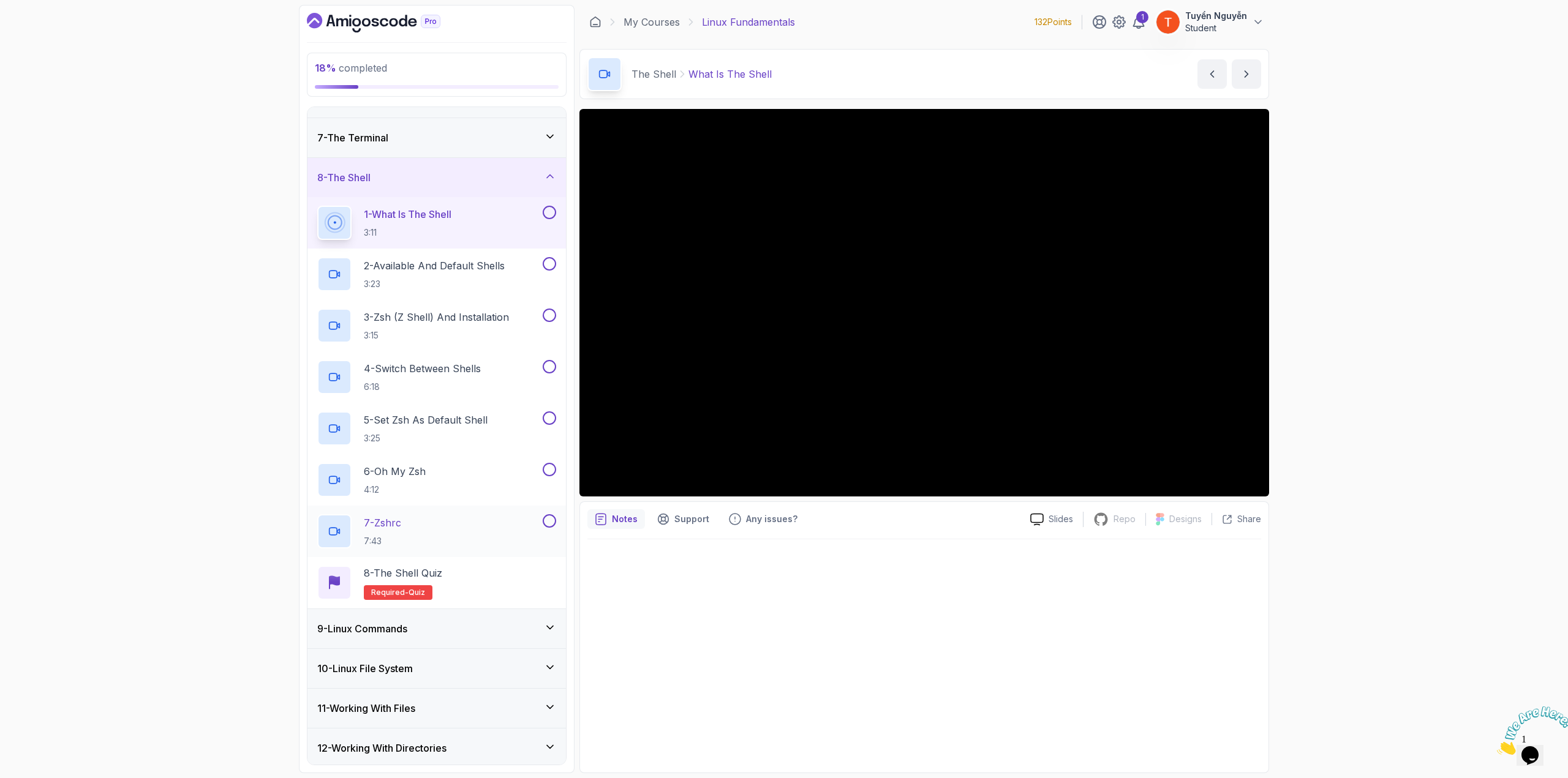
scroll to position [223, 0]
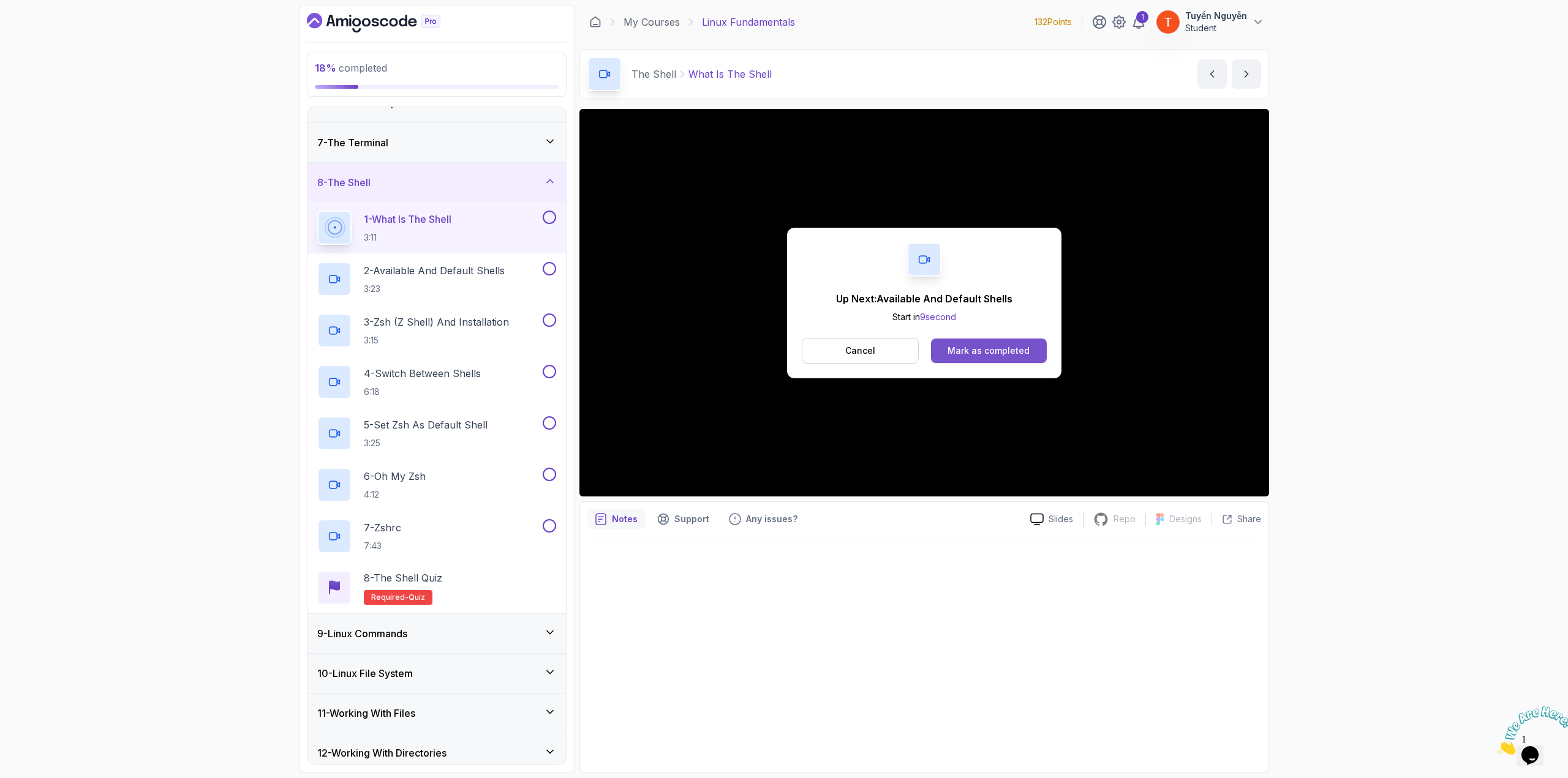
click at [956, 355] on div "Mark as completed" at bounding box center [988, 351] width 82 height 13
click at [1002, 345] on div "Mark as completed" at bounding box center [988, 351] width 82 height 13
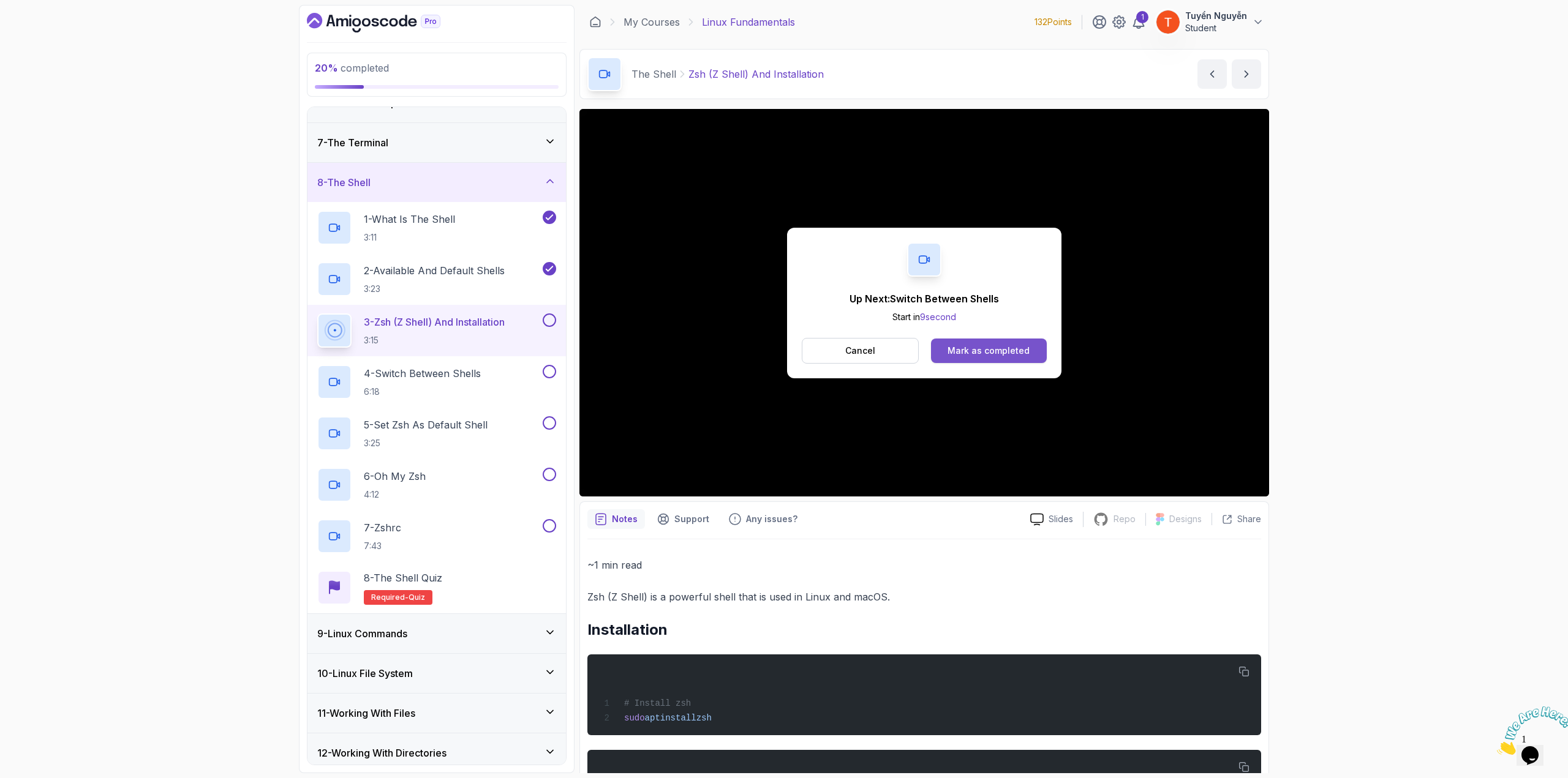
click at [968, 351] on div "Mark as completed" at bounding box center [988, 351] width 82 height 13
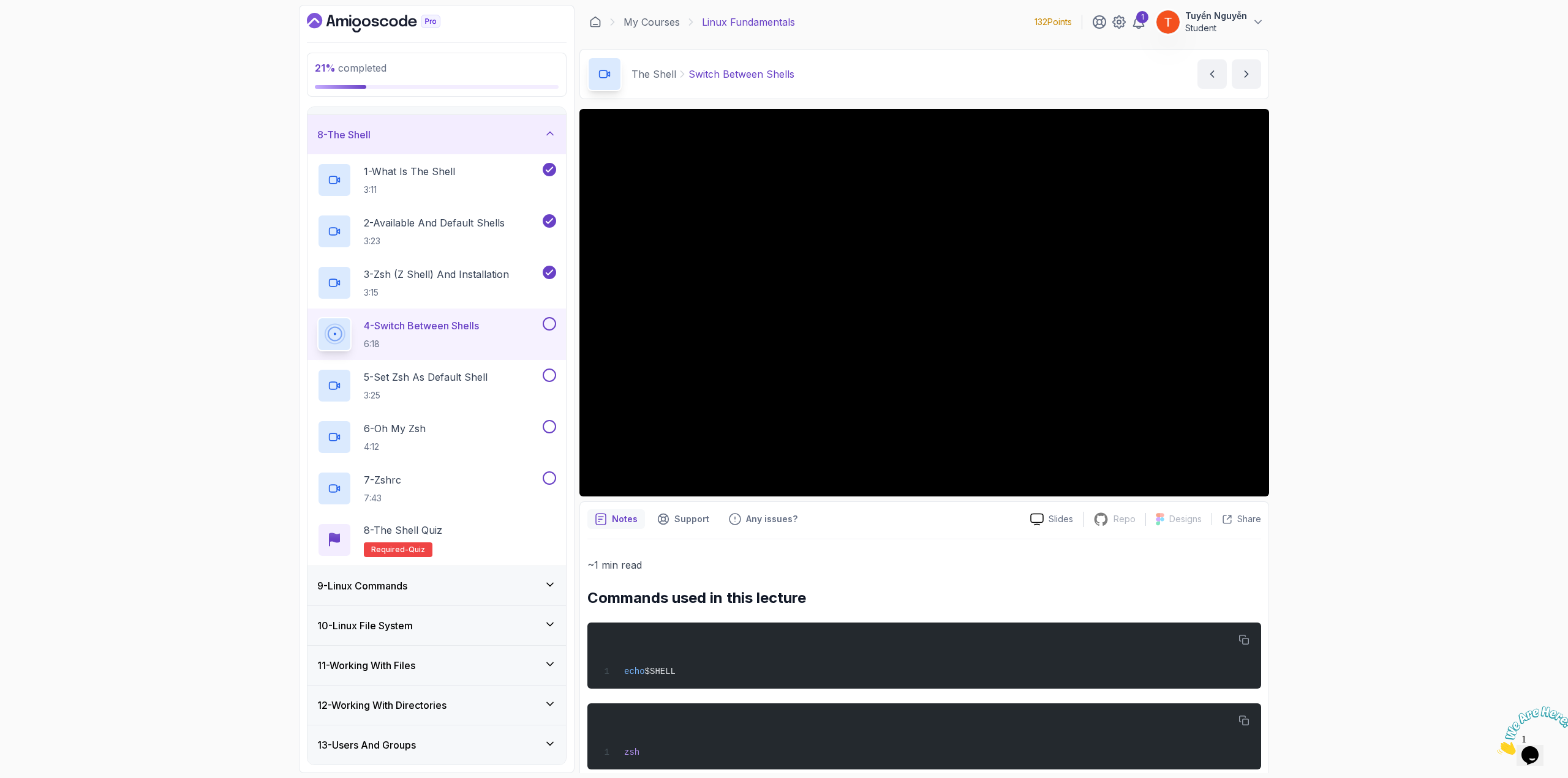
scroll to position [346, 0]
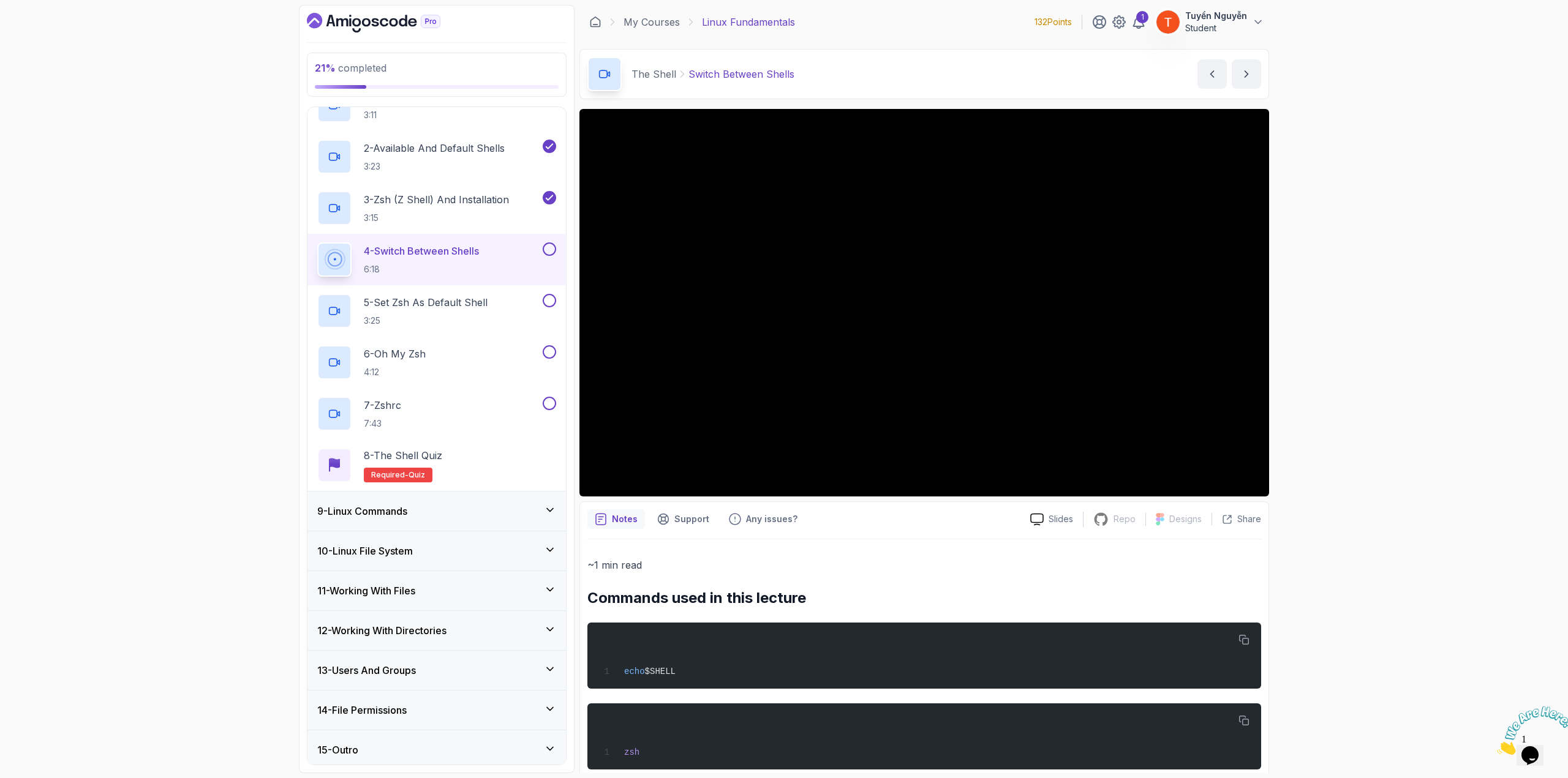
click at [407, 514] on h3 "9 - Linux Commands" at bounding box center [362, 511] width 90 height 14
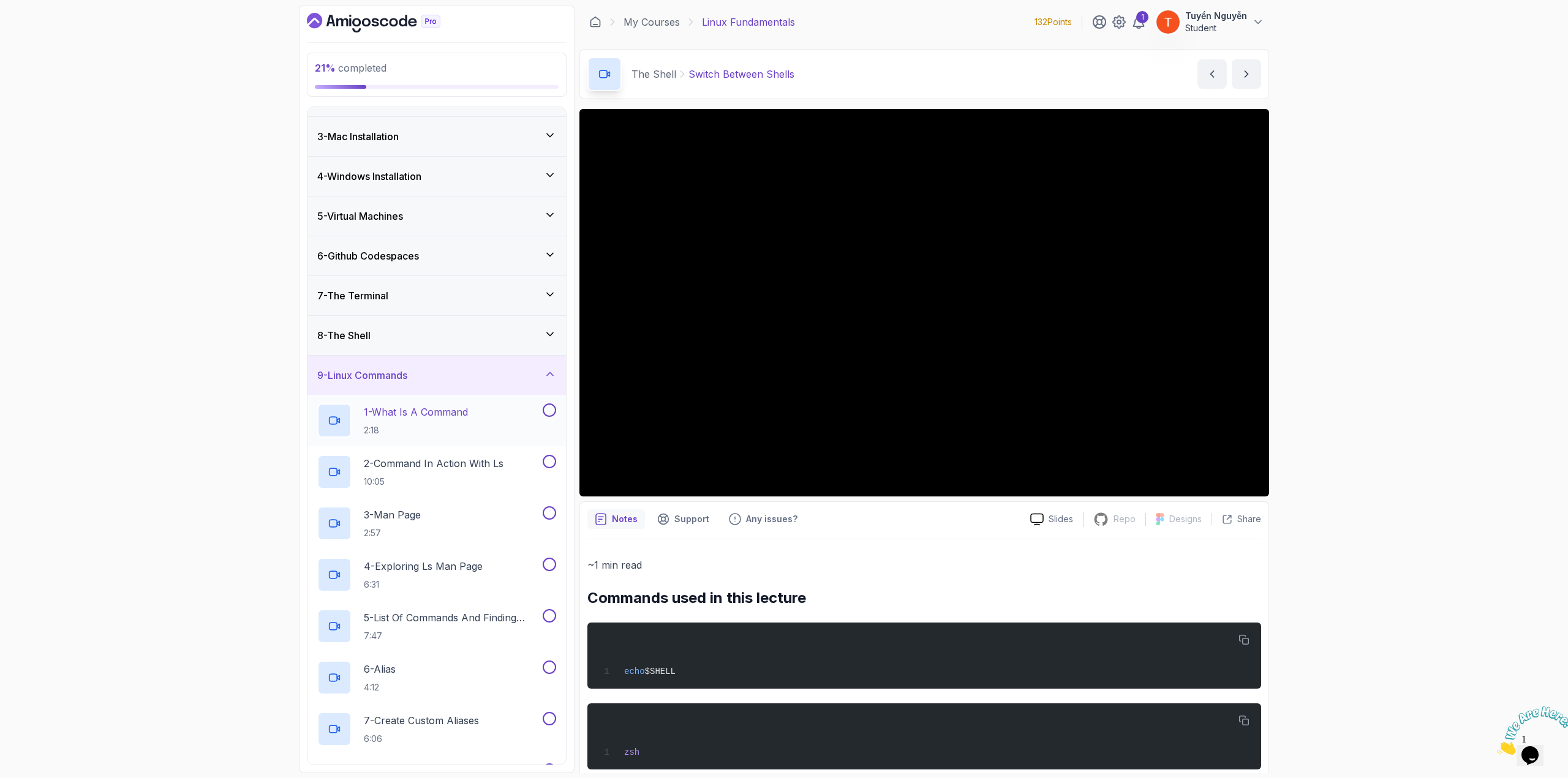
scroll to position [61, 0]
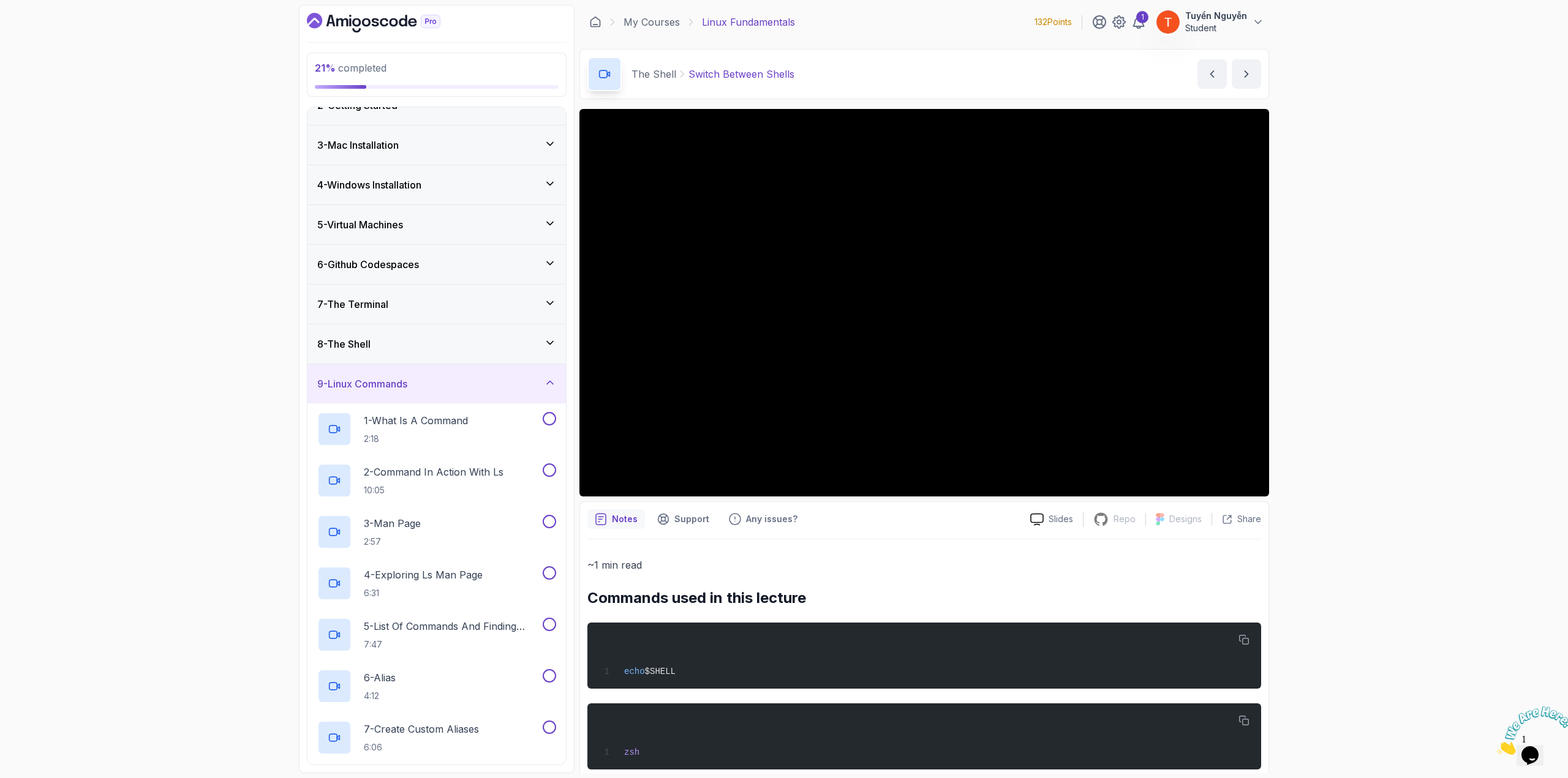
click at [465, 380] on div "9 - Linux Commands" at bounding box center [436, 384] width 239 height 14
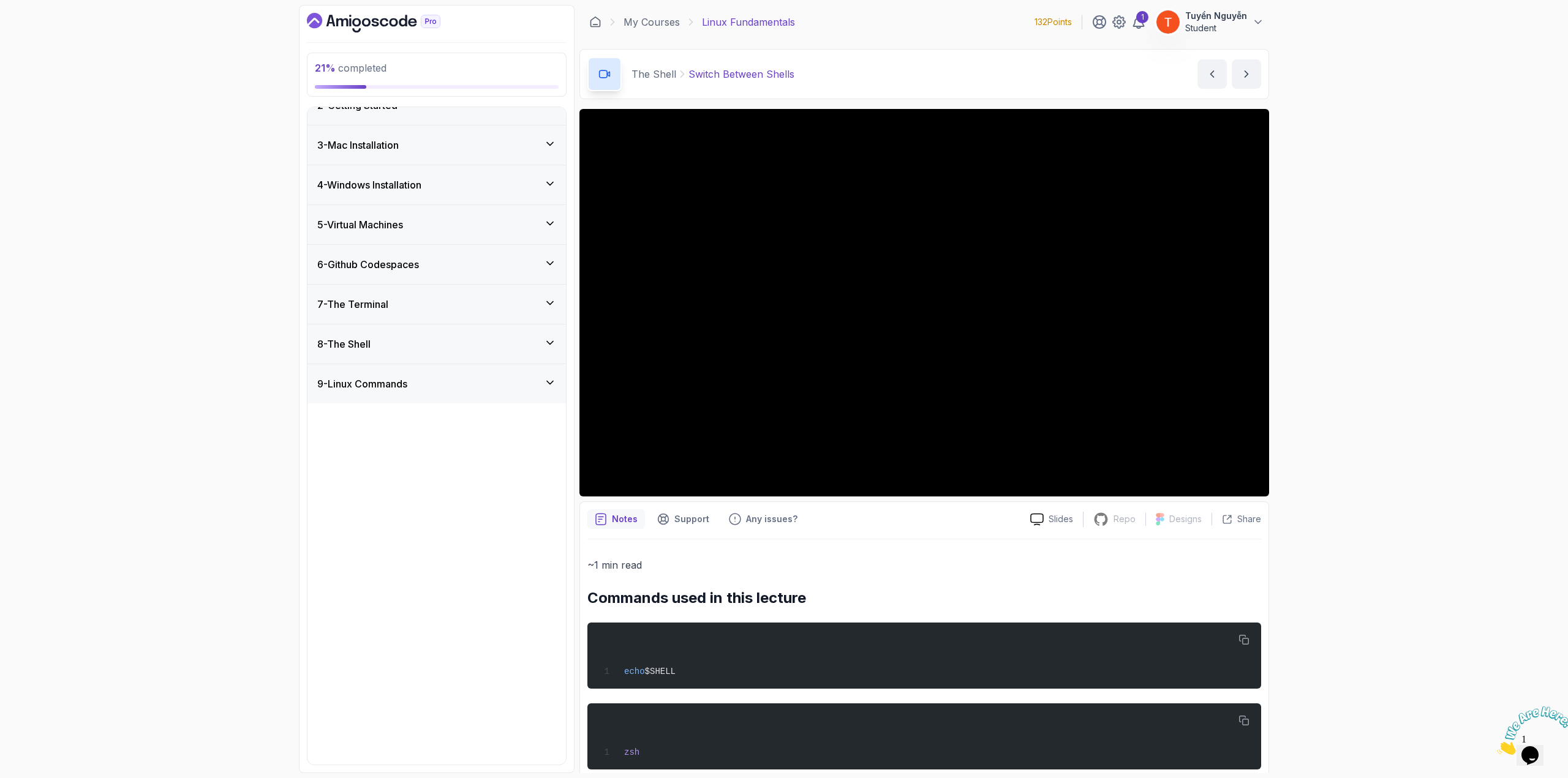
scroll to position [0, 0]
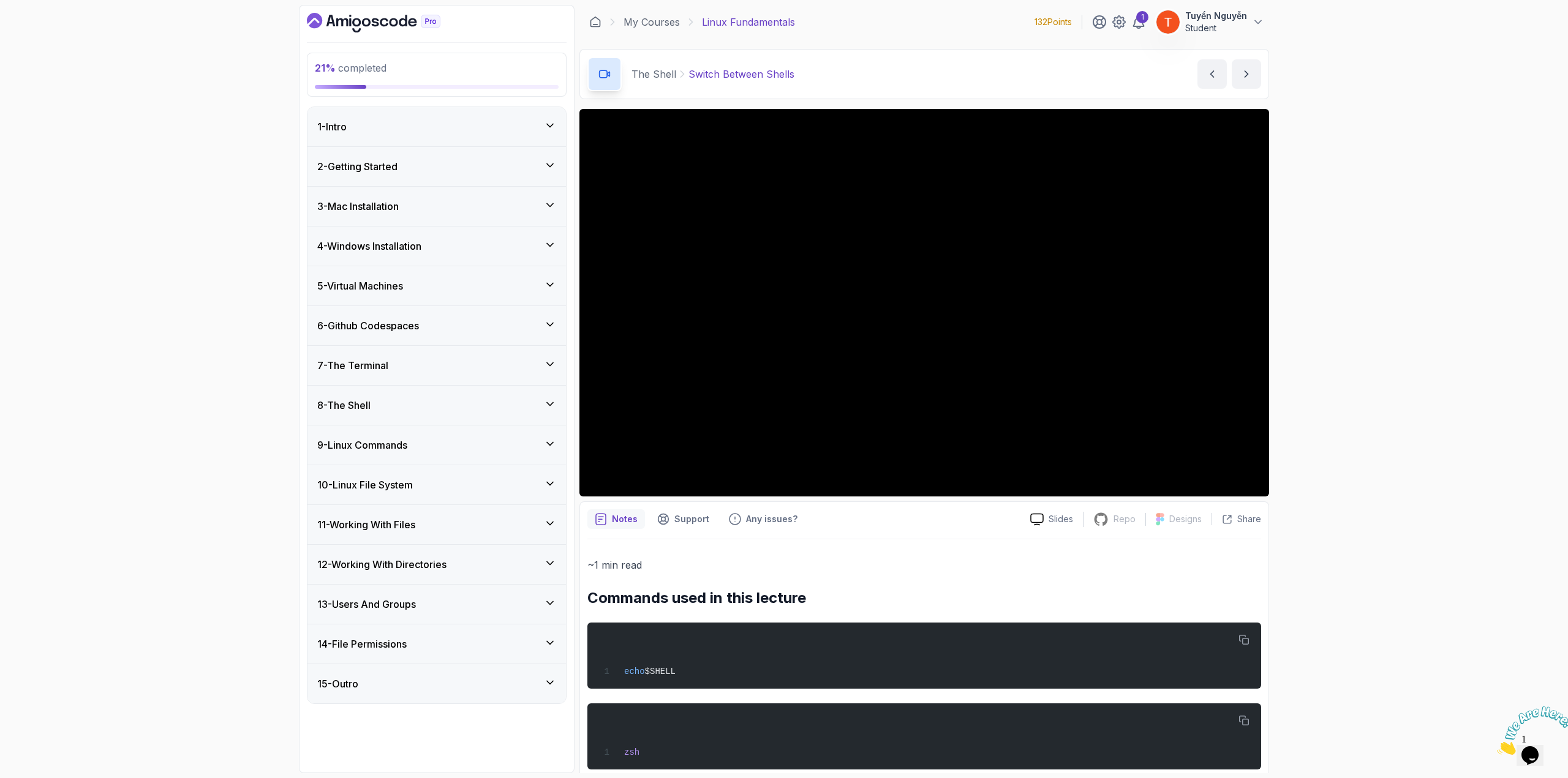
click at [391, 485] on h3 "10 - Linux File System" at bounding box center [365, 485] width 96 height 14
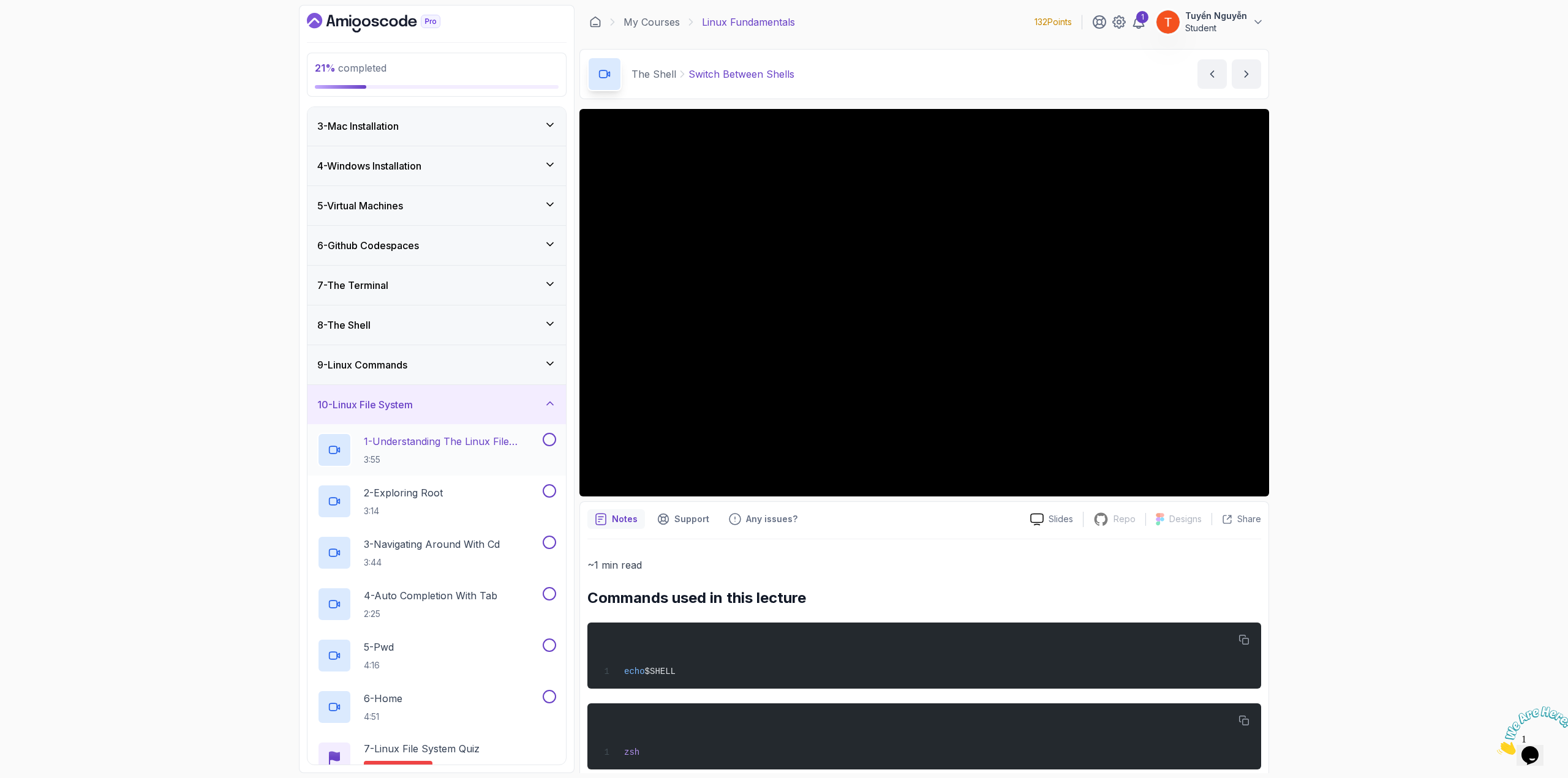
scroll to position [61, 0]
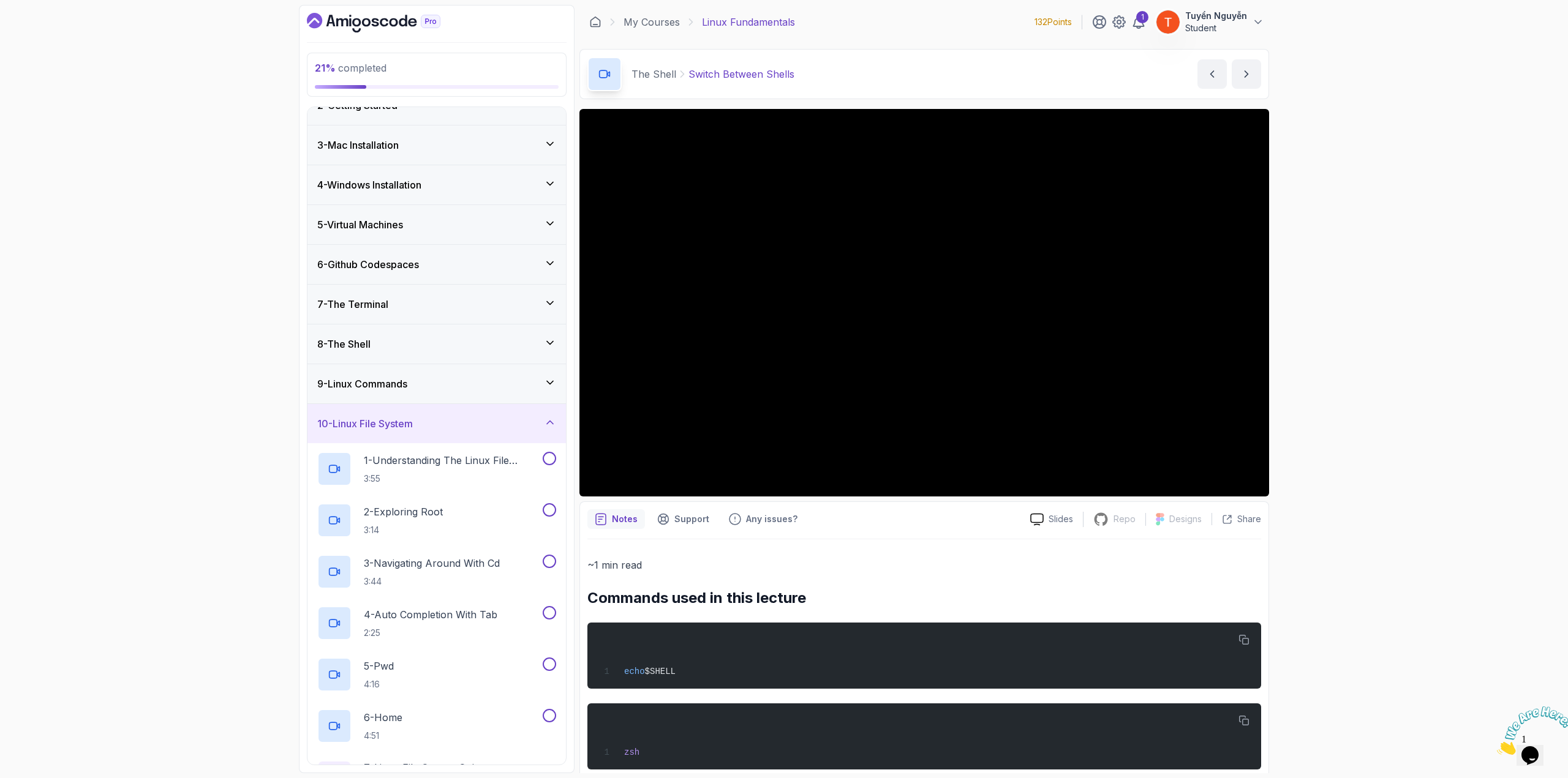
click at [430, 418] on div "10 - Linux File System" at bounding box center [436, 423] width 239 height 14
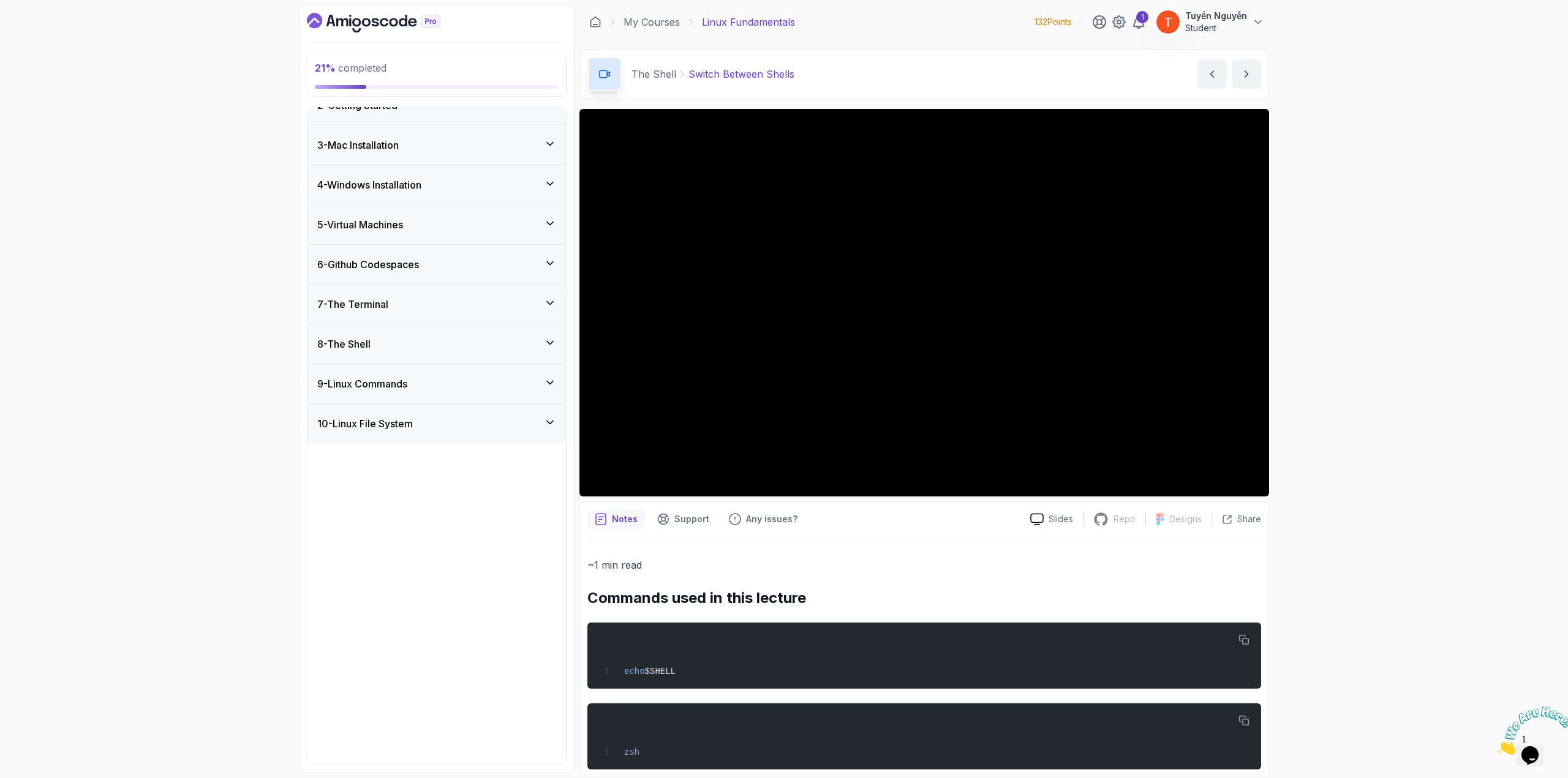
scroll to position [0, 0]
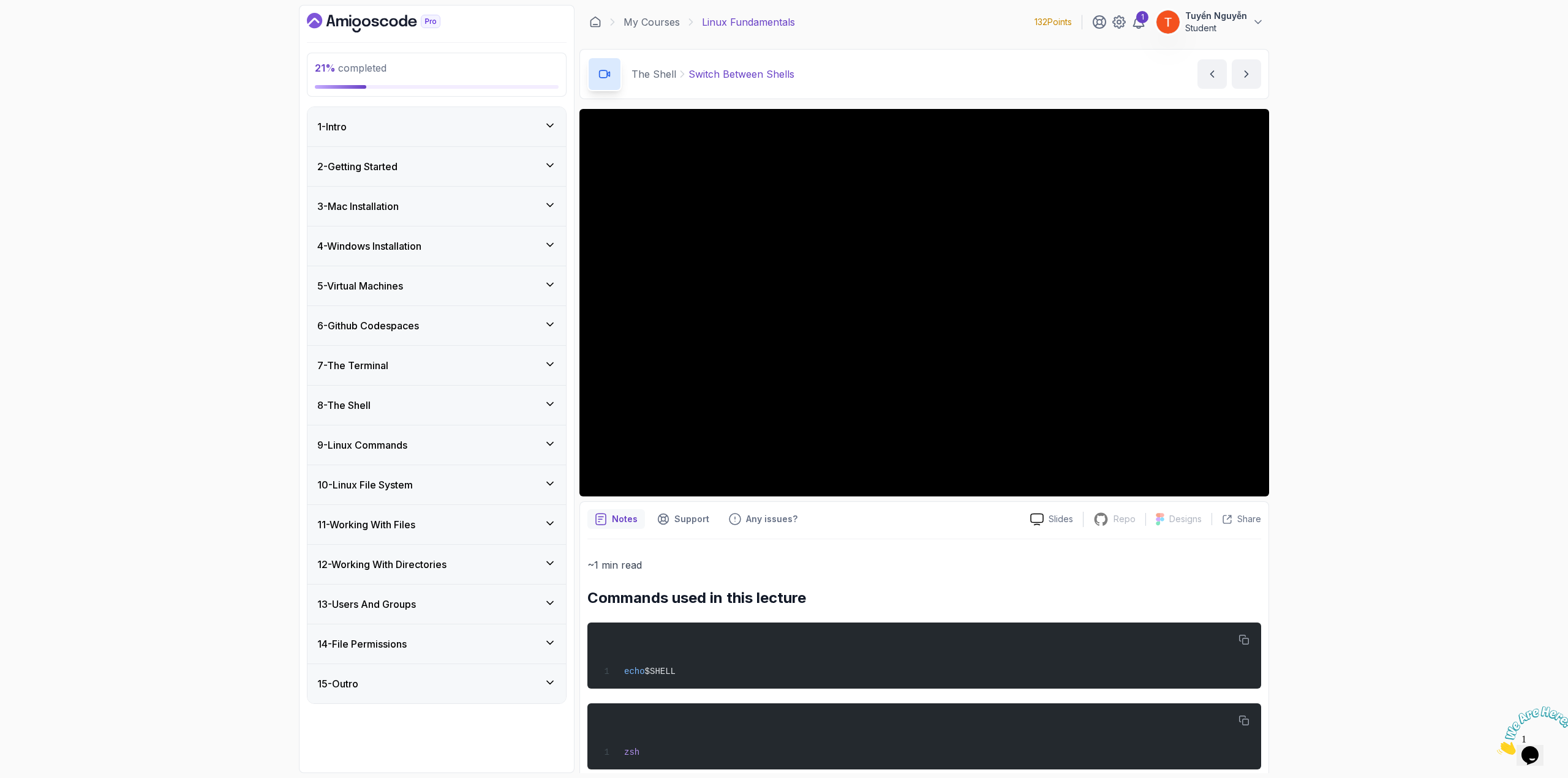
click at [397, 600] on h3 "13 - Users And Groups" at bounding box center [366, 604] width 98 height 14
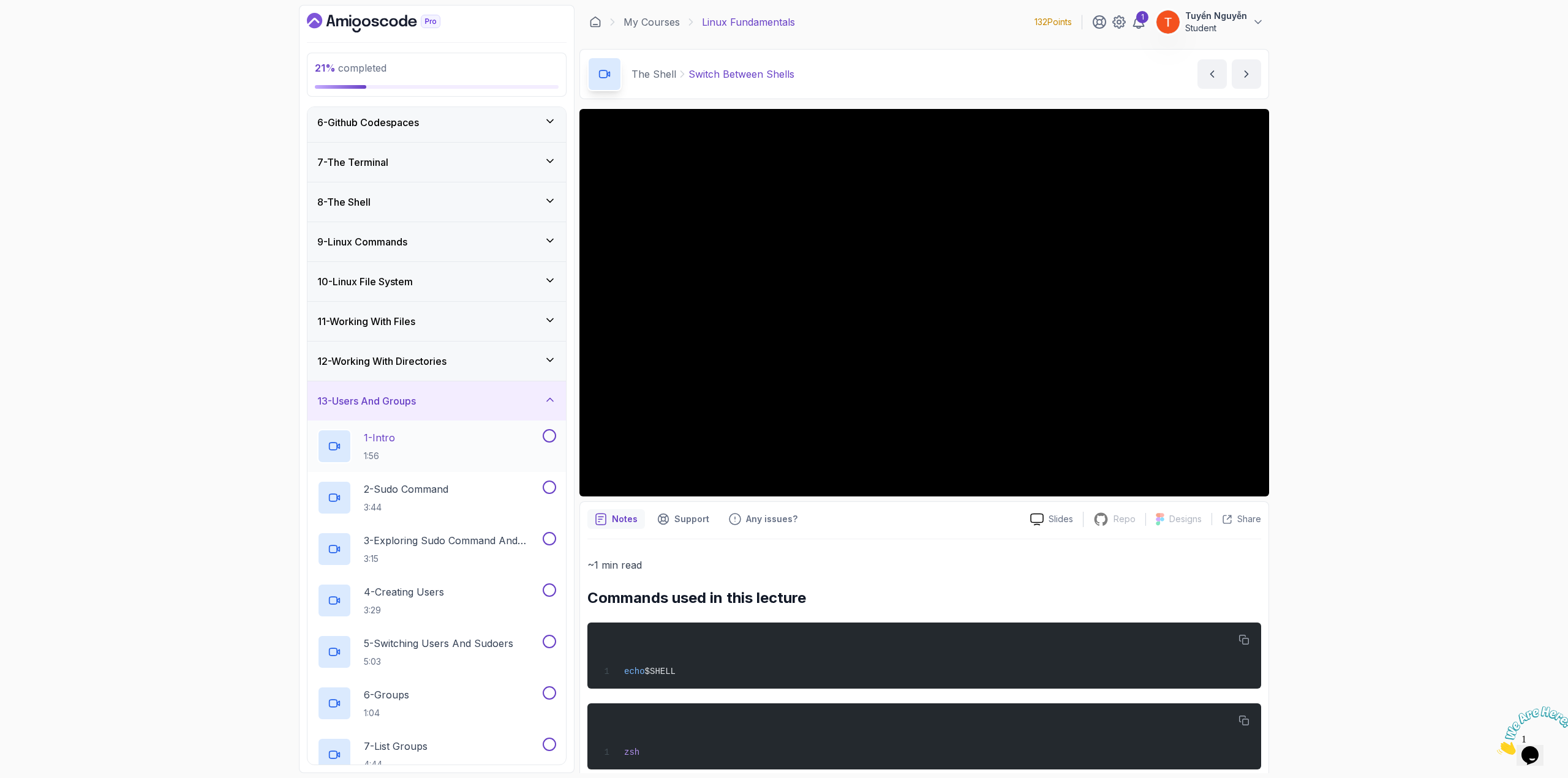
scroll to position [184, 0]
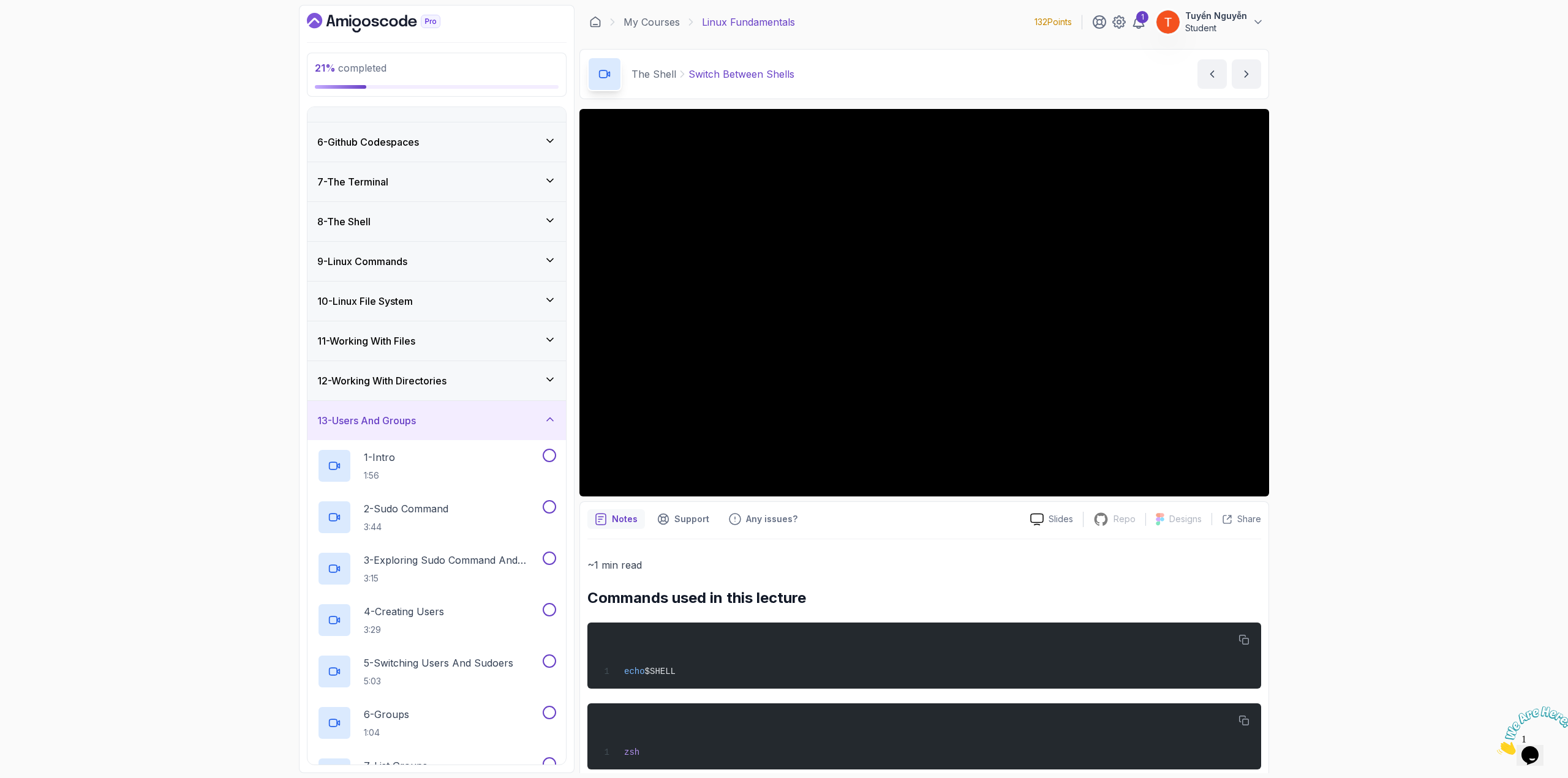
click at [430, 420] on div "13 - Users And Groups" at bounding box center [436, 421] width 239 height 14
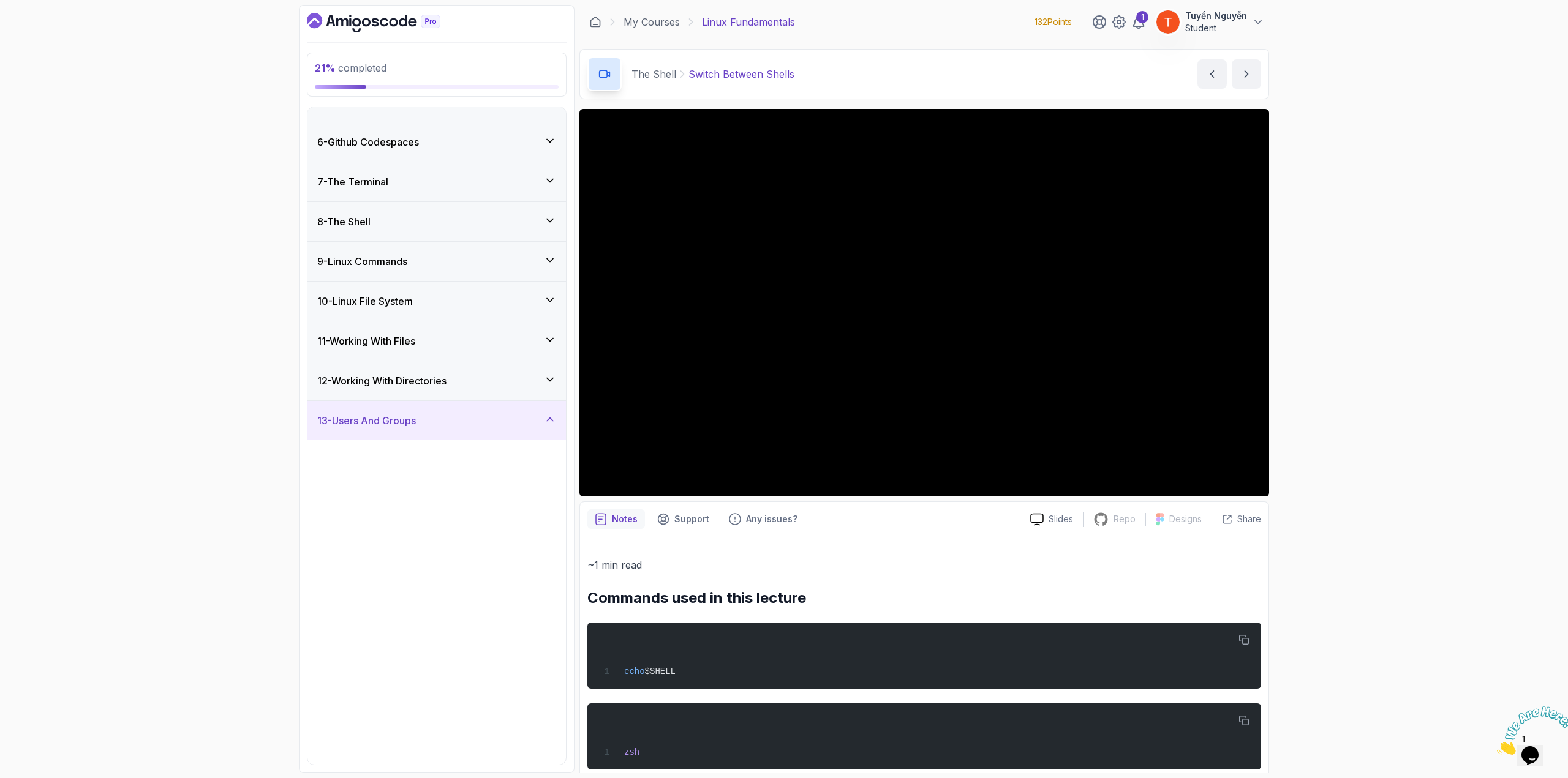
scroll to position [0, 0]
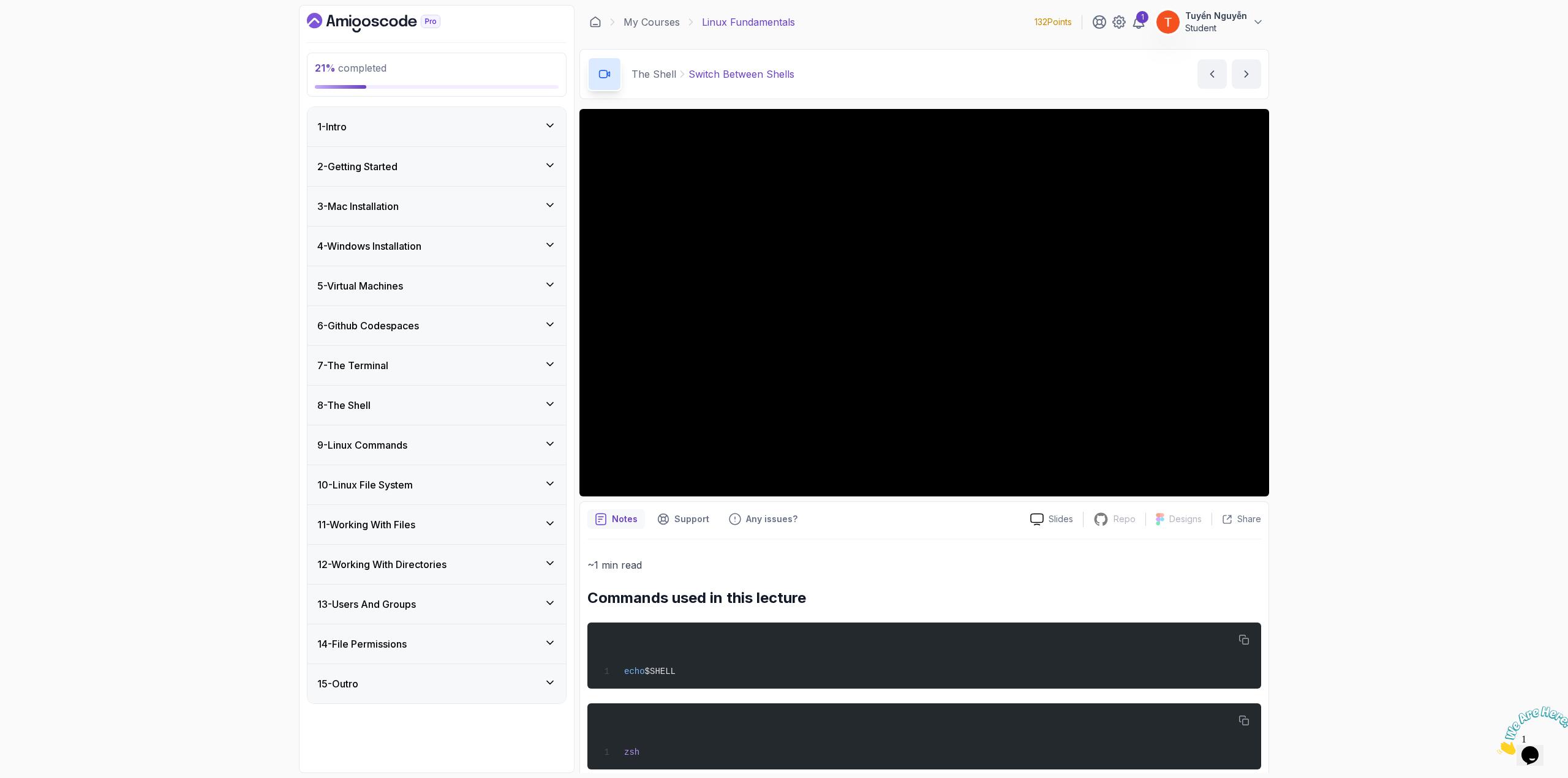
click at [374, 21] on icon "Dashboard" at bounding box center [374, 23] width 134 height 20
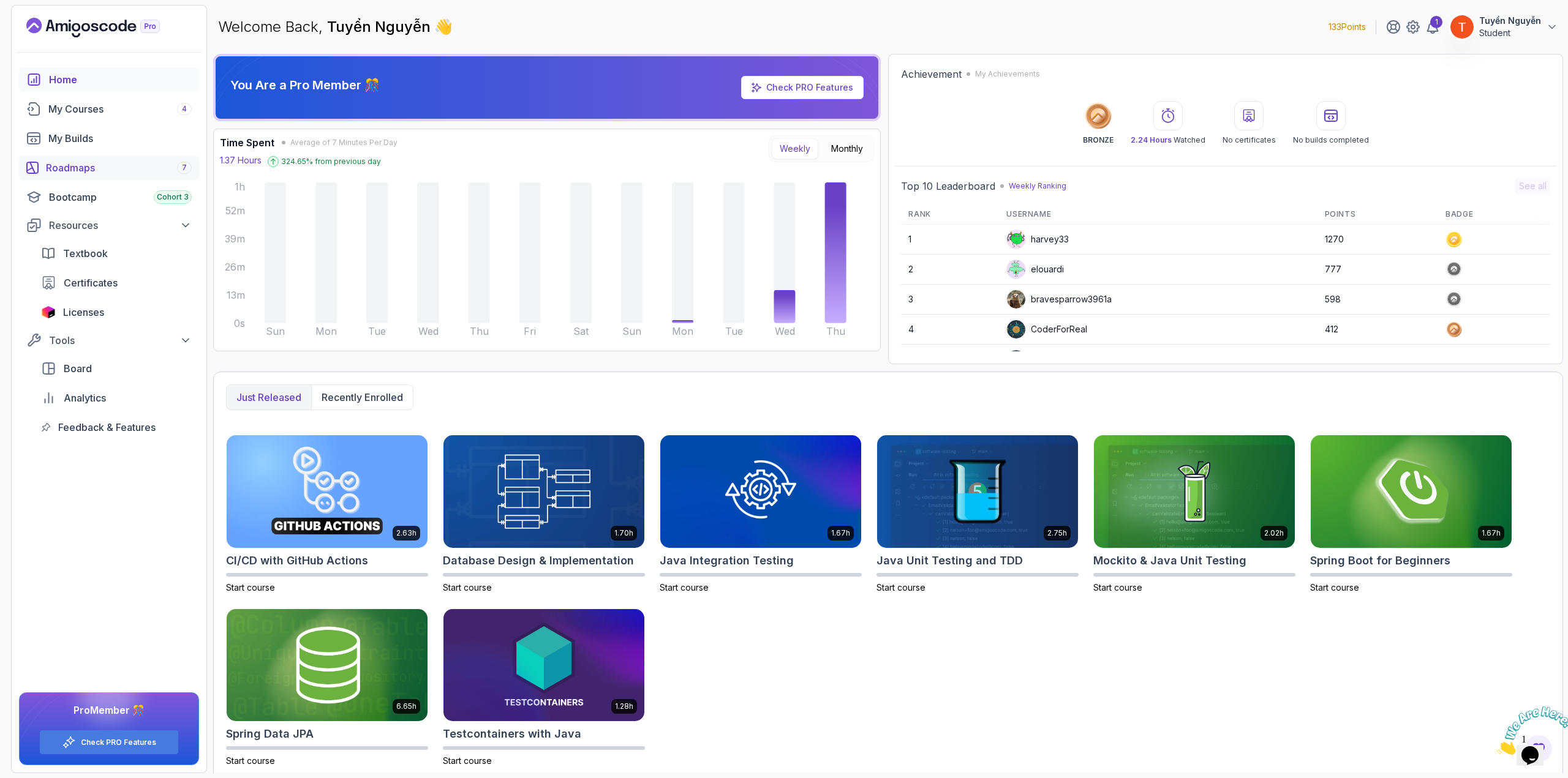
click at [134, 166] on div "Roadmaps 7" at bounding box center [118, 168] width 145 height 14
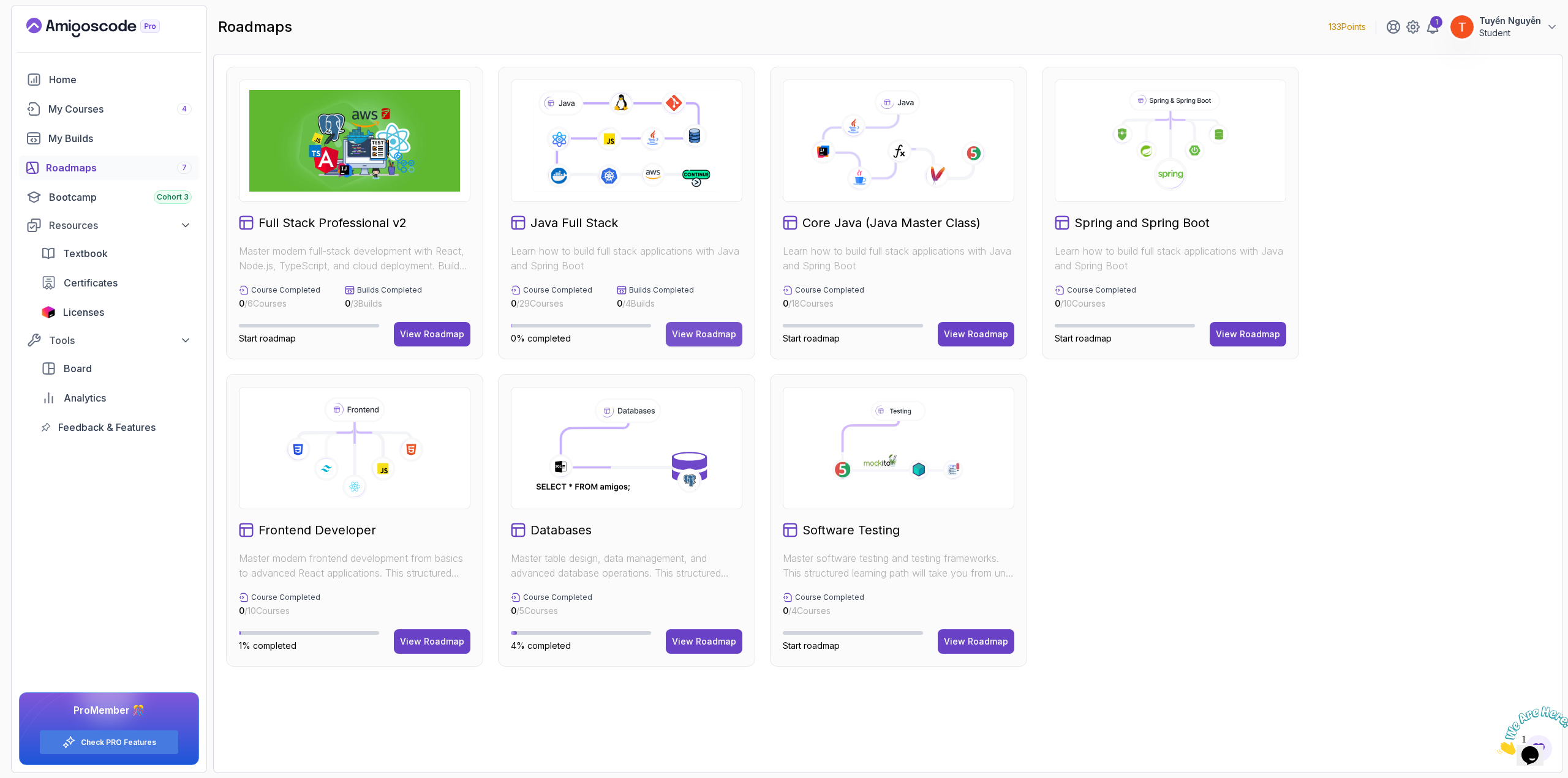
click at [703, 330] on div "View Roadmap" at bounding box center [703, 335] width 64 height 13
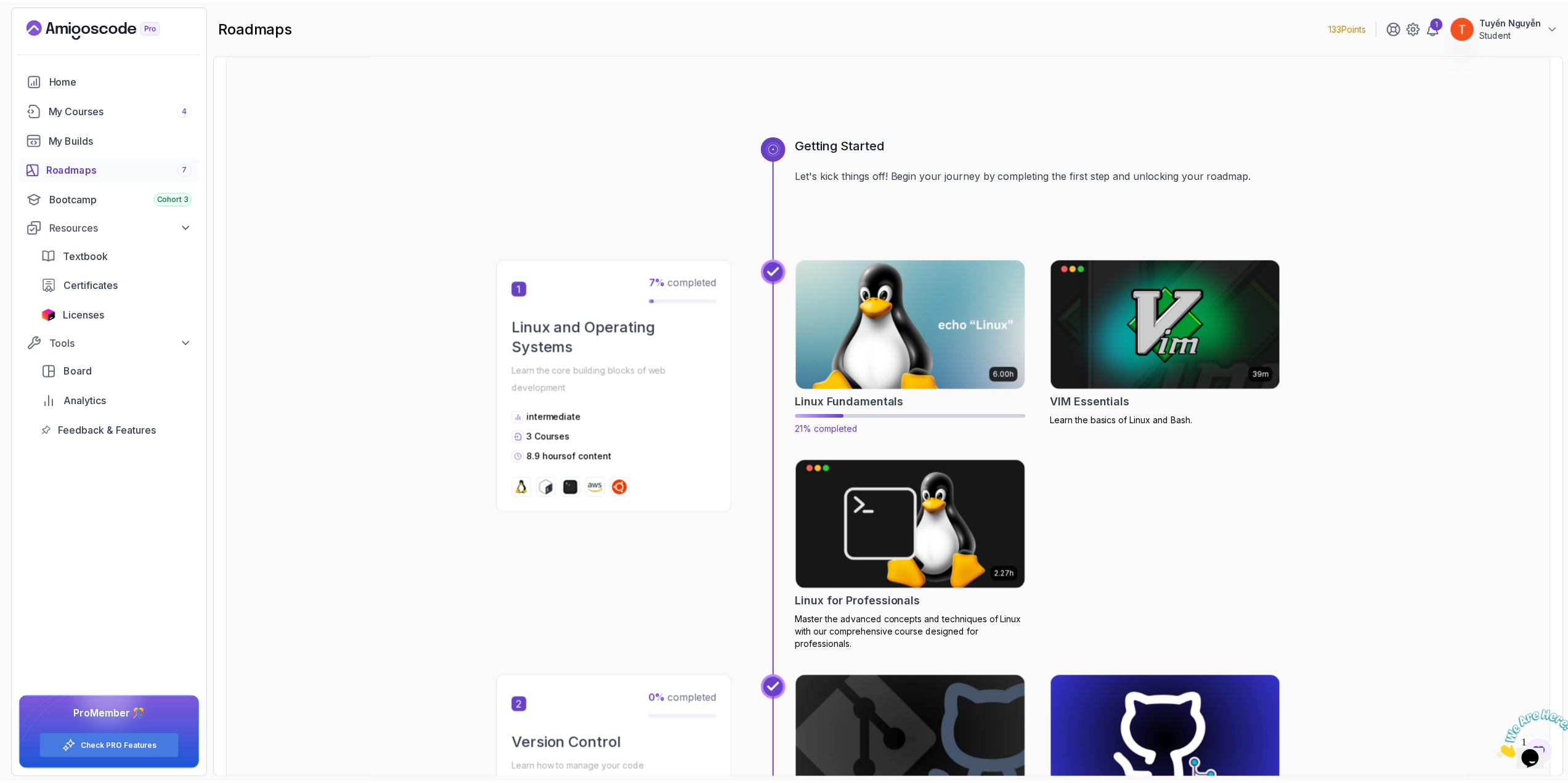
scroll to position [246, 0]
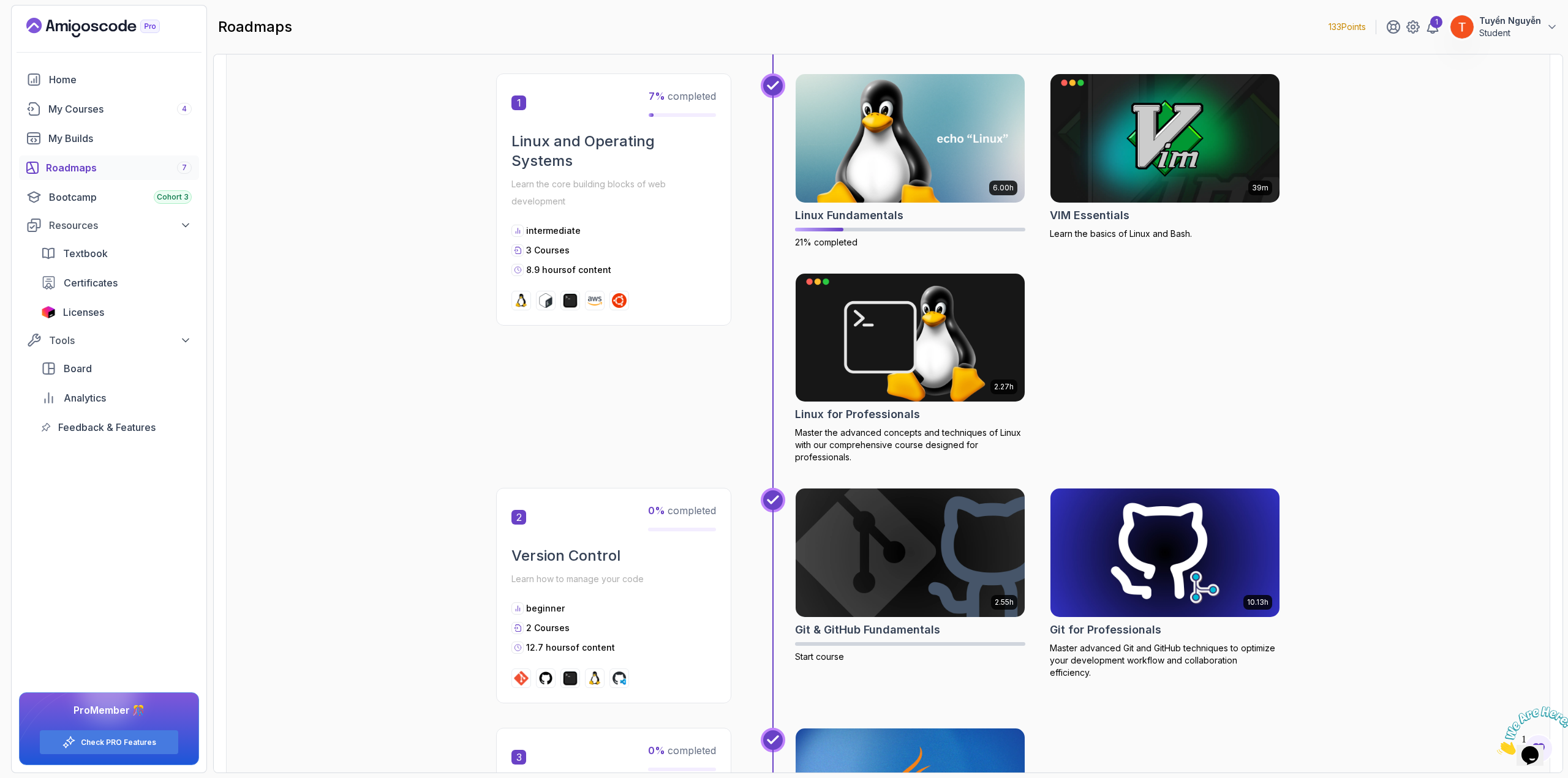
click at [1149, 580] on img at bounding box center [1164, 552] width 241 height 134
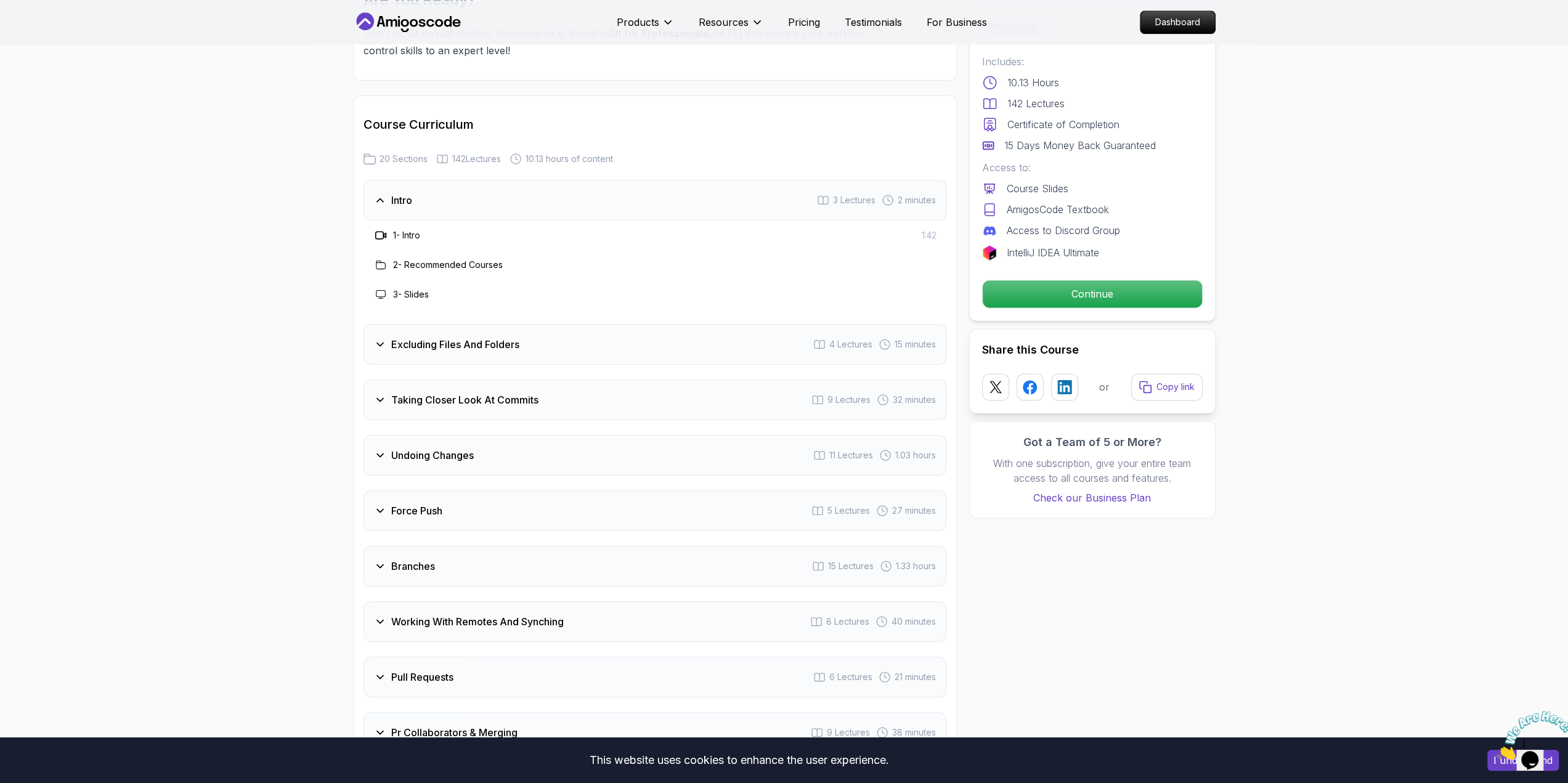
scroll to position [1664, 0]
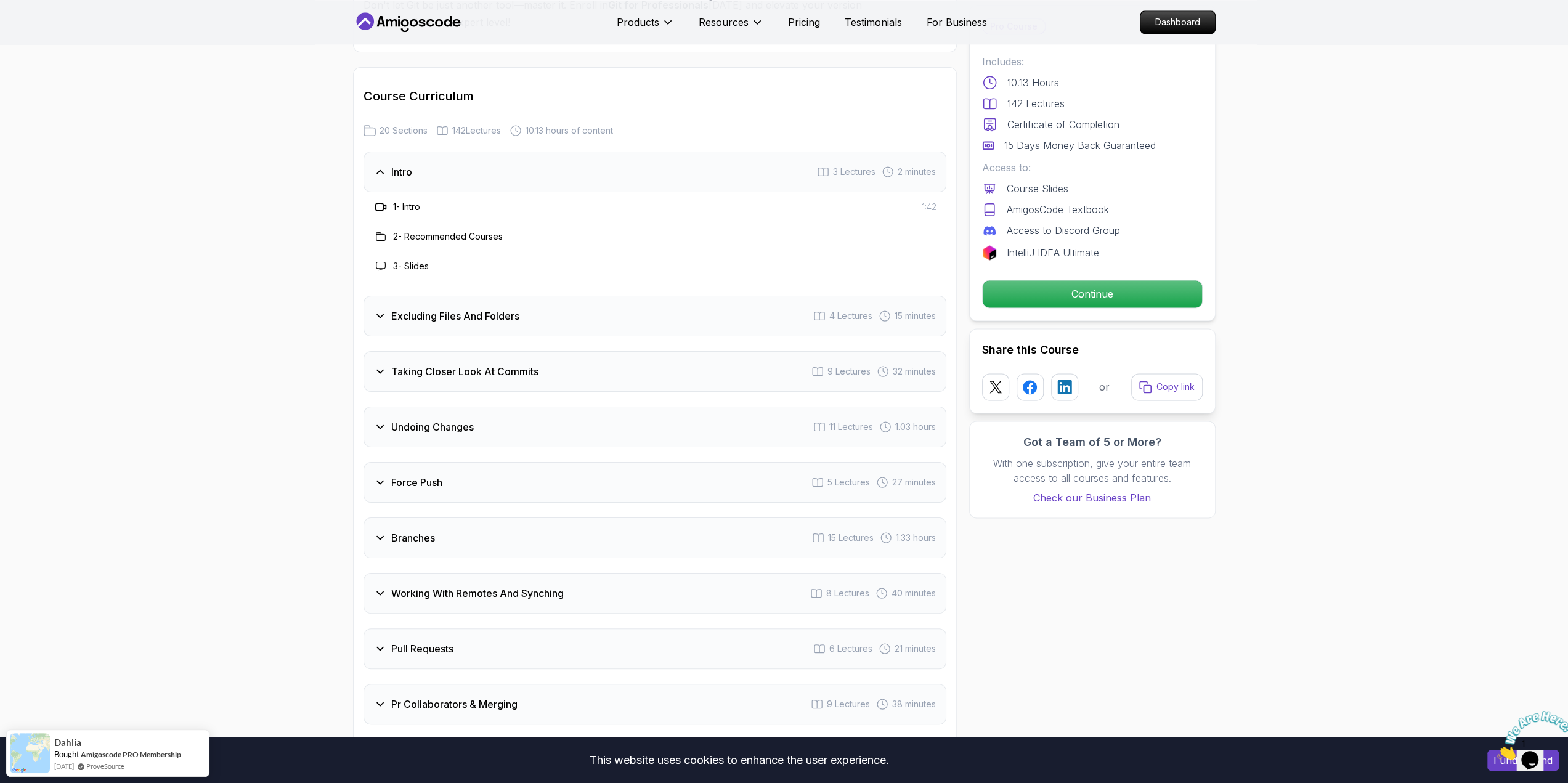
click at [452, 309] on h3 "Excluding Files And Folders" at bounding box center [455, 316] width 128 height 15
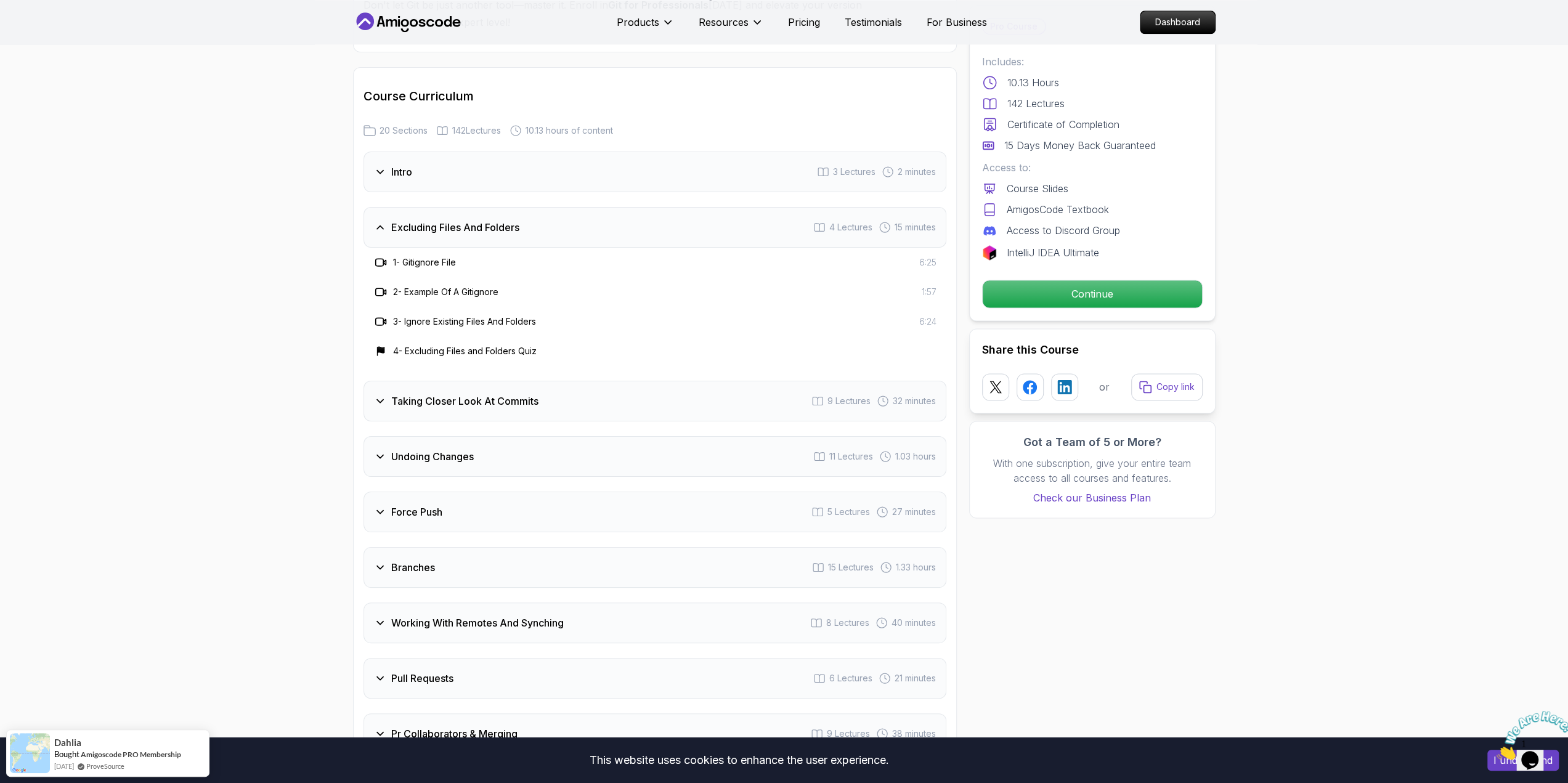
click at [415, 216] on div "Excluding Files And Folders 4 Lectures 15 minutes" at bounding box center [655, 227] width 583 height 41
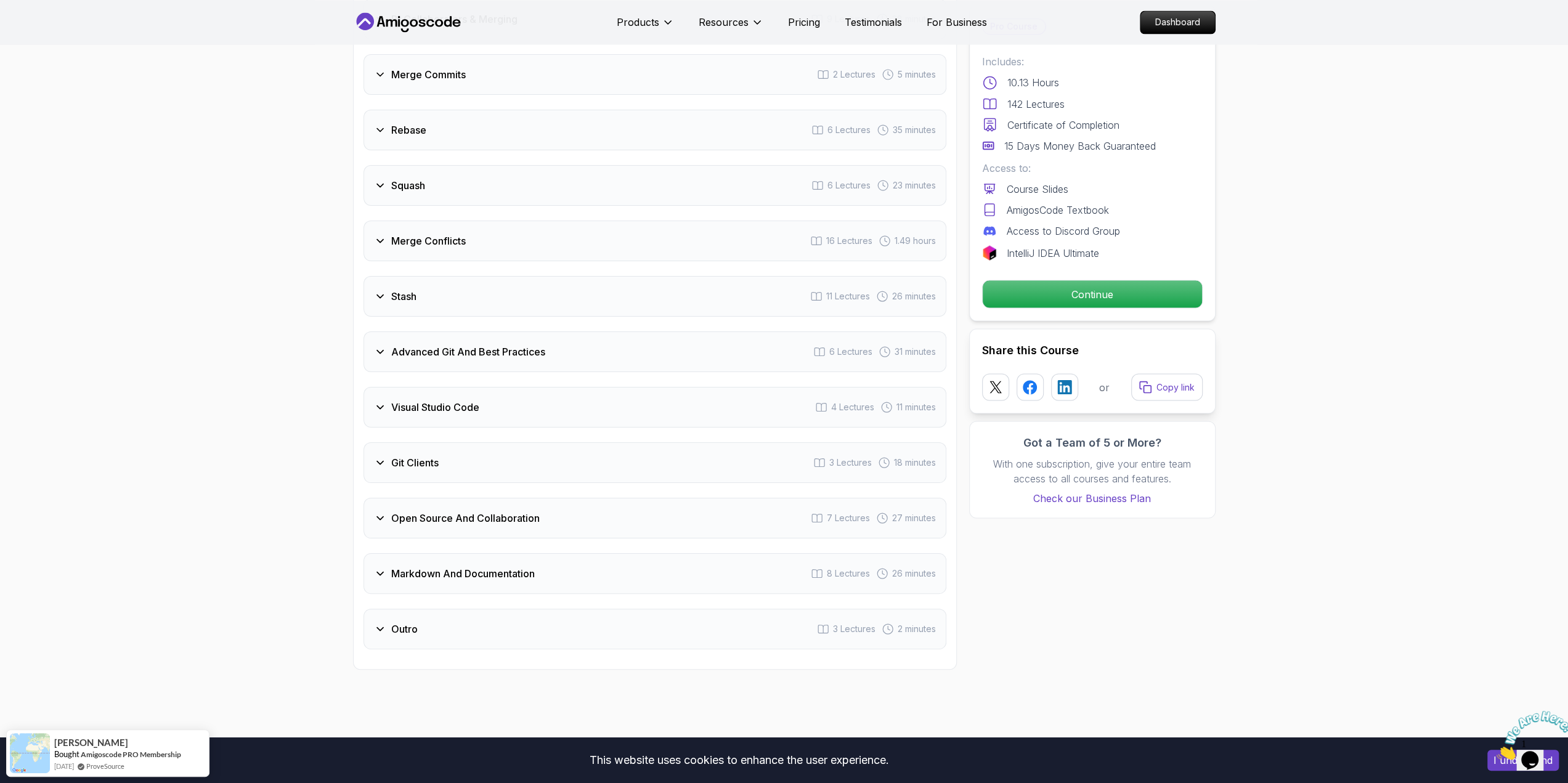
scroll to position [2280, 0]
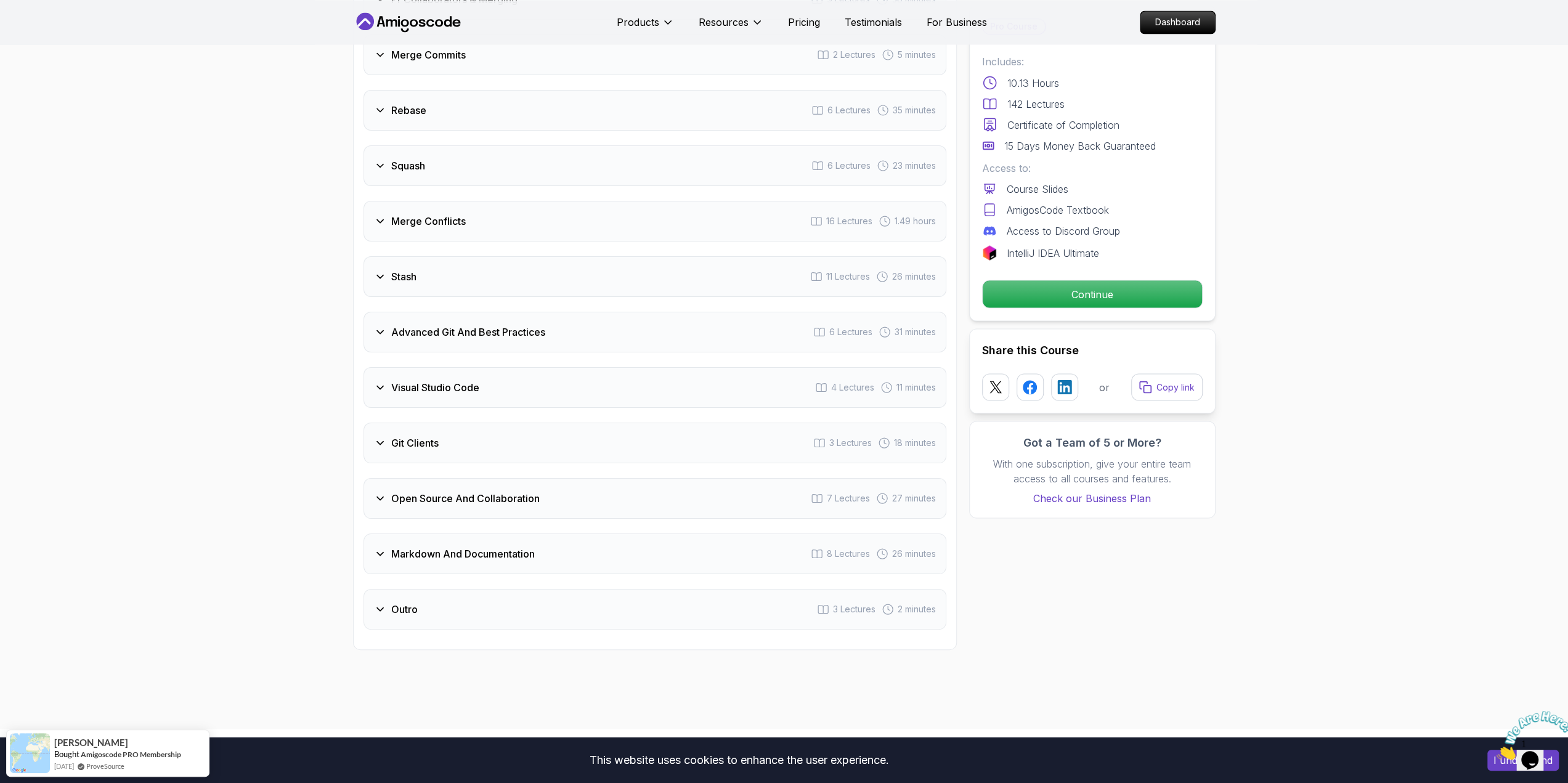
click at [471, 381] on h3 "Visual Studio Code" at bounding box center [435, 388] width 88 height 15
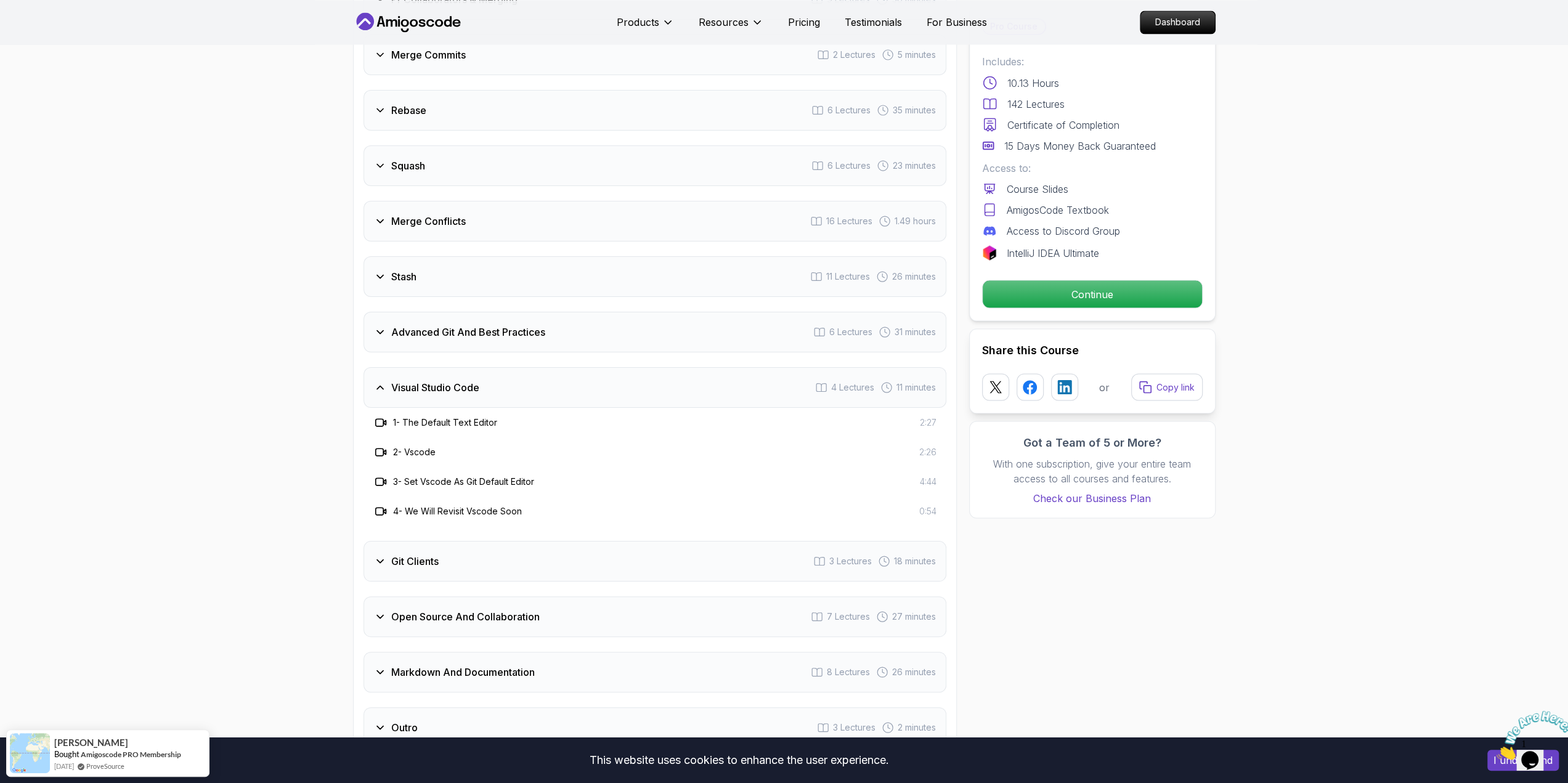
click at [471, 381] on h3 "Visual Studio Code" at bounding box center [435, 388] width 88 height 15
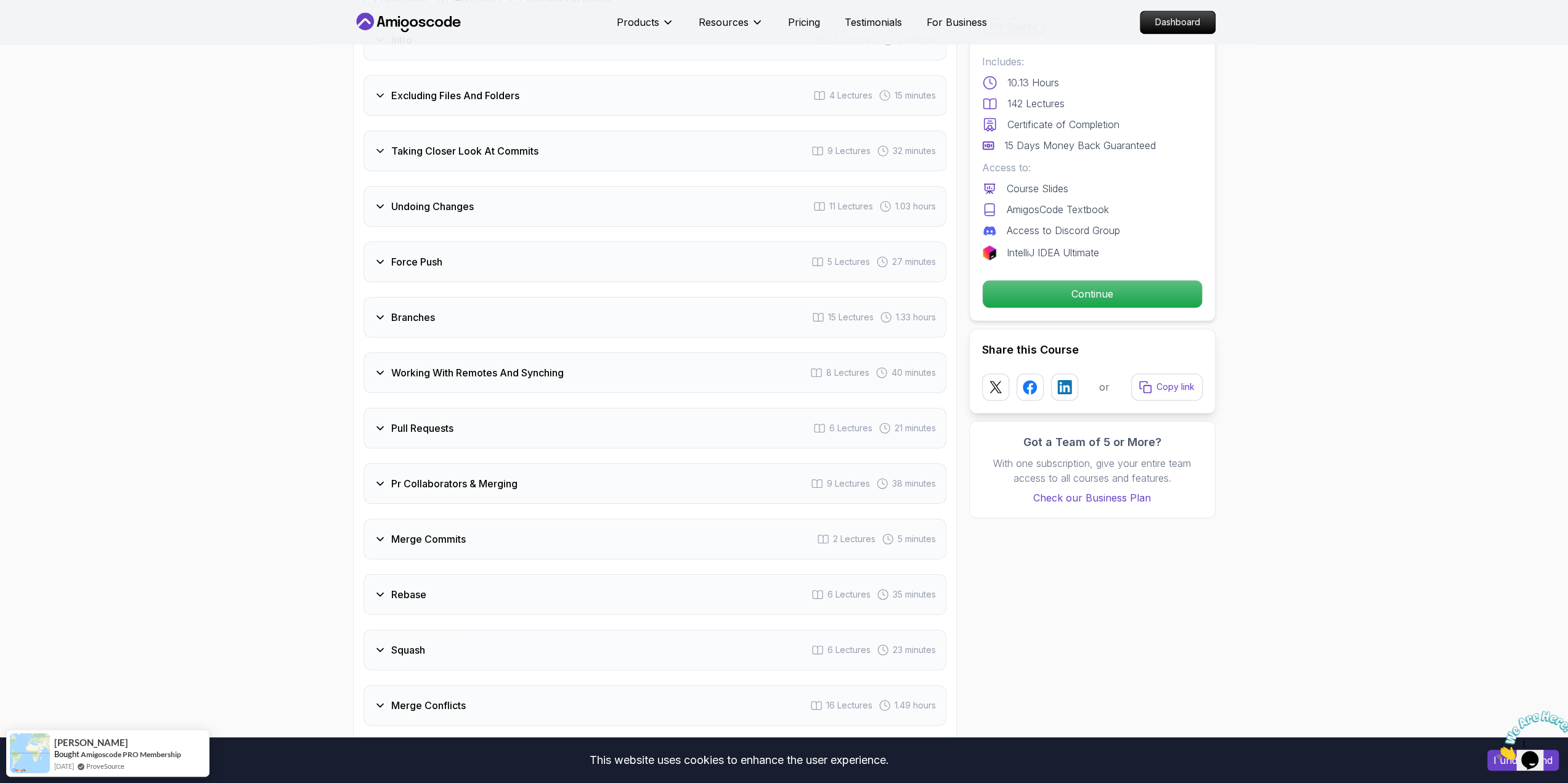
scroll to position [1664, 0]
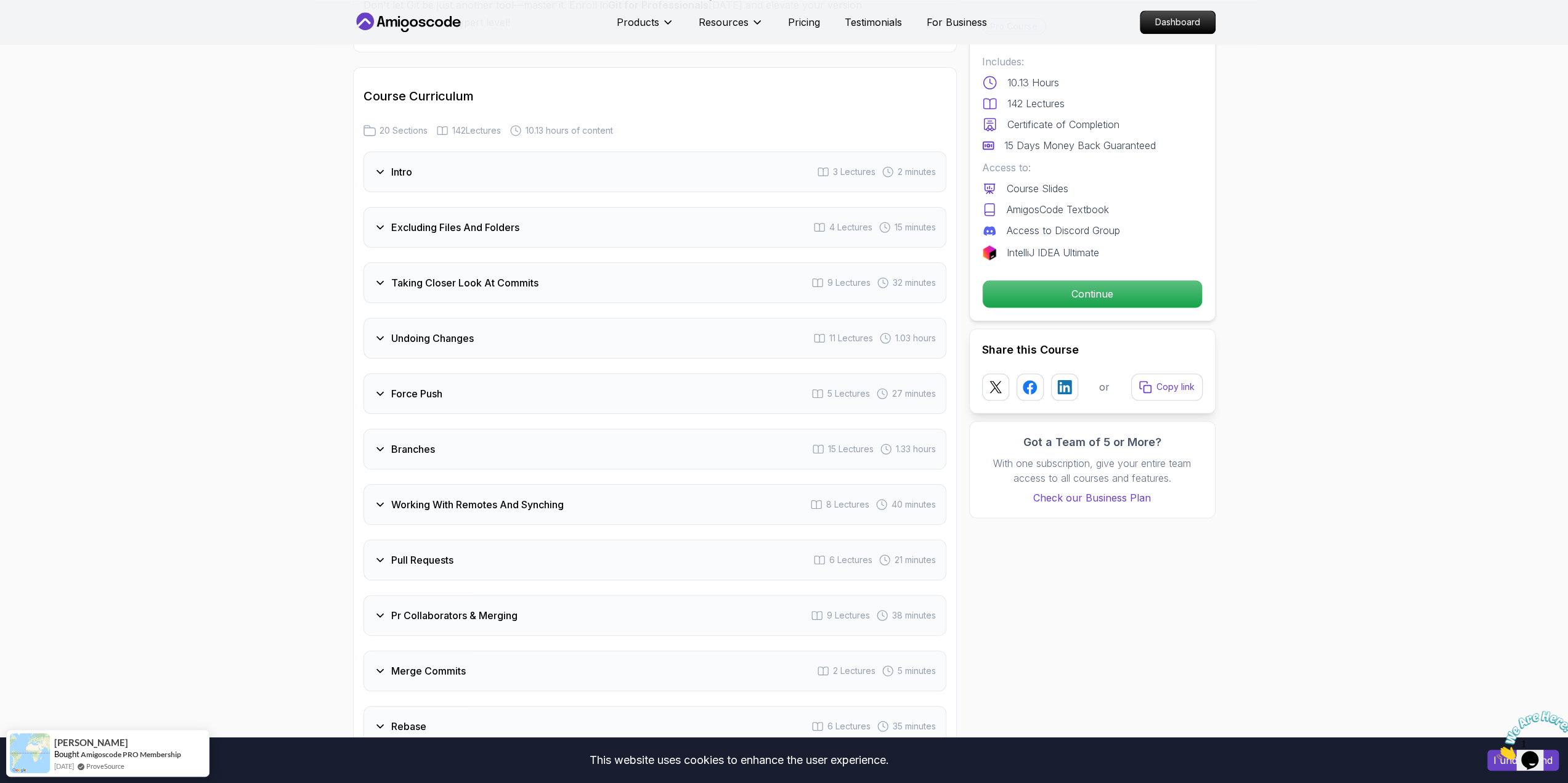
click at [424, 441] on h3 "Branches" at bounding box center [413, 449] width 44 height 15
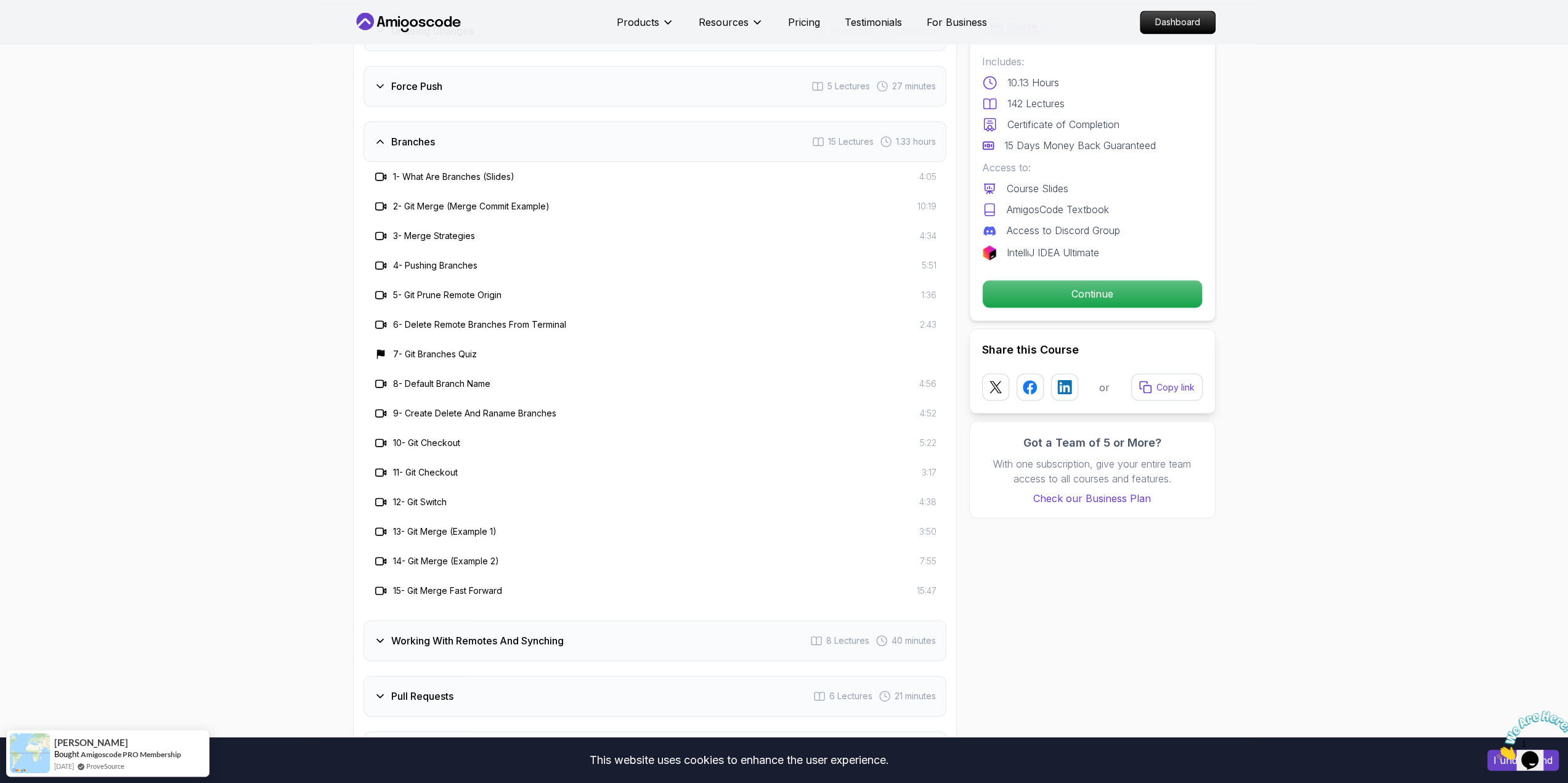
scroll to position [1972, 0]
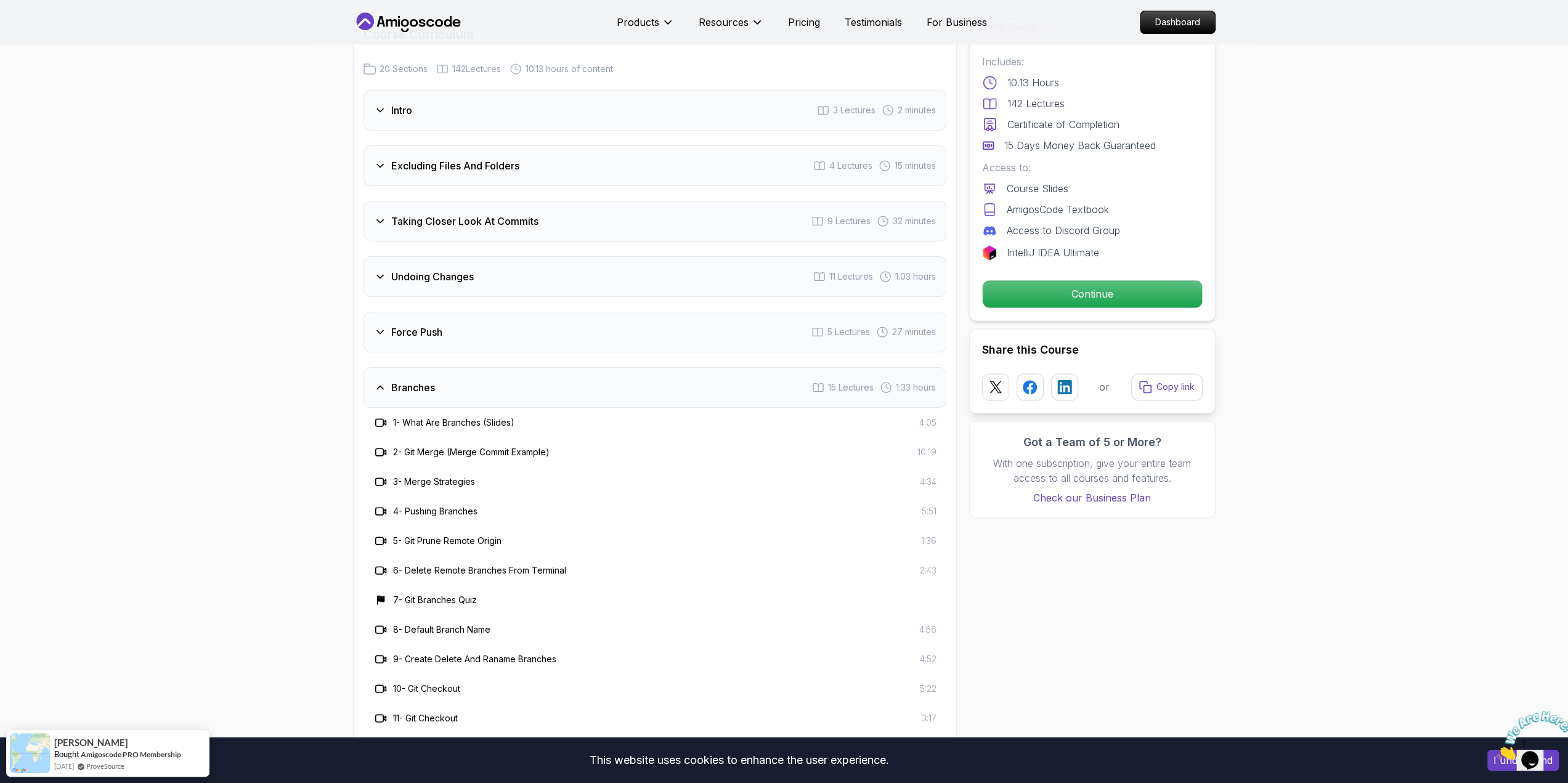
click at [436, 369] on div "Branches 15 Lectures 1.33 hours" at bounding box center [655, 387] width 583 height 41
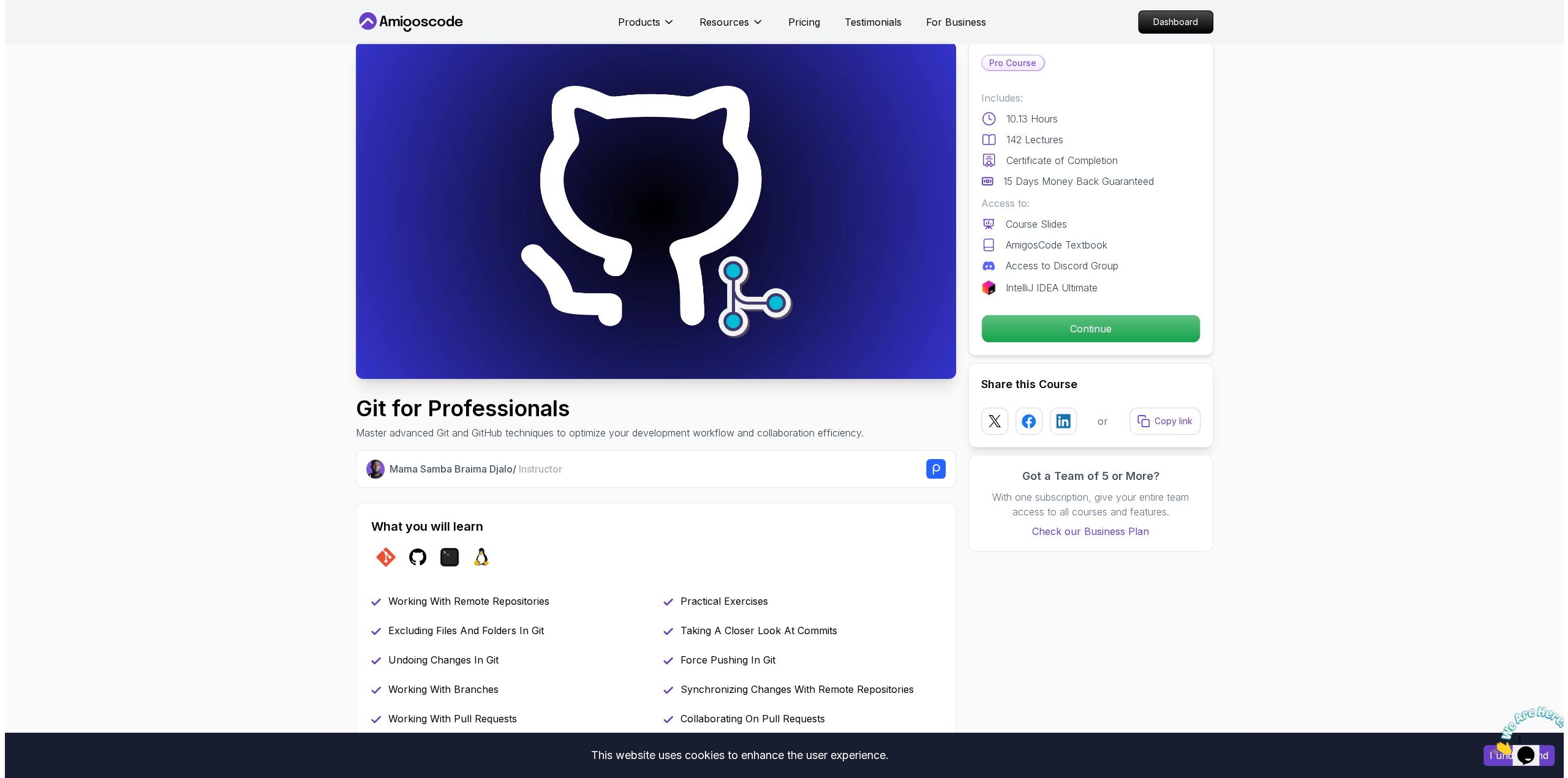
scroll to position [0, 0]
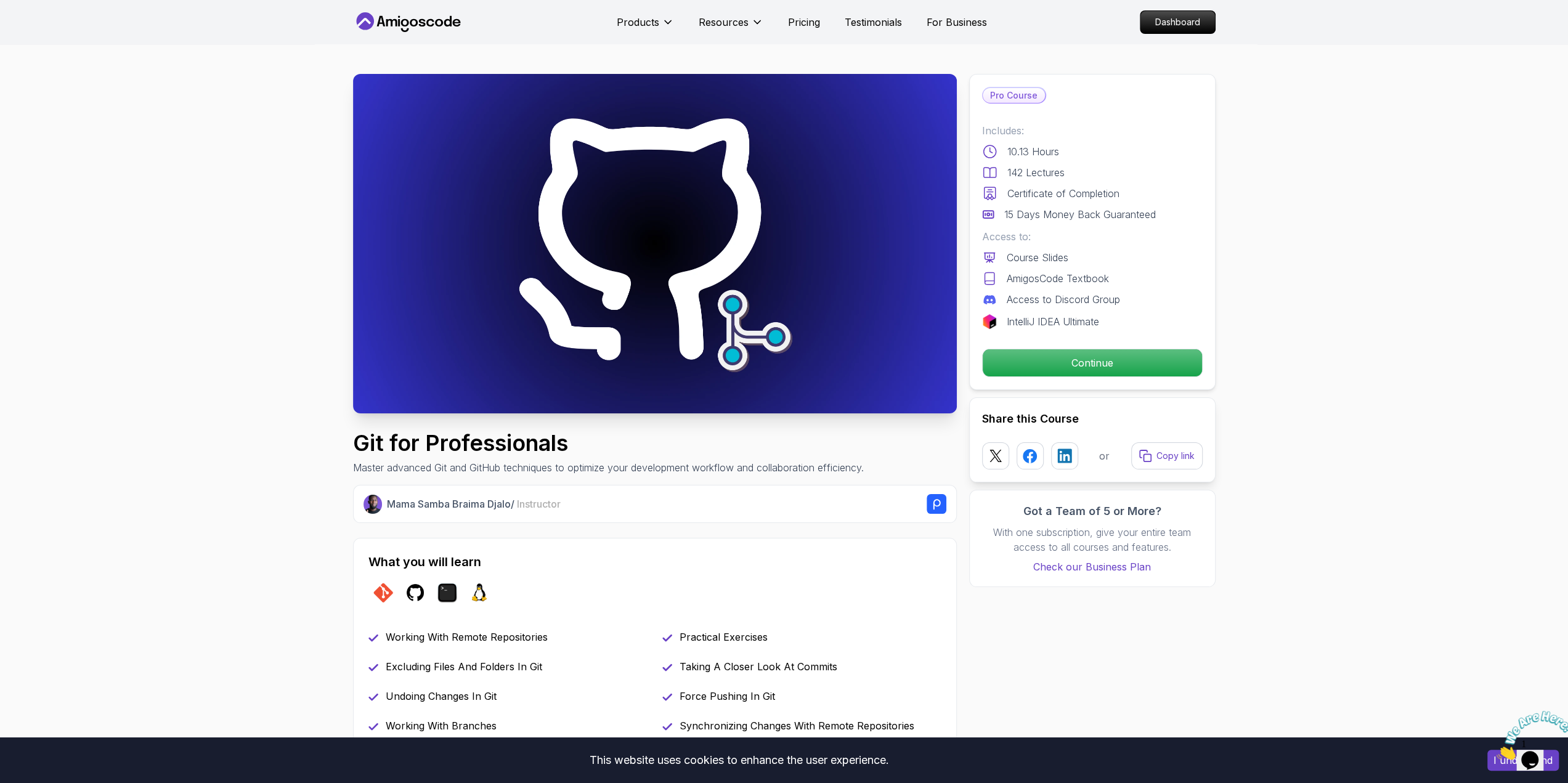
click at [400, 13] on icon at bounding box center [409, 23] width 111 height 20
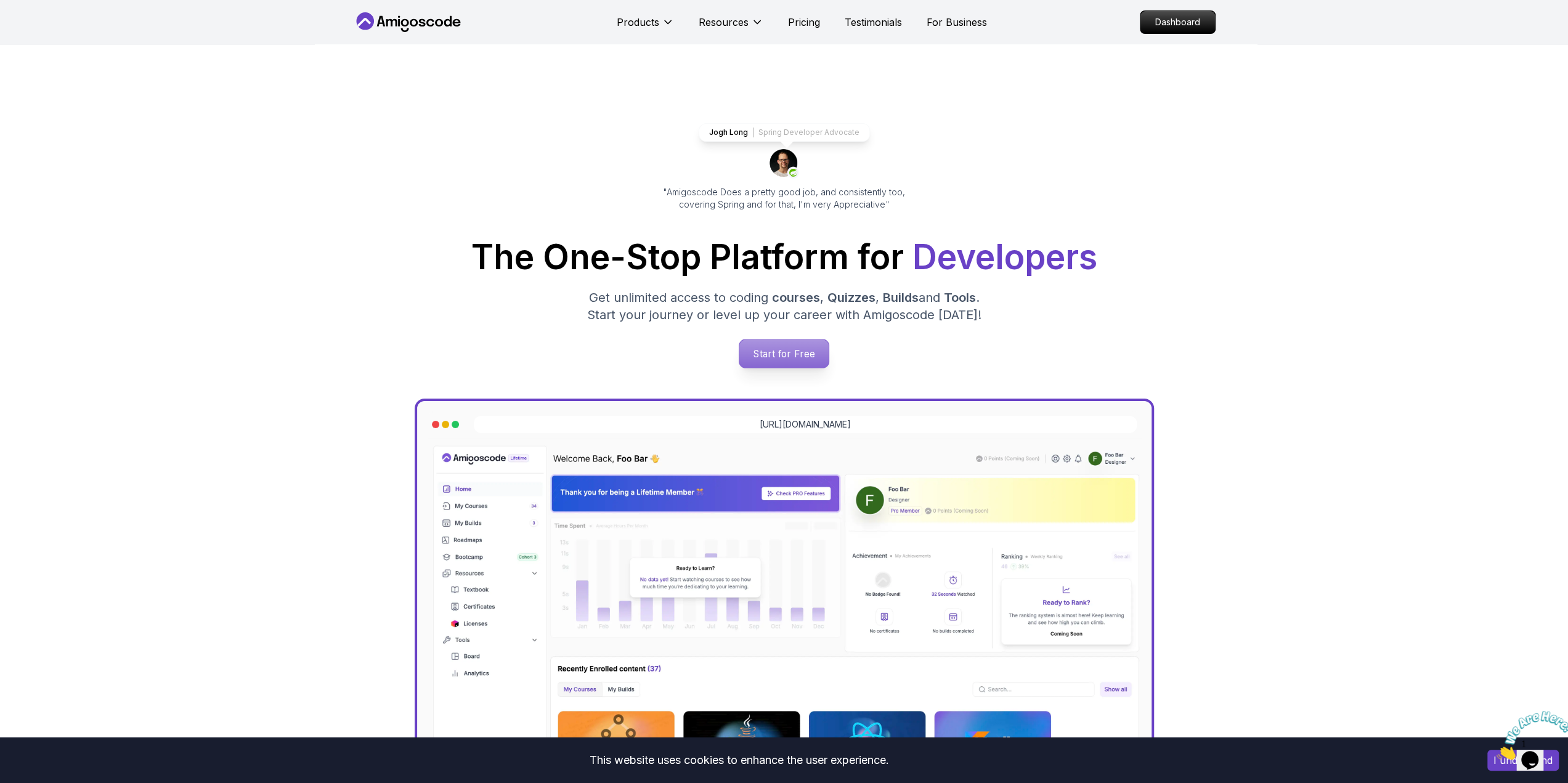
click at [789, 350] on p "Start for Free" at bounding box center [784, 353] width 89 height 28
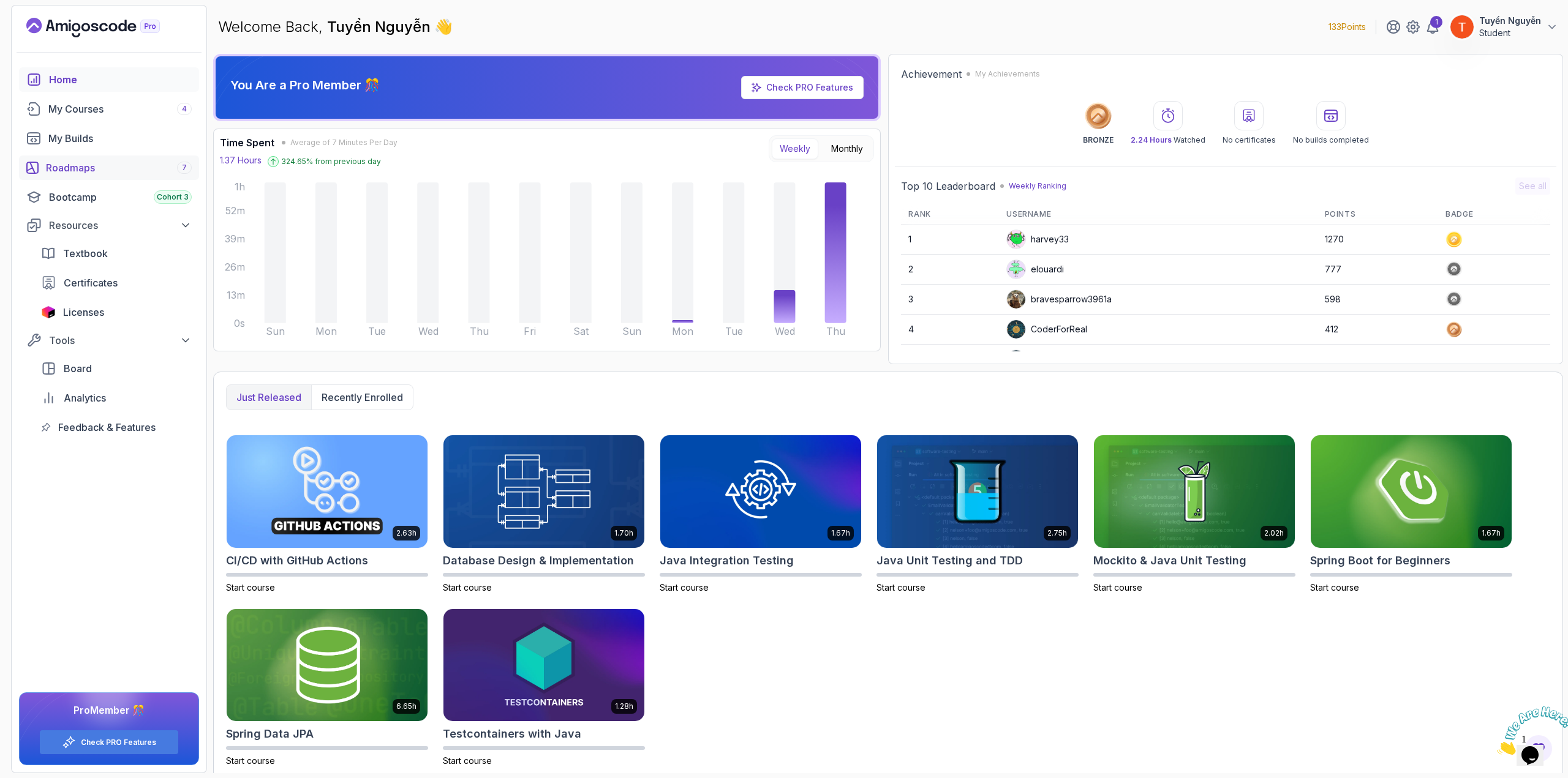
click at [70, 166] on div "Roadmaps 7" at bounding box center [118, 168] width 145 height 14
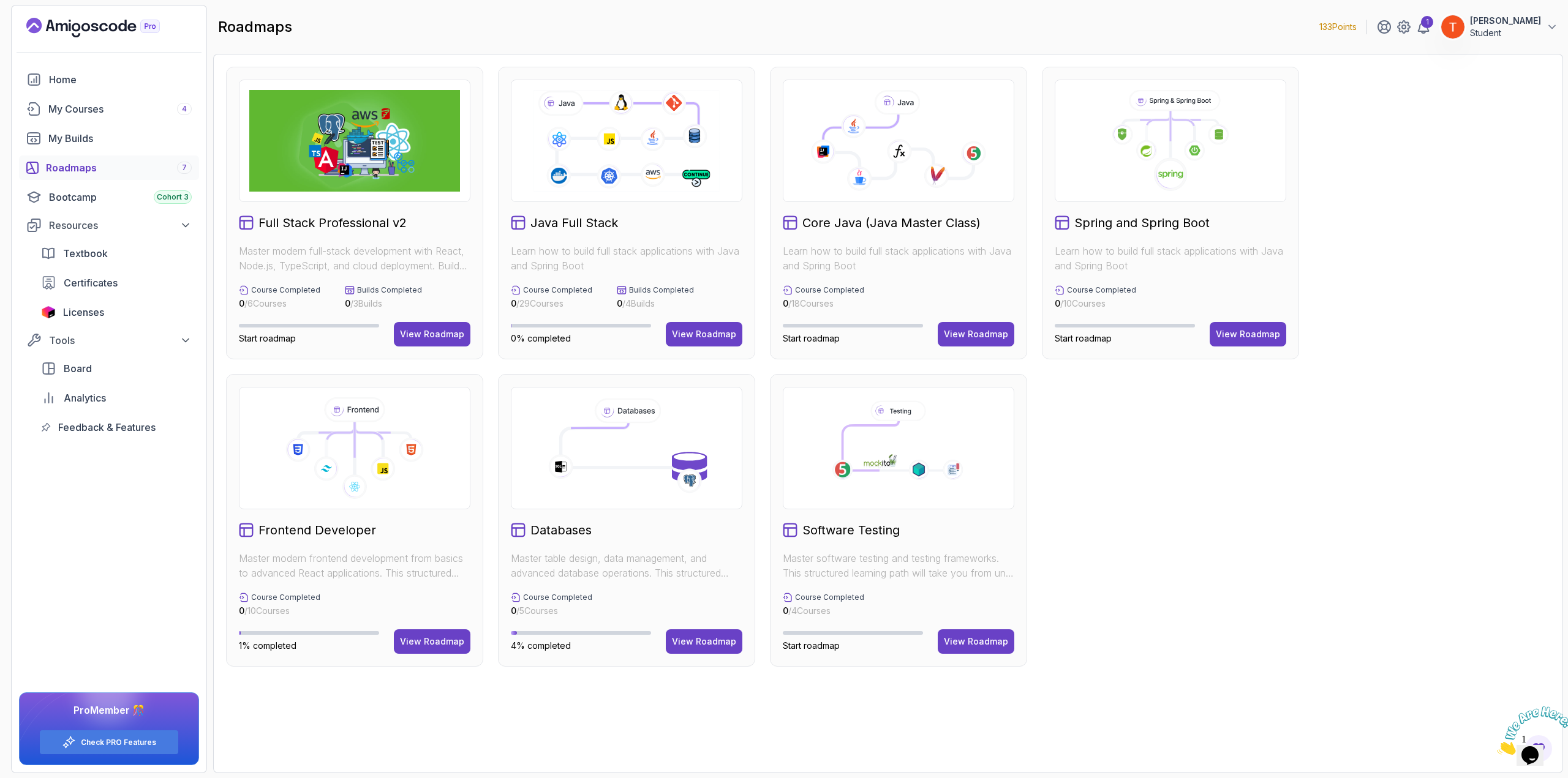
click at [580, 225] on h2 "Java Full Stack" at bounding box center [573, 222] width 88 height 17
click at [707, 336] on div "View Roadmap" at bounding box center [703, 335] width 64 height 13
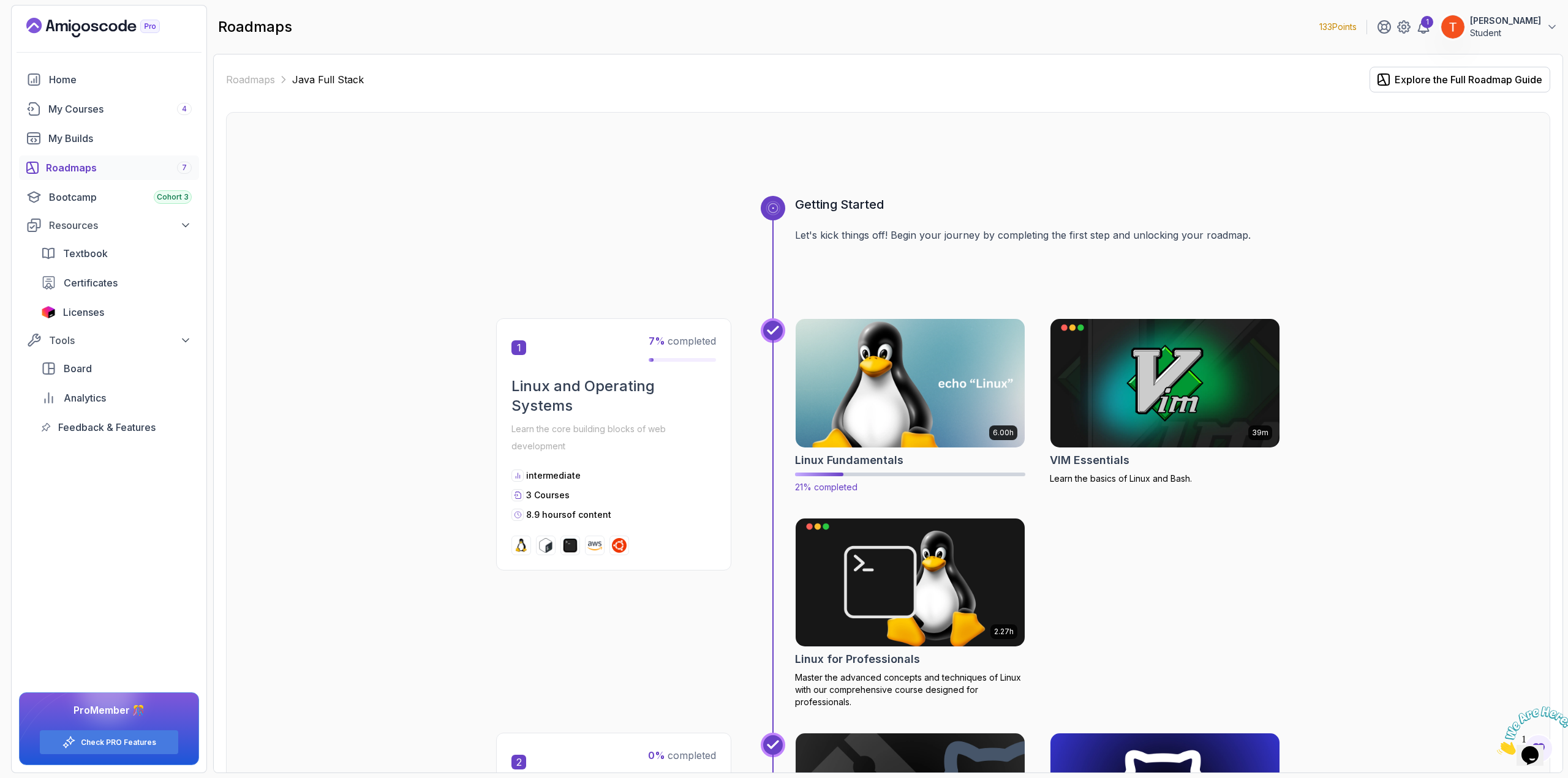
click at [898, 411] on img at bounding box center [910, 383] width 241 height 134
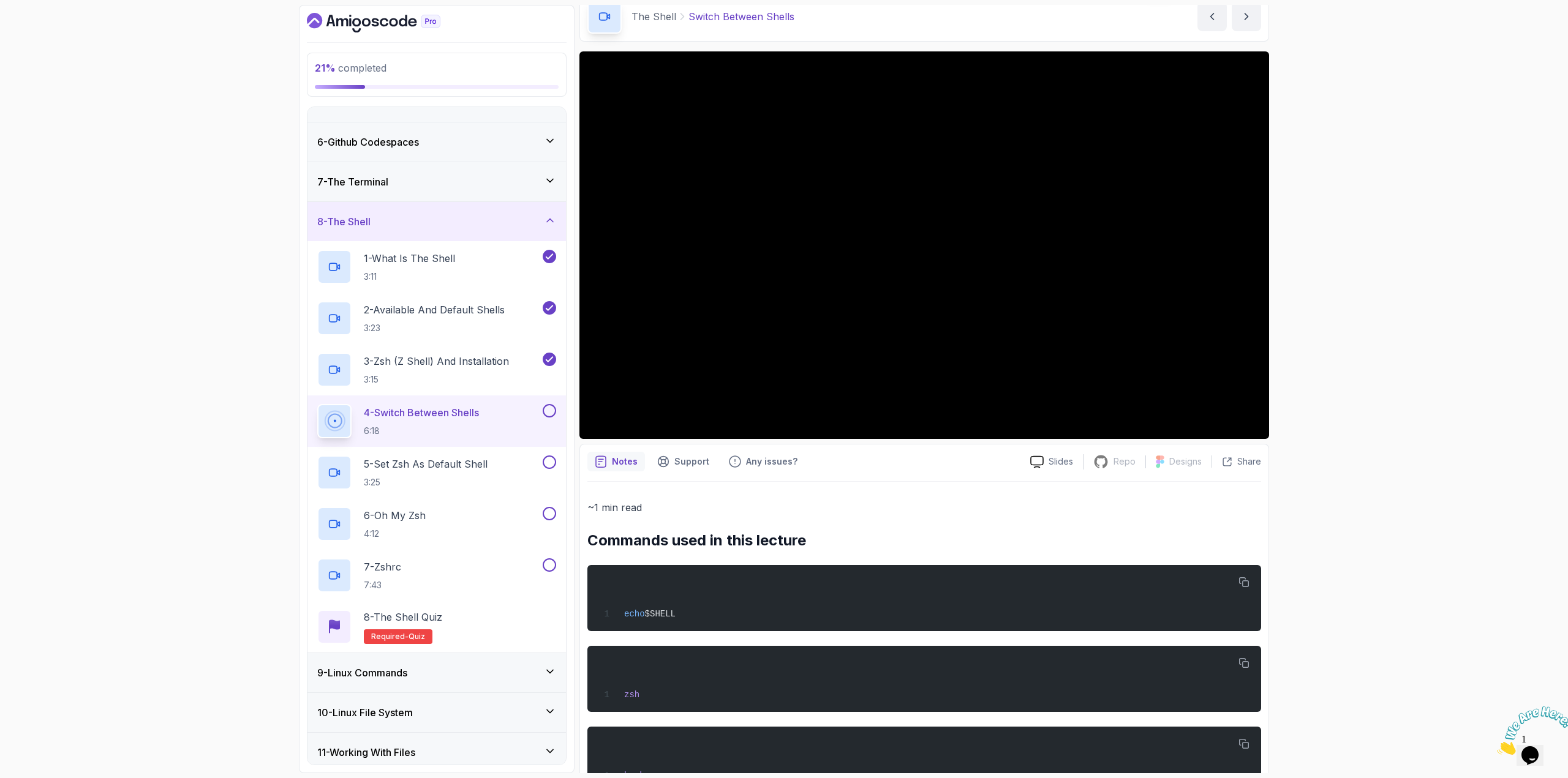
scroll to position [42, 0]
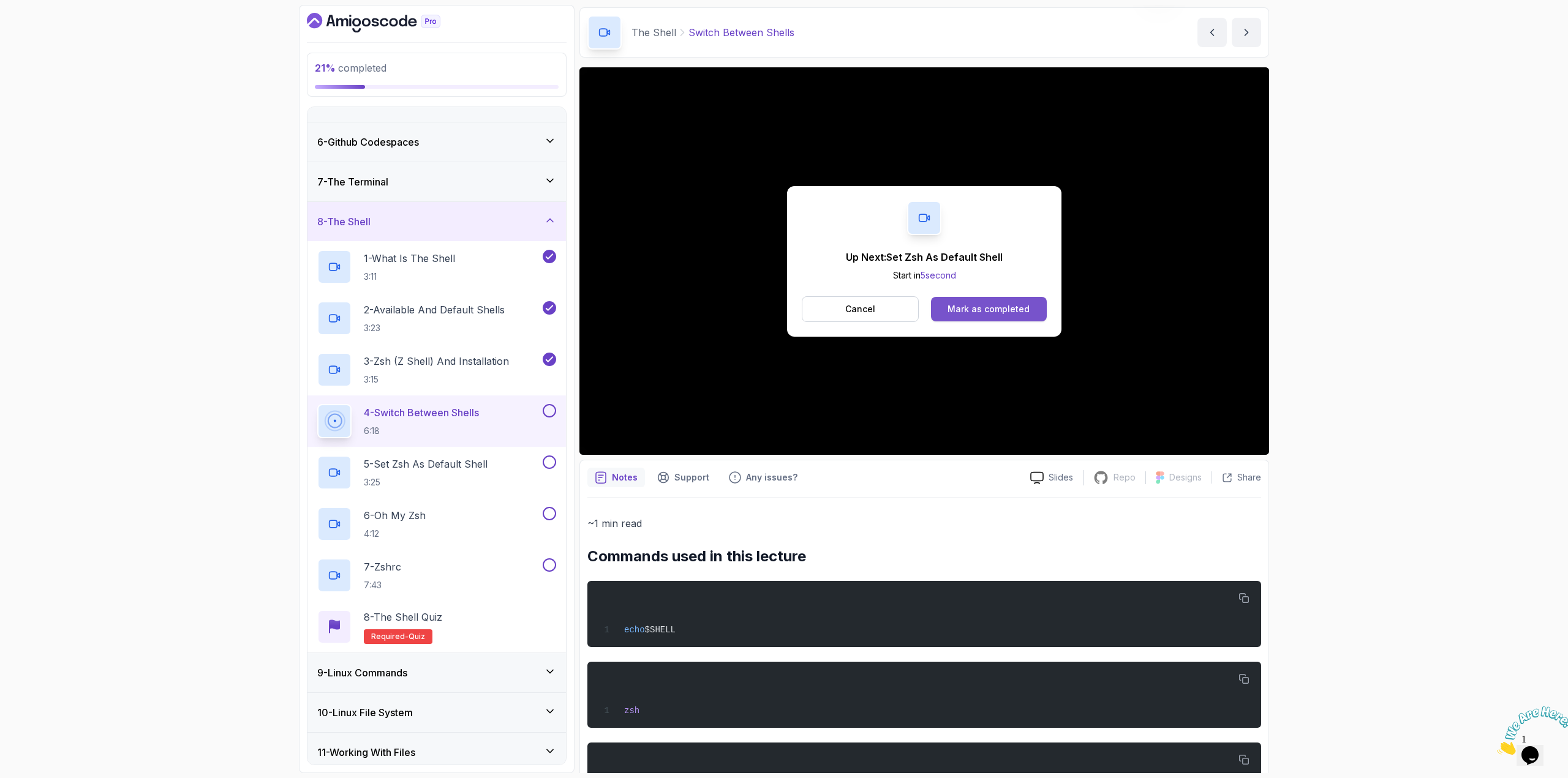
click at [980, 307] on div "Mark as completed" at bounding box center [988, 310] width 82 height 13
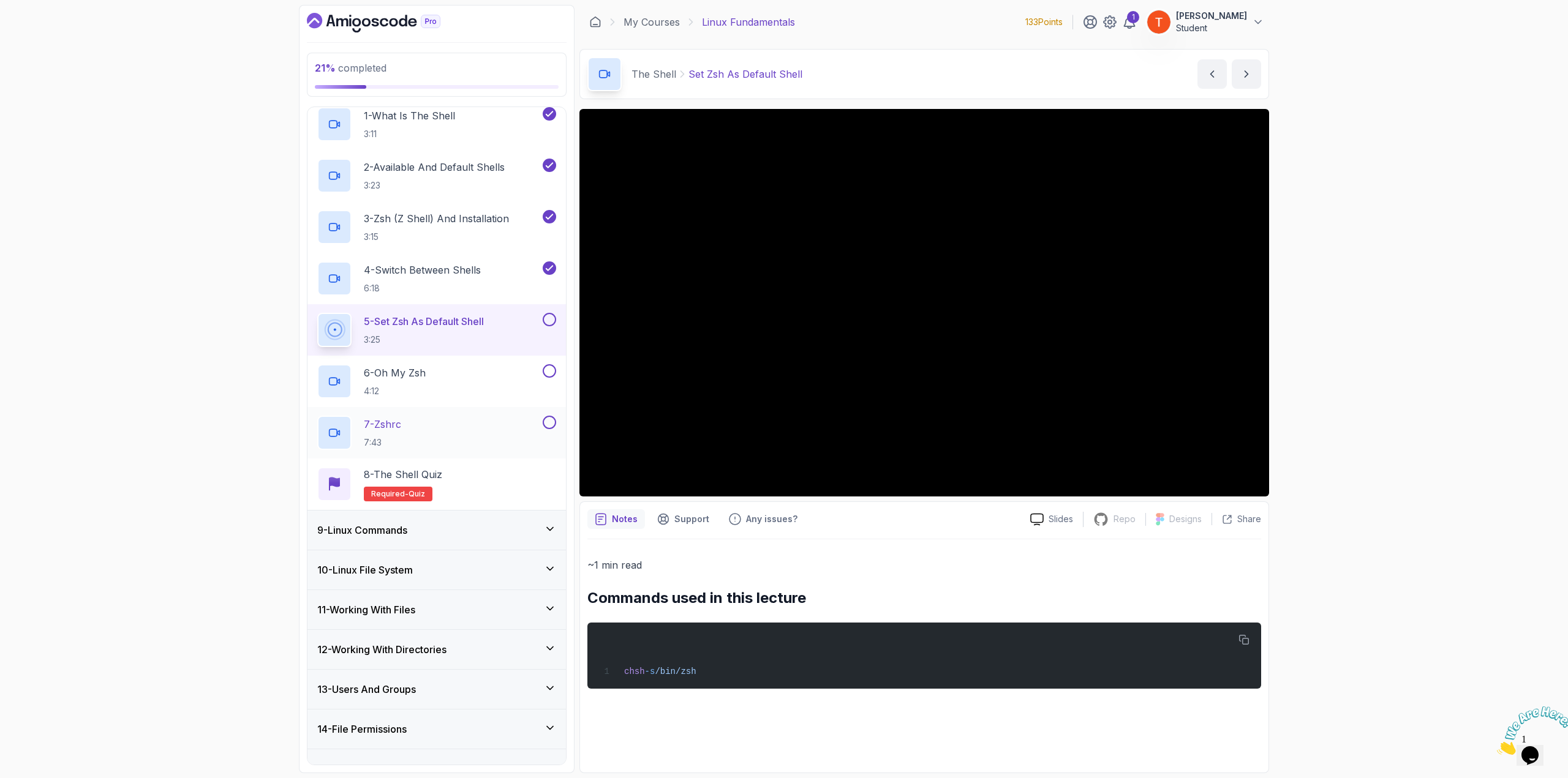
scroll to position [346, 0]
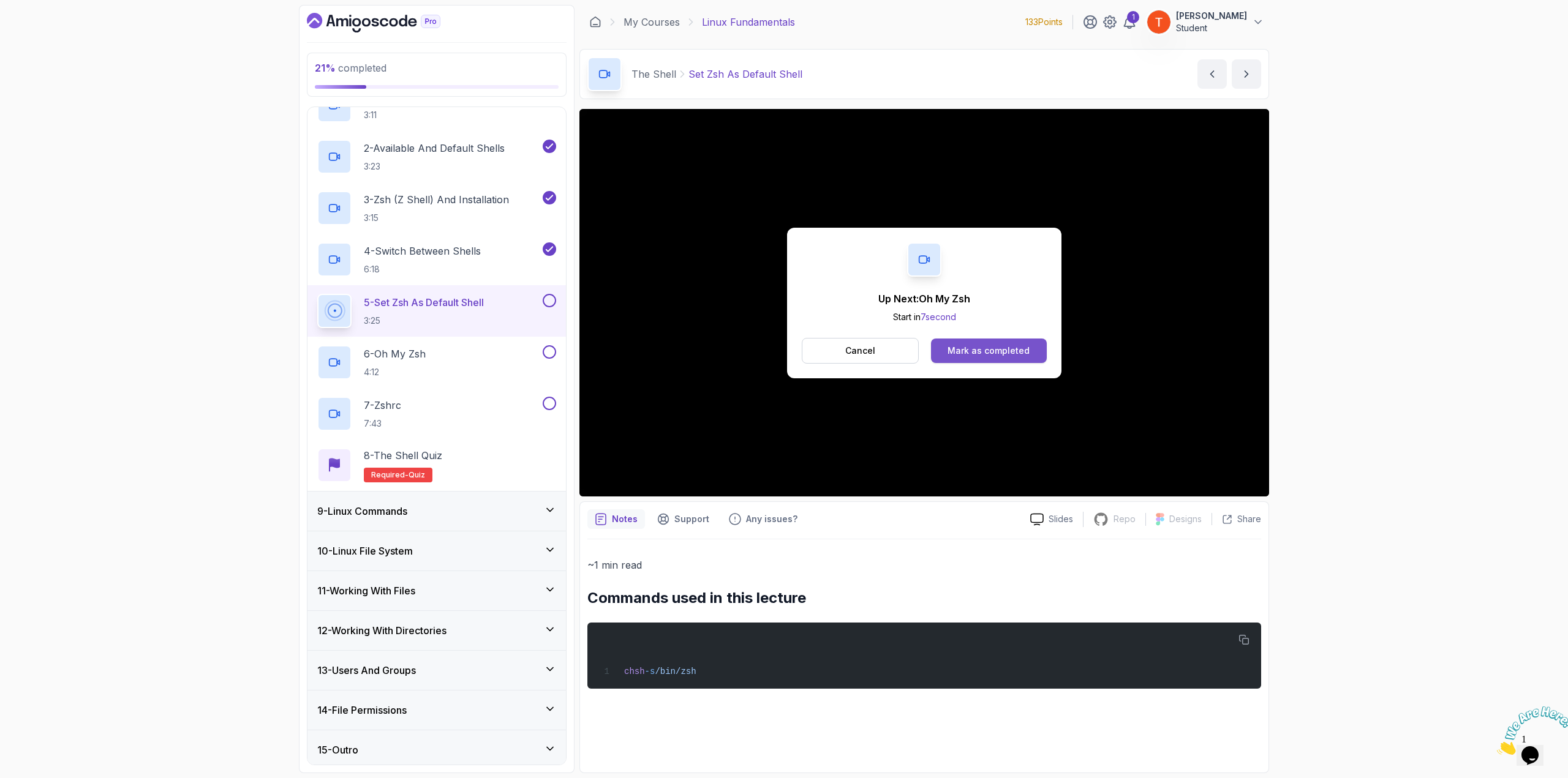
click at [962, 339] on button "Mark as completed" at bounding box center [988, 350] width 116 height 24
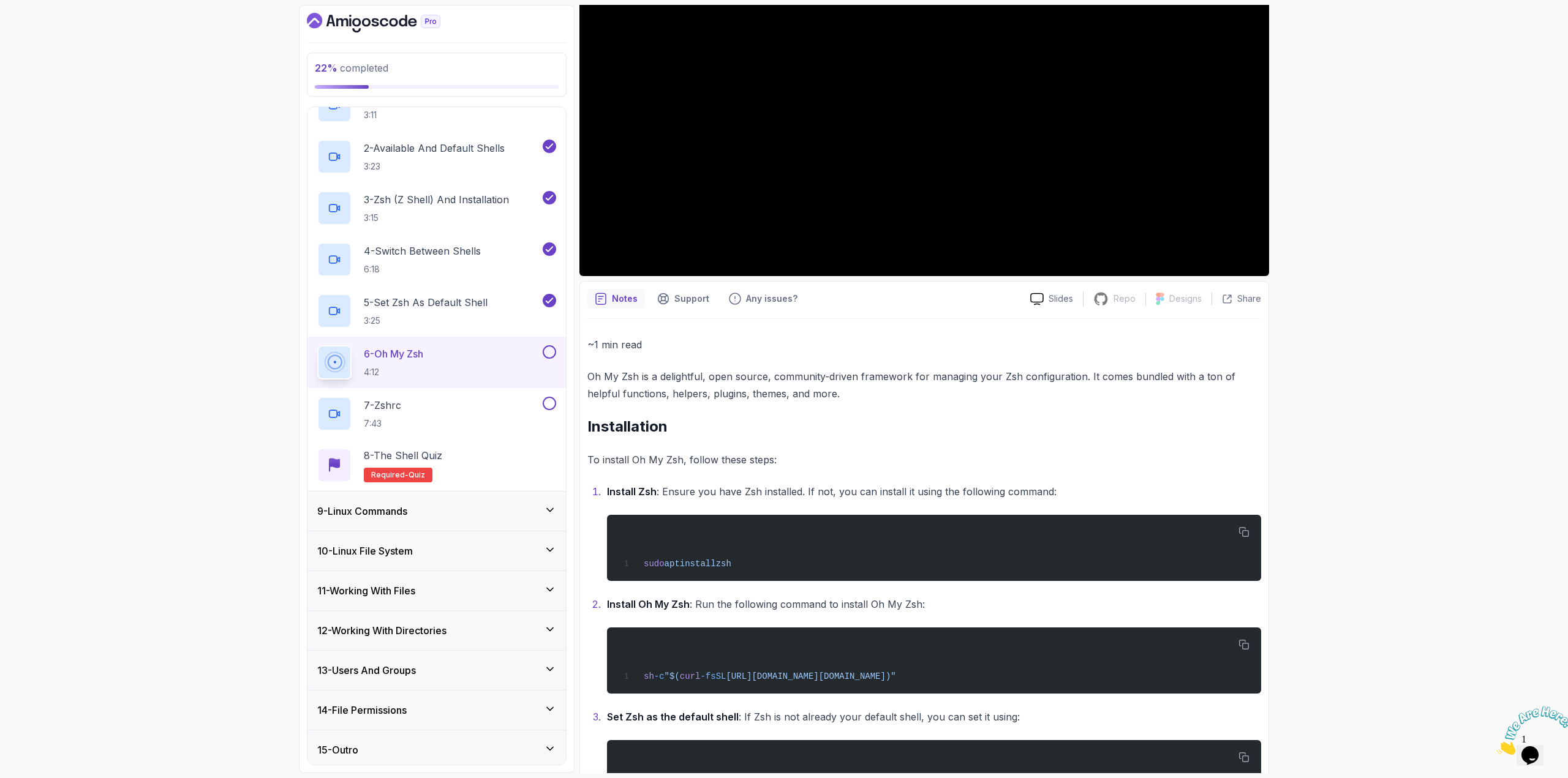
scroll to position [343, 0]
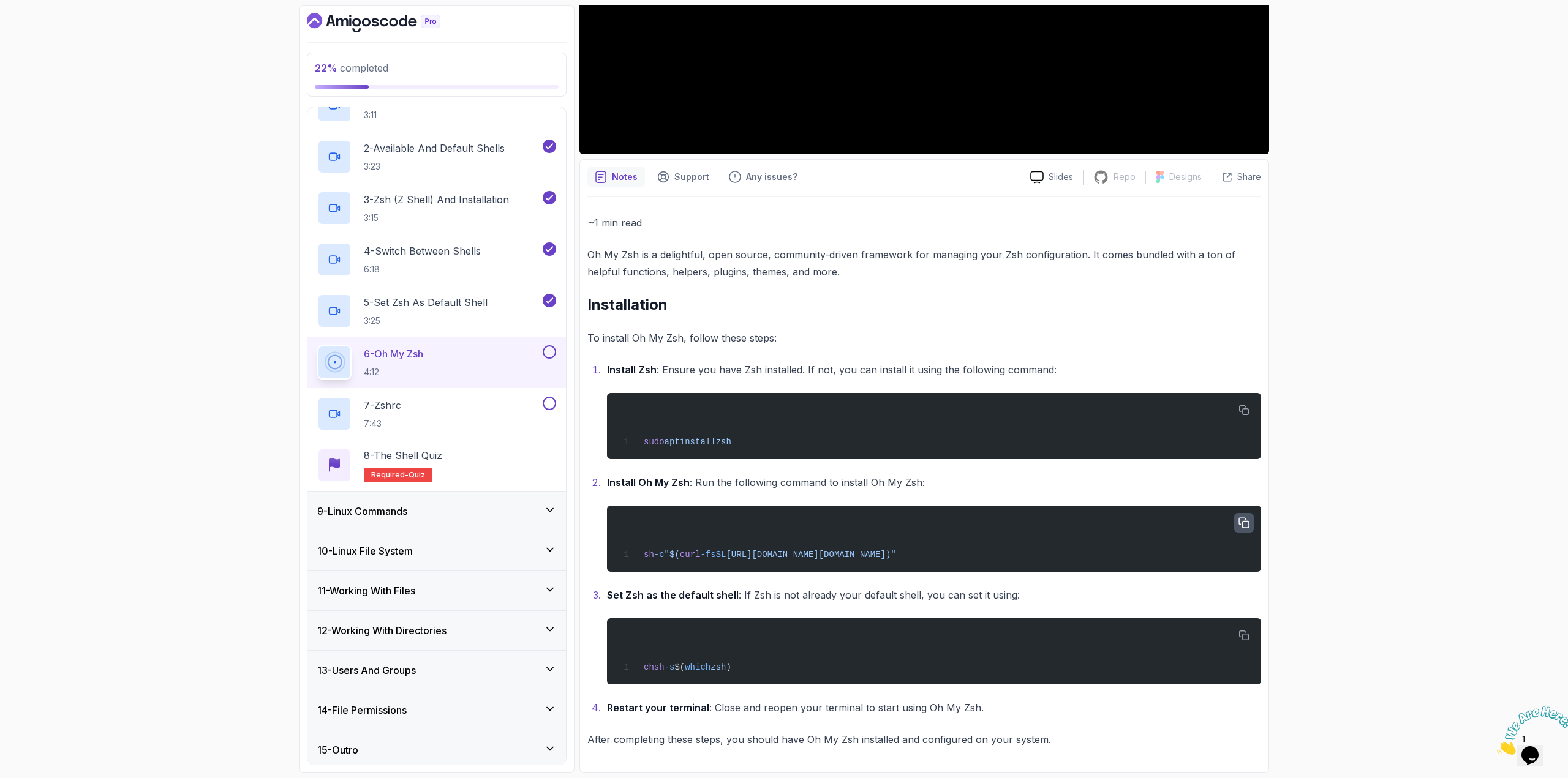
click at [1246, 520] on icon "button" at bounding box center [1244, 523] width 11 height 11
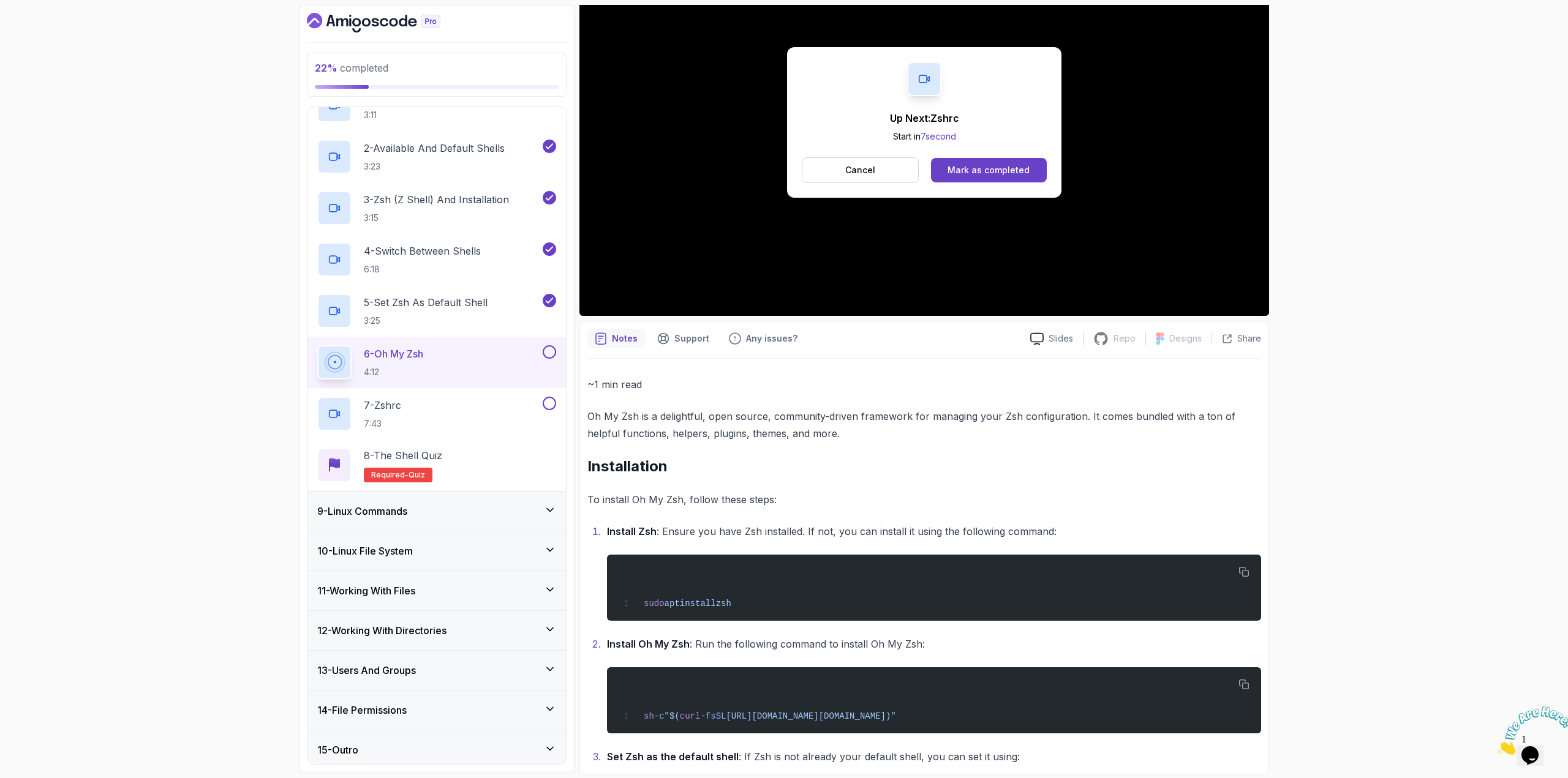
scroll to position [0, 0]
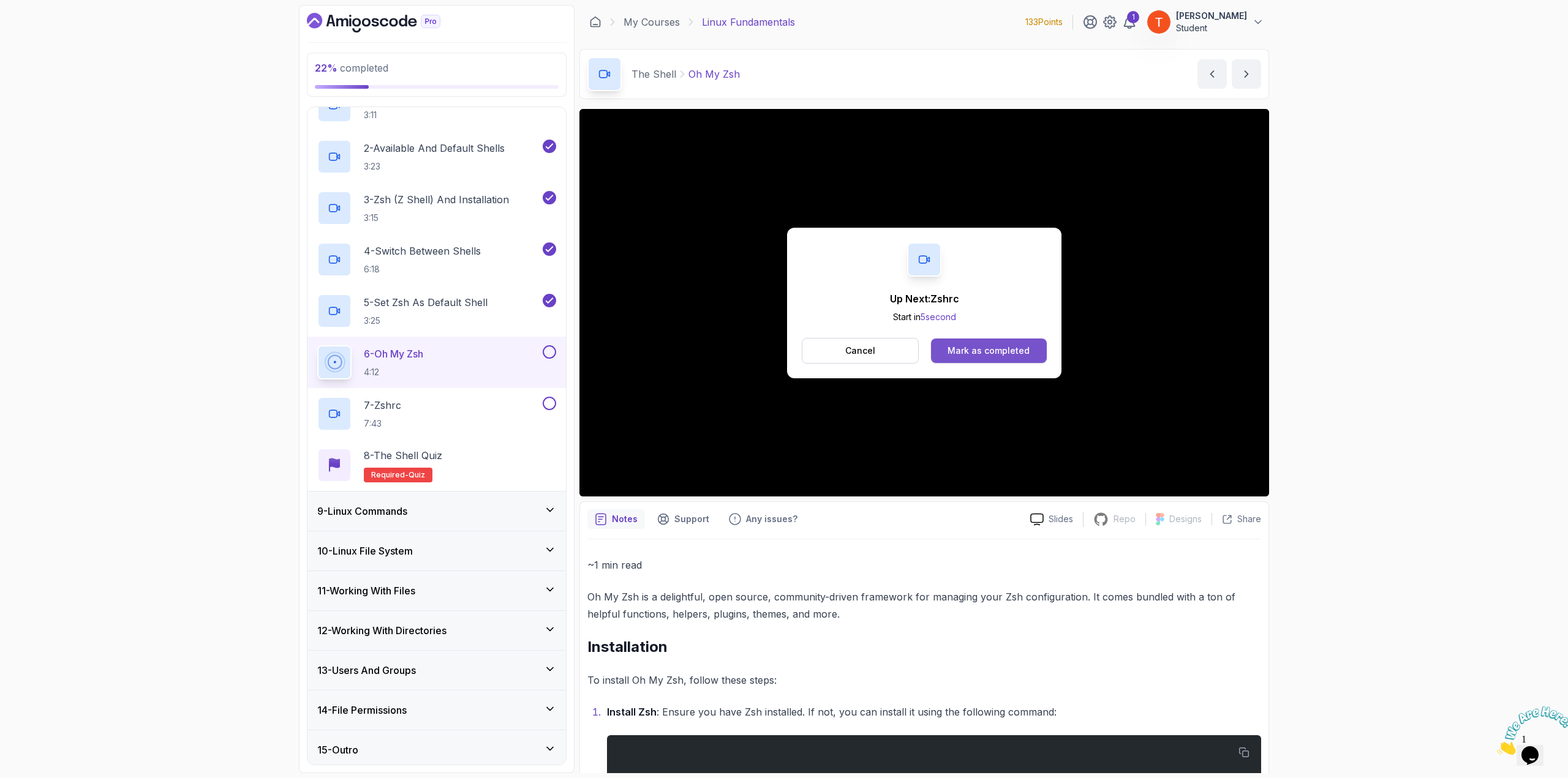
click at [982, 341] on button "Mark as completed" at bounding box center [988, 350] width 116 height 24
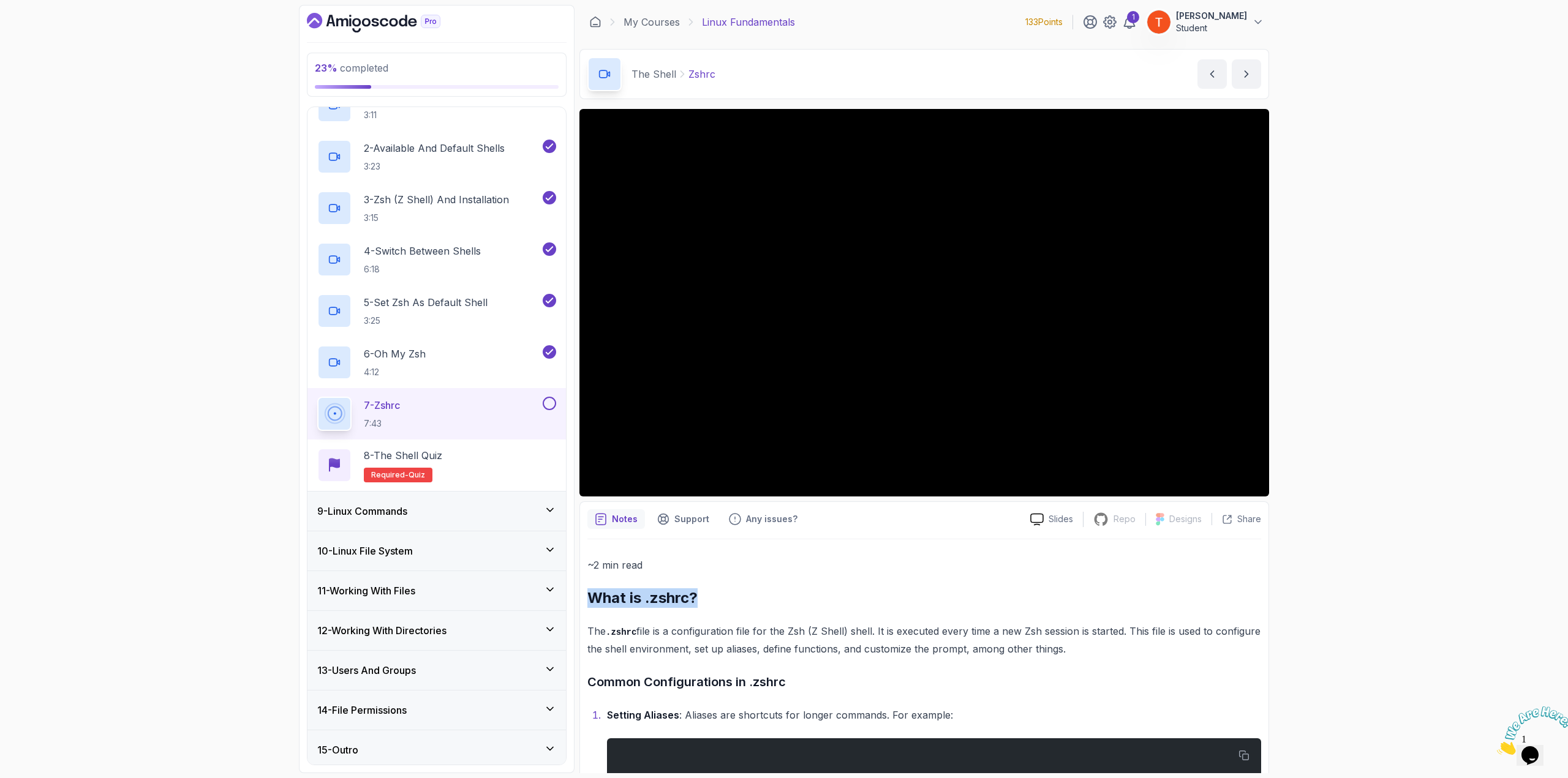
copy h2 "What is .zshrc?"
drag, startPoint x: 589, startPoint y: 595, endPoint x: 702, endPoint y: 599, distance: 113.1
click at [702, 599] on h2 "What is .zshrc?" at bounding box center [924, 598] width 673 height 20
copy h2 "What is .zshrc?"
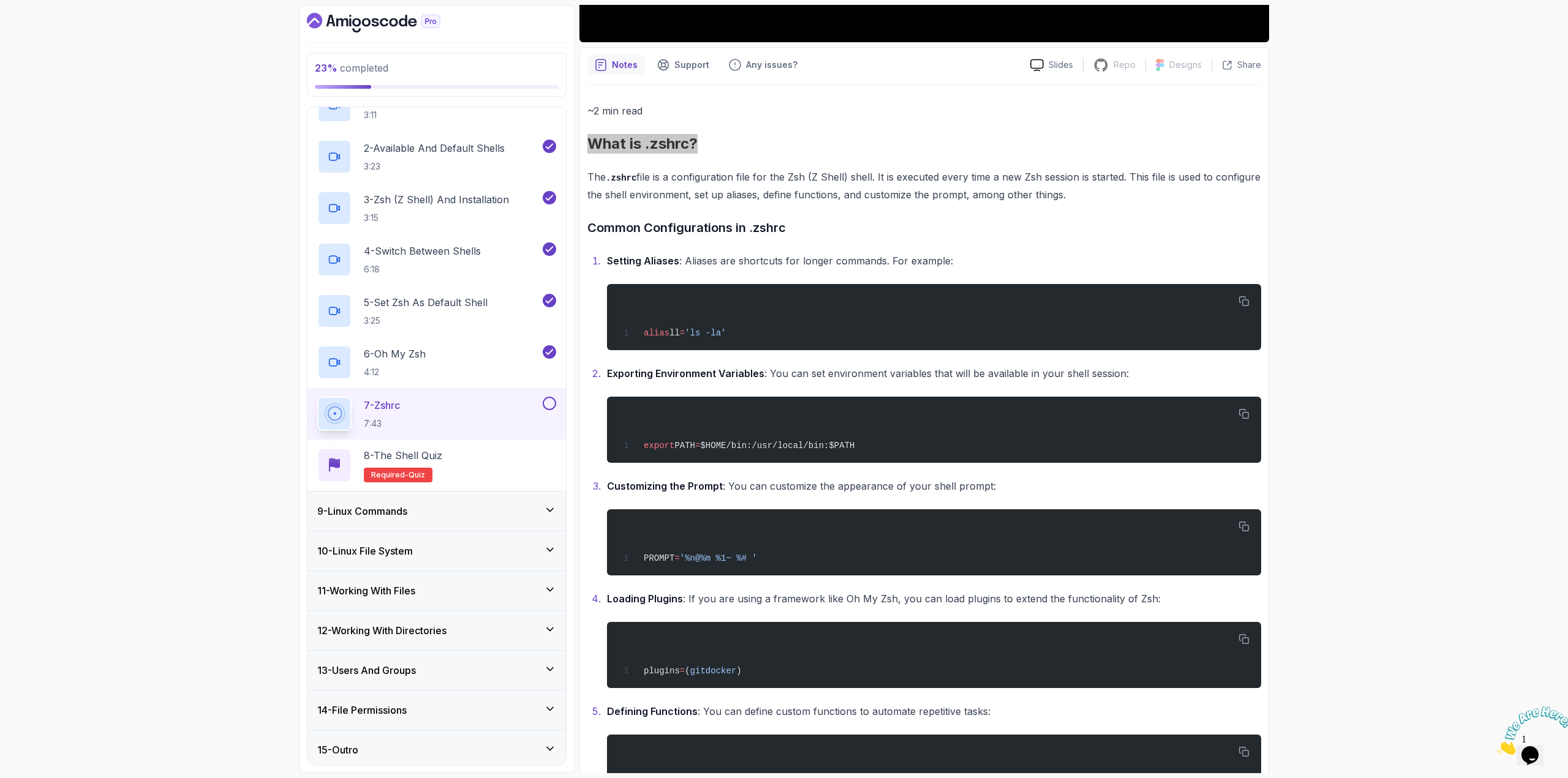
scroll to position [435, 0]
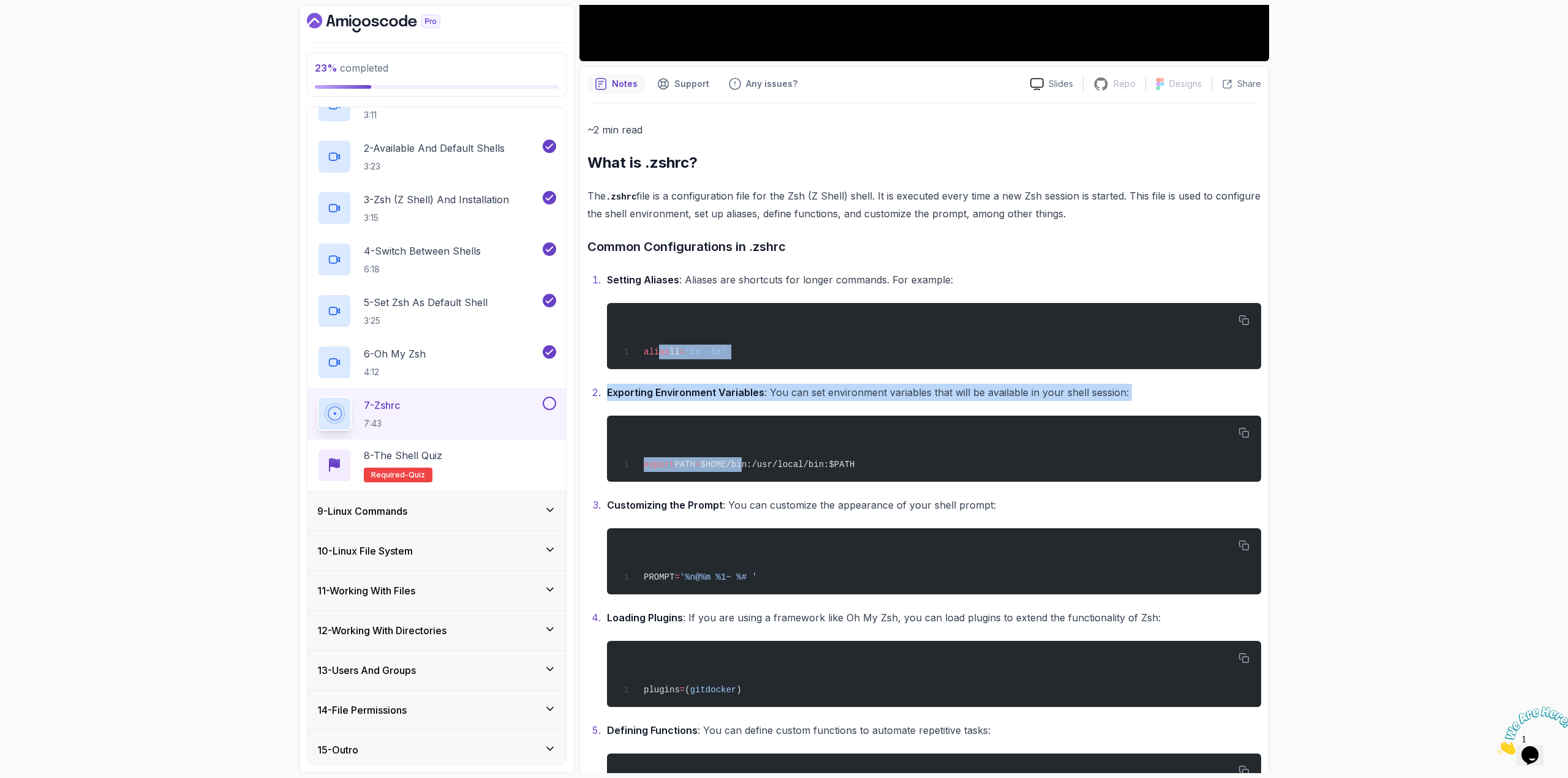
drag, startPoint x: 657, startPoint y: 343, endPoint x: 663, endPoint y: 245, distance: 98.2
click at [734, 435] on ol "Setting Aliases : Aliases are shortcuts for longer commands. For example: alias…" at bounding box center [924, 568] width 673 height 593
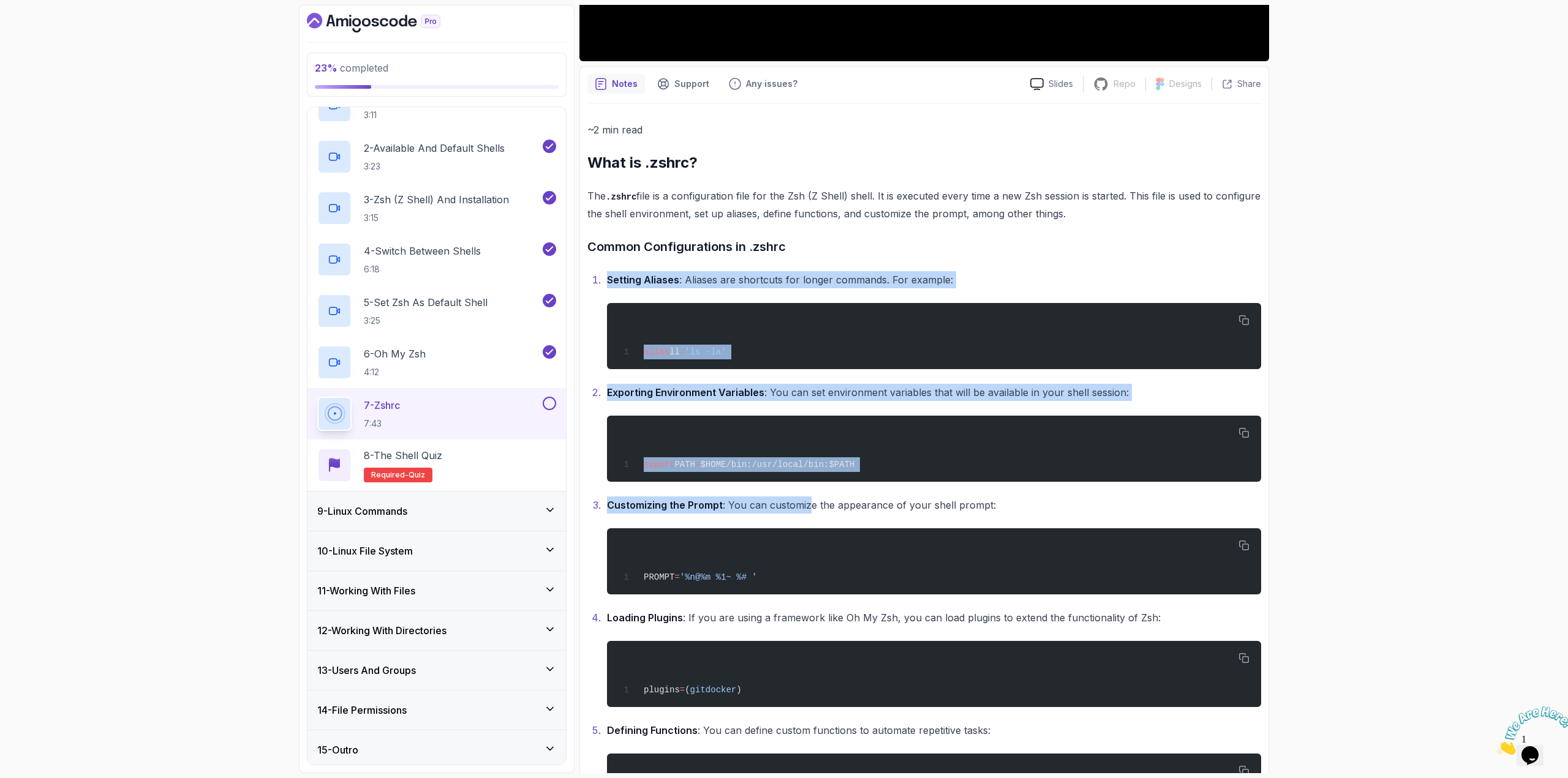
drag, startPoint x: 626, startPoint y: 264, endPoint x: 810, endPoint y: 500, distance: 299.3
click at [809, 500] on div "~2 min read What is .zshrc? The .zshrc file is a configuration file for the Zsh…" at bounding box center [924, 525] width 673 height 809
click at [1065, 330] on div "alias ll = 'ls -la'" at bounding box center [933, 336] width 635 height 51
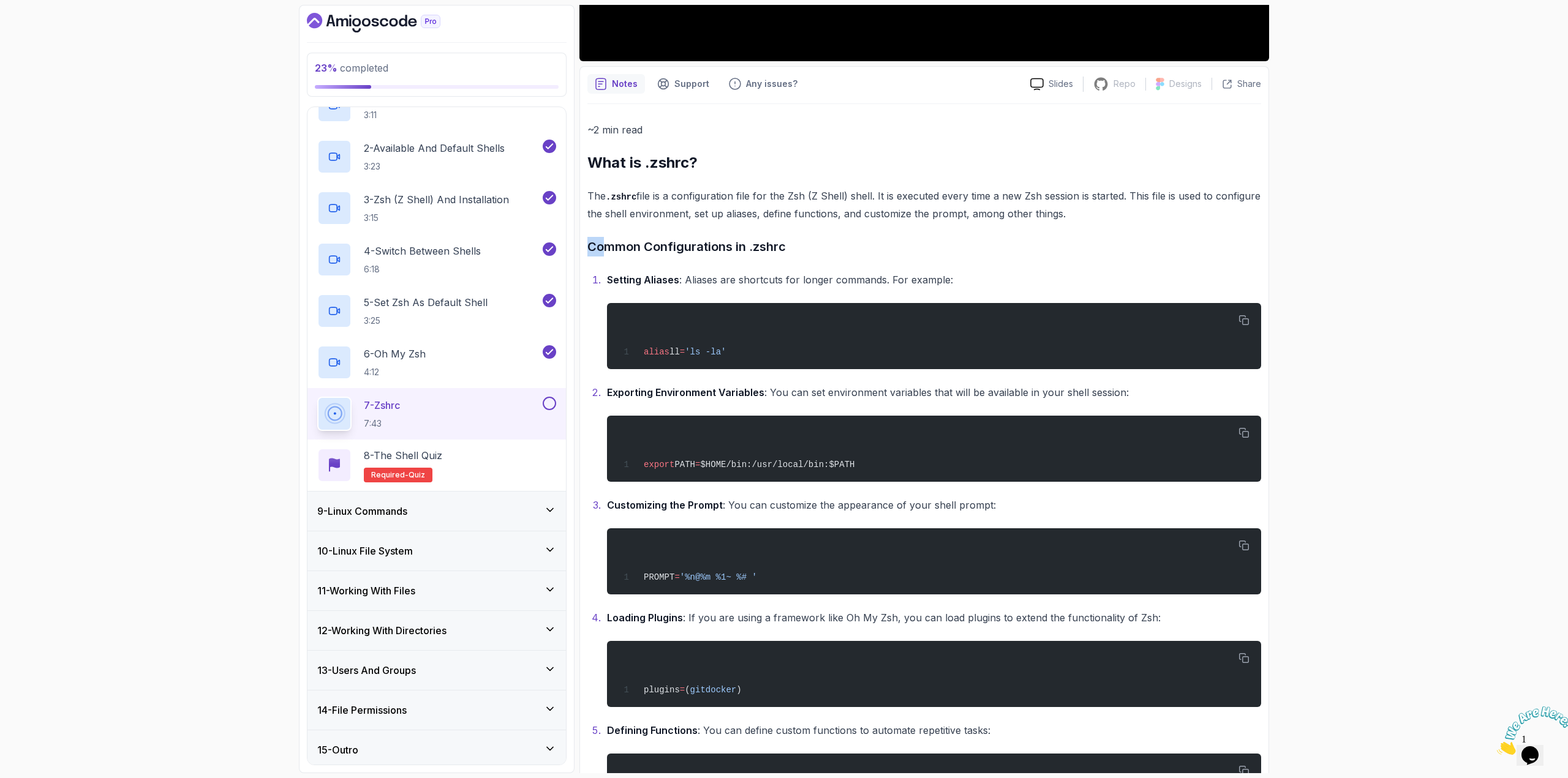
drag, startPoint x: 589, startPoint y: 242, endPoint x: 602, endPoint y: 252, distance: 16.4
click at [602, 252] on h3 "Common Configurations in .zshrc" at bounding box center [924, 247] width 673 height 20
click at [684, 268] on div "~2 min read What is .zshrc? The .zshrc file is a configuration file for the Zsh…" at bounding box center [924, 525] width 673 height 809
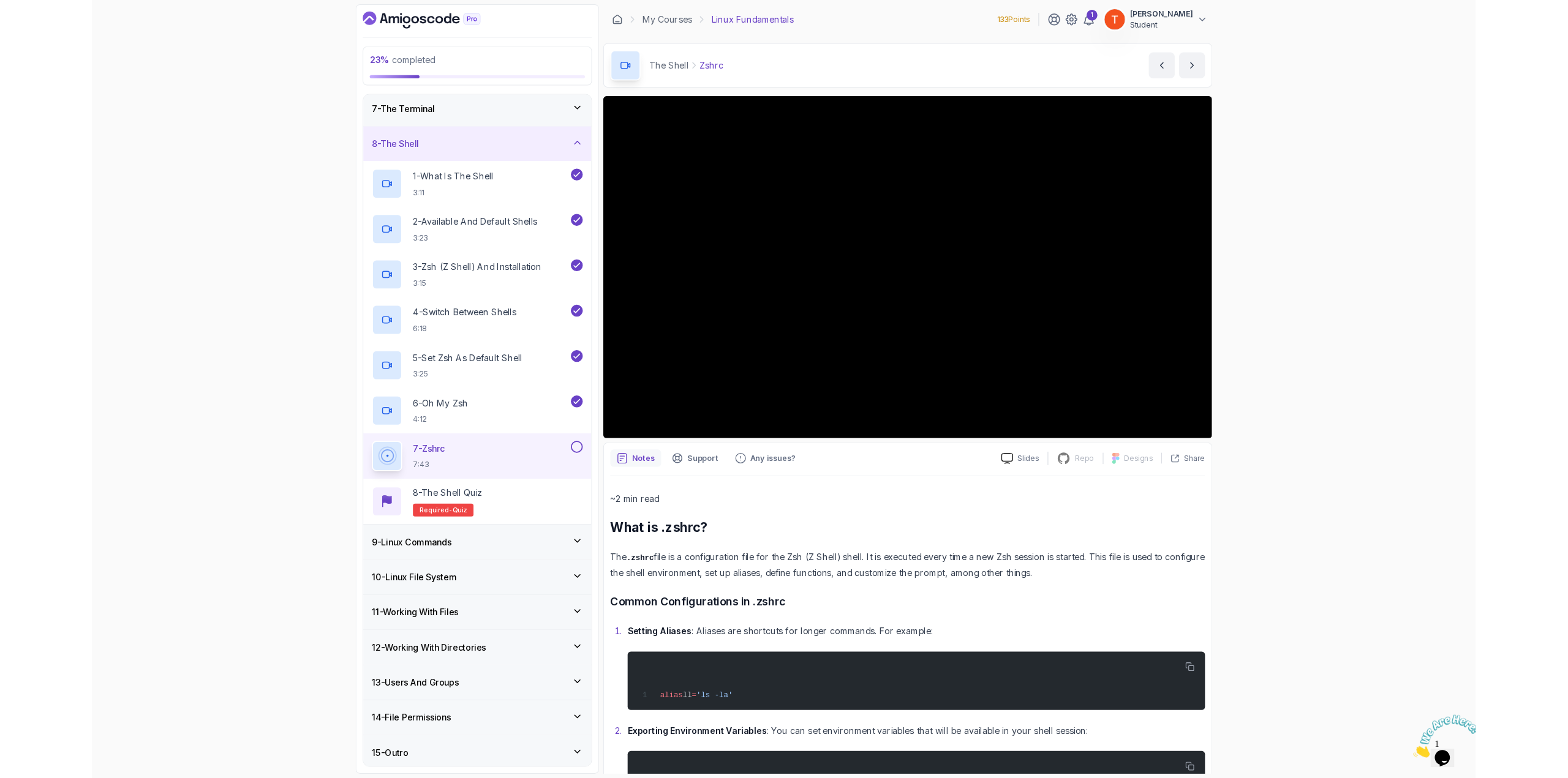
scroll to position [346, 0]
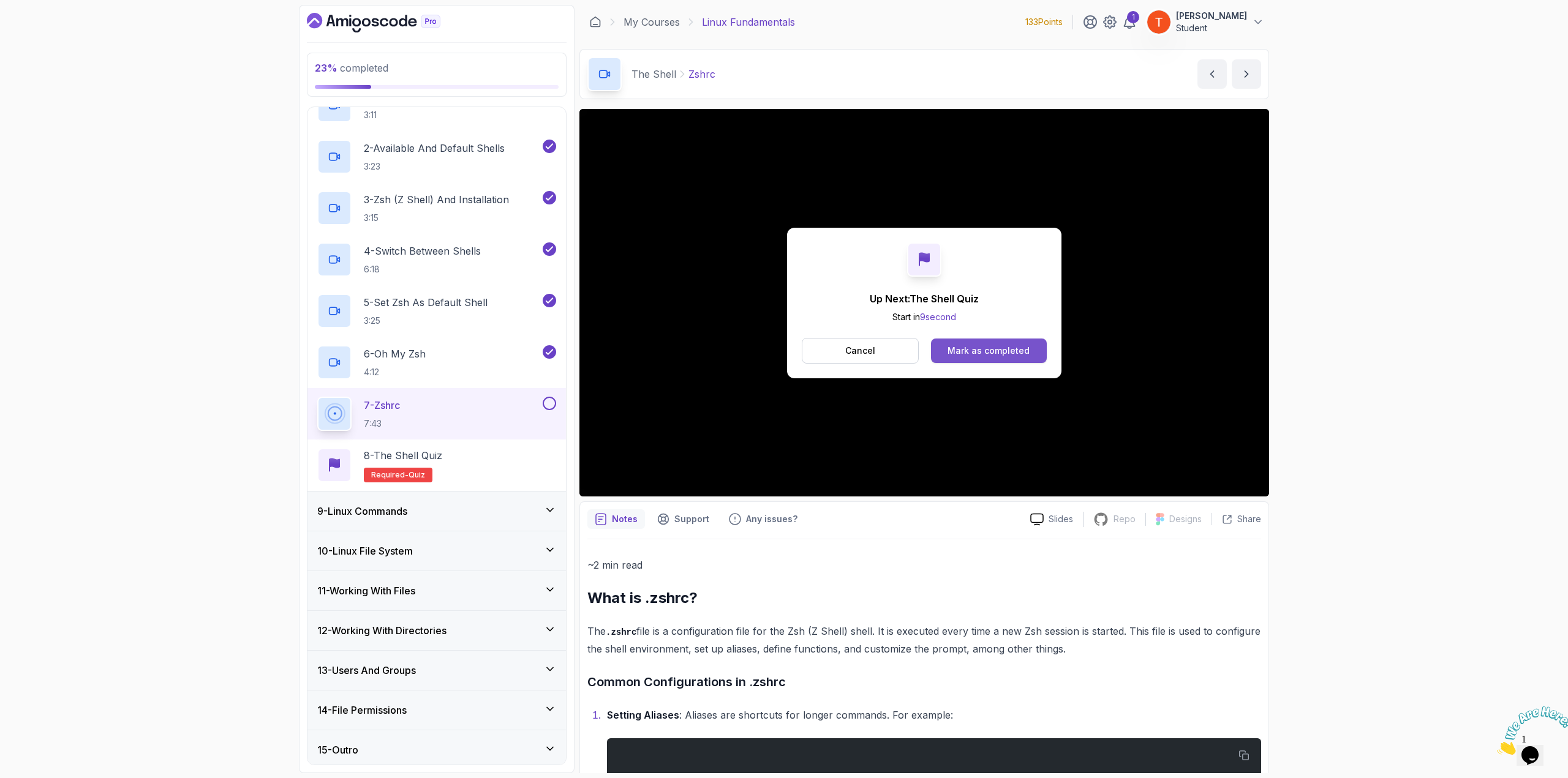
click at [958, 346] on div "Mark as completed" at bounding box center [988, 351] width 82 height 13
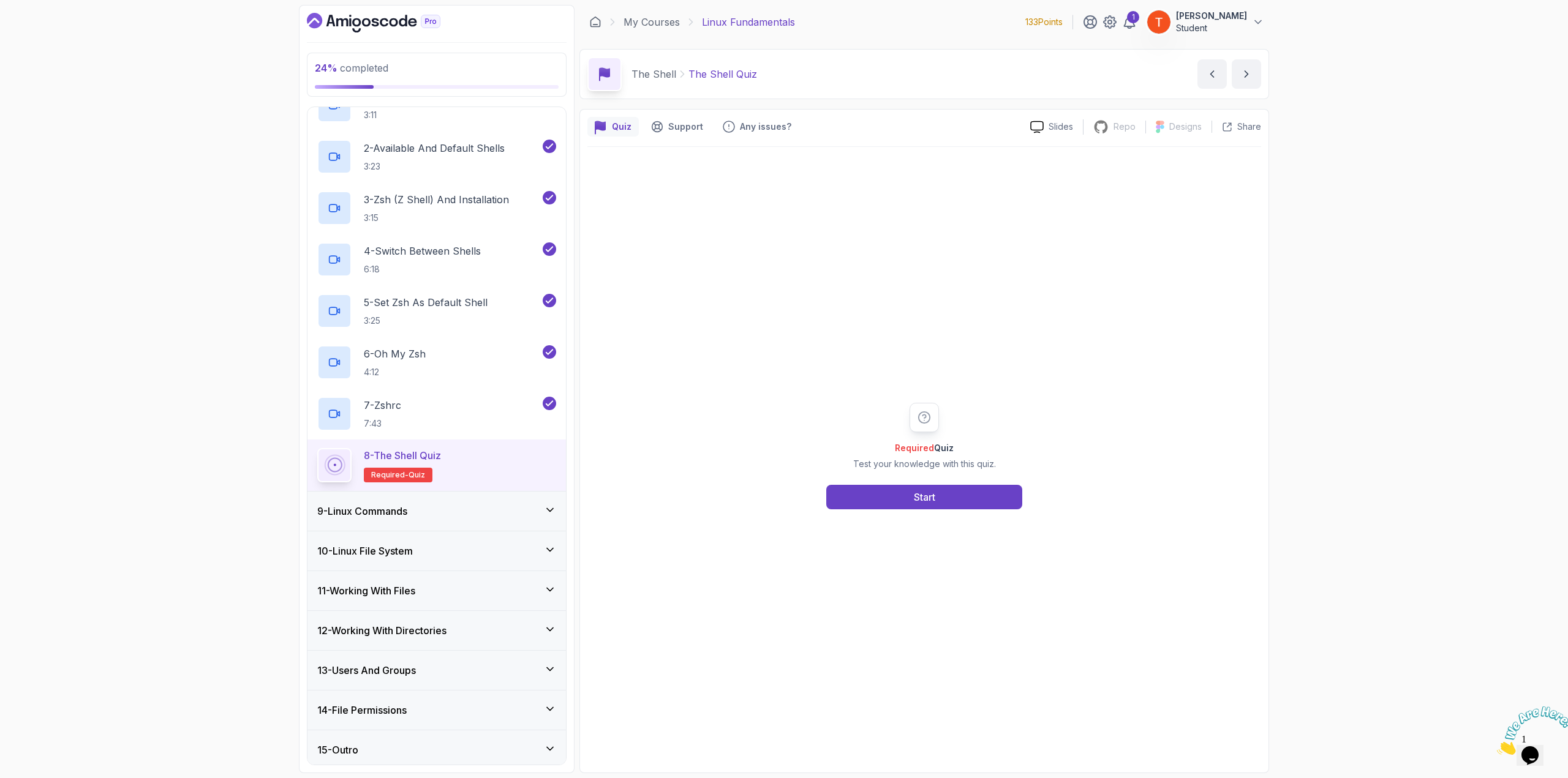
click at [380, 505] on h3 "9 - Linux Commands" at bounding box center [362, 511] width 90 height 14
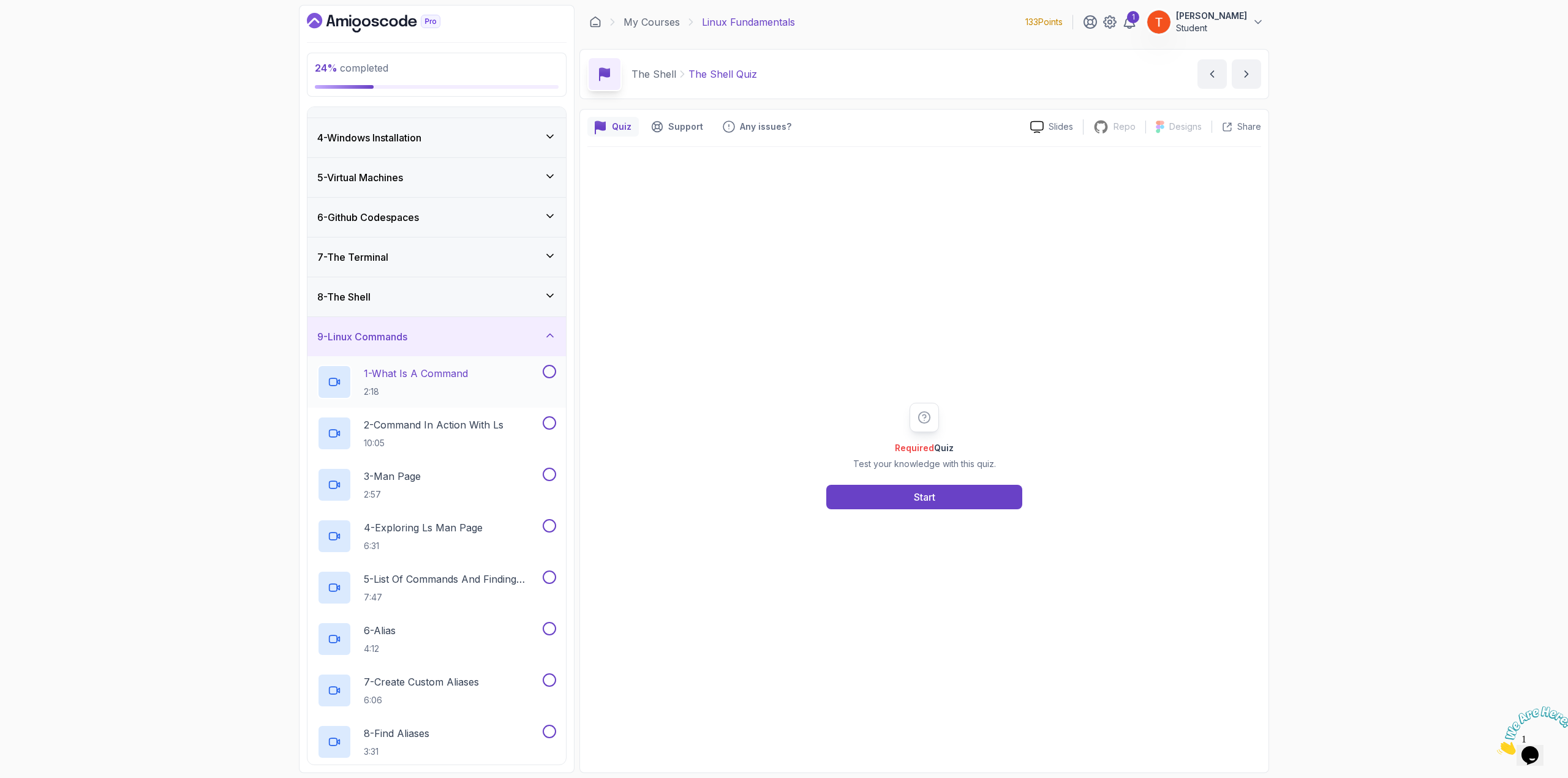
scroll to position [81, 0]
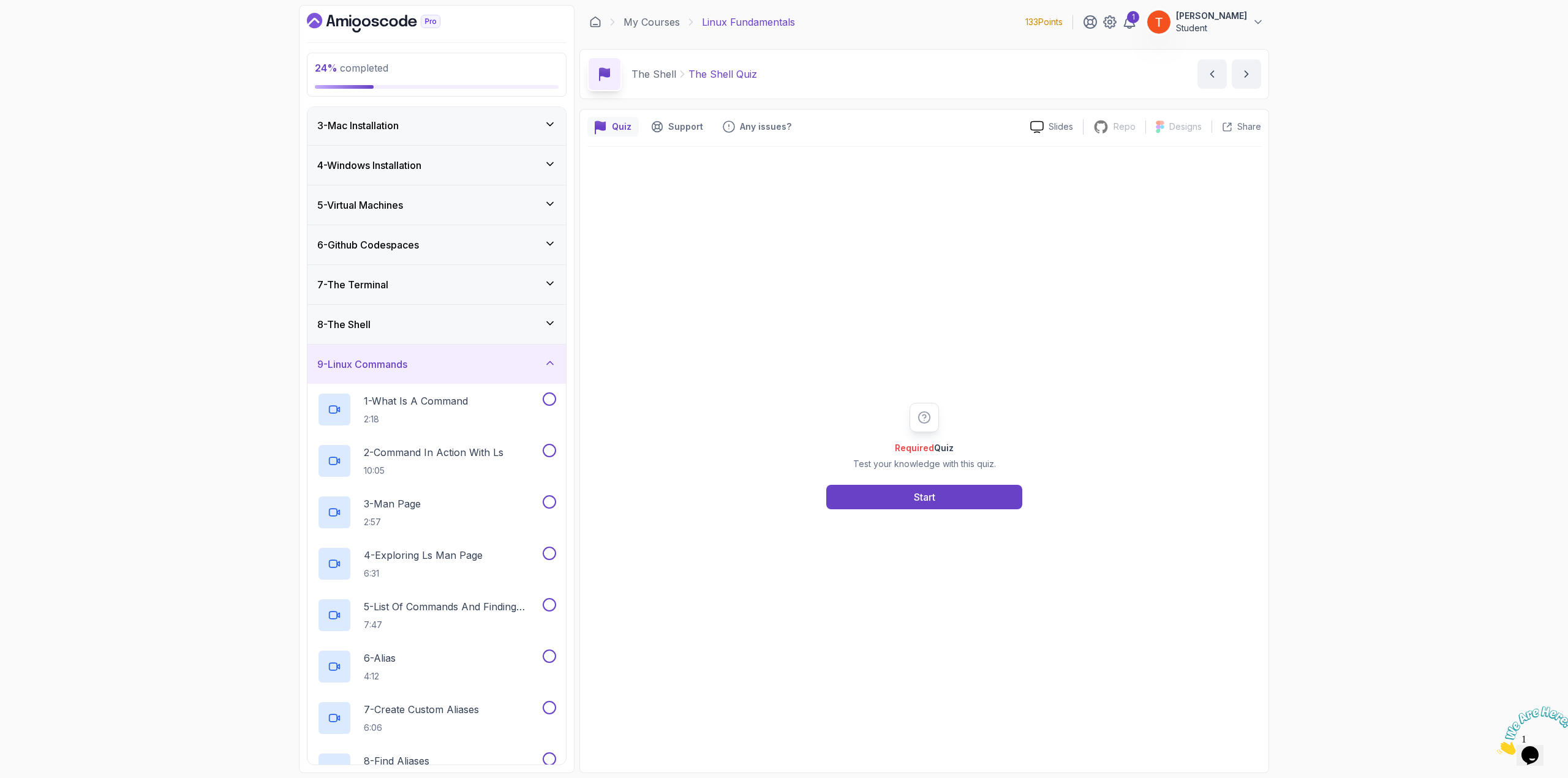
click at [432, 358] on div "9 - Linux Commands" at bounding box center [436, 364] width 239 height 14
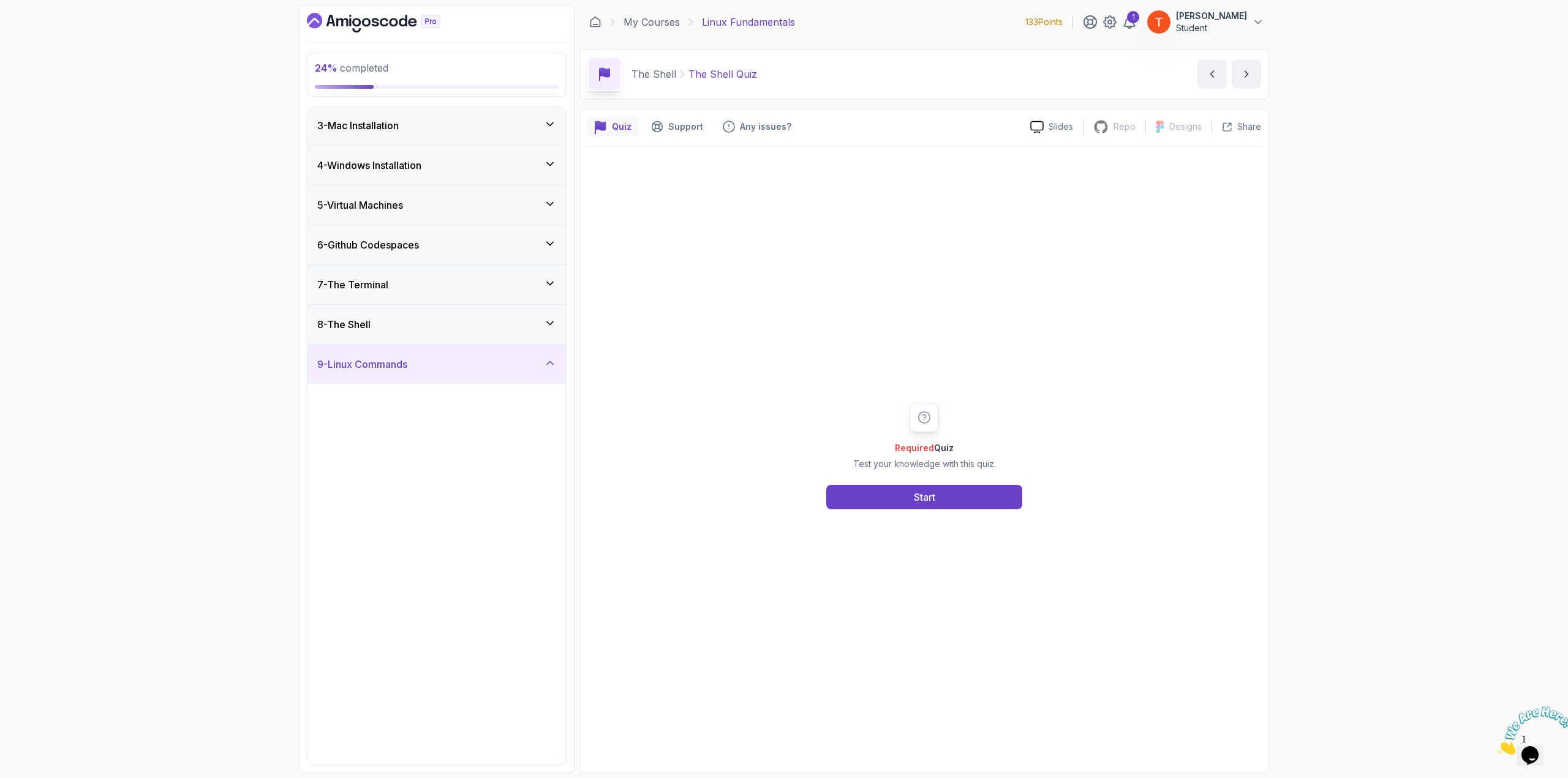
scroll to position [0, 0]
